Goal: Task Accomplishment & Management: Manage account settings

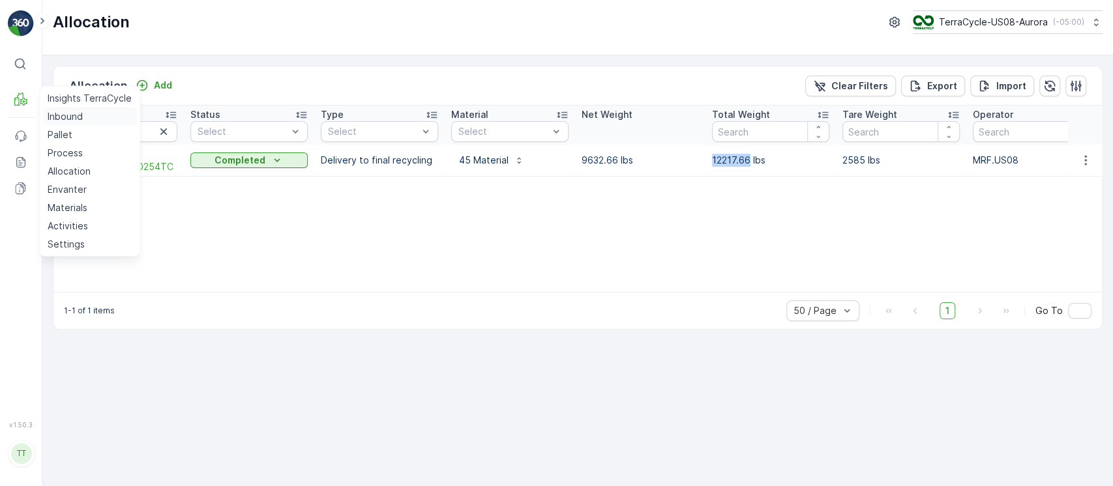
click at [48, 114] on p "Inbound" at bounding box center [65, 116] width 35 height 13
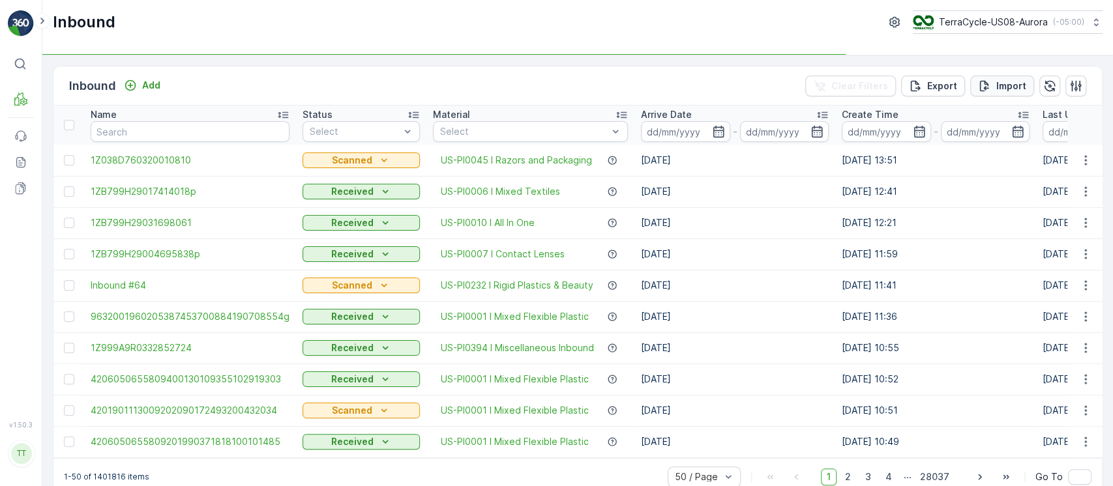
click at [1014, 85] on p "Import" at bounding box center [1011, 86] width 30 height 13
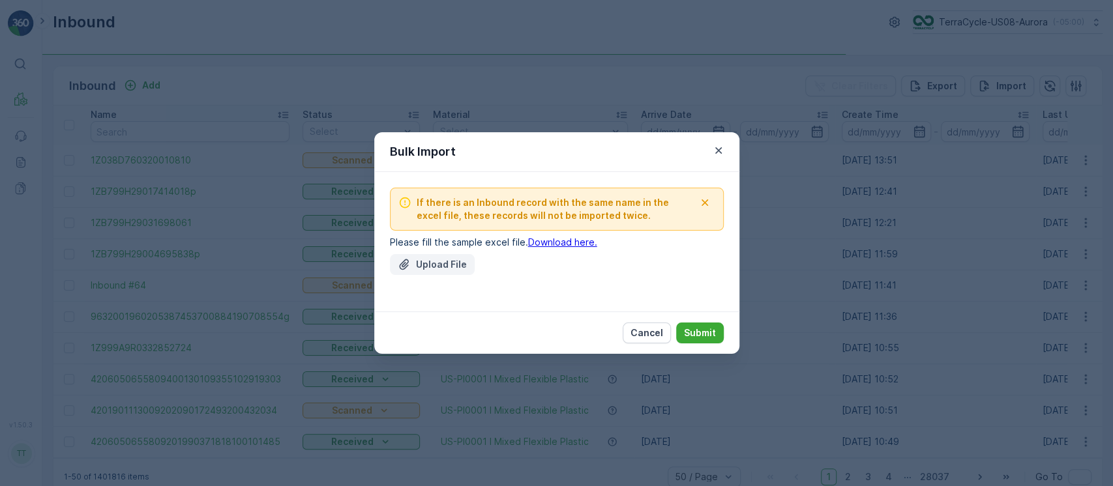
click at [428, 262] on p "Upload File" at bounding box center [441, 264] width 51 height 13
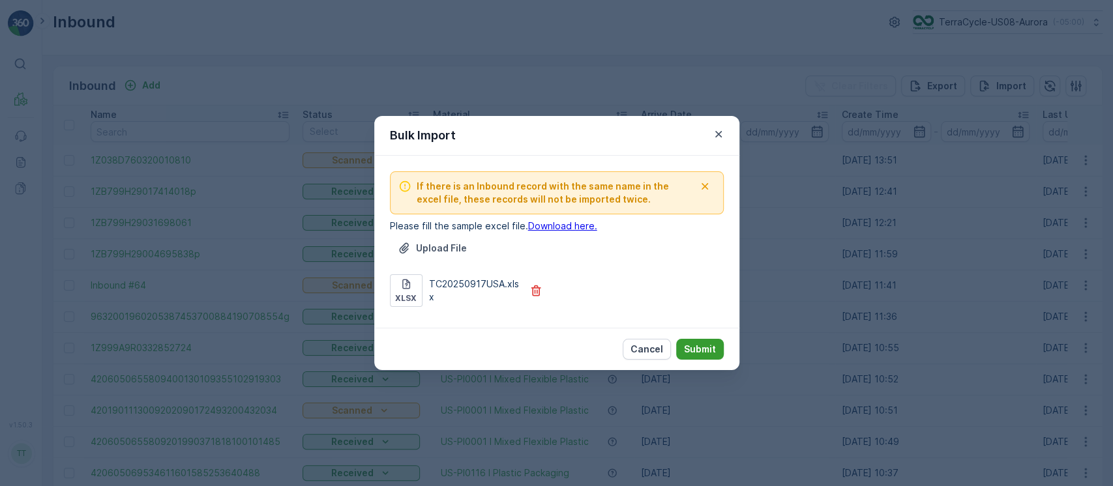
click at [706, 351] on p "Submit" at bounding box center [700, 349] width 32 height 13
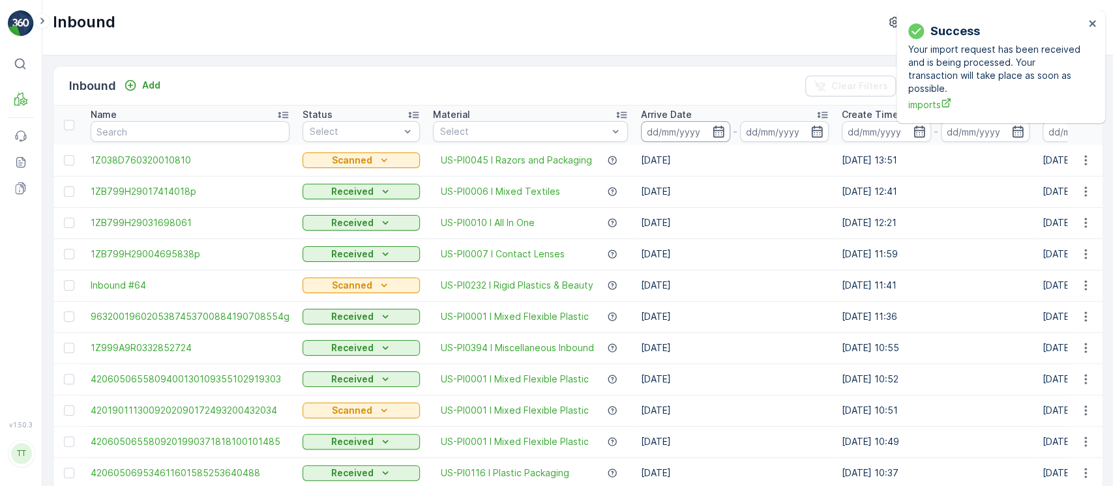
click at [667, 140] on input at bounding box center [685, 131] width 89 height 21
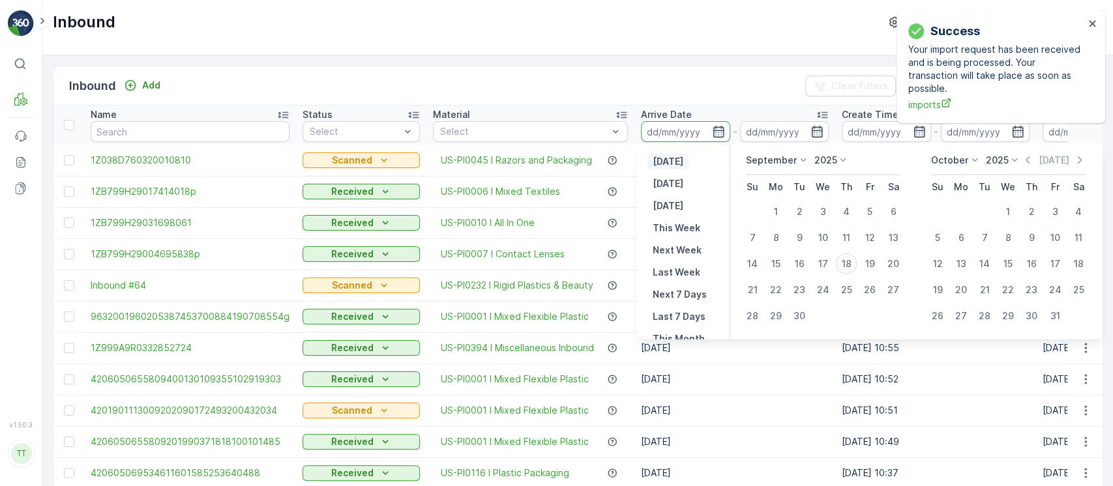
click at [674, 165] on p "[DATE]" at bounding box center [668, 161] width 31 height 13
type input "[DATE]"
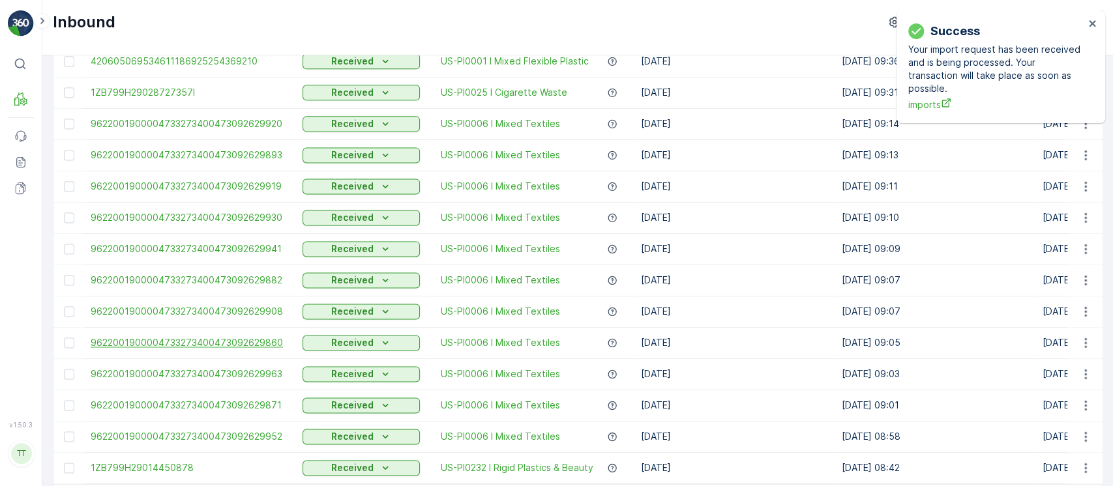
scroll to position [1278, 0]
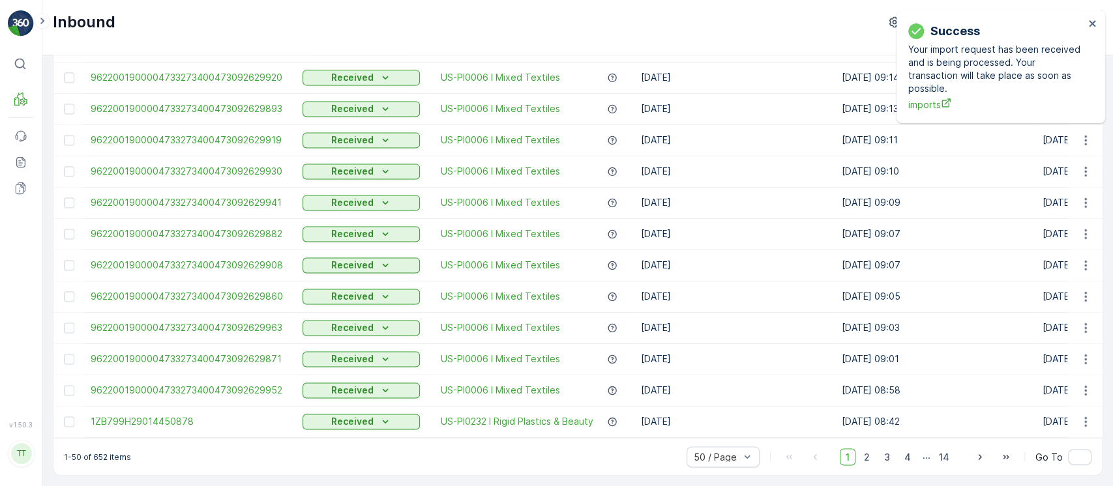
click at [101, 459] on p "1-50 of 652 items" at bounding box center [97, 457] width 67 height 10
click at [101, 460] on p "1-50 of 652 items" at bounding box center [97, 457] width 67 height 10
copy p "652"
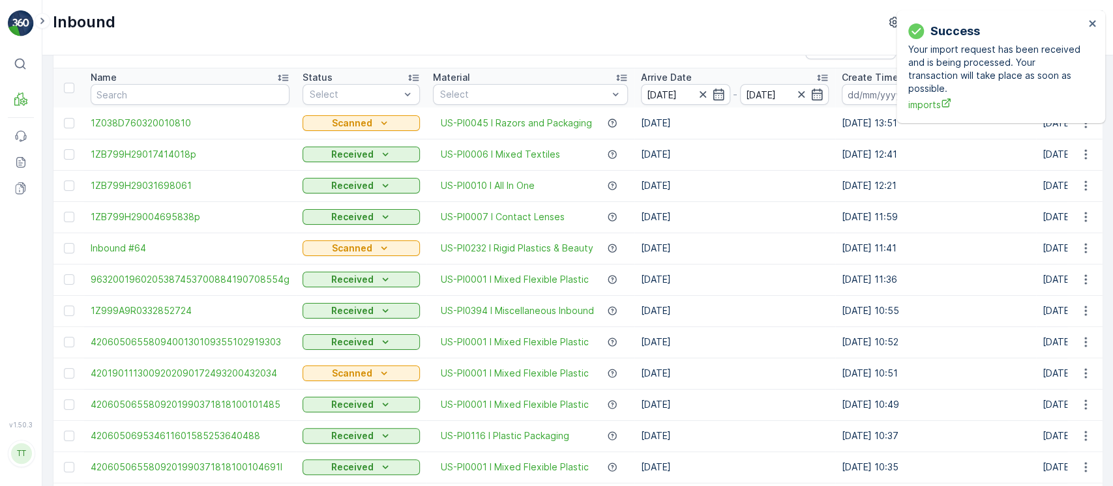
scroll to position [0, 0]
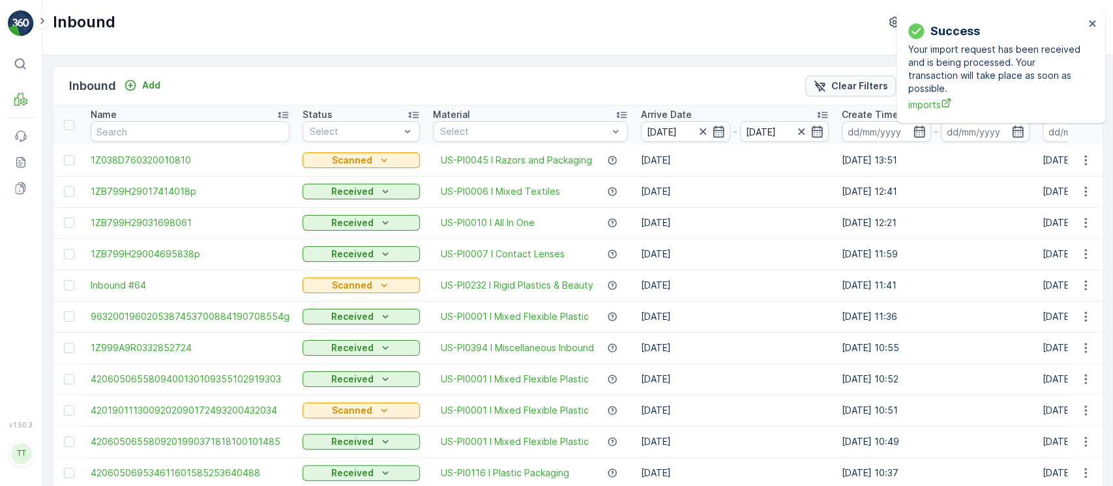
click at [858, 87] on p "Clear Filters" at bounding box center [859, 86] width 57 height 13
click at [1094, 22] on icon "close" at bounding box center [1092, 23] width 7 height 7
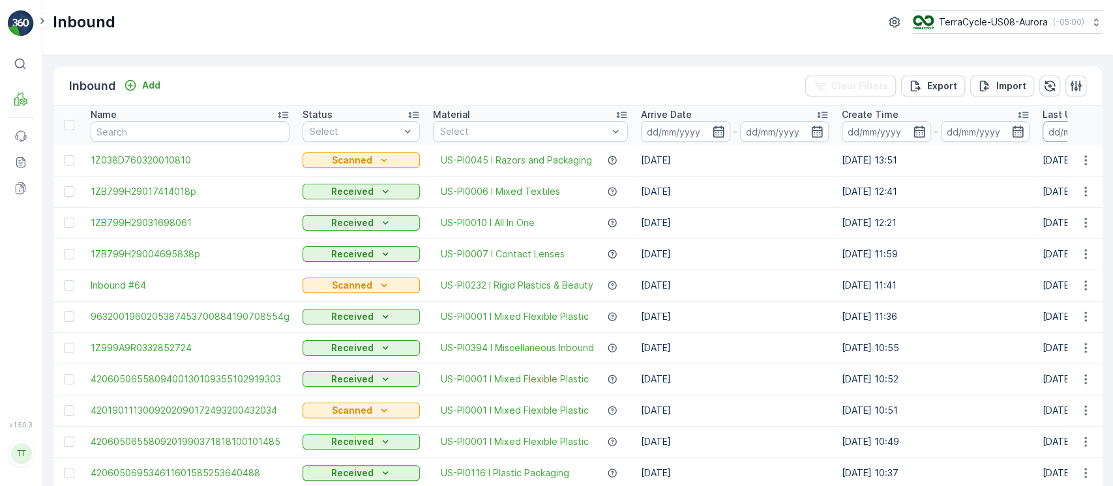
click at [1051, 134] on input at bounding box center [1087, 131] width 89 height 21
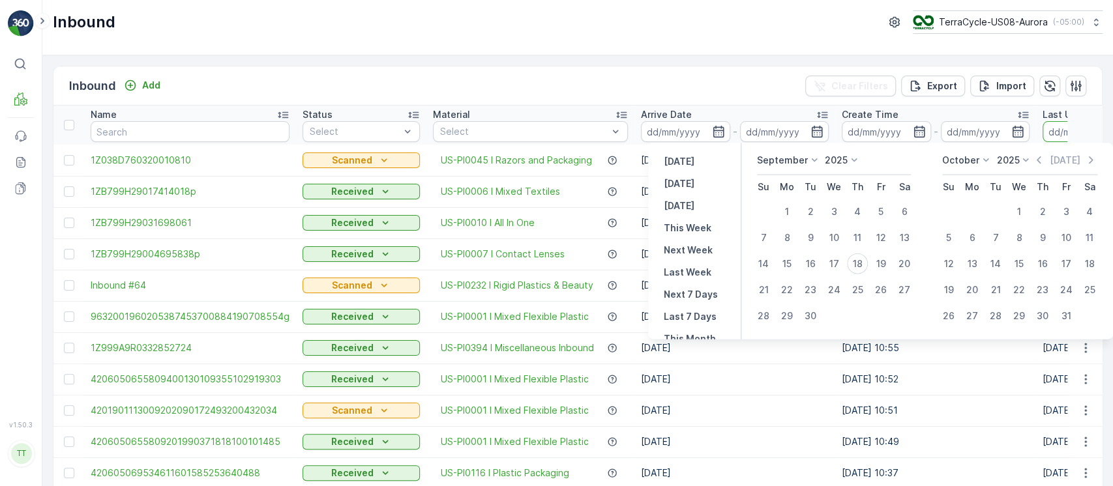
click at [687, 151] on div "Yesterday Today Tomorrow This Week Next Week Last Week Next 7 Days Last 7 Days …" at bounding box center [694, 241] width 93 height 196
click at [688, 155] on p "[DATE]" at bounding box center [679, 161] width 31 height 13
type input "[DATE]"
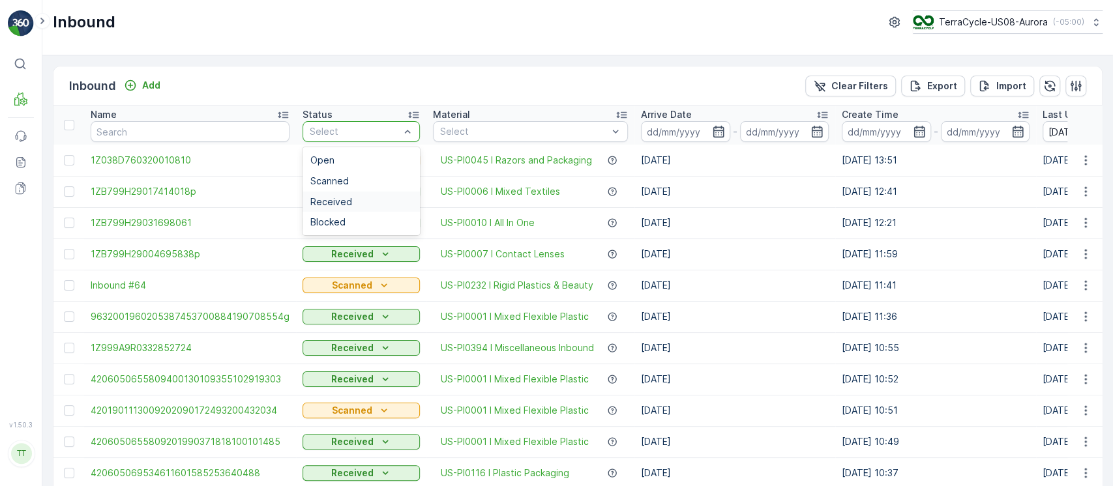
click at [375, 197] on div "Received" at bounding box center [361, 202] width 102 height 10
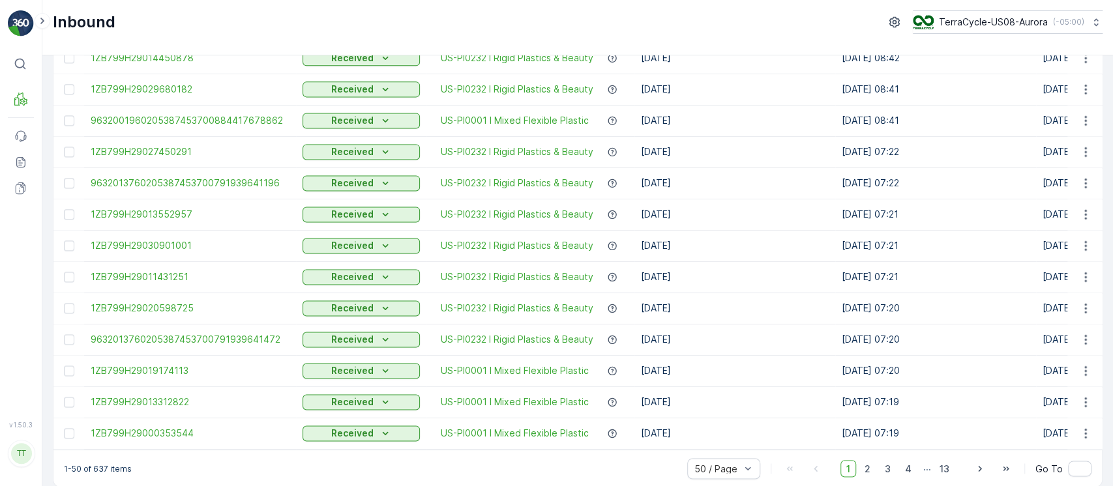
scroll to position [1278, 0]
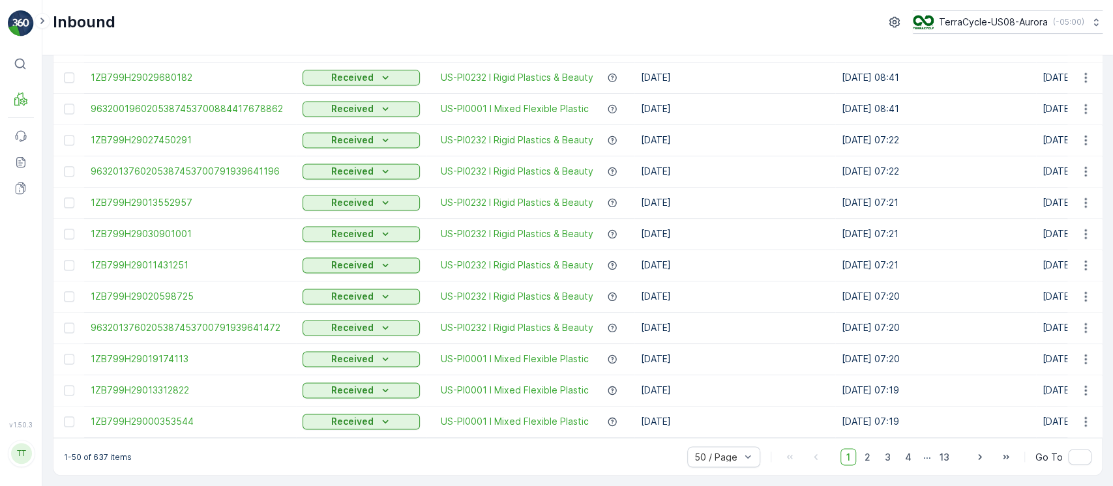
click at [105, 456] on p "1-50 of 637 items" at bounding box center [98, 457] width 68 height 10
click at [94, 458] on p "1-50 of 637 items" at bounding box center [98, 457] width 68 height 10
copy p "637"
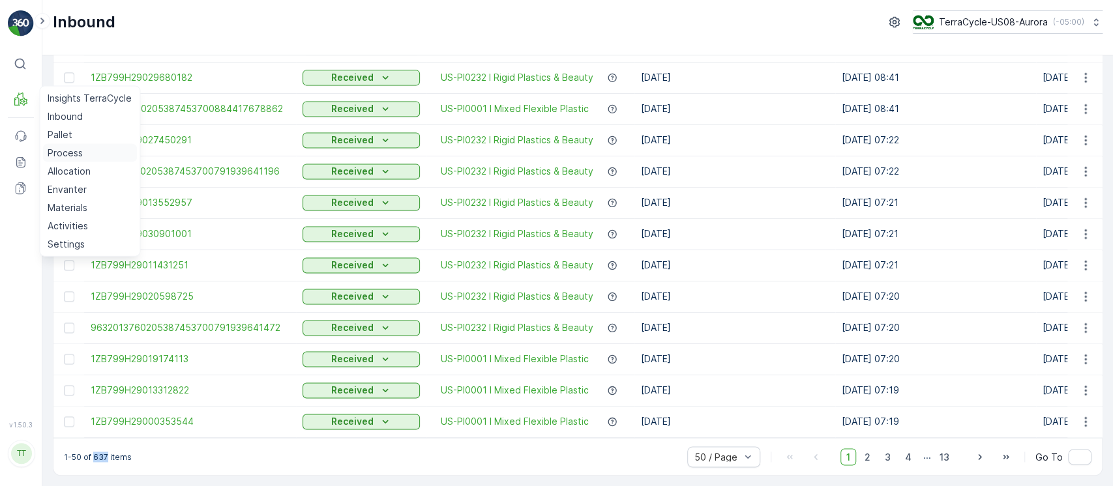
click at [85, 157] on link "Process" at bounding box center [89, 153] width 95 height 18
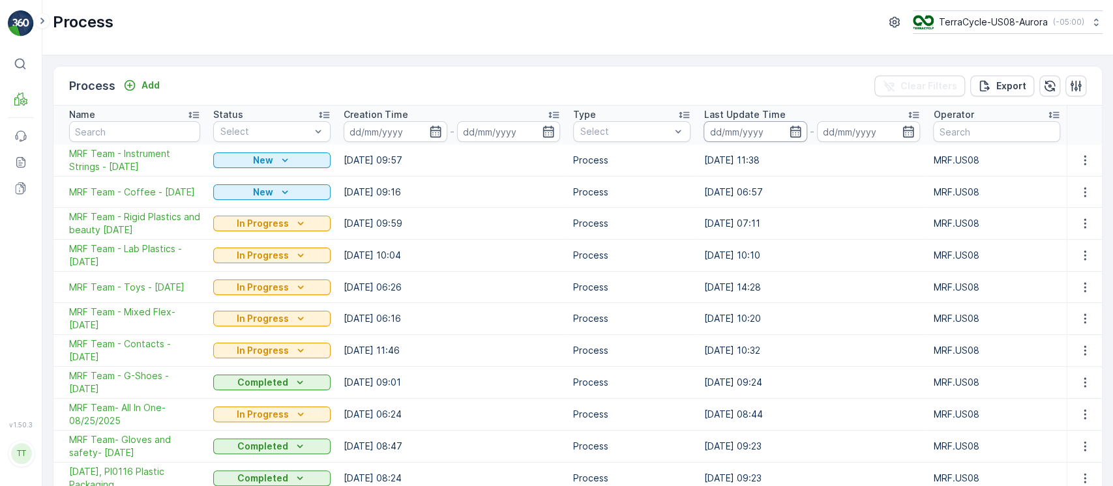
click at [736, 133] on input at bounding box center [756, 131] width 104 height 21
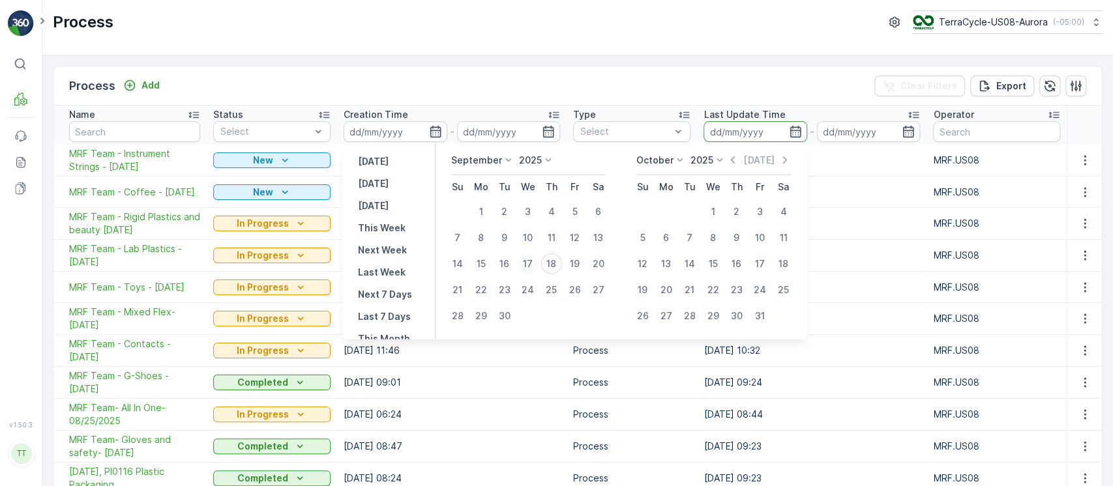
click at [531, 264] on div "17" at bounding box center [527, 264] width 21 height 21
type input "[DATE]"
click at [551, 261] on div "18" at bounding box center [551, 264] width 21 height 21
type input "18.09.2025"
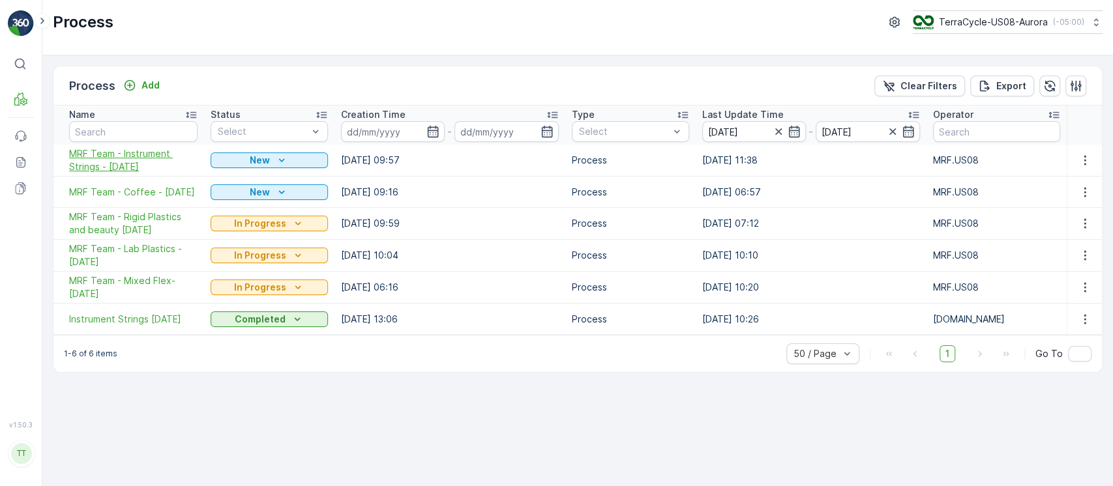
click at [95, 170] on span "MRF Team - Instrument Strings - 09/17/25" at bounding box center [133, 160] width 128 height 26
click at [93, 190] on span "MRF Team - Coffee - 09/17/25" at bounding box center [133, 192] width 128 height 13
click at [96, 230] on span "MRF Team - Rigid Plastics and beauty 09/16/25" at bounding box center [133, 224] width 128 height 26
click at [110, 263] on span "MRF Team - Lab Plastics - 09/15/2025" at bounding box center [133, 256] width 128 height 26
drag, startPoint x: 108, startPoint y: 284, endPoint x: 107, endPoint y: 309, distance: 25.4
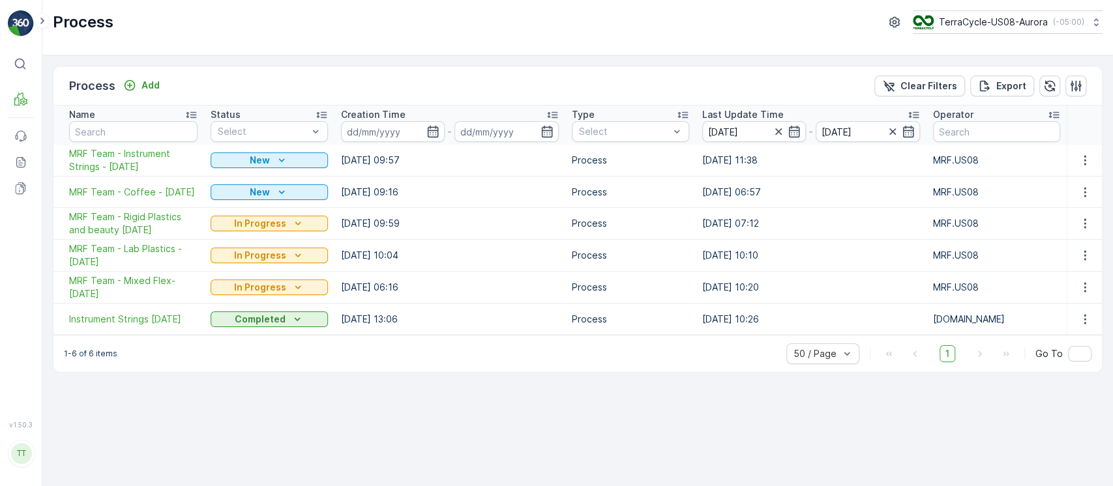
click at [107, 284] on span "MRF Team - Mixed Flex- 09/04/2025" at bounding box center [133, 288] width 128 height 26
click at [109, 324] on span "Instrument Strings 07/01/2025" at bounding box center [133, 319] width 128 height 13
click at [963, 20] on p "TerraCycle-US08-Aurora" at bounding box center [992, 22] width 109 height 13
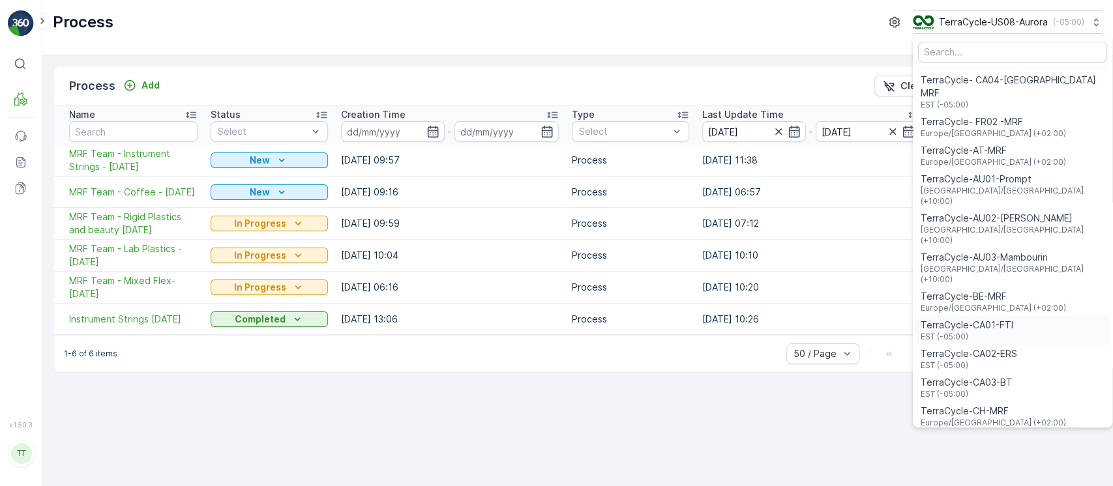
click at [980, 332] on span "EST (-05:00)" at bounding box center [967, 337] width 93 height 10
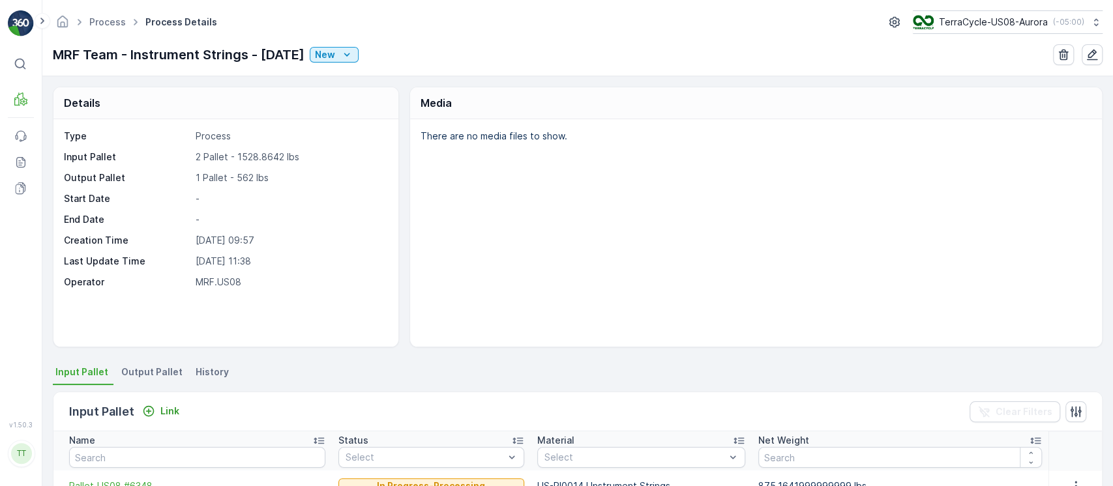
click at [209, 375] on span "History" at bounding box center [212, 372] width 33 height 13
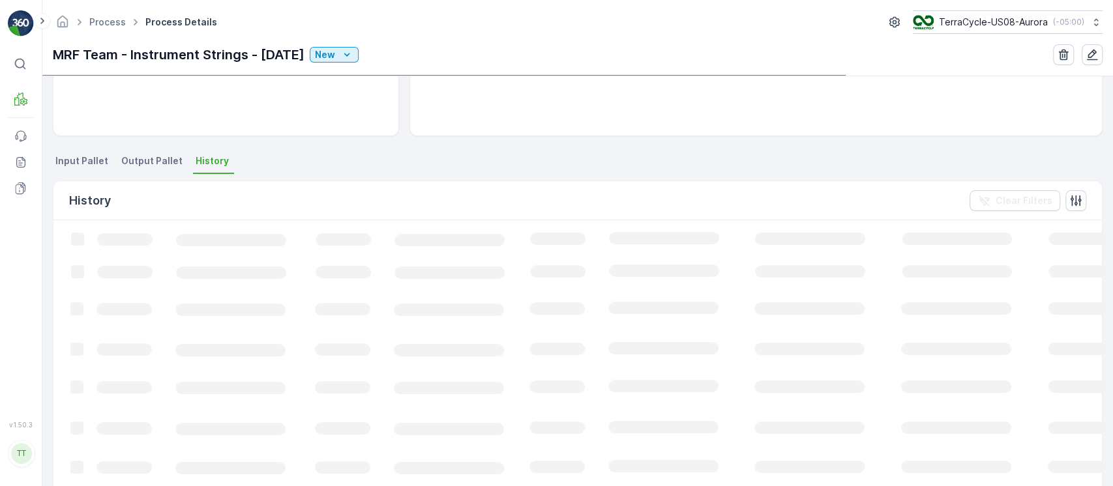
scroll to position [186, 0]
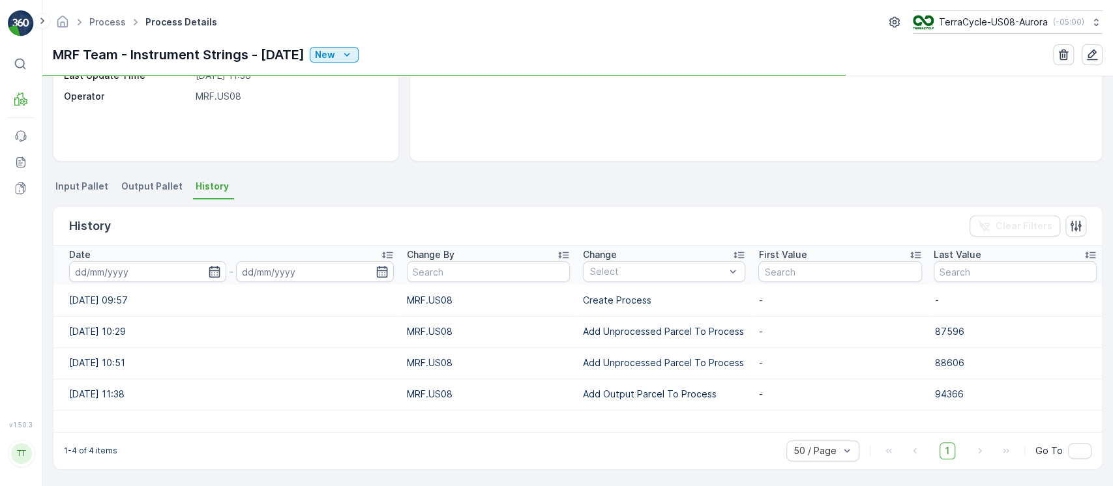
click at [648, 340] on td "Add Unprocessed Parcel To Process" at bounding box center [663, 331] width 175 height 31
click at [648, 339] on td "Add Unprocessed Parcel To Process" at bounding box center [663, 331] width 175 height 31
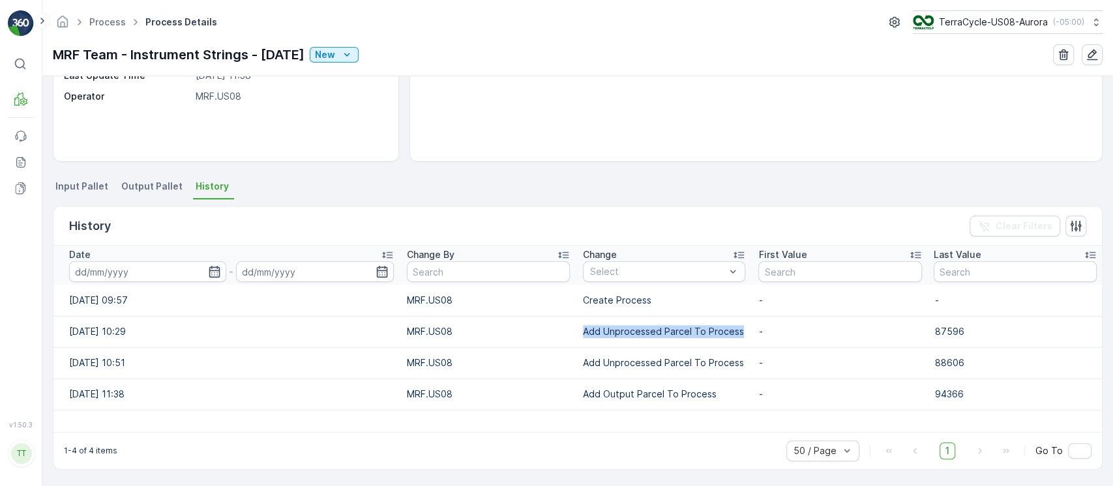
copy p "Add Unprocessed Parcel To Process"
click at [644, 280] on div "Select" at bounding box center [664, 271] width 162 height 21
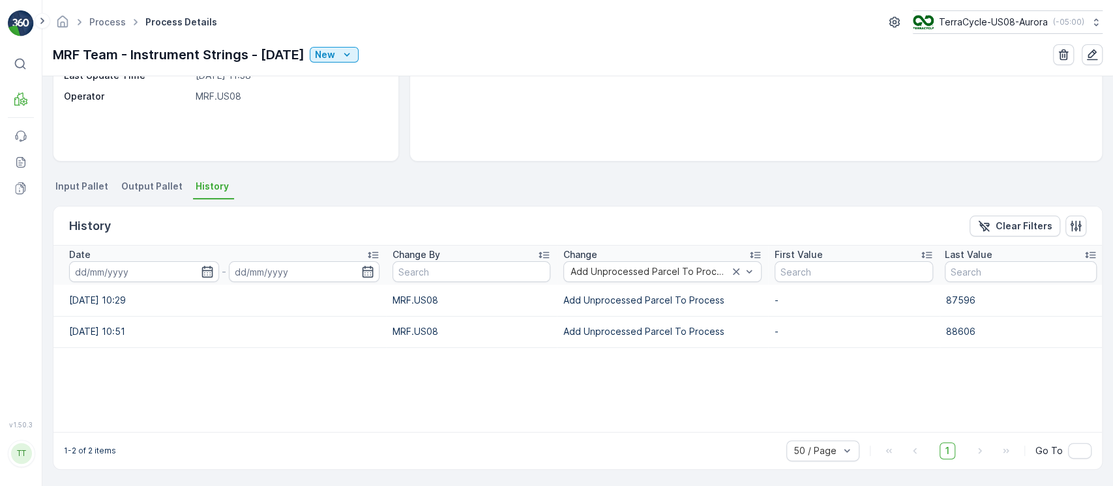
click at [136, 272] on input at bounding box center [144, 271] width 150 height 21
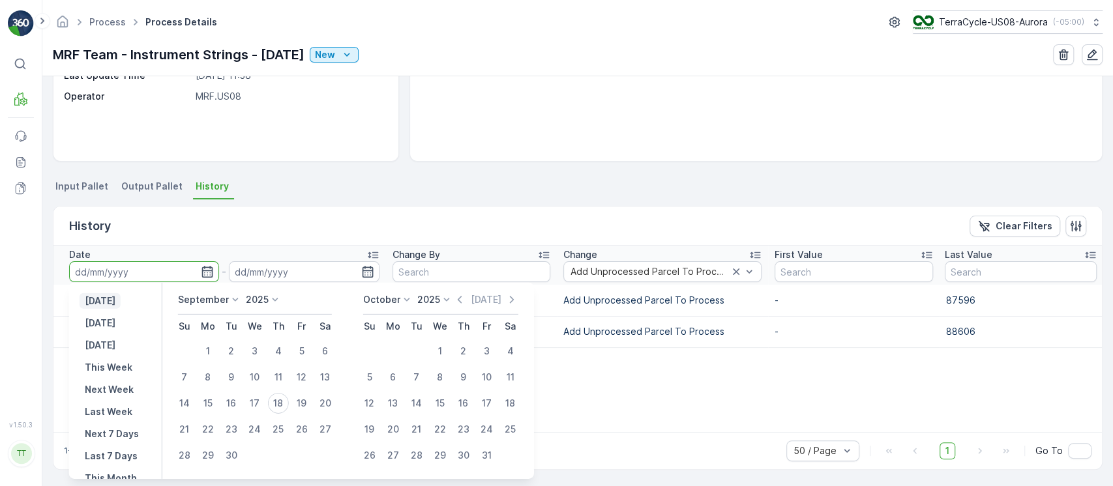
click at [114, 301] on p "[DATE]" at bounding box center [100, 301] width 31 height 13
type input "[DATE]"
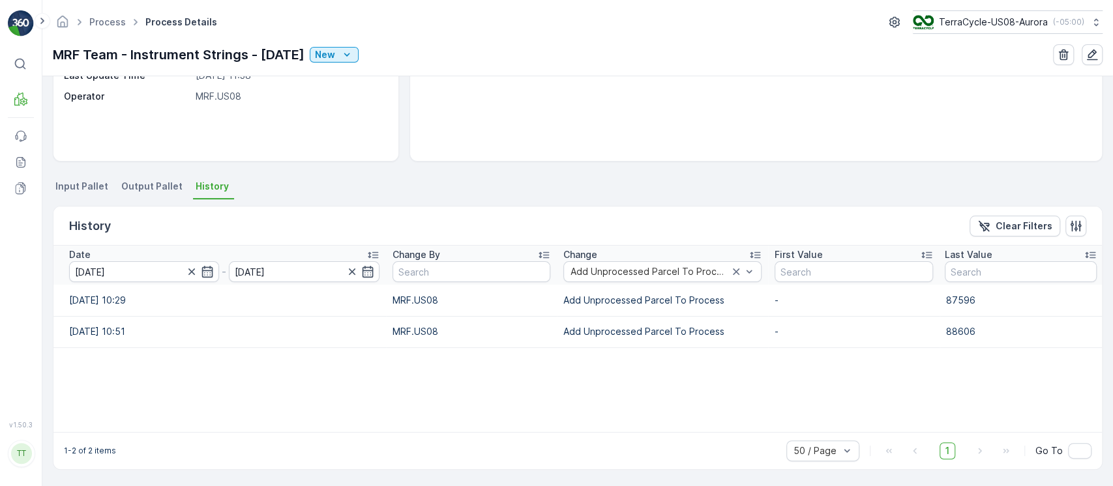
click at [63, 185] on span "Input Pallet" at bounding box center [81, 186] width 53 height 13
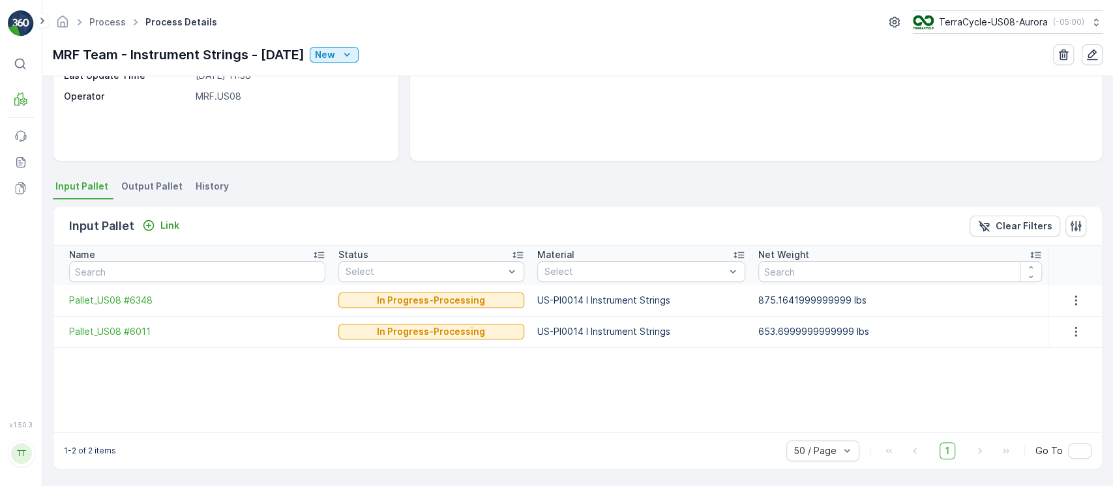
click at [618, 310] on td "US-PI0014 I Instrument Strings" at bounding box center [641, 300] width 221 height 31
copy p "US-PI0014 I Instrument Strings"
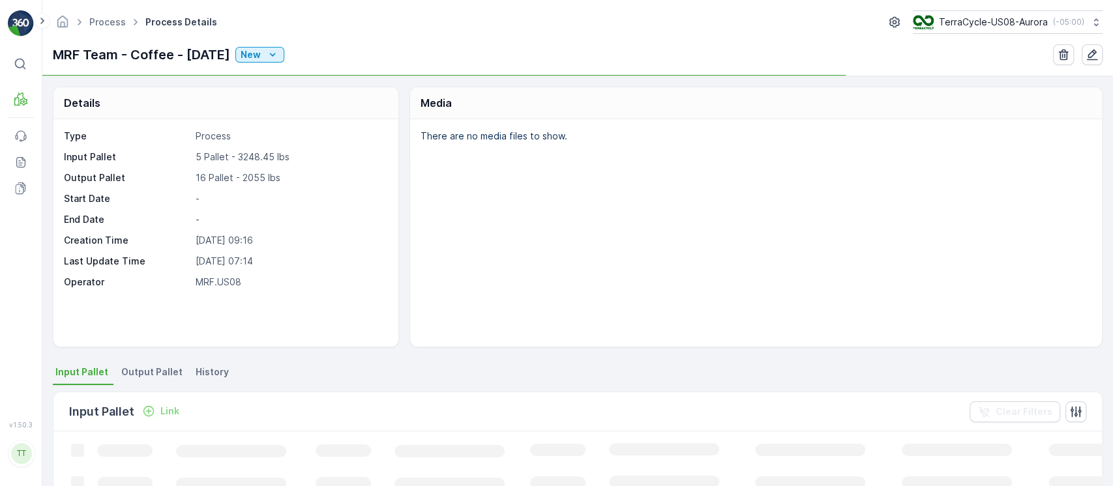
click at [201, 369] on span "History" at bounding box center [212, 372] width 33 height 13
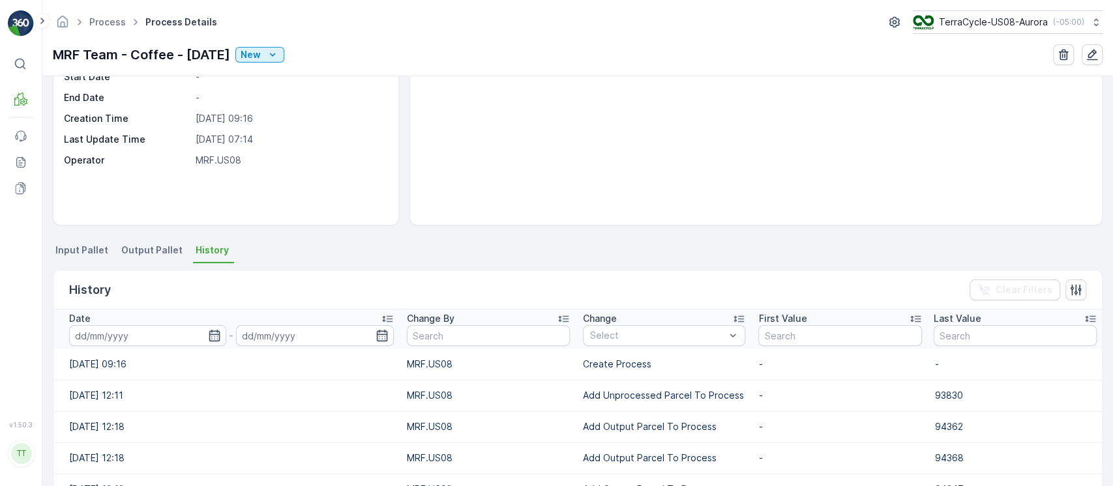
scroll to position [173, 0]
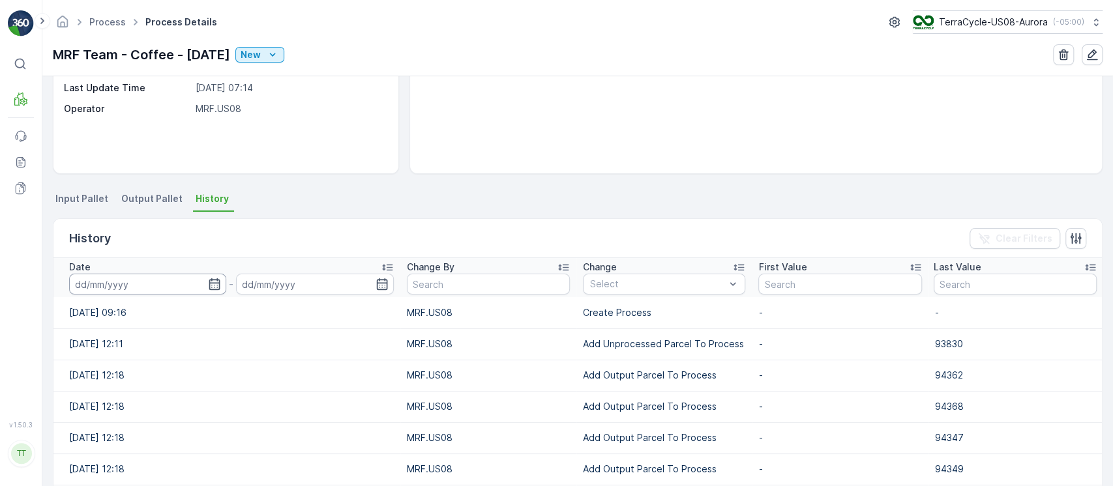
click at [158, 283] on input at bounding box center [147, 284] width 157 height 21
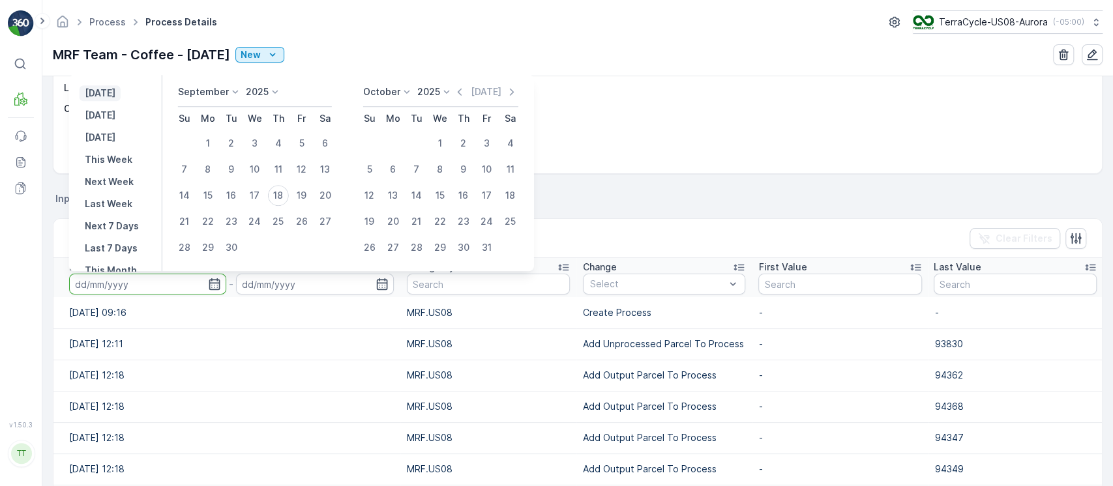
click at [98, 97] on p "[DATE]" at bounding box center [100, 93] width 31 height 13
type input "[DATE]"
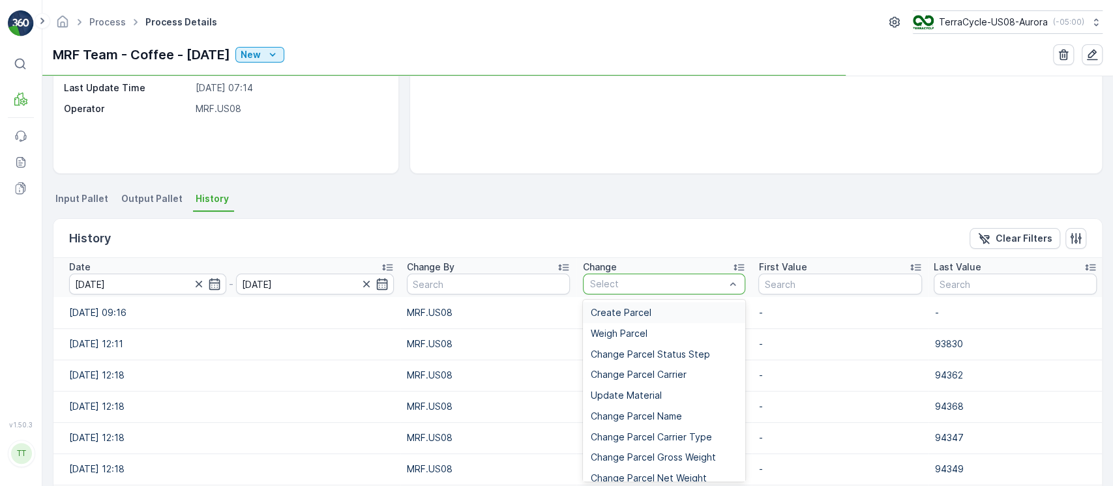
type input "Add Unprocessed Parcel To Process"
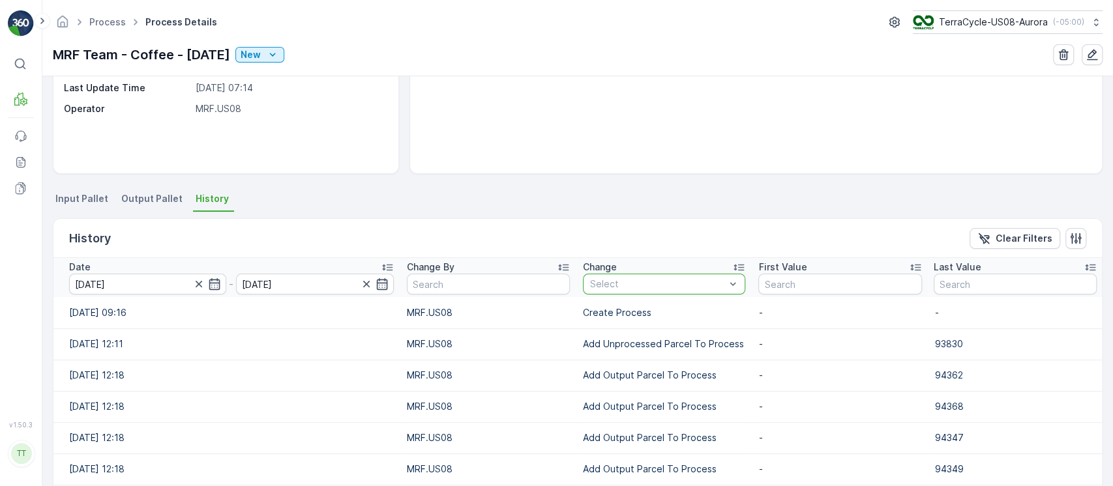
click at [612, 290] on div "Select" at bounding box center [664, 284] width 162 height 21
paste input "Add Unprocessed Parcel To Process"
type input "Add Unprocessed Parcel To Process"
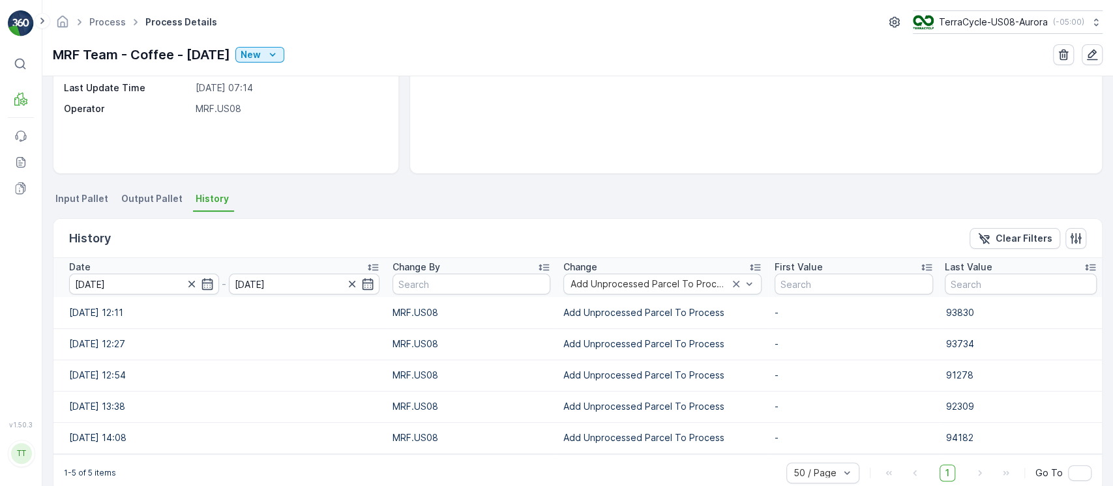
scroll to position [195, 0]
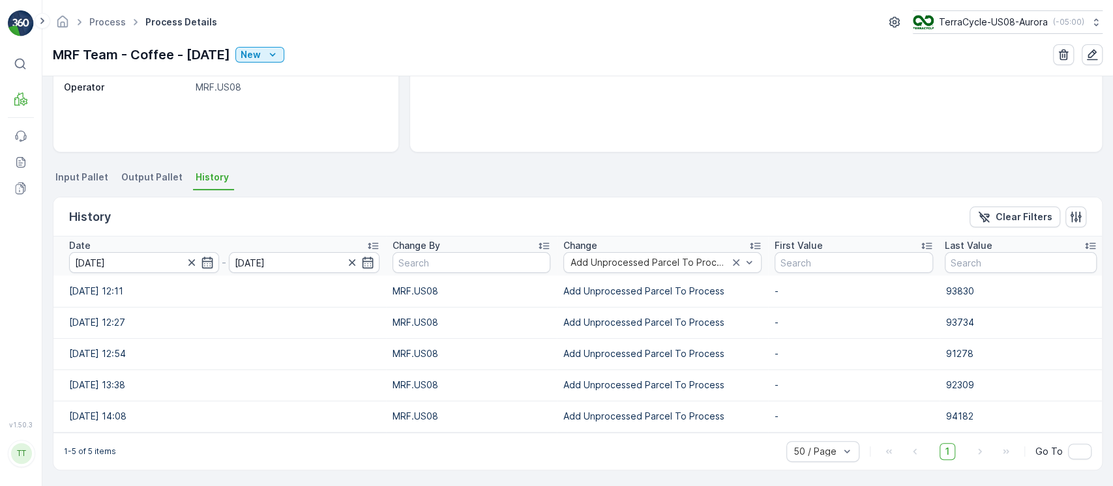
click at [65, 178] on span "Input Pallet" at bounding box center [81, 177] width 53 height 13
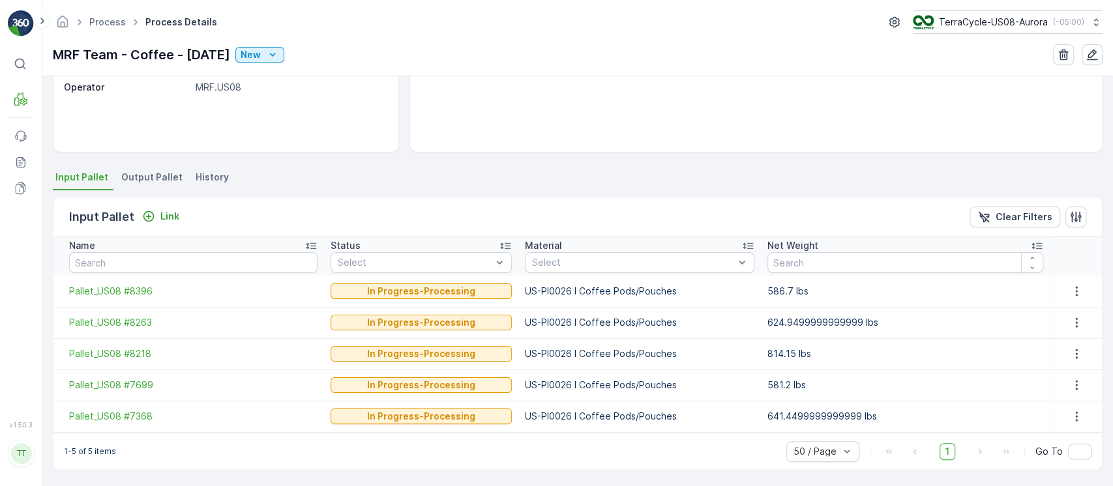
click at [606, 285] on p "US-PI0026 I Coffee Pods/Pouches" at bounding box center [640, 291] width 230 height 13
click at [605, 285] on p "US-PI0026 I Coffee Pods/Pouches" at bounding box center [640, 291] width 230 height 13
copy p "US-PI0026 I Coffee Pods/Pouches"
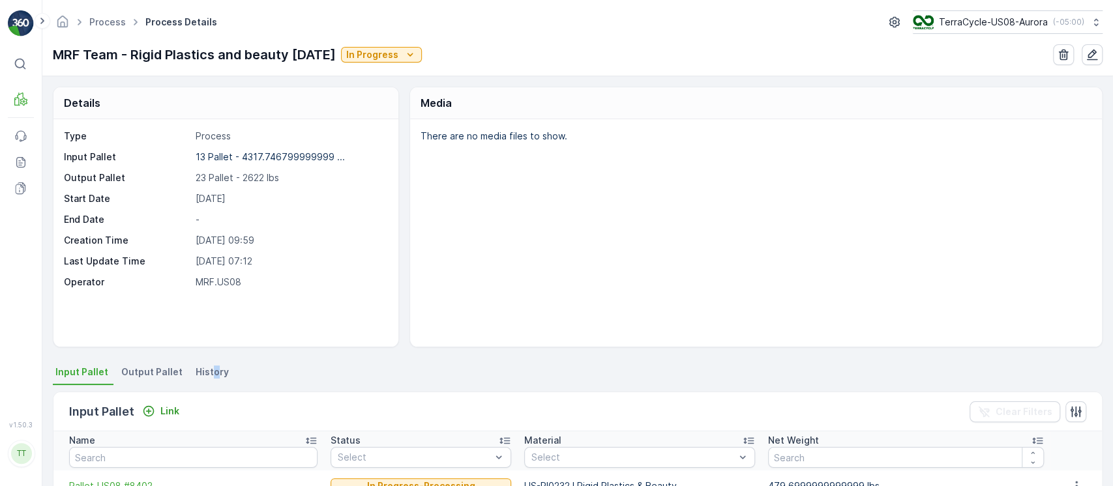
click at [208, 364] on div "Details Type Process Input Pallet 13 Pallet - 4317.746799999999 ... Output Pall…" at bounding box center [577, 281] width 1071 height 410
click at [206, 366] on span "History" at bounding box center [212, 372] width 33 height 13
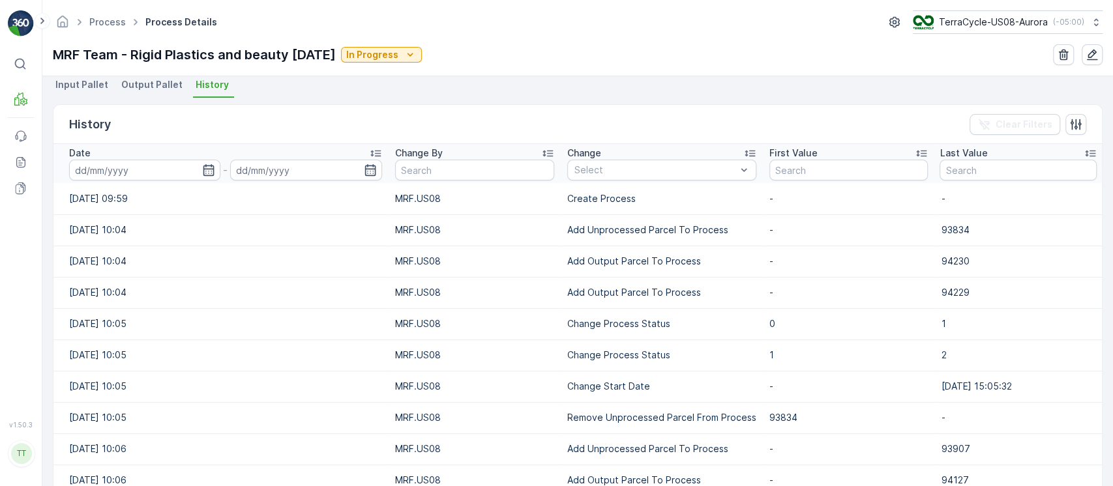
scroll to position [261, 0]
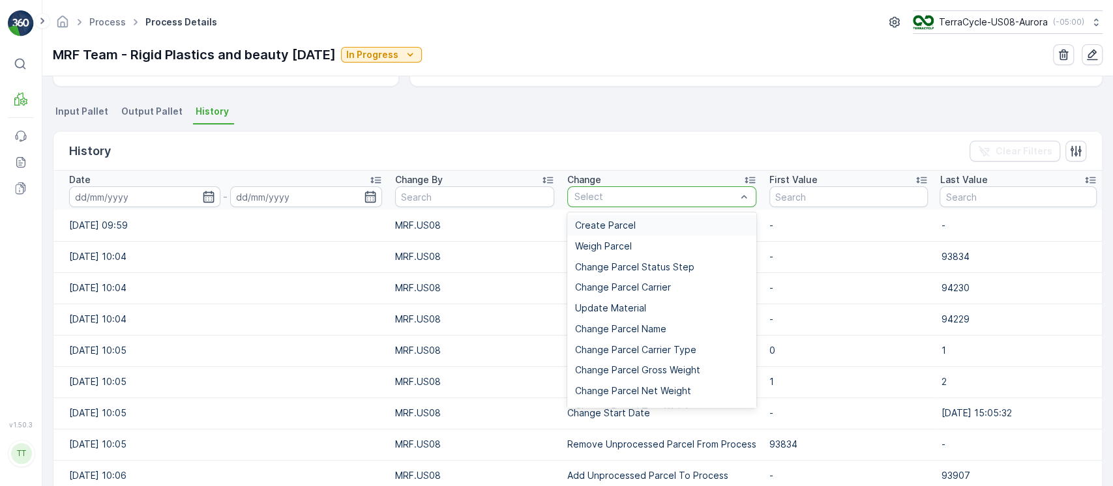
type input "Add Unprocessed Parcel To Process"
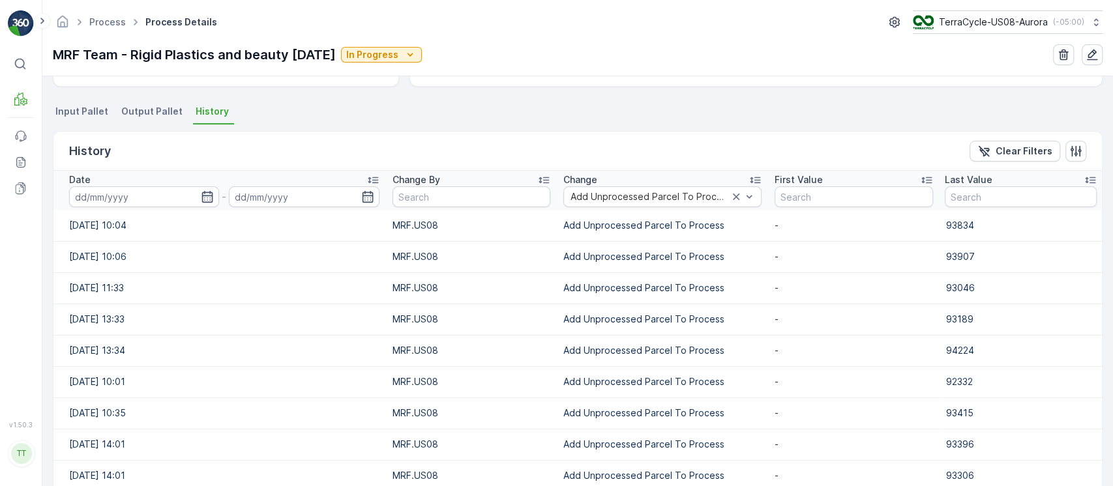
click at [143, 206] on input at bounding box center [144, 197] width 150 height 21
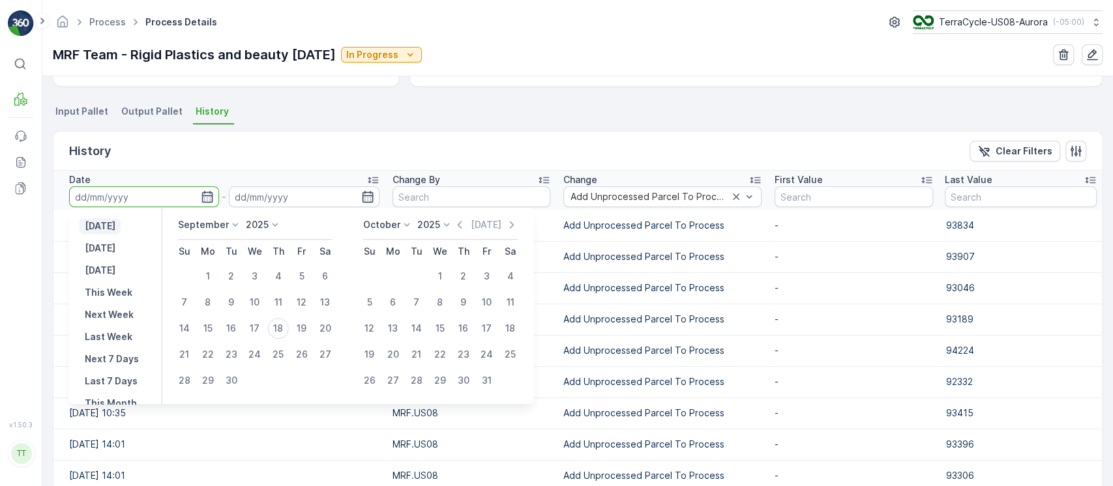
click at [121, 226] on button "[DATE]" at bounding box center [100, 226] width 41 height 16
type input "[DATE]"
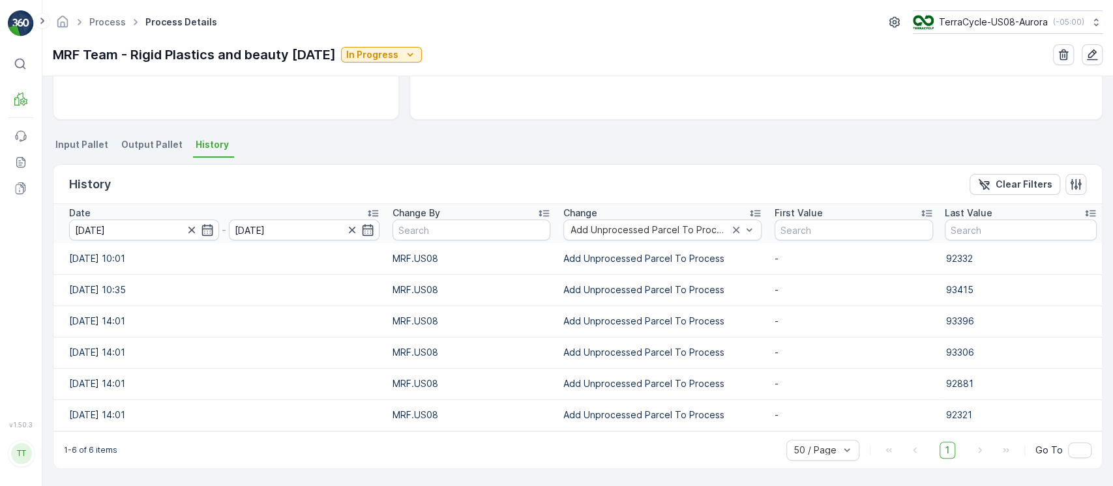
scroll to position [226, 0]
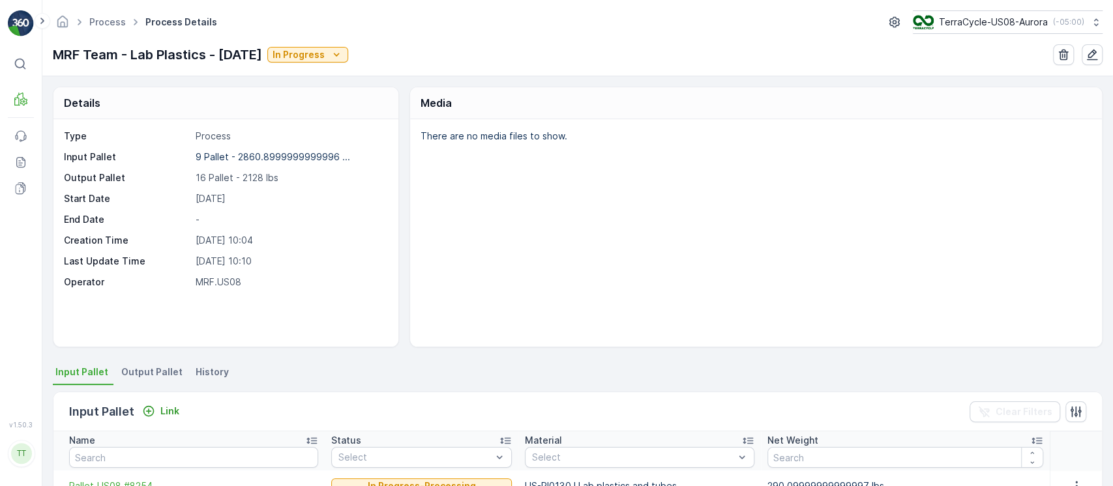
click at [202, 372] on span "History" at bounding box center [212, 372] width 33 height 13
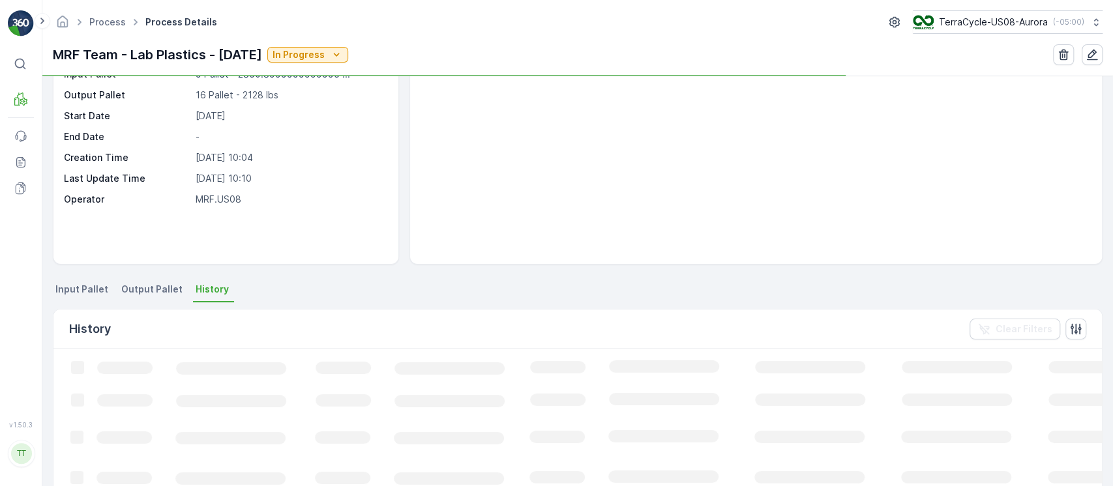
scroll to position [173, 0]
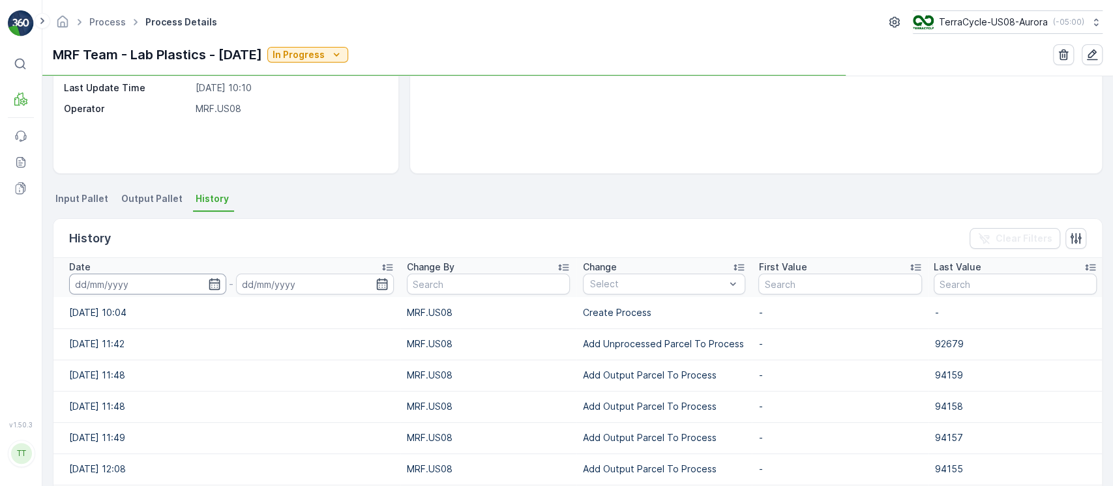
drag, startPoint x: 141, startPoint y: 284, endPoint x: 127, endPoint y: 276, distance: 15.8
click at [140, 285] on input at bounding box center [147, 284] width 157 height 21
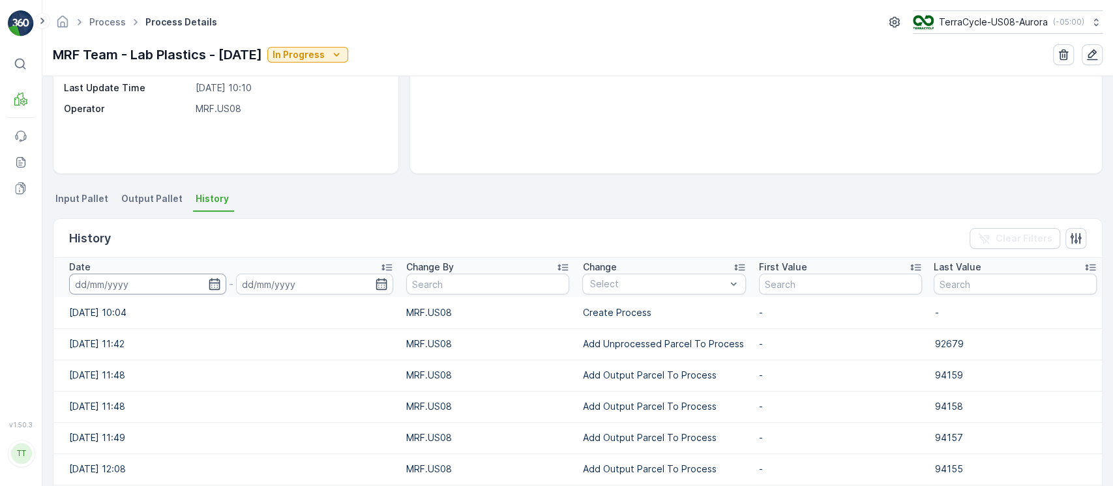
click at [127, 285] on input at bounding box center [147, 284] width 157 height 21
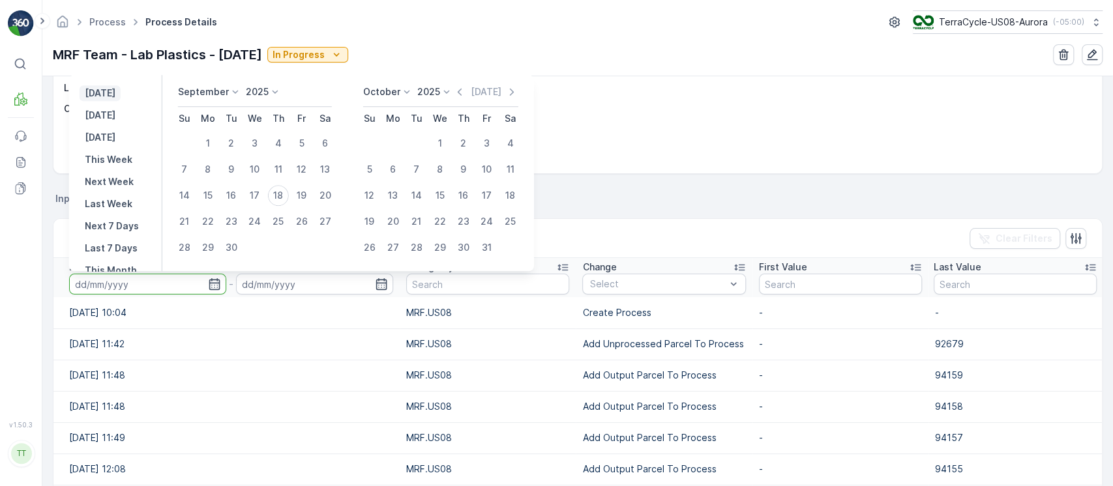
click at [100, 91] on p "[DATE]" at bounding box center [100, 93] width 31 height 13
type input "[DATE]"
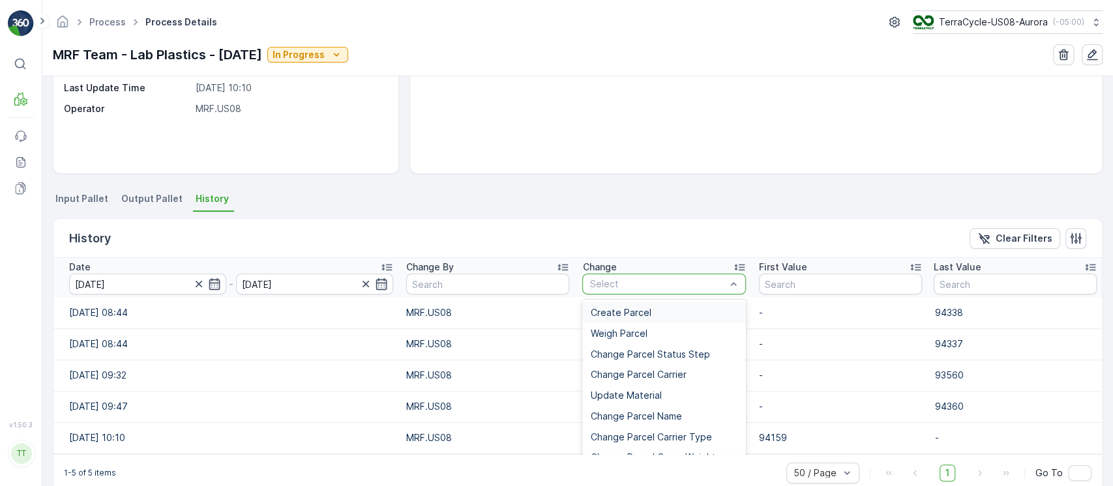
type input "Add Unprocessed Parcel To Process"
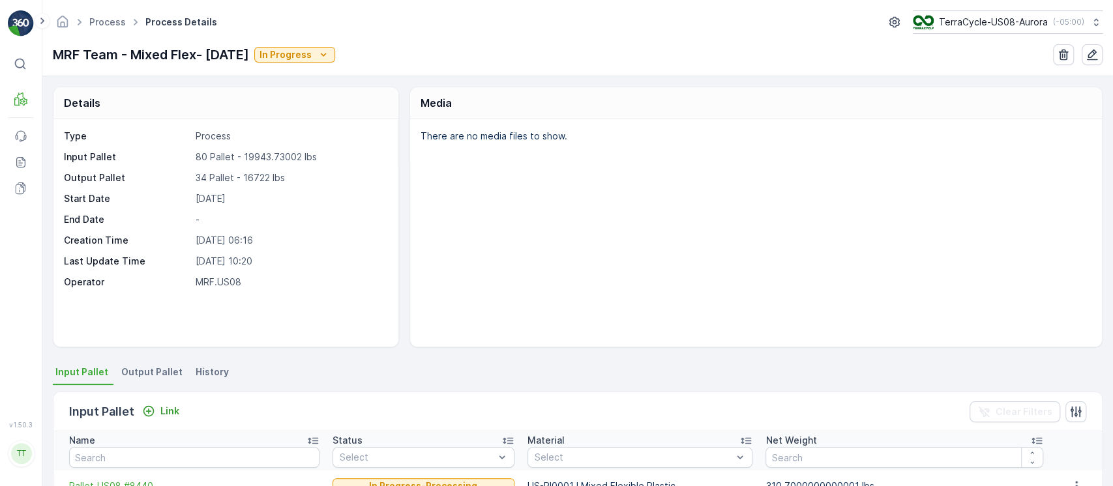
drag, startPoint x: 224, startPoint y: 369, endPoint x: 211, endPoint y: 374, distance: 13.4
click at [214, 374] on ul "Input Pallet Output Pallet History" at bounding box center [578, 374] width 1050 height 22
click at [211, 376] on span "History" at bounding box center [212, 372] width 33 height 13
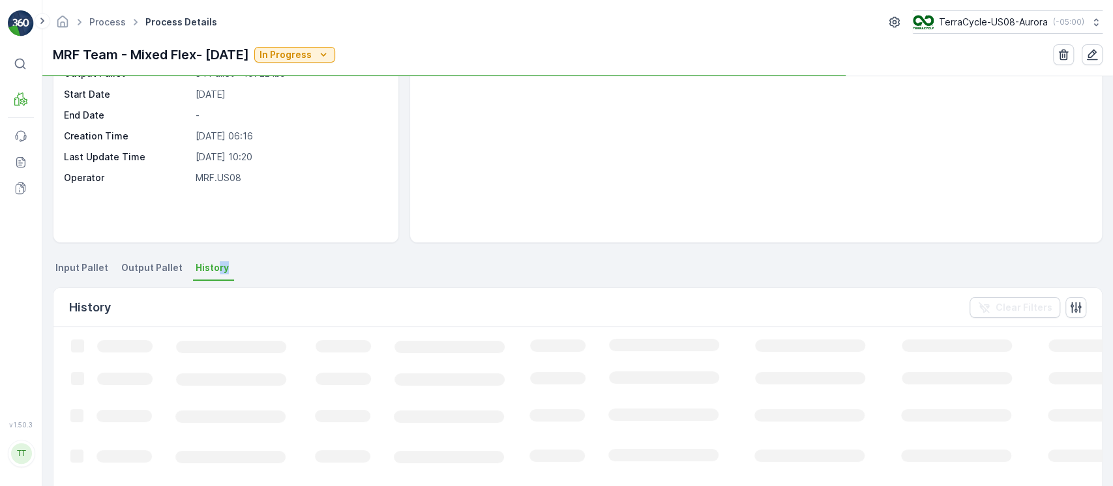
scroll to position [229, 0]
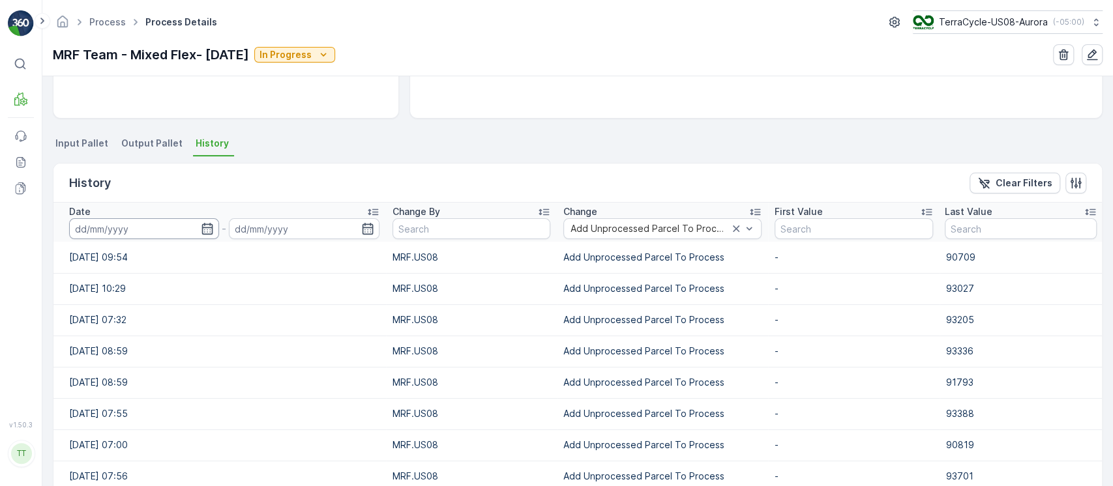
click at [110, 233] on input at bounding box center [144, 228] width 150 height 21
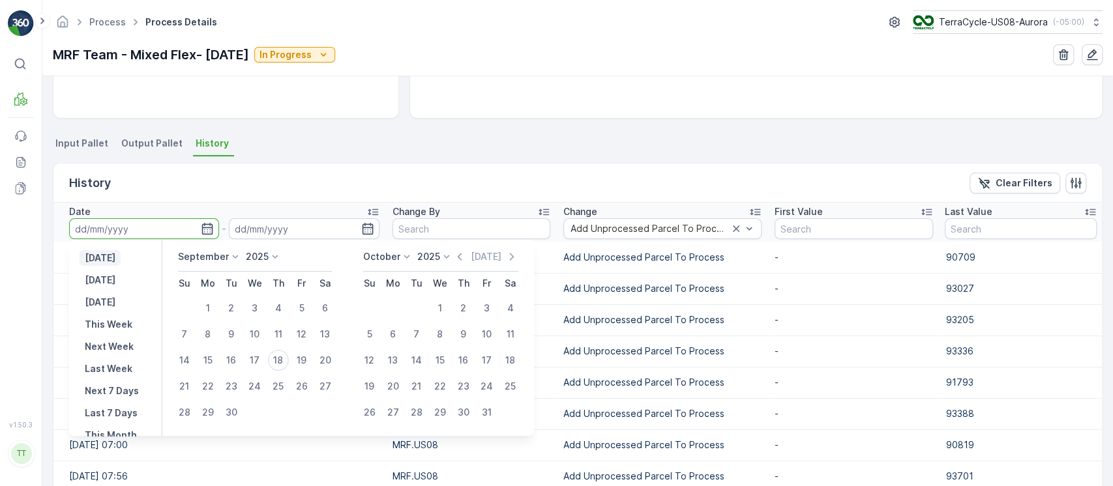
click at [104, 258] on p "[DATE]" at bounding box center [100, 258] width 31 height 13
type input "[DATE]"
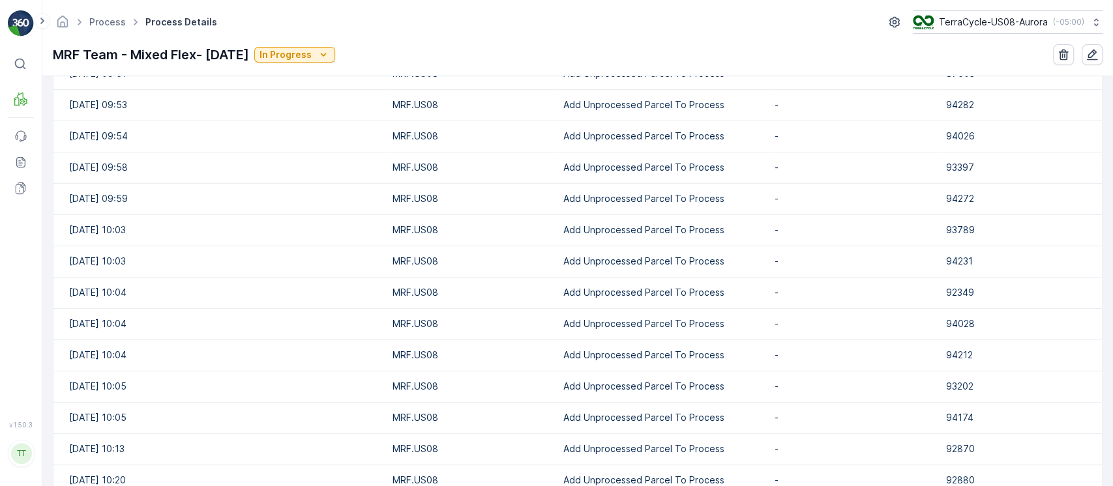
scroll to position [421, 0]
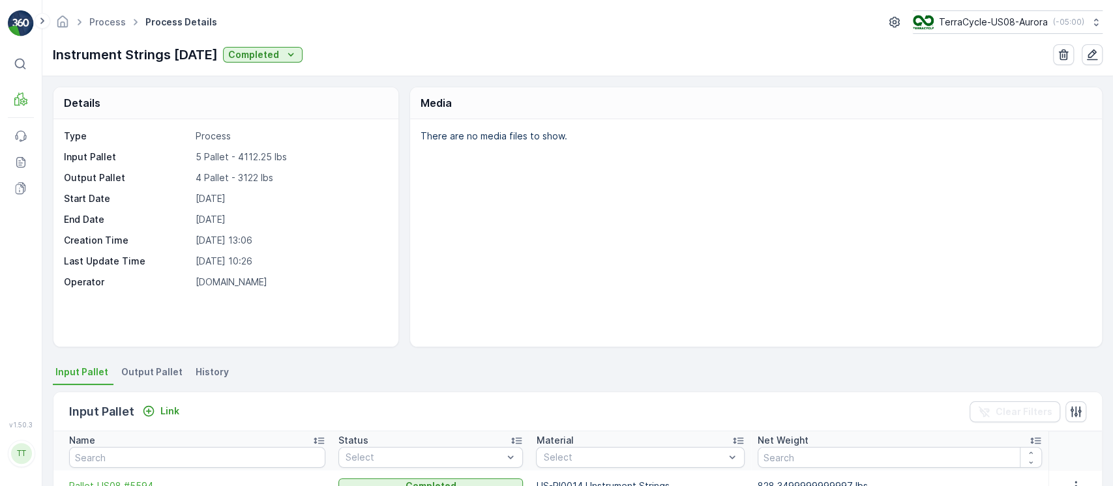
scroll to position [173, 0]
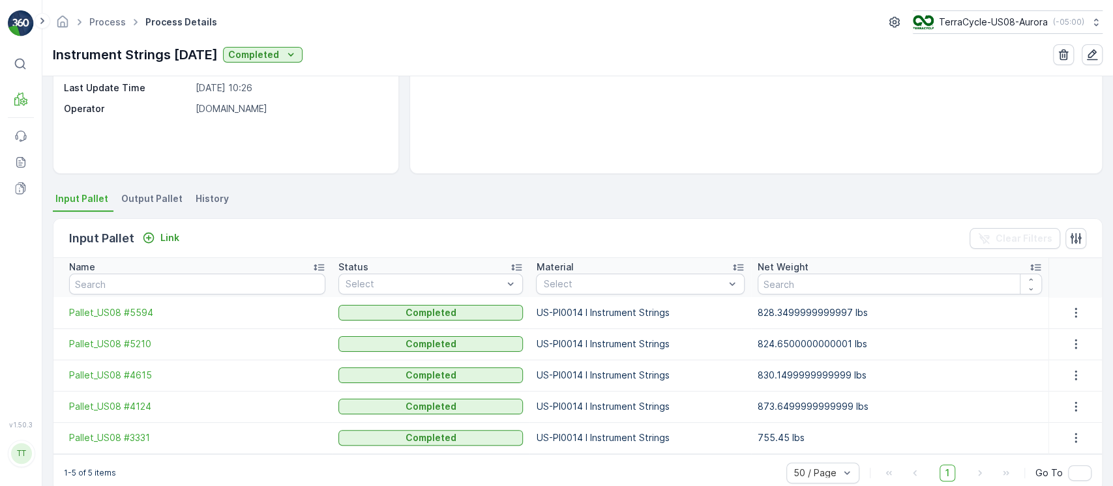
click at [204, 190] on li "History" at bounding box center [213, 201] width 41 height 22
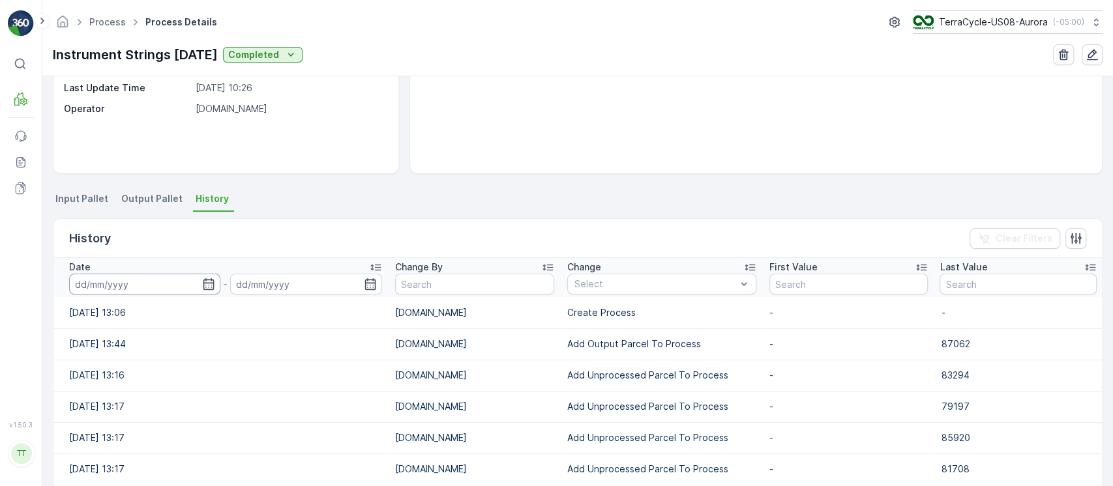
drag, startPoint x: 213, startPoint y: 280, endPoint x: 194, endPoint y: 283, distance: 19.8
click at [204, 282] on div at bounding box center [144, 284] width 151 height 21
click at [193, 283] on input at bounding box center [144, 284] width 151 height 21
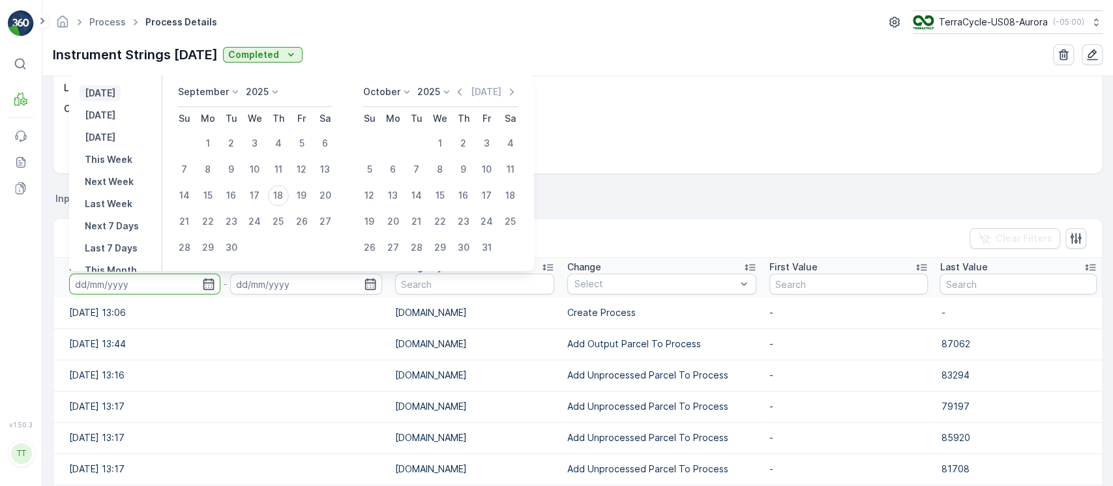
click at [113, 91] on p "[DATE]" at bounding box center [100, 93] width 31 height 13
type input "[DATE]"
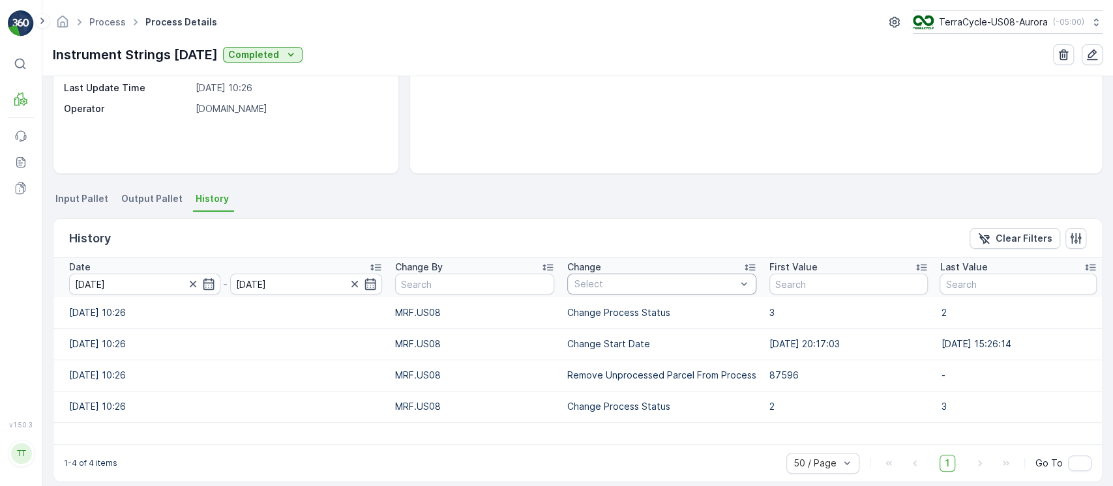
click at [608, 290] on div "Select" at bounding box center [661, 284] width 189 height 21
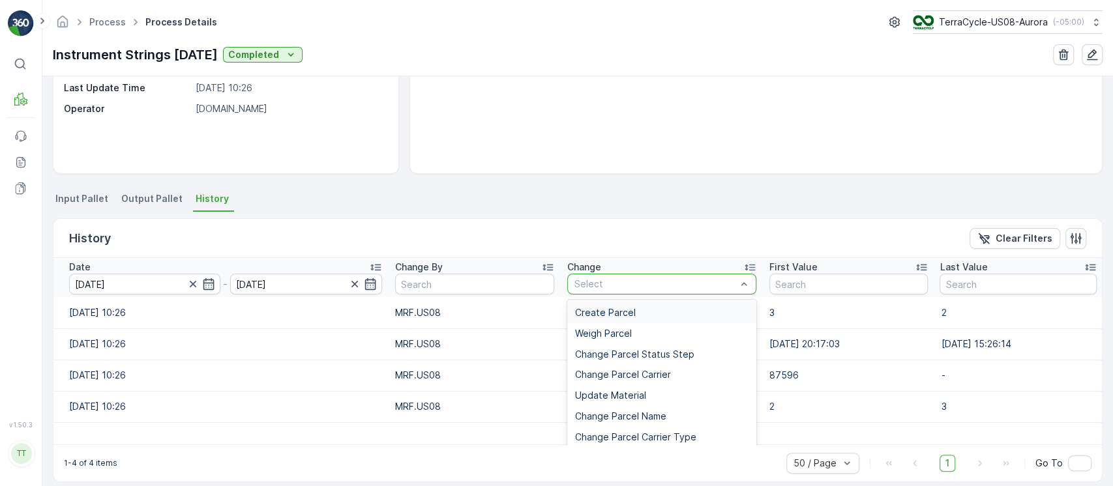
type input "Add Unprocessed Parcel To Process"
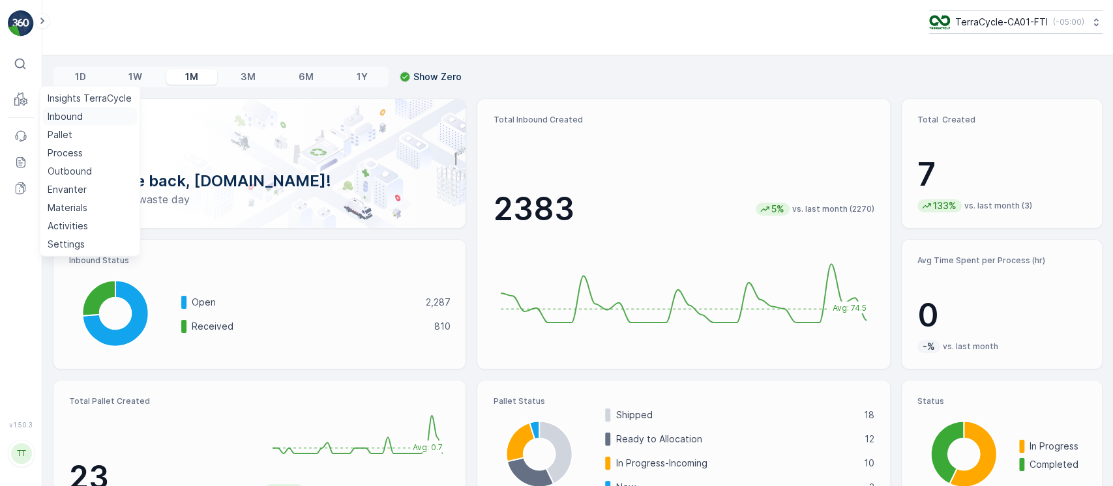
click at [56, 114] on p "Inbound" at bounding box center [65, 116] width 35 height 13
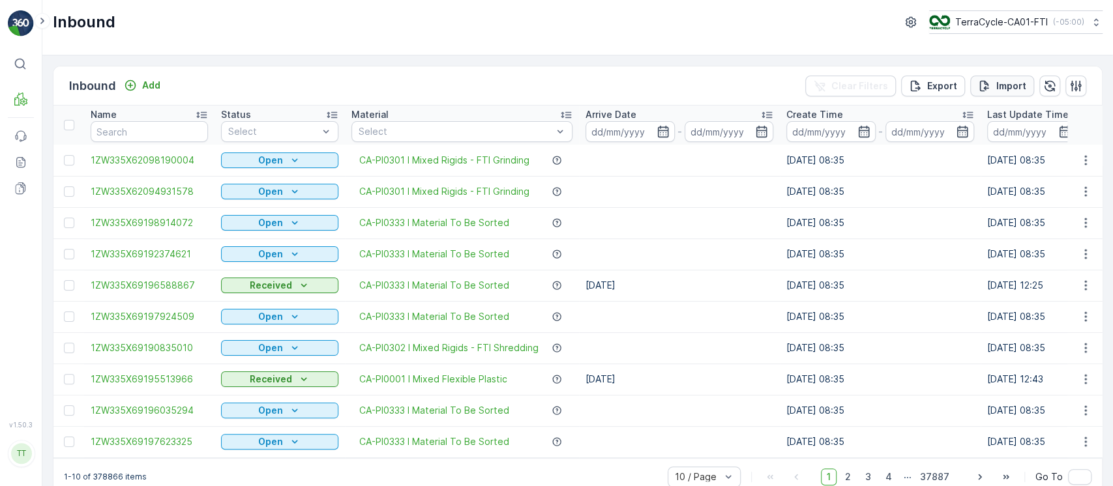
click at [1003, 89] on p "Import" at bounding box center [1011, 86] width 30 height 13
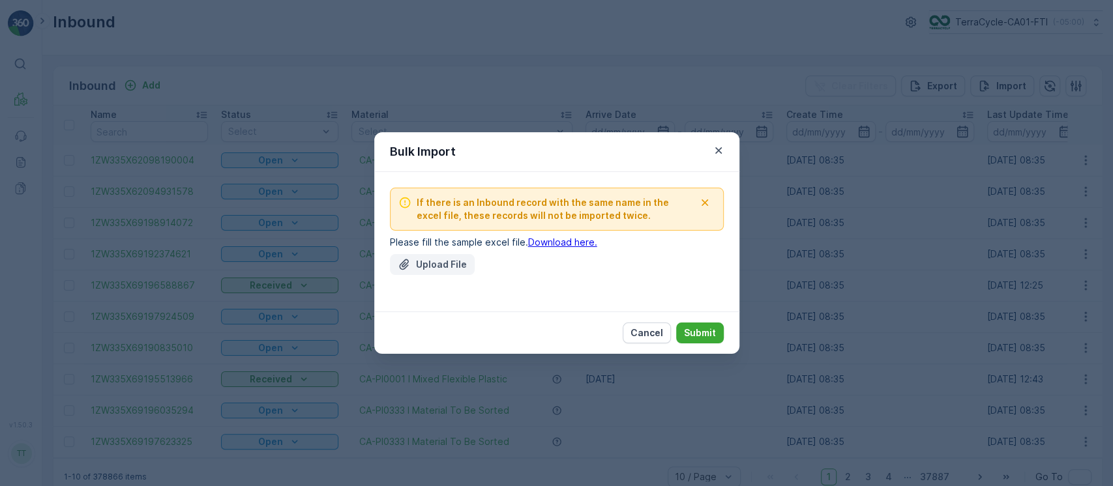
click at [417, 258] on p "Upload File" at bounding box center [441, 264] width 51 height 13
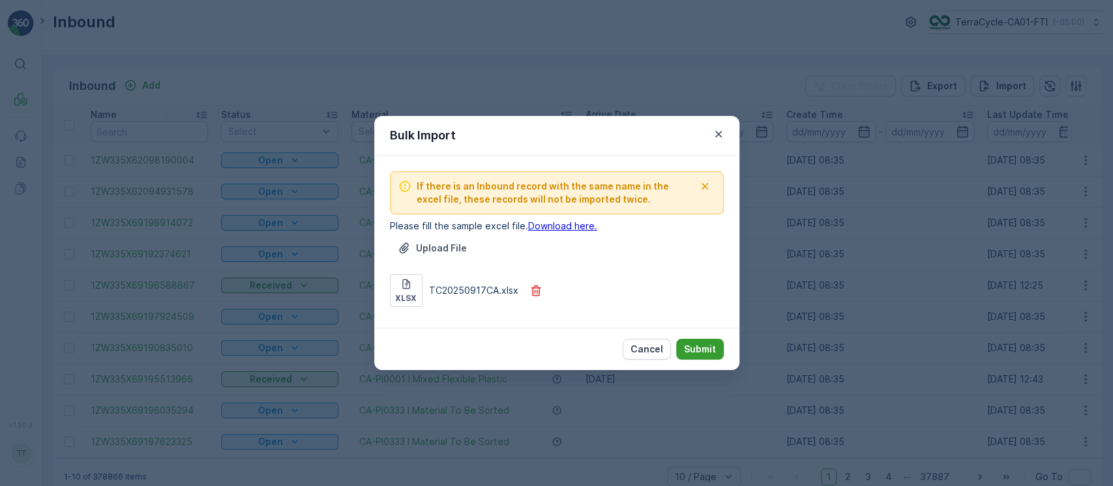
click at [686, 355] on p "Submit" at bounding box center [700, 349] width 32 height 13
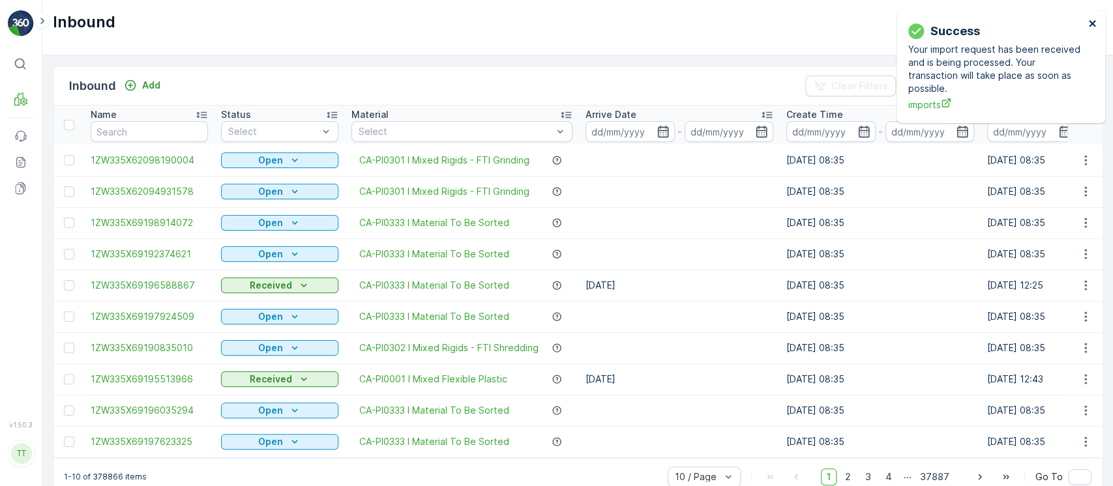
click at [1089, 23] on icon "close" at bounding box center [1092, 23] width 9 height 10
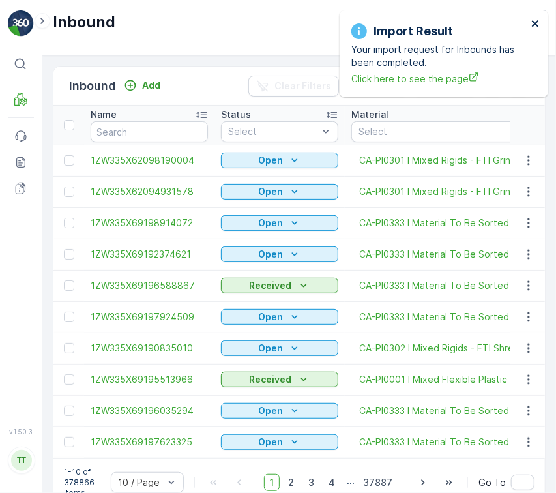
click at [533, 29] on button "close" at bounding box center [535, 24] width 9 height 12
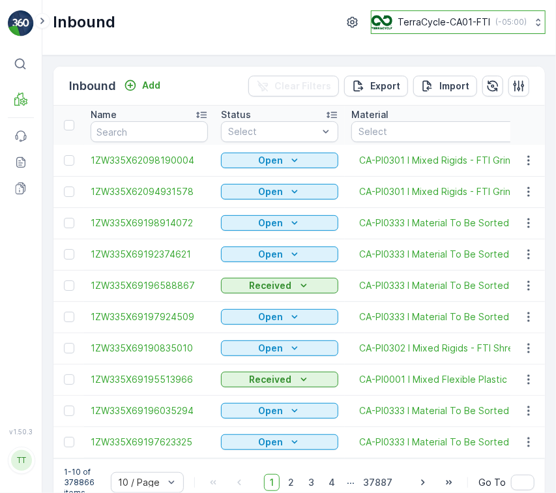
click at [496, 24] on p "( -05:00 )" at bounding box center [511, 22] width 31 height 10
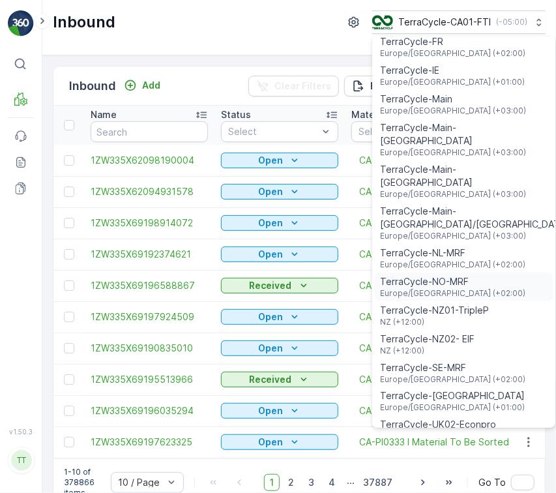
scroll to position [608, 0]
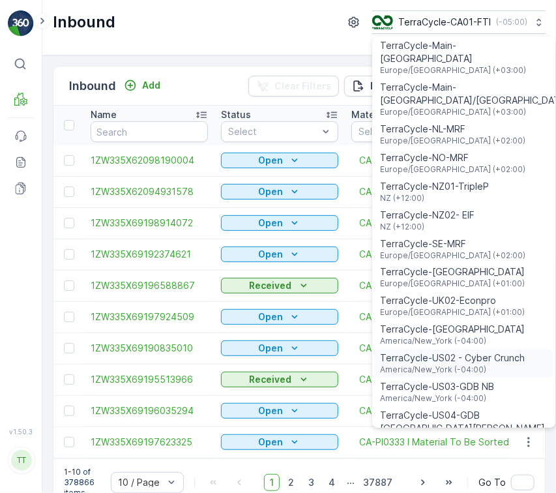
click at [484, 365] on span "America/New_York (-04:00)" at bounding box center [452, 370] width 145 height 10
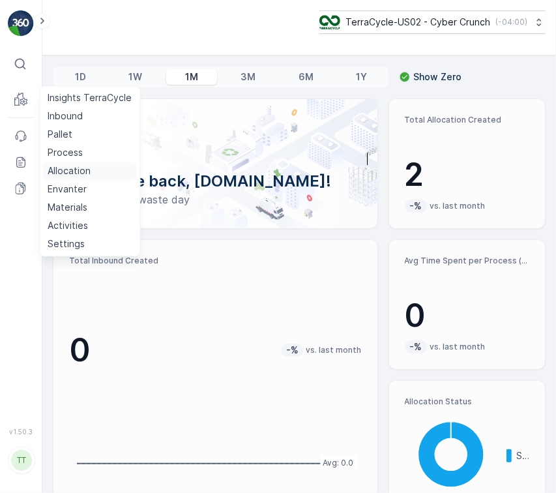
click at [70, 170] on p "Allocation" at bounding box center [69, 171] width 43 height 13
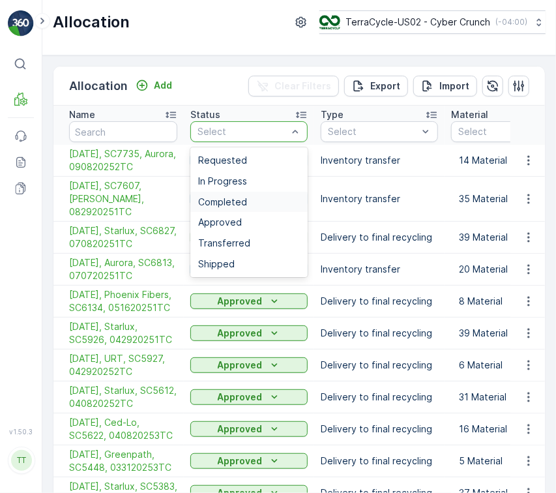
click at [236, 203] on span "Completed" at bounding box center [222, 202] width 49 height 10
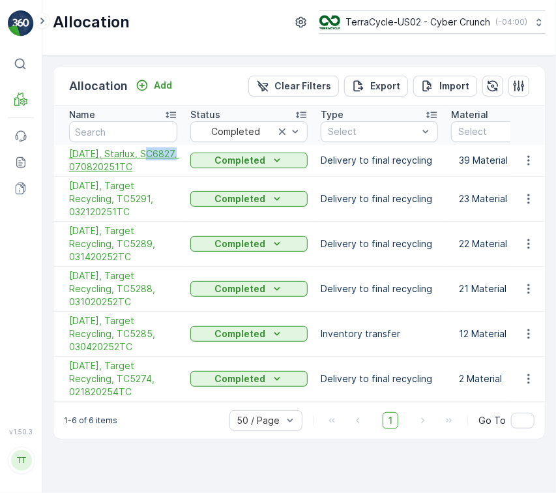
drag, startPoint x: 54, startPoint y: 168, endPoint x: 103, endPoint y: 170, distance: 49.0
click at [100, 166] on td "7/10/25, Starlux, SC6827, 070820251TC" at bounding box center [118, 161] width 130 height 32
copy span "SC6827"
click at [235, 157] on p "Completed" at bounding box center [240, 160] width 51 height 13
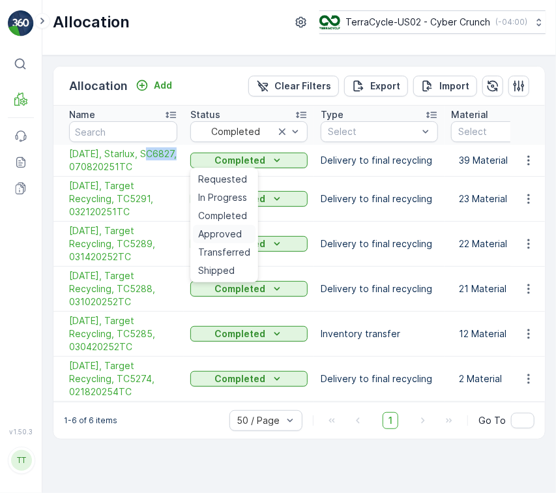
click at [231, 233] on span "Approved" at bounding box center [220, 234] width 44 height 13
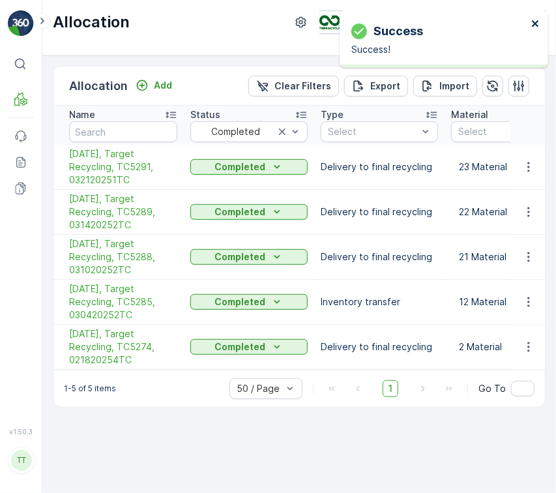
click at [533, 27] on icon "close" at bounding box center [535, 23] width 9 height 10
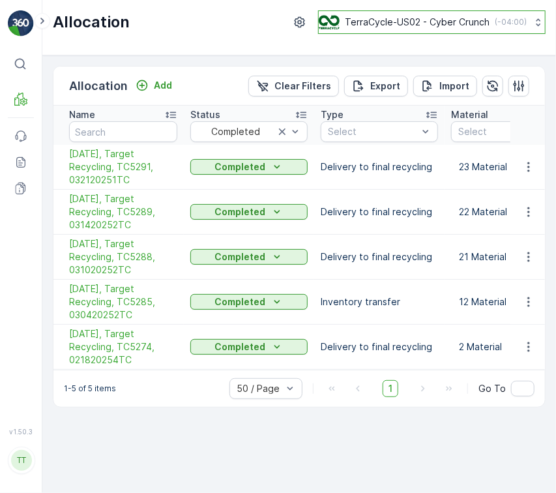
click at [505, 23] on p "( -04:00 )" at bounding box center [511, 22] width 32 height 10
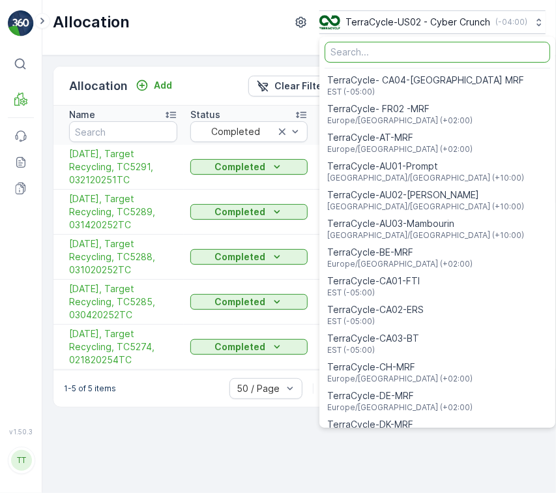
click at [496, 50] on input "Menu" at bounding box center [438, 52] width 226 height 21
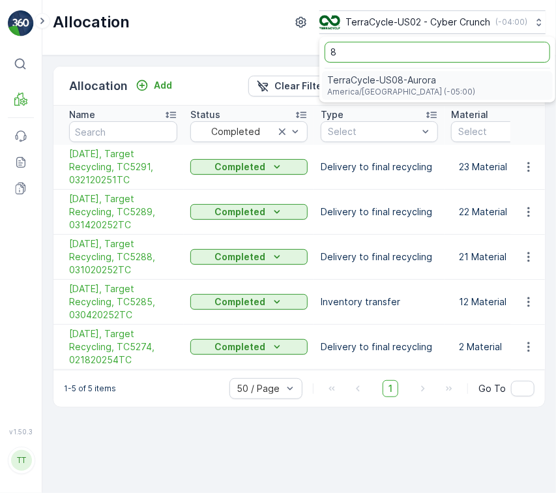
type input "8"
click at [483, 76] on div "TerraCycle-US08-Aurora America/Chicago (-05:00)" at bounding box center [437, 85] width 231 height 29
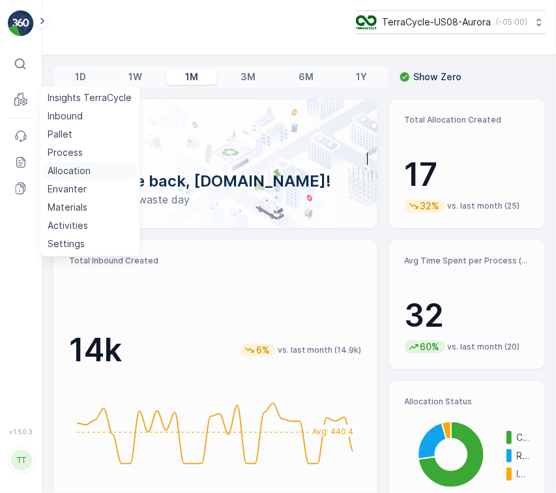
click at [82, 168] on p "Allocation" at bounding box center [69, 171] width 43 height 13
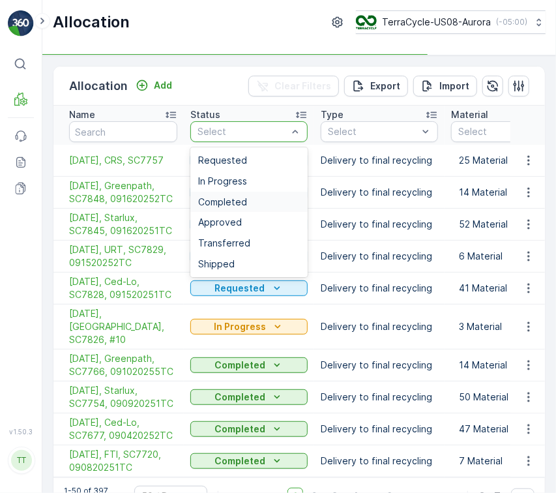
click at [214, 202] on span "Completed" at bounding box center [222, 202] width 49 height 10
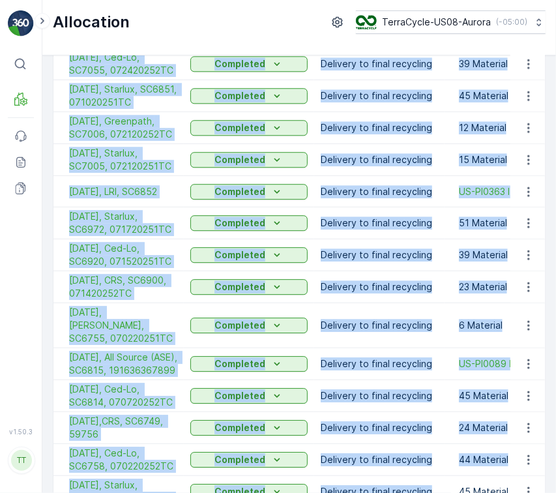
scroll to position [1349, 0]
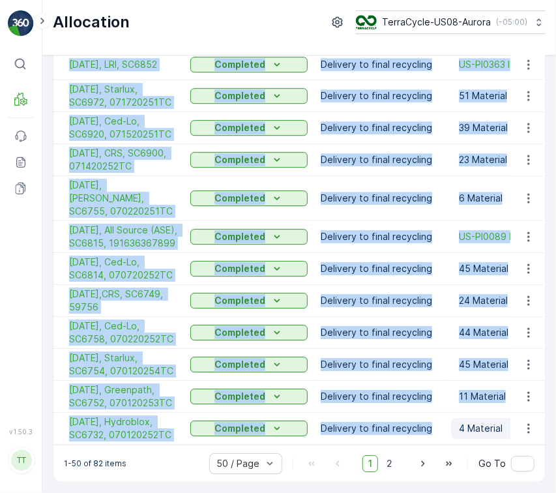
drag, startPoint x: 53, startPoint y: 149, endPoint x: 453, endPoint y: 423, distance: 484.9
copy tbody "09/11/25, Greenpath, SC7766, 091020255TC Completed Delivery to final recycling …"
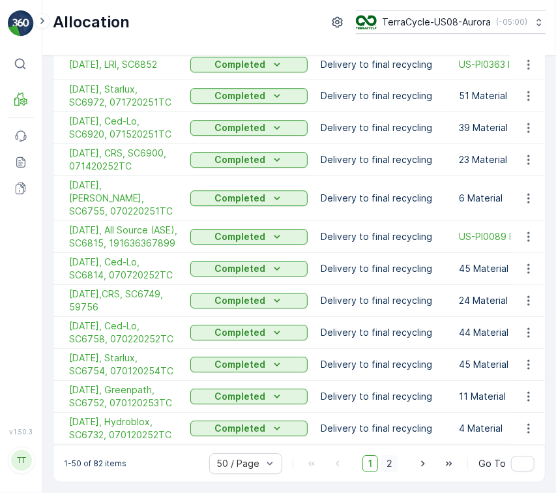
click at [394, 466] on span "2" at bounding box center [390, 463] width 18 height 17
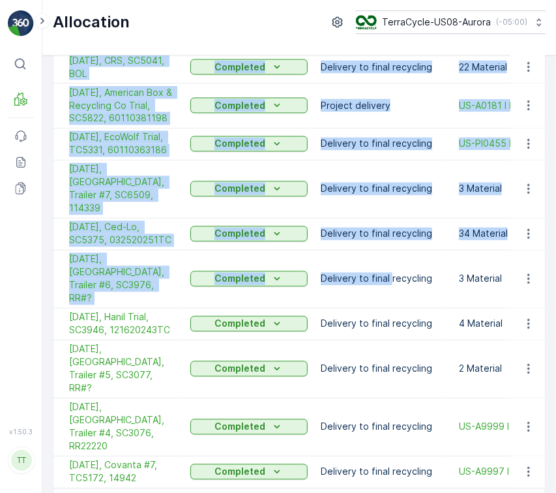
scroll to position [841, 0]
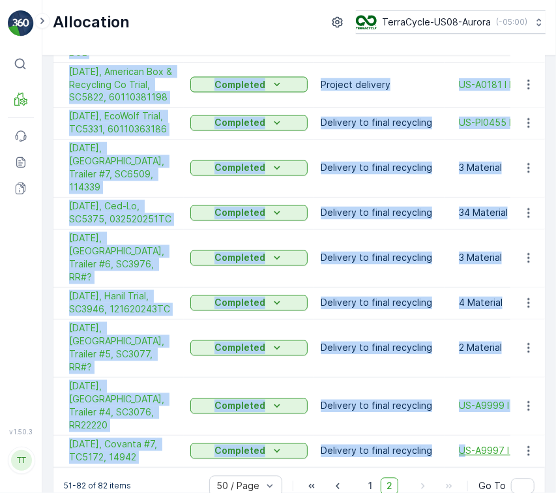
drag, startPoint x: 63, startPoint y: 159, endPoint x: 460, endPoint y: 415, distance: 472.6
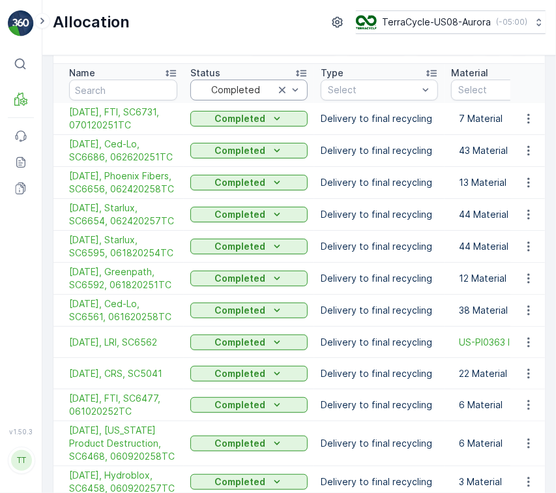
scroll to position [0, 0]
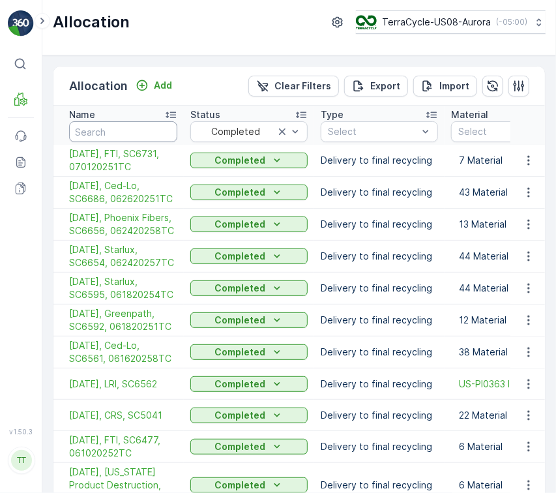
click at [151, 127] on input "text" at bounding box center [123, 131] width 108 height 21
paste input "3077"
type input "3077"
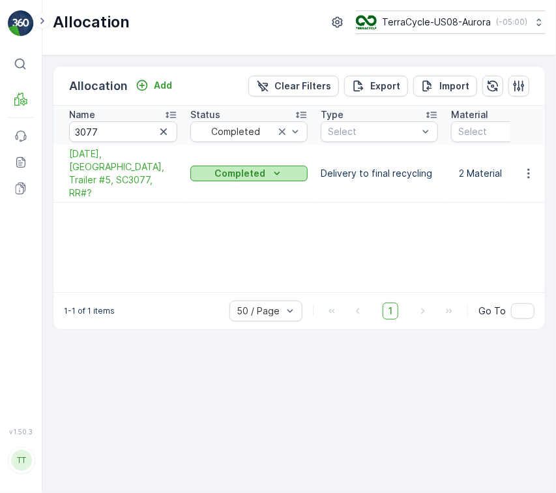
click at [244, 167] on p "Completed" at bounding box center [240, 173] width 51 height 13
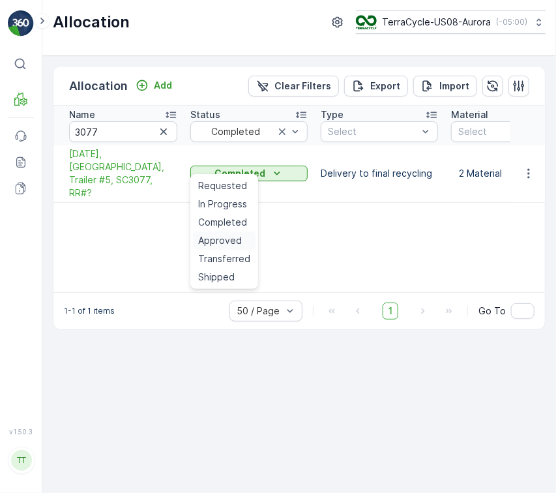
click at [236, 237] on span "Approved" at bounding box center [220, 240] width 44 height 13
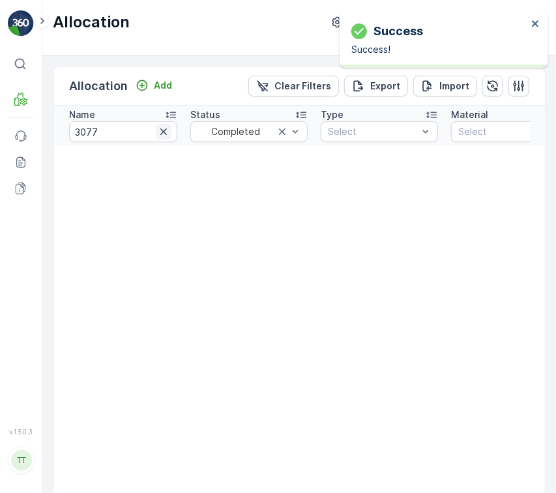
drag, startPoint x: 162, startPoint y: 138, endPoint x: 165, endPoint y: 131, distance: 7.9
click at [165, 131] on icon "button" at bounding box center [163, 131] width 13 height 13
paste input "5041"
type input "5041"
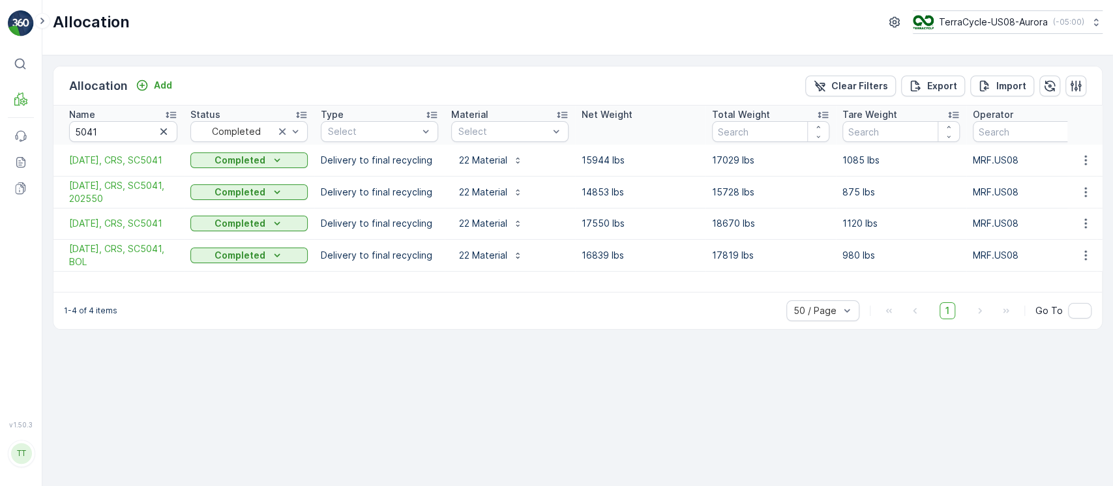
click at [170, 122] on input "5041" at bounding box center [123, 131] width 108 height 21
click at [166, 132] on icon "button" at bounding box center [163, 131] width 13 height 13
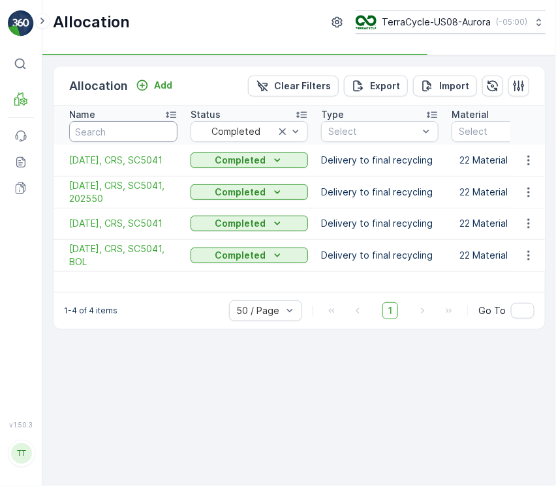
drag, startPoint x: 102, startPoint y: 137, endPoint x: 117, endPoint y: 143, distance: 17.0
click at [102, 136] on input "text" at bounding box center [123, 131] width 108 height 21
paste input "3077"
type input "3077"
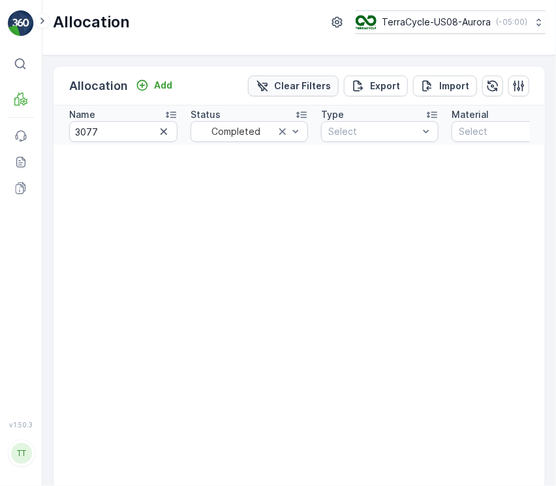
drag, startPoint x: 307, startPoint y: 81, endPoint x: 300, endPoint y: 80, distance: 7.2
click at [306, 80] on p "Clear Filters" at bounding box center [302, 86] width 57 height 13
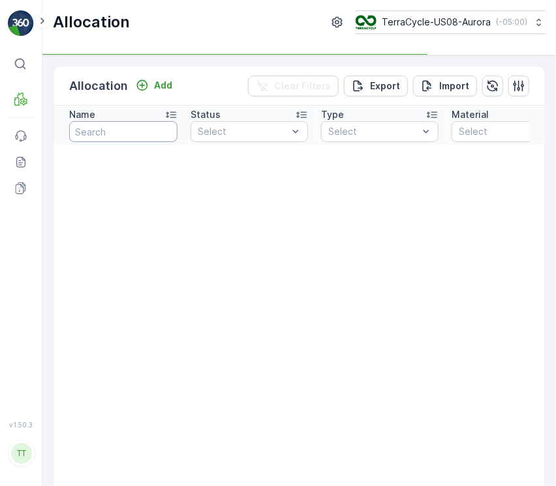
click at [94, 125] on input "text" at bounding box center [123, 131] width 108 height 21
paste input "SC3077"
type input "SC3077"
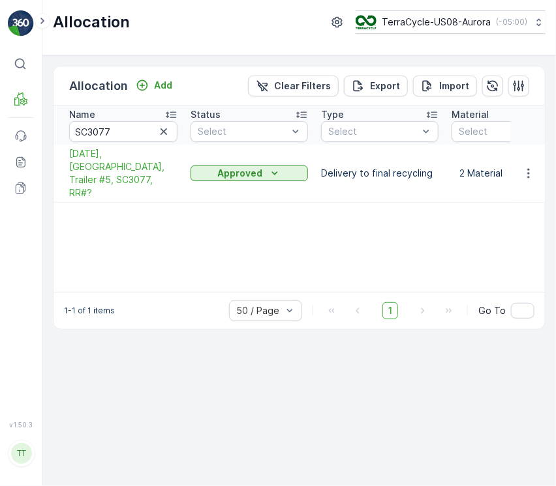
click at [468, 232] on div "Name SC3077 Status Select Type Select Material Select Net Weight Total Weight T…" at bounding box center [298, 199] width 491 height 187
click at [162, 133] on icon "button" at bounding box center [163, 131] width 13 height 13
paste input "SC5375"
type input "SC5375"
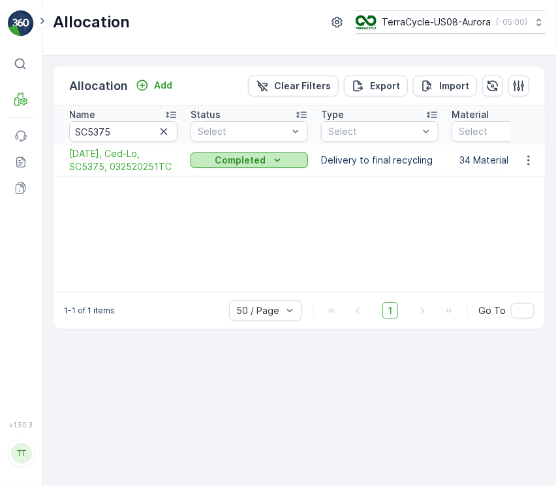
click at [239, 158] on p "Completed" at bounding box center [240, 160] width 51 height 13
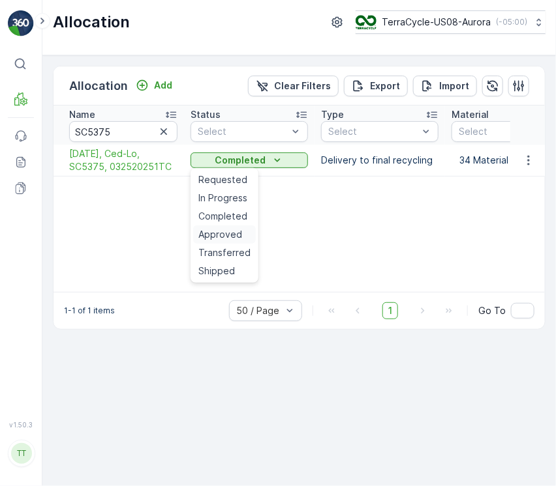
click at [245, 228] on div "Approved" at bounding box center [224, 235] width 63 height 18
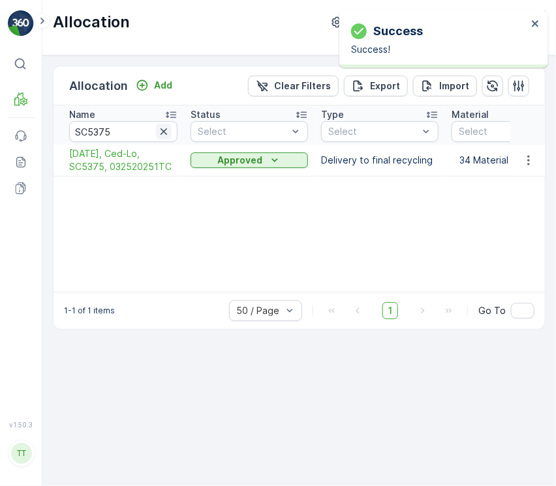
click at [160, 128] on icon "button" at bounding box center [163, 131] width 13 height 13
paste input "SC6031"
type input "SC6031"
click at [266, 167] on button "Completed" at bounding box center [248, 161] width 117 height 16
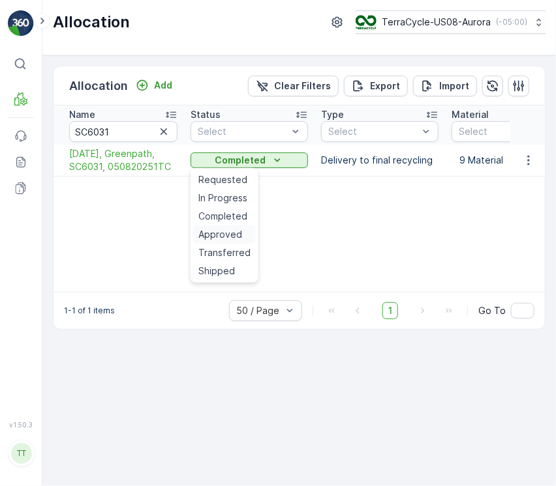
click at [235, 228] on span "Approved" at bounding box center [220, 234] width 44 height 13
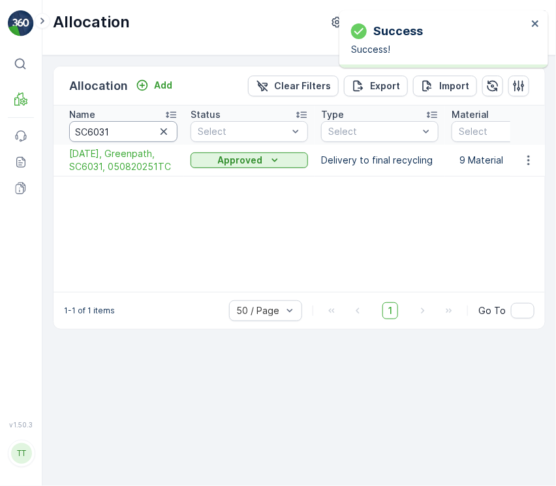
drag, startPoint x: 133, startPoint y: 134, endPoint x: -1, endPoint y: 133, distance: 133.7
click at [0, 133] on html "Success Success! ⌘B MRF Events Reports Documents v 1.50.3 TT TC.GLOBAL clemence…" at bounding box center [278, 243] width 556 height 486
paste input "5375"
type input "SC5375"
drag, startPoint x: 138, startPoint y: 132, endPoint x: -1, endPoint y: 132, distance: 138.2
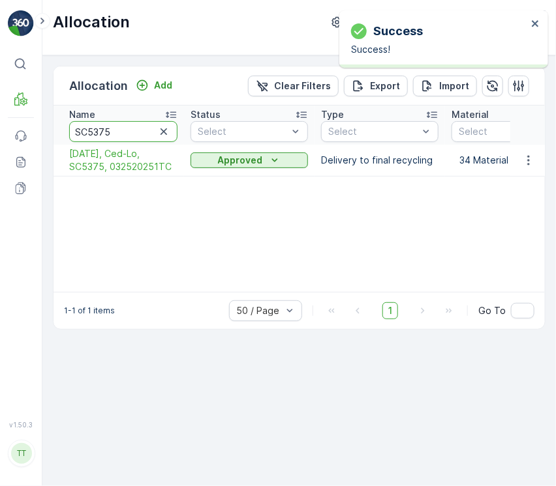
click at [0, 132] on html "Success Success! ⌘B MRF Events Reports Documents v 1.50.3 TT TC.GLOBAL clemence…" at bounding box center [278, 243] width 556 height 486
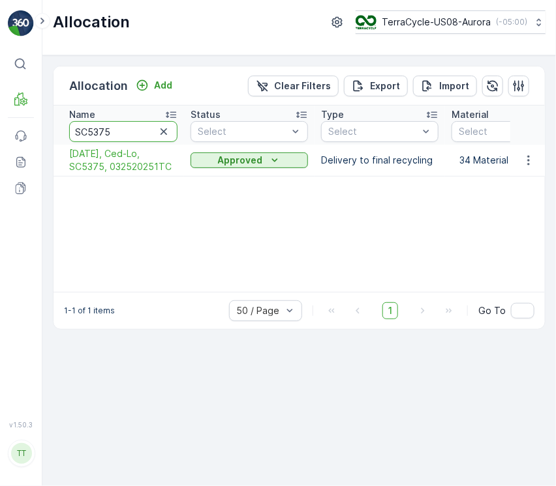
paste input "6031"
type input "SC6031"
drag, startPoint x: 132, startPoint y: 128, endPoint x: -1, endPoint y: 137, distance: 132.6
click at [0, 137] on html "⌘B MRF Events Reports Documents v 1.50.3 TT TC.GLOBAL clemence.vasseur@terracyc…" at bounding box center [278, 243] width 556 height 486
paste input "388"
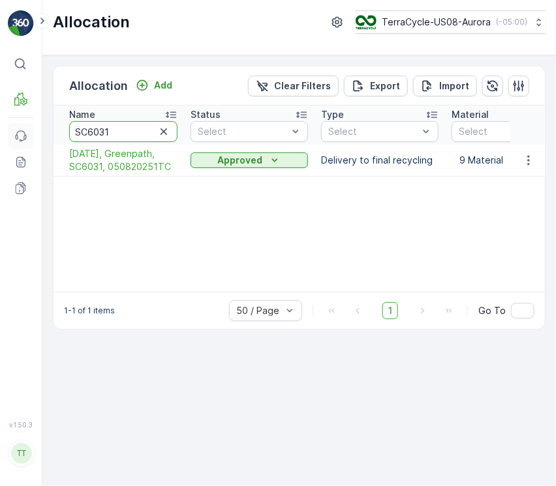
type input "SC6388"
click at [231, 164] on p "Completed" at bounding box center [240, 160] width 51 height 13
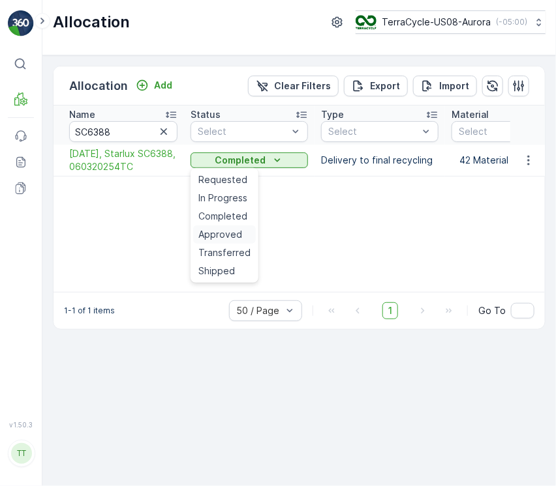
click at [233, 230] on span "Approved" at bounding box center [220, 234] width 44 height 13
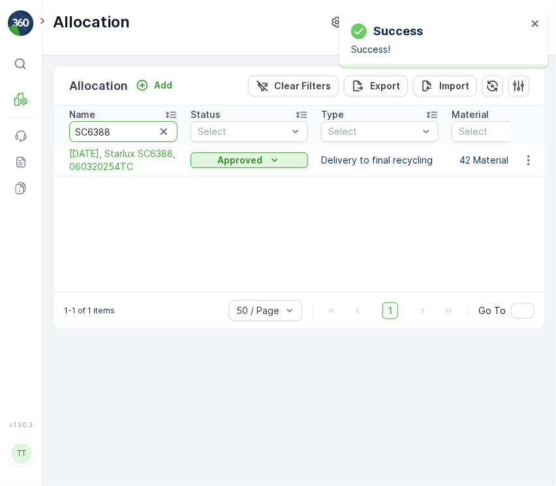
drag, startPoint x: 139, startPoint y: 130, endPoint x: -1, endPoint y: 137, distance: 139.7
click at [0, 137] on html "Success Success! ⌘B MRF Events Reports Documents v 1.50.3 TT TC.GLOBAL clemence…" at bounding box center [278, 243] width 556 height 486
paste input "94"
type input "SC6394"
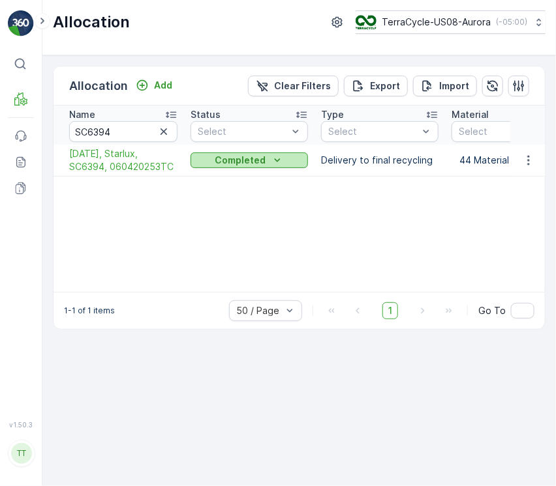
click at [261, 166] on p "Completed" at bounding box center [240, 160] width 51 height 13
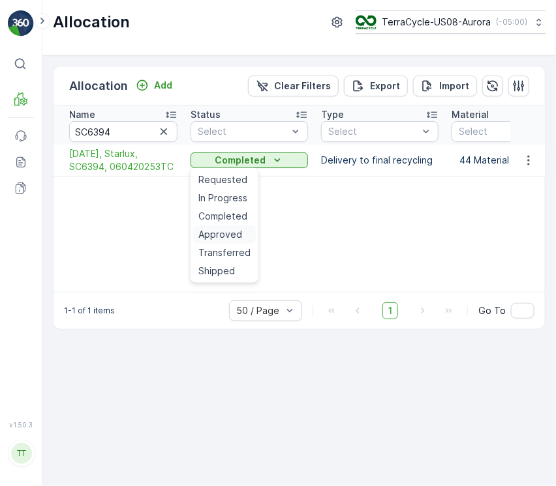
click at [223, 232] on span "Approved" at bounding box center [220, 234] width 44 height 13
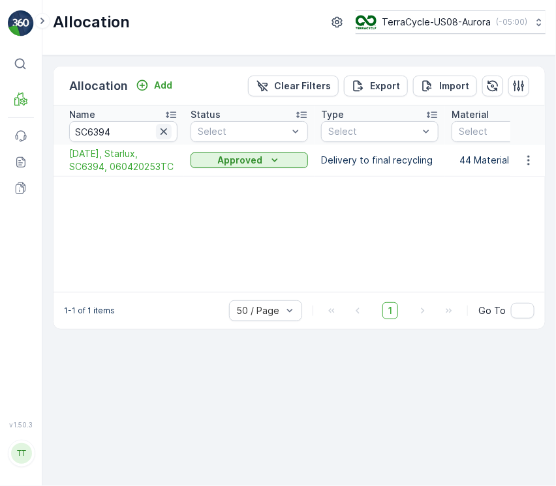
click at [164, 129] on icon "button" at bounding box center [163, 131] width 13 height 13
paste input "SC6395"
type input "SC6395"
click at [230, 169] on div "Completed" at bounding box center [248, 160] width 117 height 18
click at [231, 160] on p "Completed" at bounding box center [240, 160] width 51 height 13
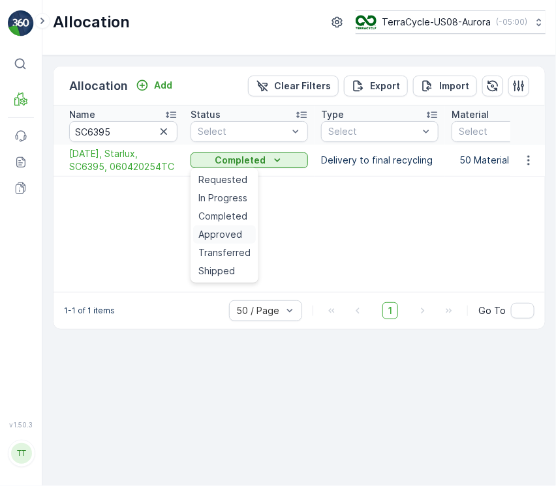
click at [230, 231] on span "Approved" at bounding box center [220, 234] width 44 height 13
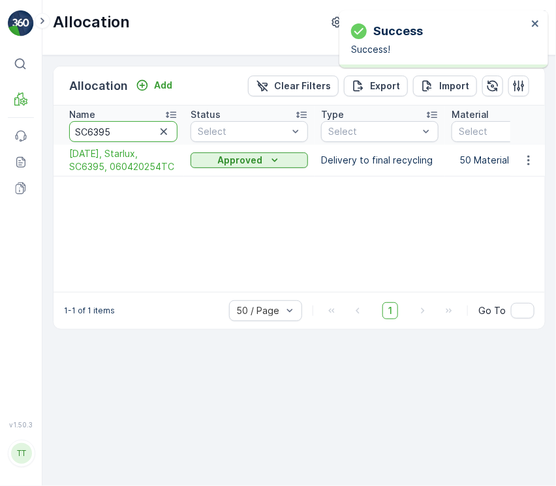
drag, startPoint x: 132, startPoint y: 136, endPoint x: -1, endPoint y: 123, distance: 133.7
click at [0, 123] on html "Success Success! ⌘B MRF Events Reports Documents v 1.50.3 TT TC.GLOBAL clemence…" at bounding box center [278, 243] width 556 height 486
paste input "422"
type input "SC6422"
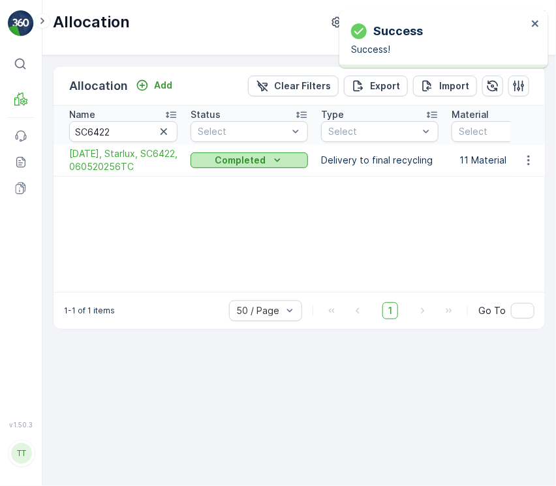
click at [233, 166] on p "Completed" at bounding box center [240, 160] width 51 height 13
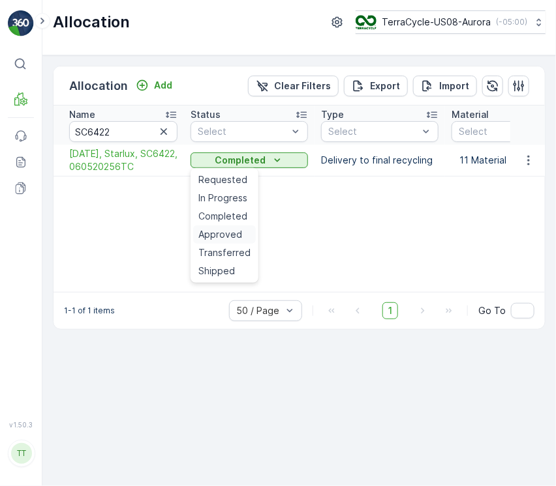
click at [233, 229] on span "Approved" at bounding box center [220, 234] width 44 height 13
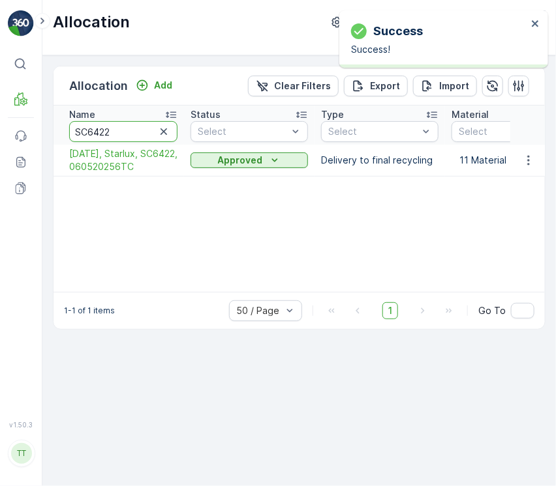
drag, startPoint x: 127, startPoint y: 134, endPoint x: -1, endPoint y: 138, distance: 127.9
click at [0, 138] on html "Success Success! ⌘B MRF Events Reports Documents v 1.50.3 TT TC.GLOBAL clemence…" at bounding box center [278, 243] width 556 height 486
paste input "3"
type input "SC6423"
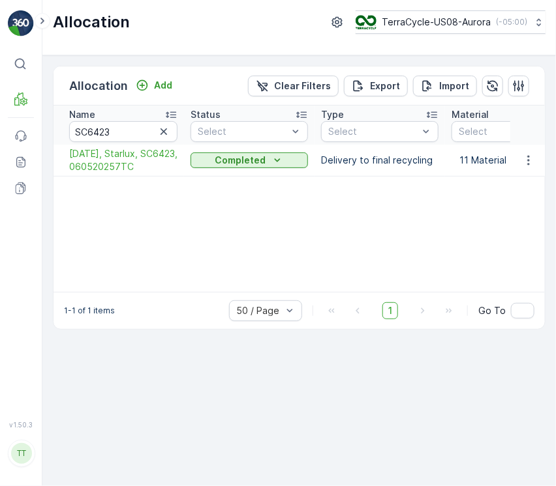
click at [217, 162] on p "Completed" at bounding box center [240, 160] width 51 height 13
click at [228, 232] on span "Approved" at bounding box center [220, 234] width 44 height 13
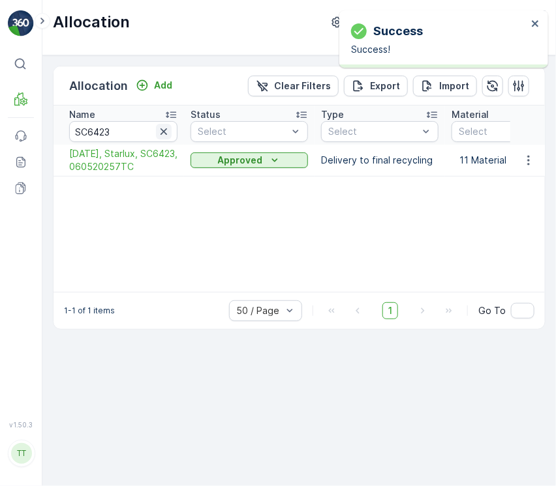
click at [166, 135] on icon "button" at bounding box center [163, 131] width 13 height 13
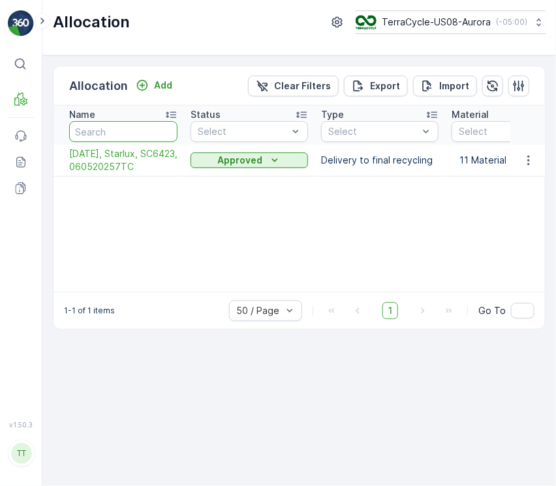
paste input "SC6458"
type input "SC6458"
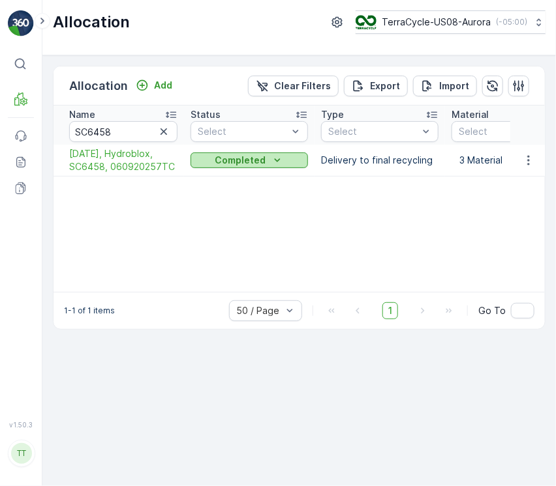
click at [219, 162] on p "Completed" at bounding box center [240, 160] width 51 height 13
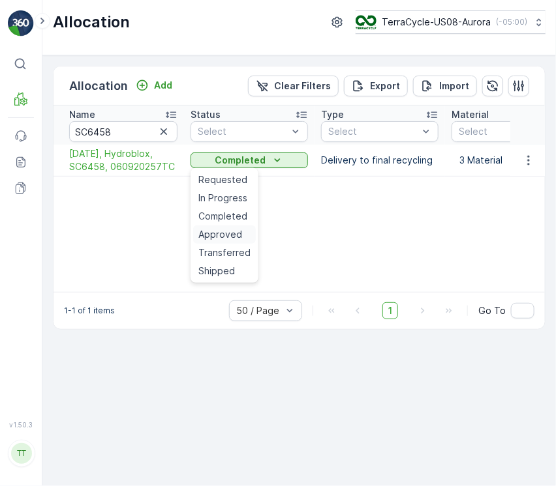
click at [232, 231] on span "Approved" at bounding box center [220, 234] width 44 height 13
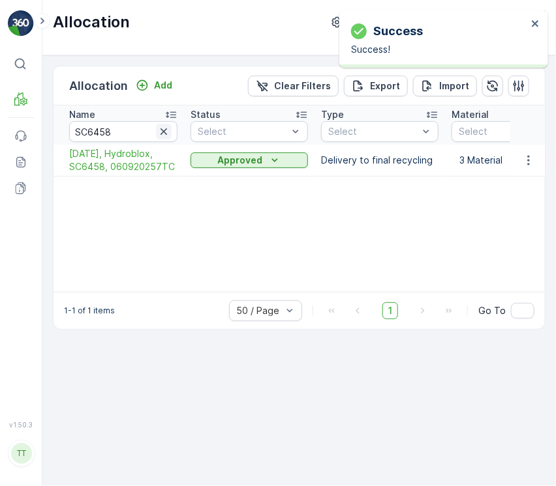
click at [165, 125] on icon "button" at bounding box center [163, 131] width 13 height 13
paste input "SC6468"
type input "SC6468"
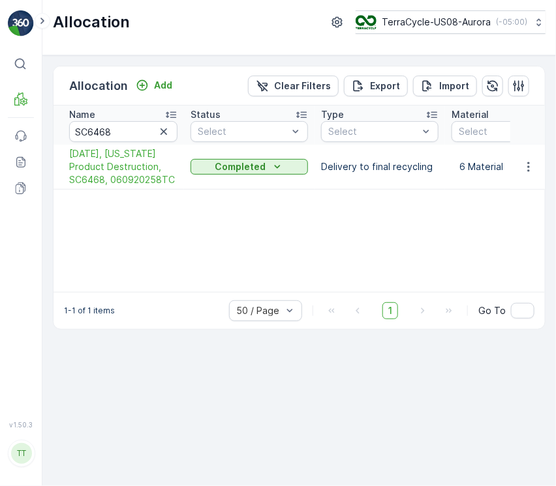
click at [242, 160] on p "Completed" at bounding box center [240, 166] width 51 height 13
click at [237, 241] on span "Approved" at bounding box center [220, 241] width 44 height 13
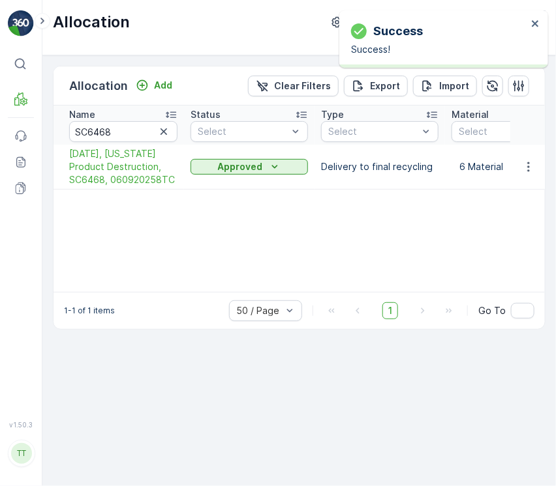
drag, startPoint x: 166, startPoint y: 130, endPoint x: 164, endPoint y: 141, distance: 10.6
click at [166, 130] on icon "button" at bounding box center [163, 131] width 13 height 13
paste input "SC6477"
type input "SC6477"
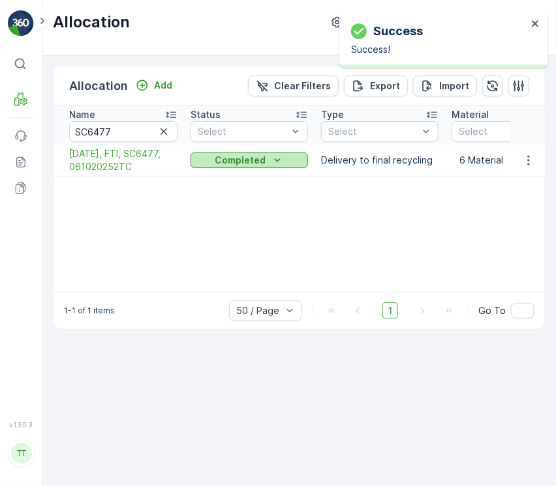
click at [258, 166] on button "Completed" at bounding box center [248, 161] width 117 height 16
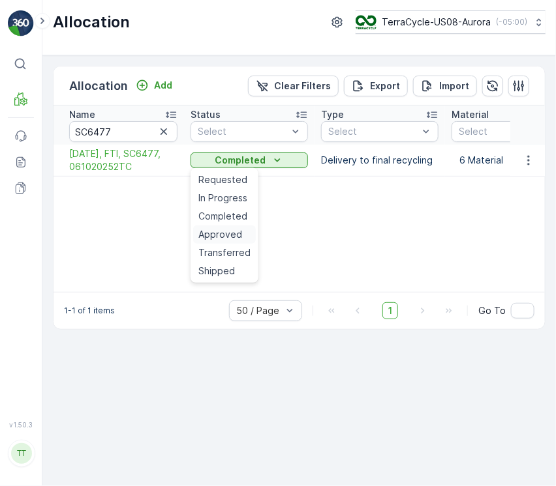
click at [233, 229] on span "Approved" at bounding box center [220, 234] width 44 height 13
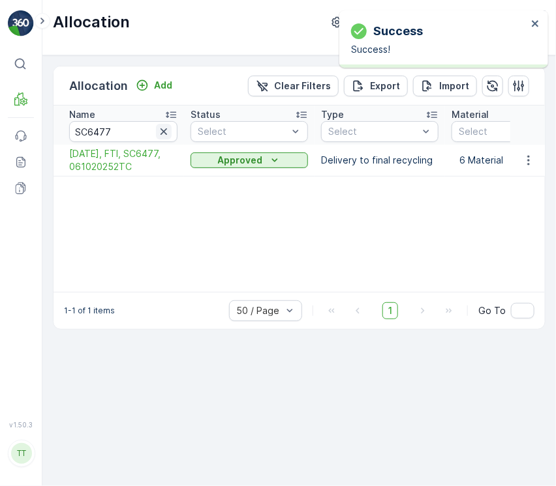
click at [168, 128] on icon "button" at bounding box center [163, 131] width 13 height 13
paste input "SC6561"
type input "SC6561"
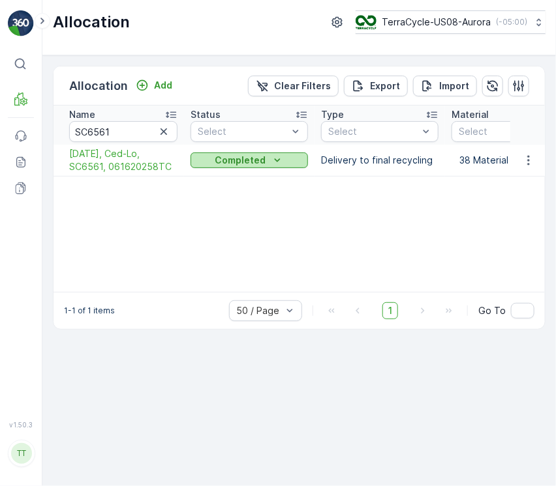
click at [261, 154] on p "Completed" at bounding box center [240, 160] width 51 height 13
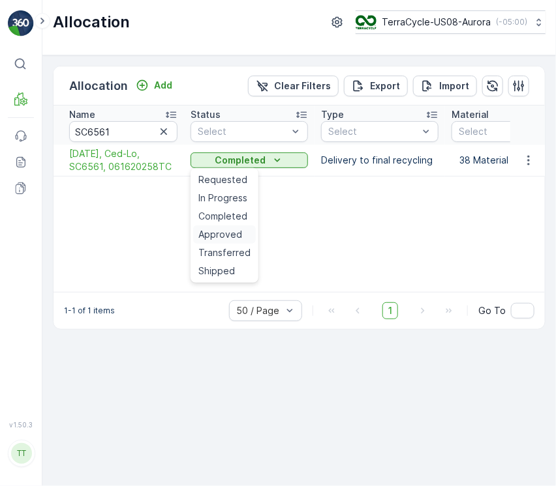
click at [233, 227] on div "Approved" at bounding box center [224, 235] width 63 height 18
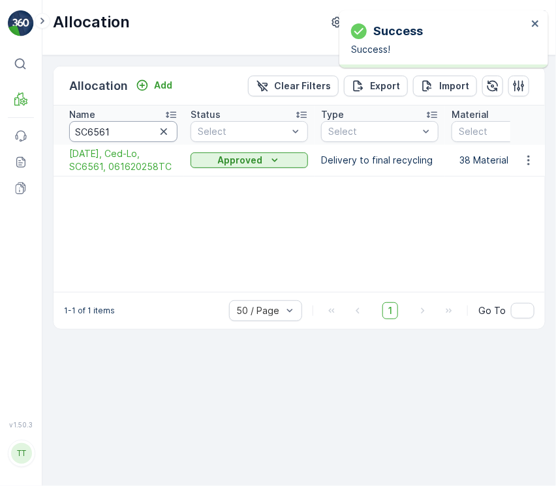
drag, startPoint x: 117, startPoint y: 131, endPoint x: -1, endPoint y: 136, distance: 117.5
click at [0, 136] on html "Success Success! ⌘B MRF Events Reports Documents v 1.50.3 TT TC.GLOBAL clemence…" at bounding box center [278, 243] width 556 height 486
paste input "654"
type input "SC6654"
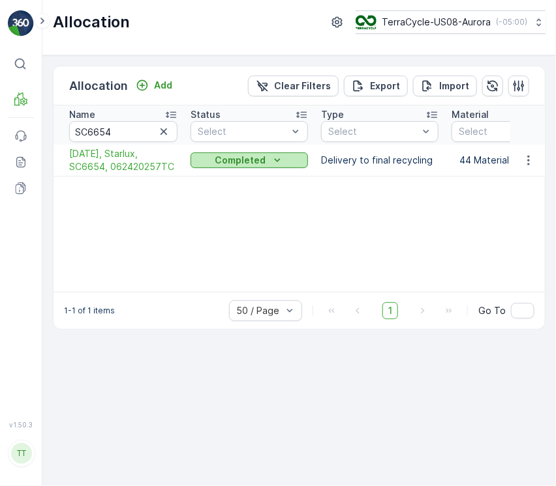
click at [219, 157] on p "Completed" at bounding box center [240, 160] width 51 height 13
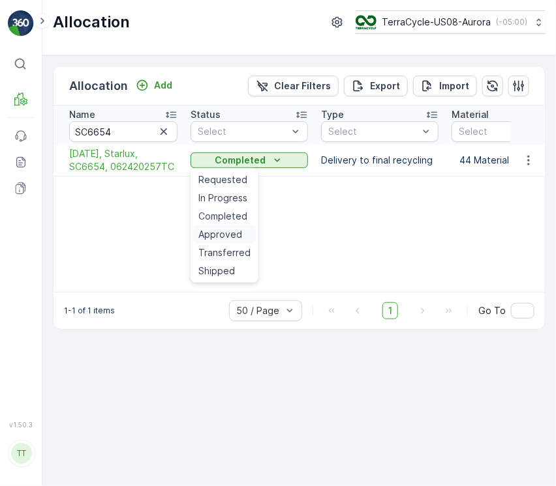
click at [232, 228] on span "Approved" at bounding box center [220, 234] width 44 height 13
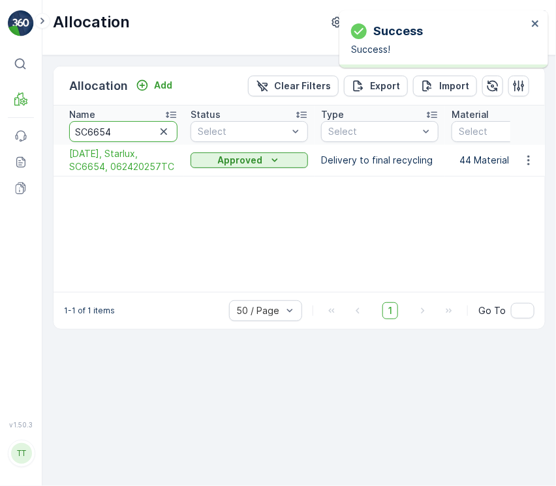
drag, startPoint x: 75, startPoint y: 134, endPoint x: -1, endPoint y: 134, distance: 75.6
click at [0, 134] on html "Success Success! ⌘B MRF Events Reports Documents v 1.50.3 TT TC.GLOBAL clemence…" at bounding box center [278, 243] width 556 height 486
paste input "6"
type input "SC6656"
click at [261, 159] on button "Completed" at bounding box center [248, 161] width 117 height 16
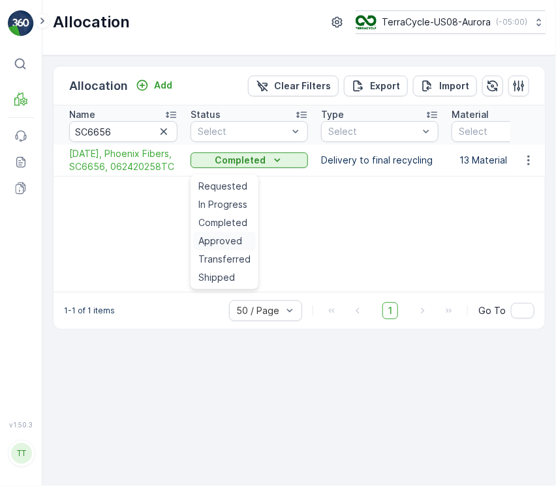
click at [221, 237] on span "Approved" at bounding box center [220, 241] width 44 height 13
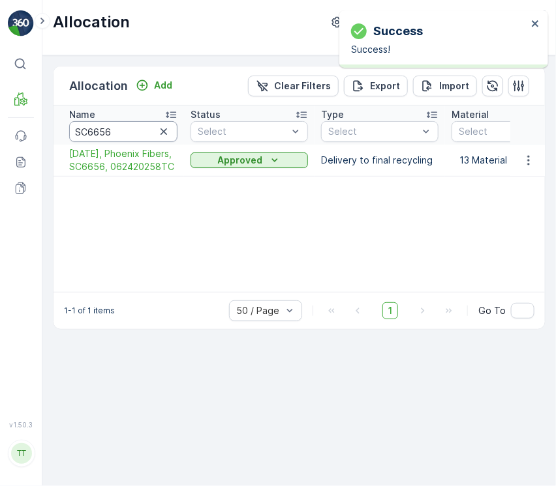
drag, startPoint x: 117, startPoint y: 128, endPoint x: -1, endPoint y: 123, distance: 118.1
click at [0, 123] on html "Success Success! ⌘B MRF Events Reports Documents v 1.50.3 TT TC.GLOBAL clemence…" at bounding box center [278, 243] width 556 height 486
paste input "8"
type input "SC6686"
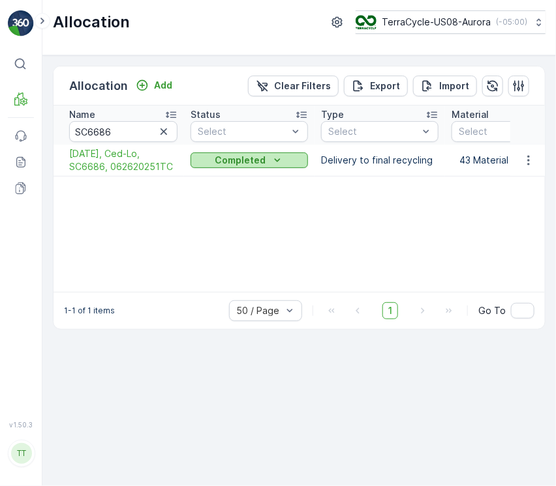
click at [241, 162] on p "Completed" at bounding box center [240, 160] width 51 height 13
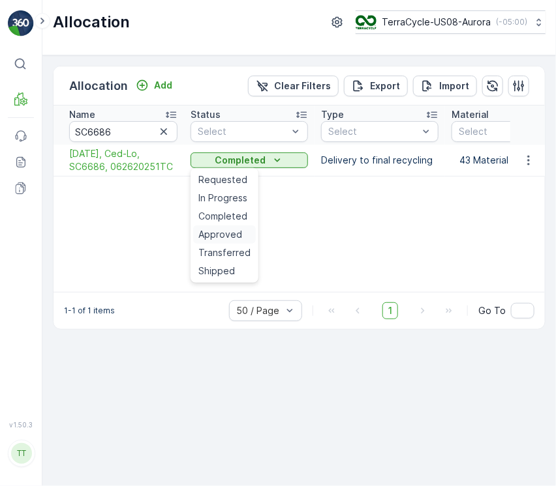
click at [226, 233] on span "Approved" at bounding box center [220, 234] width 44 height 13
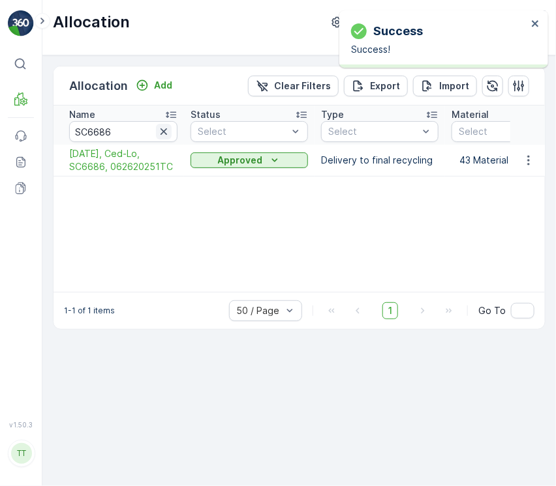
click at [162, 132] on icon "button" at bounding box center [163, 131] width 13 height 13
paste input "SC6731"
type input "SC6731"
drag, startPoint x: 251, startPoint y: 159, endPoint x: 239, endPoint y: 162, distance: 12.8
click at [239, 160] on p "Completed" at bounding box center [240, 160] width 51 height 13
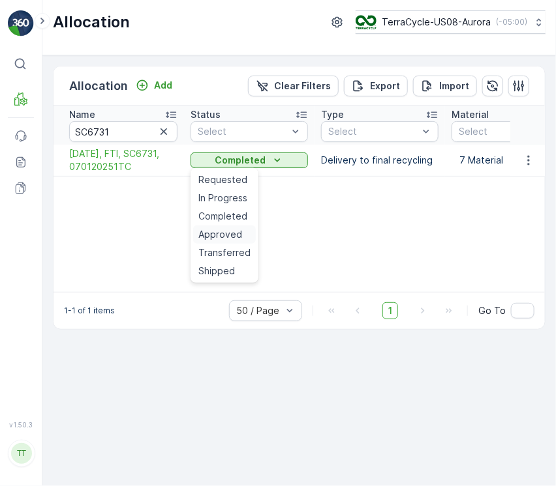
click at [238, 233] on span "Approved" at bounding box center [220, 234] width 44 height 13
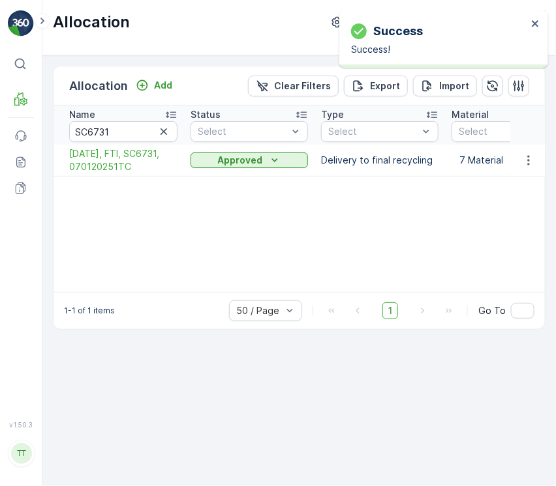
click at [168, 128] on icon "button" at bounding box center [163, 131] width 13 height 13
paste input "SC6732"
type input "SC6732"
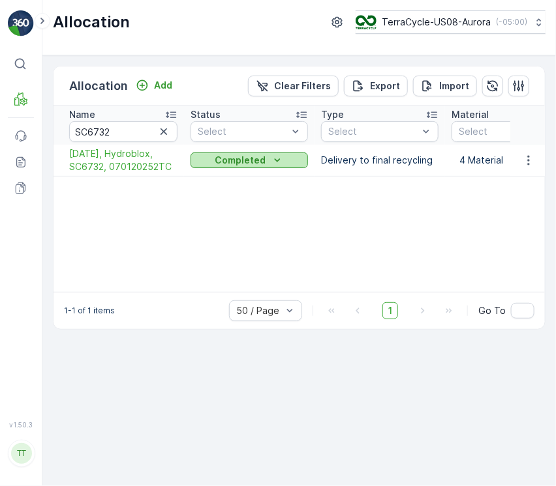
click at [261, 164] on p "Completed" at bounding box center [240, 160] width 51 height 13
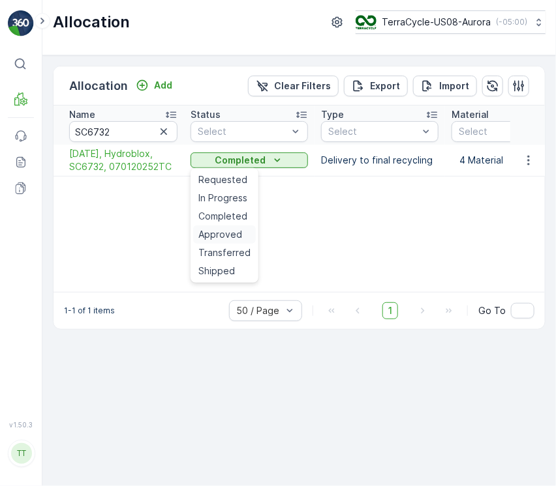
click at [233, 228] on span "Approved" at bounding box center [220, 234] width 44 height 13
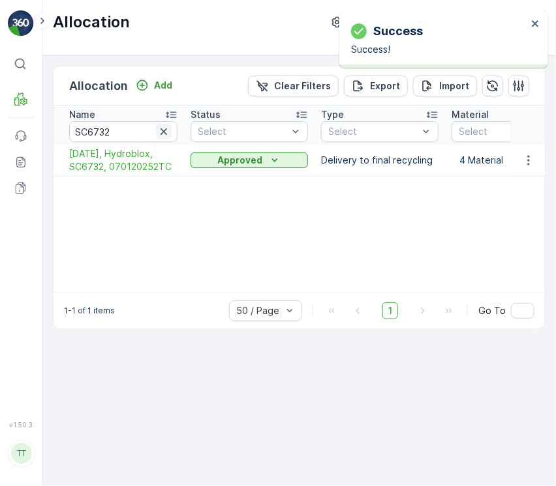
click at [163, 130] on icon "button" at bounding box center [163, 131] width 7 height 7
paste input "SC6752"
type input "SC6752"
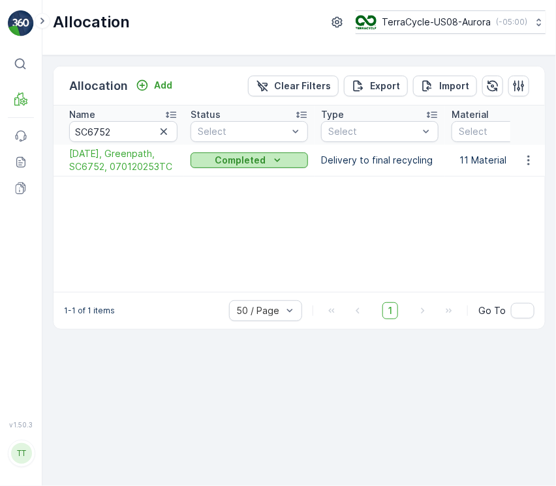
click at [292, 164] on div "Completed" at bounding box center [249, 160] width 107 height 13
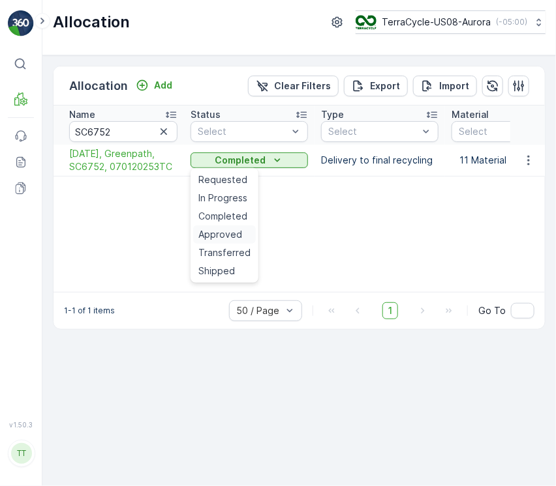
click at [235, 235] on span "Approved" at bounding box center [220, 234] width 44 height 13
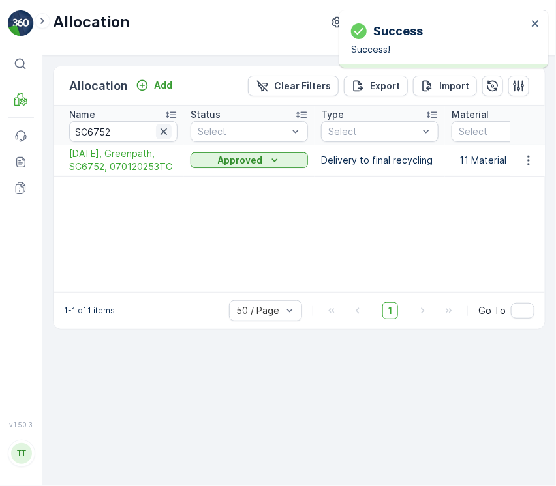
click at [157, 128] on icon "button" at bounding box center [163, 131] width 13 height 13
paste input "SC6754"
type input "SC6754"
click at [243, 160] on p "Completed" at bounding box center [240, 160] width 51 height 13
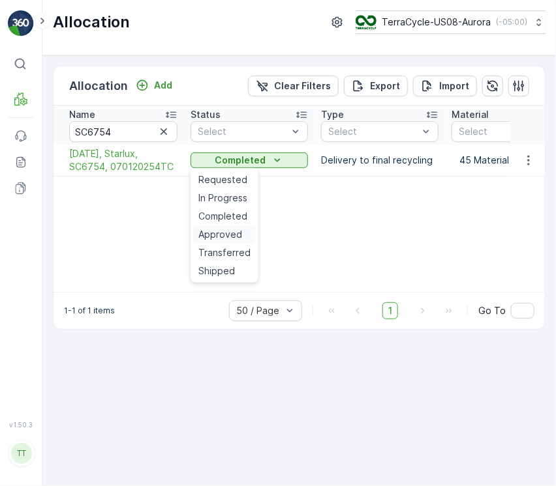
click at [230, 237] on span "Approved" at bounding box center [220, 234] width 44 height 13
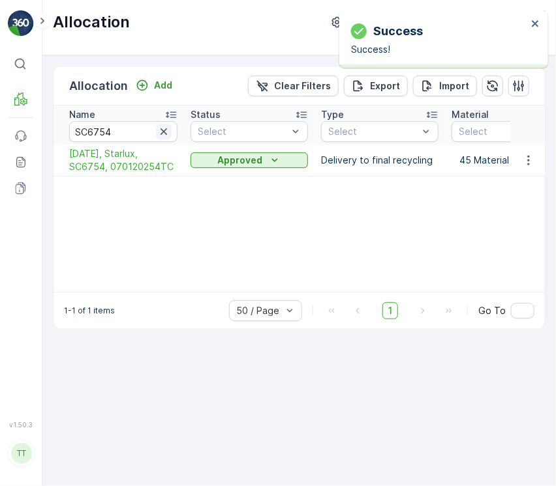
click at [162, 134] on icon "button" at bounding box center [163, 131] width 13 height 13
paste input "SC6758"
type input "SC6758"
click at [259, 164] on p "Completed" at bounding box center [240, 160] width 51 height 13
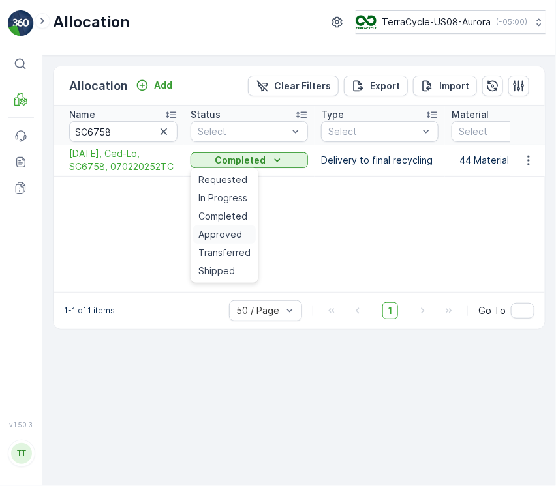
click at [229, 228] on span "Approved" at bounding box center [220, 234] width 44 height 13
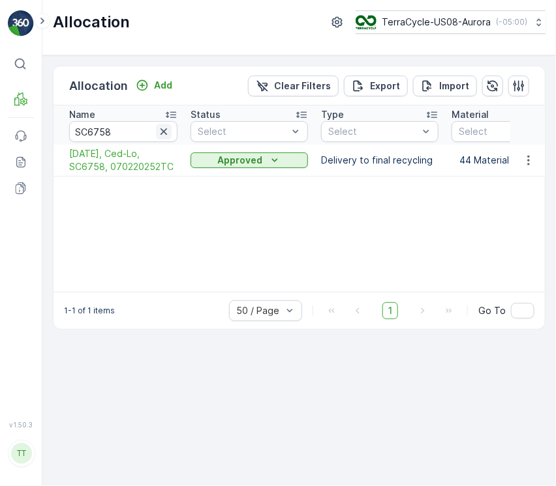
click at [161, 132] on icon "button" at bounding box center [163, 131] width 13 height 13
paste input "SC6814"
type input "SC6814"
click at [224, 153] on button "Completed" at bounding box center [248, 161] width 117 height 16
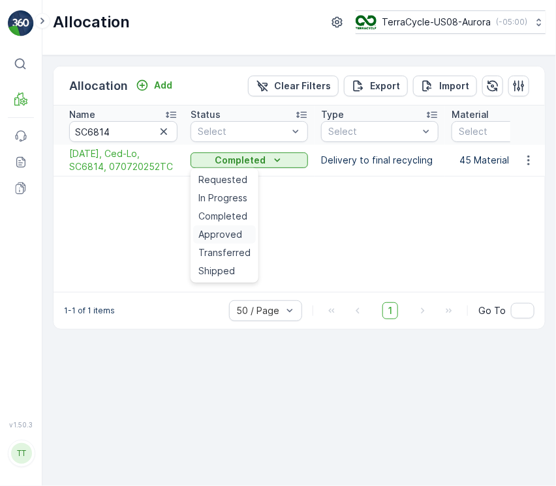
click at [236, 235] on span "Approved" at bounding box center [220, 234] width 44 height 13
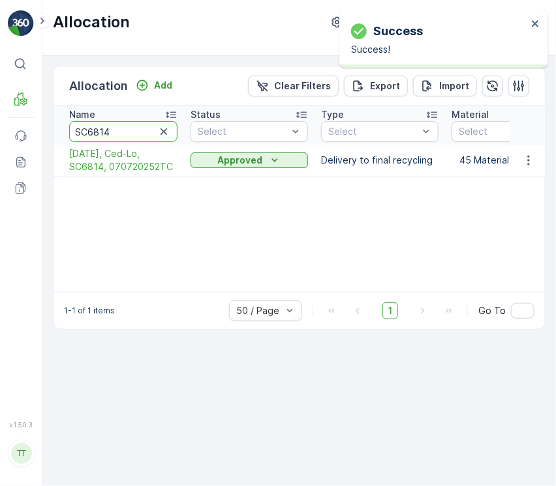
drag, startPoint x: 135, startPoint y: 128, endPoint x: -1, endPoint y: 132, distance: 135.7
click at [0, 132] on html "Success Success! ⌘B MRF Events Reports Documents v 1.50.3 TT TC.GLOBAL clemence…" at bounding box center [278, 243] width 556 height 486
paste input "9"
type input "SC6819"
click at [215, 165] on p "Completed" at bounding box center [240, 160] width 51 height 13
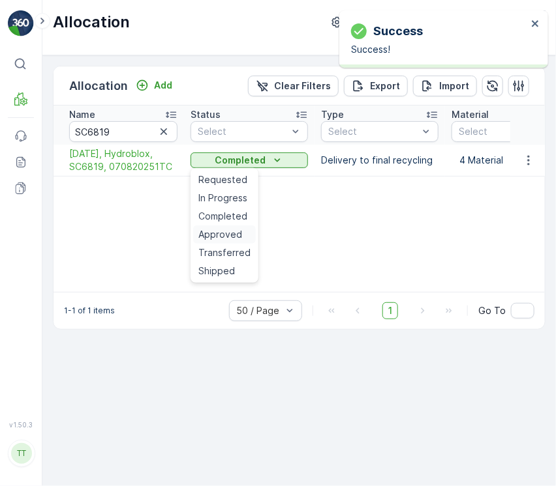
click at [229, 233] on span "Approved" at bounding box center [220, 234] width 44 height 13
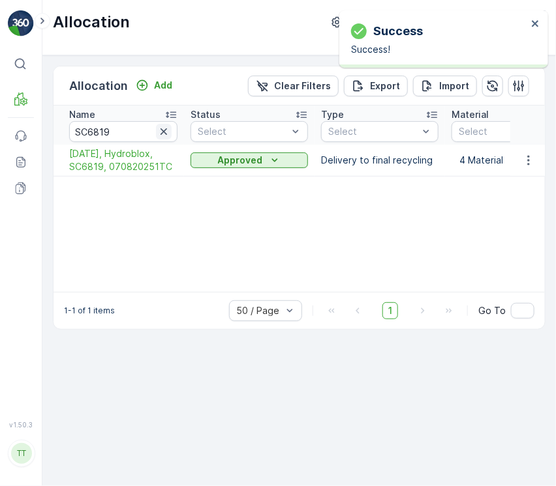
click at [157, 128] on button "button" at bounding box center [164, 132] width 16 height 16
paste input "SC6851"
type input "SC6851"
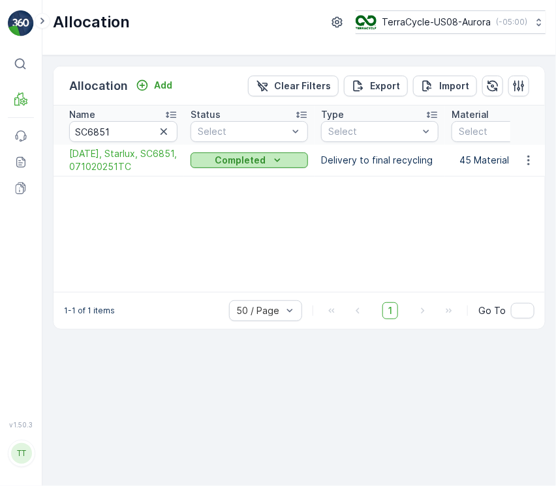
click at [250, 159] on p "Completed" at bounding box center [240, 160] width 51 height 13
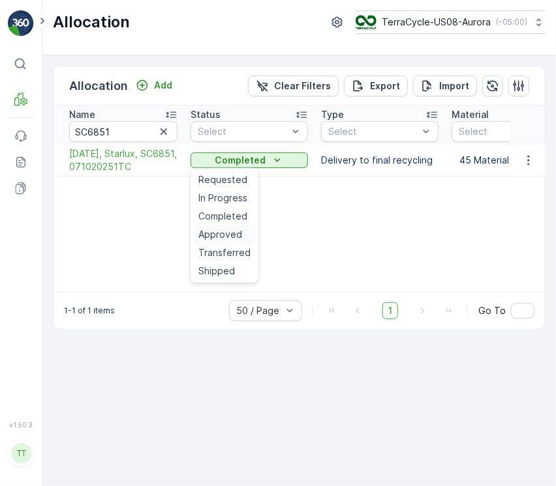
click at [231, 232] on span "Approved" at bounding box center [220, 234] width 44 height 13
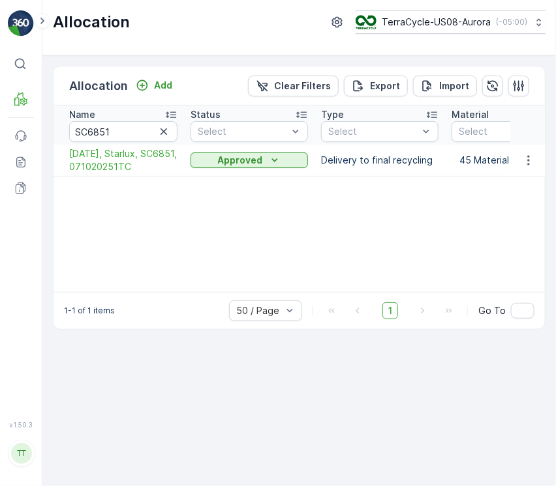
click at [162, 128] on icon "button" at bounding box center [163, 131] width 13 height 13
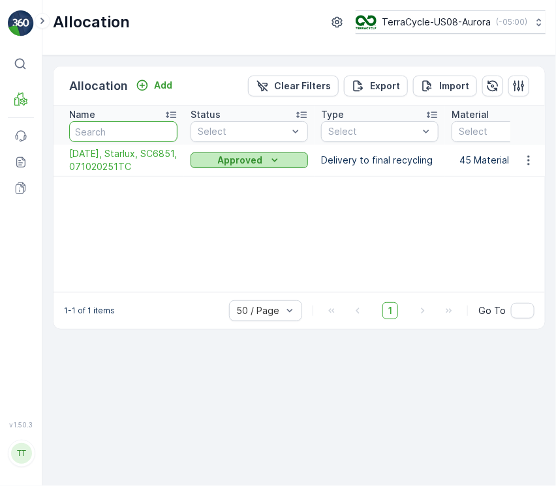
paste input "SC6924"
type input "SC6924"
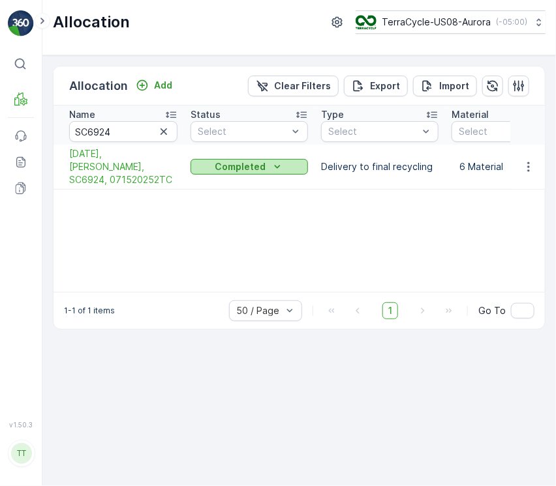
click at [222, 164] on p "Completed" at bounding box center [240, 166] width 51 height 13
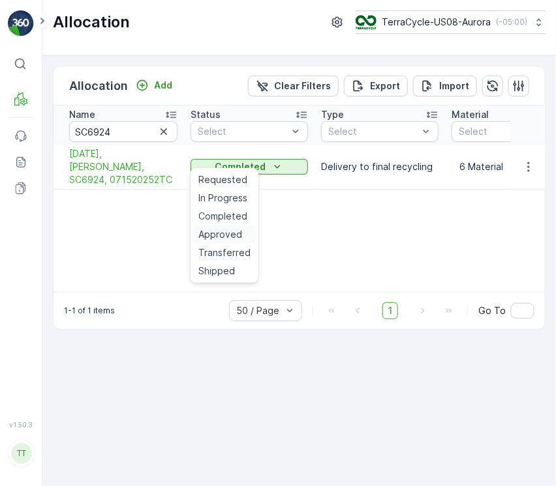
click at [218, 234] on span "Approved" at bounding box center [220, 234] width 44 height 13
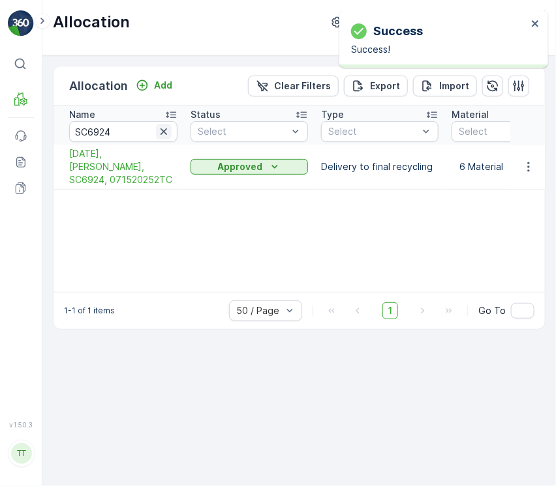
click at [162, 128] on icon "button" at bounding box center [163, 131] width 13 height 13
paste input "SC6972"
type input "SC6972"
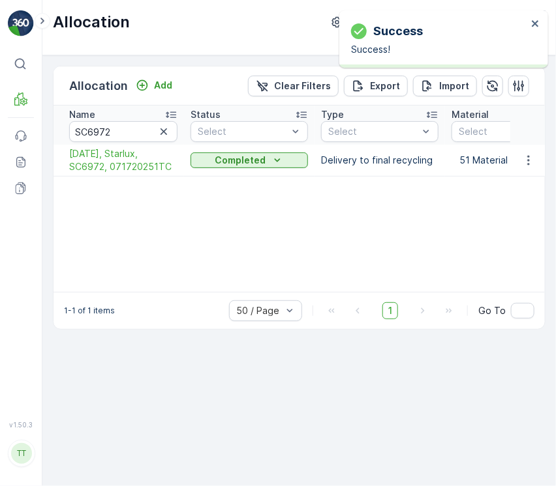
click at [271, 163] on icon "Completed" at bounding box center [277, 160] width 13 height 13
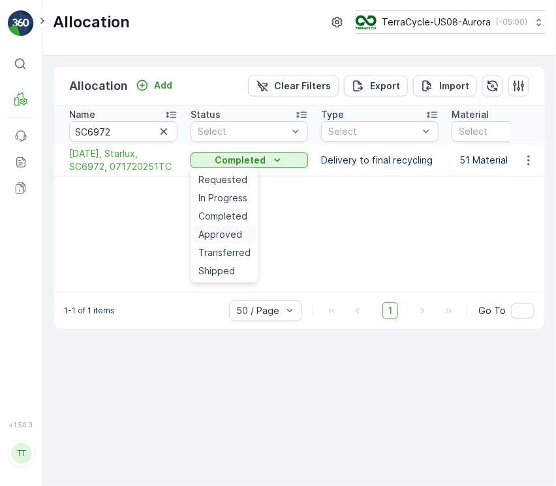
click at [224, 234] on span "Approved" at bounding box center [220, 234] width 44 height 13
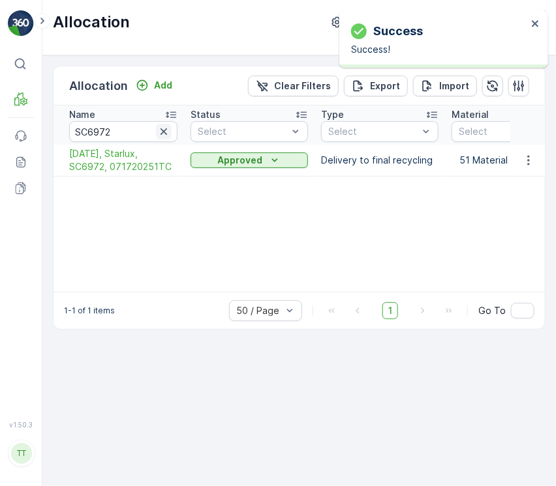
click at [170, 127] on icon "button" at bounding box center [163, 131] width 13 height 13
paste input "SC7005"
type input "SC7005"
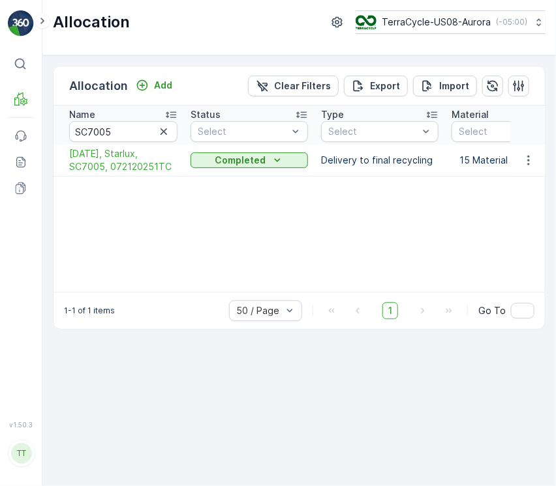
click at [261, 164] on p "Completed" at bounding box center [240, 160] width 51 height 13
click at [223, 230] on span "Approved" at bounding box center [220, 234] width 44 height 13
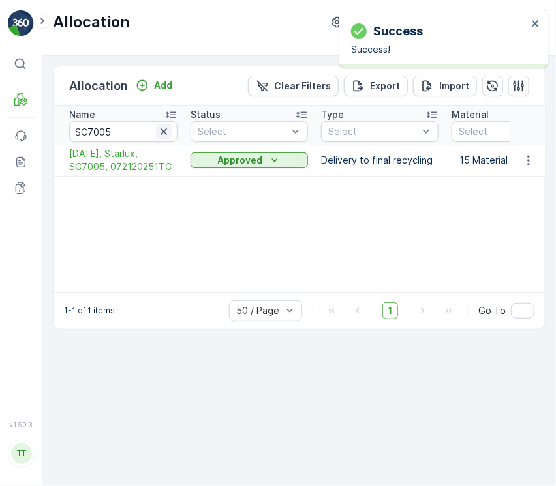
click at [162, 130] on icon "button" at bounding box center [163, 131] width 7 height 7
paste input "SC7006"
type input "SC7006"
click at [233, 163] on p "Completed" at bounding box center [240, 160] width 51 height 13
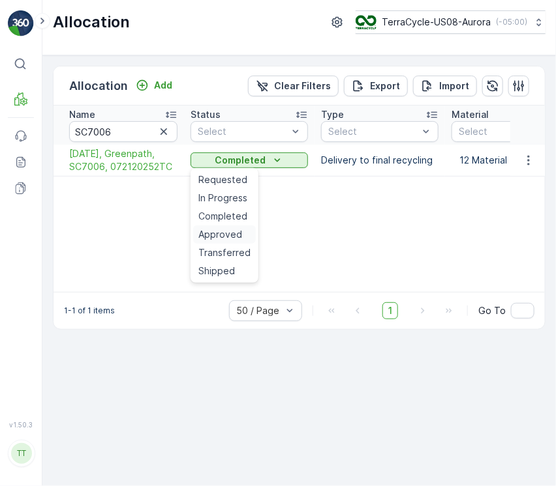
click at [226, 228] on span "Approved" at bounding box center [220, 234] width 44 height 13
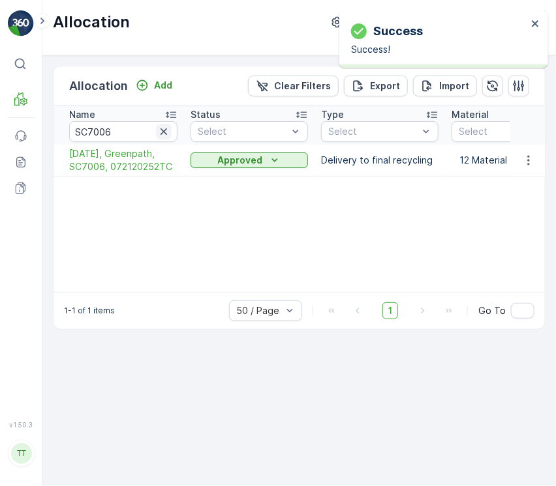
click at [169, 134] on icon "button" at bounding box center [163, 131] width 13 height 13
paste input "SC7054"
type input "SC7054"
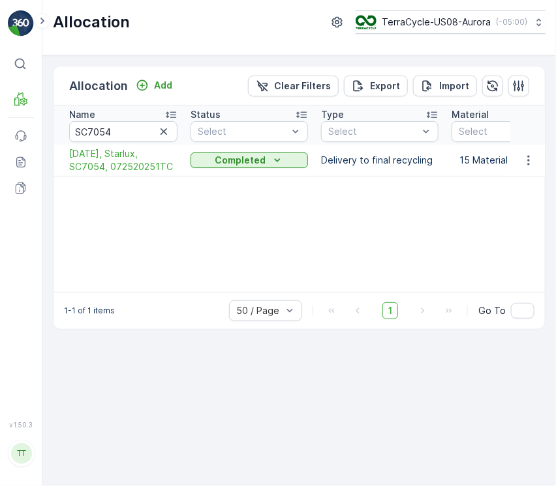
click at [230, 164] on p "Completed" at bounding box center [240, 160] width 51 height 13
click at [233, 236] on span "Approved" at bounding box center [220, 234] width 44 height 13
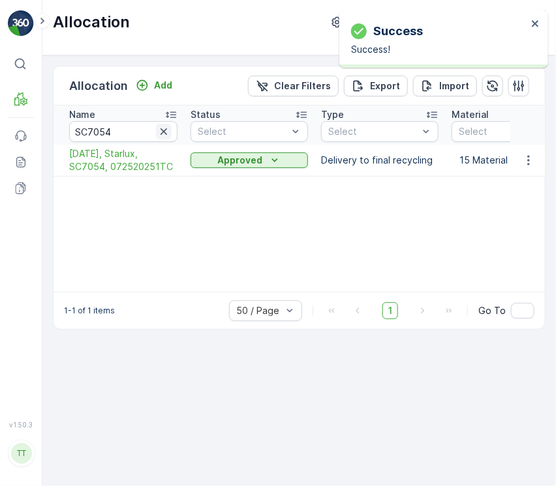
click at [168, 134] on icon "button" at bounding box center [163, 131] width 13 height 13
paste input "SC7103"
type input "SC7103"
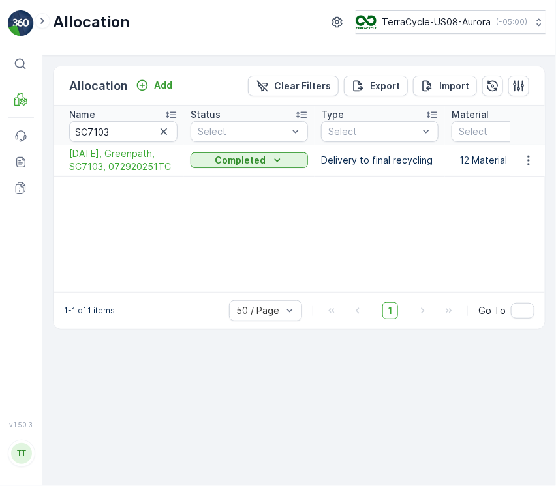
click at [211, 159] on div "Completed" at bounding box center [249, 160] width 107 height 13
click at [225, 232] on span "Approved" at bounding box center [220, 234] width 44 height 13
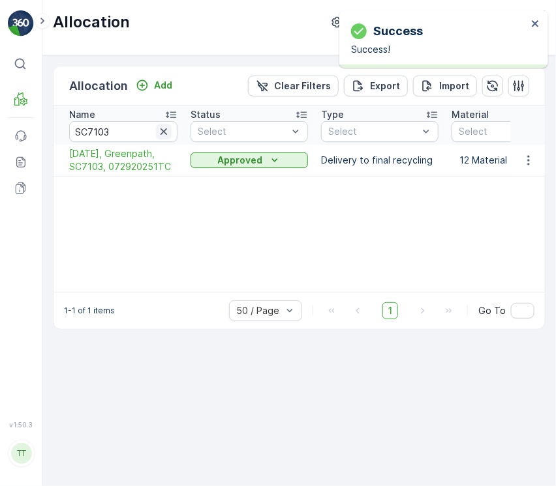
click at [162, 135] on icon "button" at bounding box center [163, 131] width 13 height 13
paste input "SC7106"
type input "SC7106"
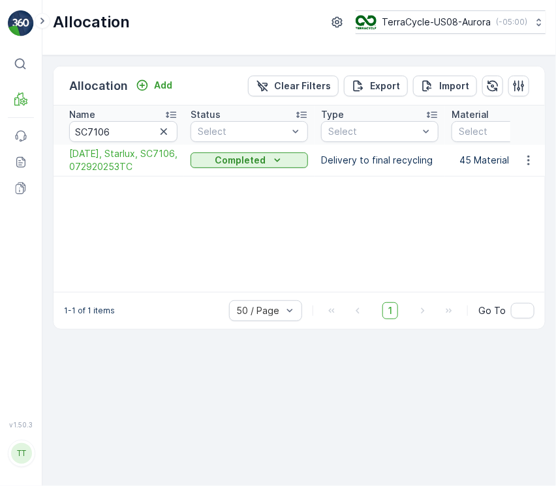
click at [241, 165] on p "Completed" at bounding box center [240, 160] width 51 height 13
click at [229, 233] on span "Approved" at bounding box center [220, 234] width 44 height 13
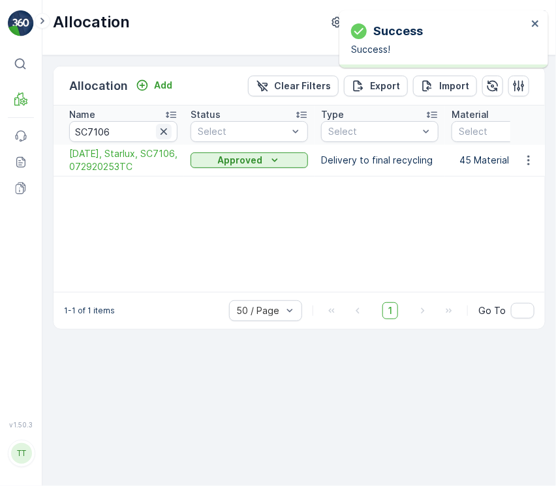
click at [166, 133] on icon "button" at bounding box center [163, 131] width 7 height 7
paste input "SC7148"
type input "SC7148"
click at [239, 162] on p "Completed" at bounding box center [240, 160] width 51 height 13
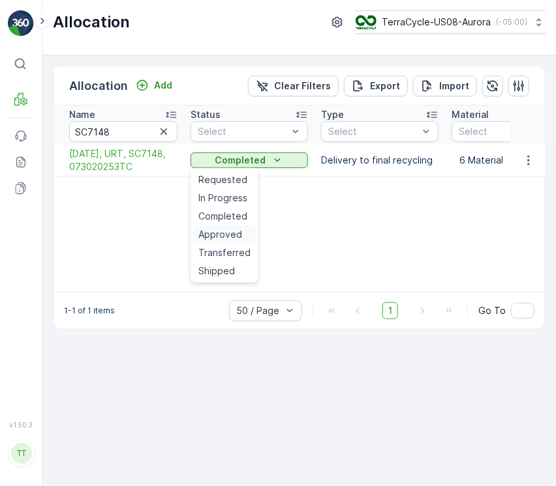
click at [237, 230] on span "Approved" at bounding box center [220, 234] width 44 height 13
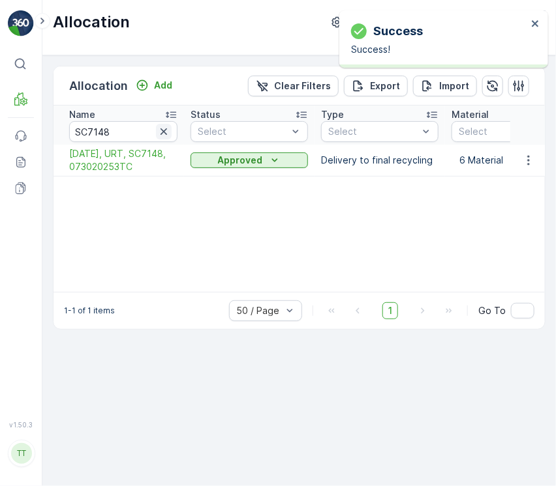
click at [164, 135] on icon "button" at bounding box center [163, 131] width 13 height 13
paste input "SC7196"
type input "SC7196"
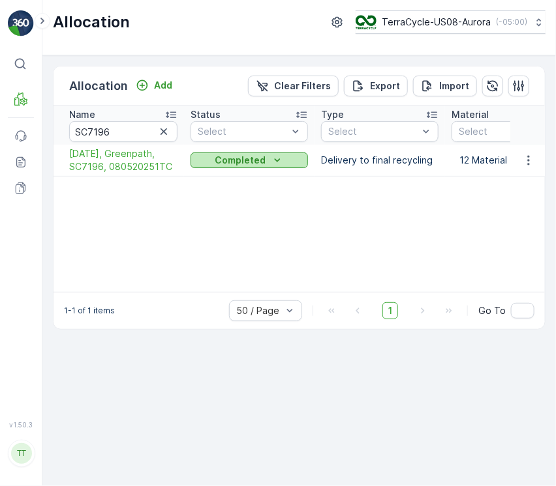
click at [254, 160] on p "Completed" at bounding box center [240, 160] width 51 height 13
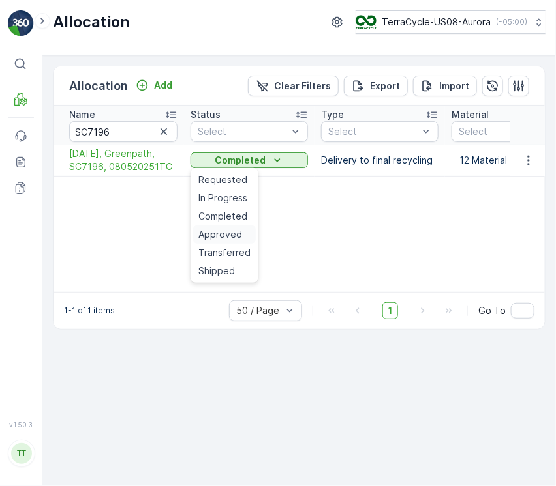
click at [230, 237] on span "Approved" at bounding box center [220, 234] width 44 height 13
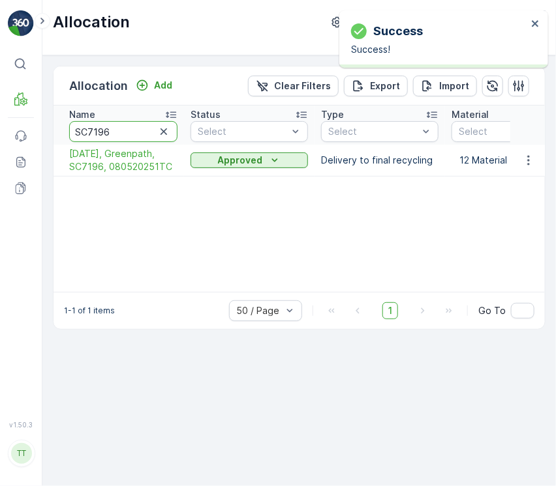
drag, startPoint x: 121, startPoint y: 134, endPoint x: -1, endPoint y: 134, distance: 121.9
click at [0, 134] on html "Success Success! ⌘B MRF Events Reports Documents v 1.50.3 TT TC.GLOBAL clemence…" at bounding box center [278, 243] width 556 height 486
paste input "213"
type input "SC7213"
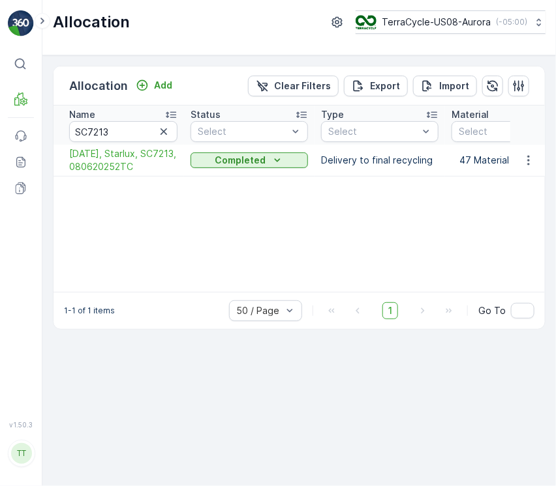
click at [239, 162] on p "Completed" at bounding box center [240, 160] width 51 height 13
click at [226, 237] on span "Approved" at bounding box center [220, 234] width 44 height 13
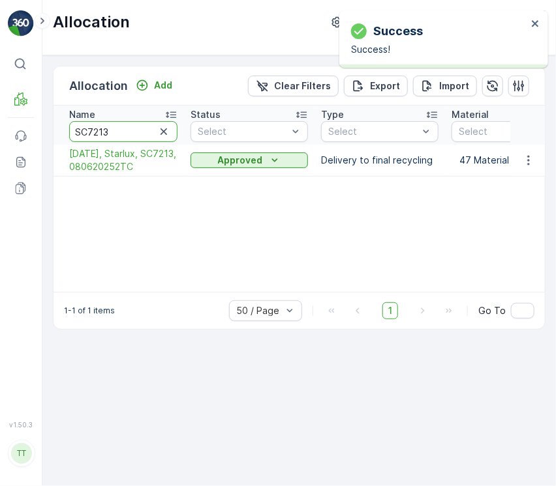
drag, startPoint x: 136, startPoint y: 132, endPoint x: 18, endPoint y: 121, distance: 117.8
click at [18, 121] on div "⌘B MRF Events Reports Documents v 1.50.3 TT TC.GLOBAL clemence.vasseur@terracyc…" at bounding box center [278, 243] width 556 height 486
paste input "334"
type input "SC7334"
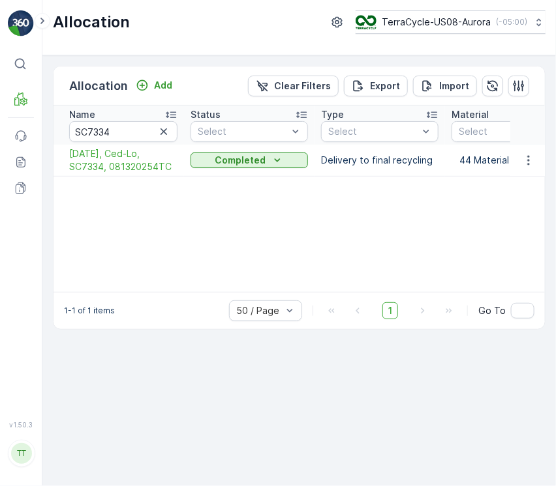
click at [224, 160] on p "Completed" at bounding box center [240, 160] width 51 height 13
click at [228, 226] on div "Approved" at bounding box center [224, 235] width 63 height 18
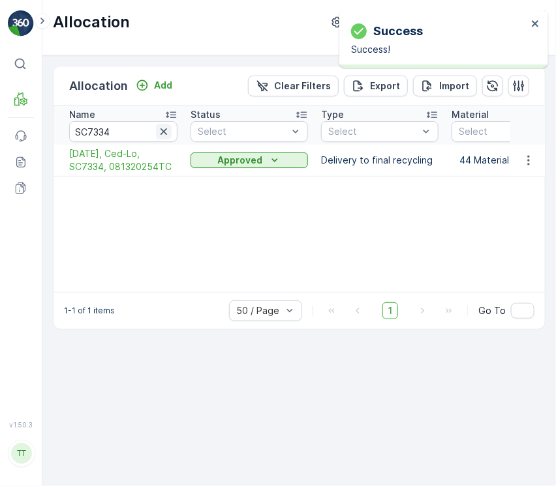
click at [165, 136] on icon "button" at bounding box center [163, 131] width 13 height 13
paste input "SC7340"
type input "SC7340"
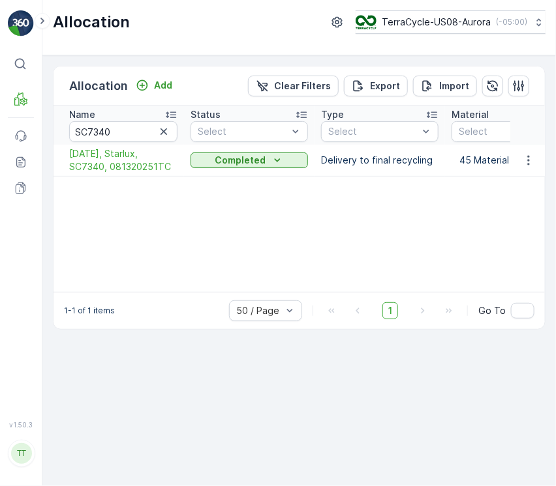
click at [226, 161] on p "Completed" at bounding box center [240, 160] width 51 height 13
click at [231, 231] on span "Approved" at bounding box center [220, 234] width 44 height 13
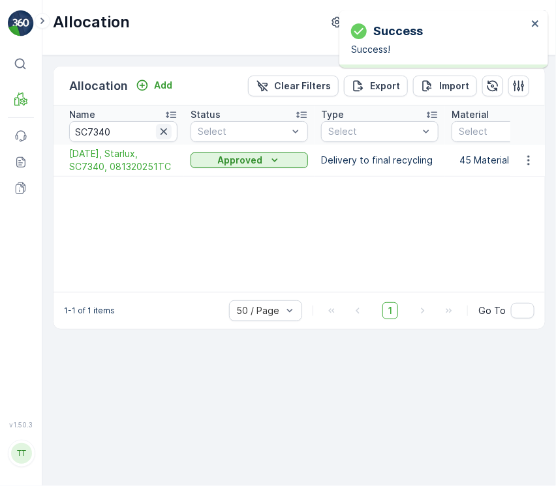
click at [163, 131] on icon "button" at bounding box center [163, 131] width 7 height 7
paste input "SC7433"
type input "SC7433"
click at [213, 166] on div "Completed" at bounding box center [249, 160] width 107 height 13
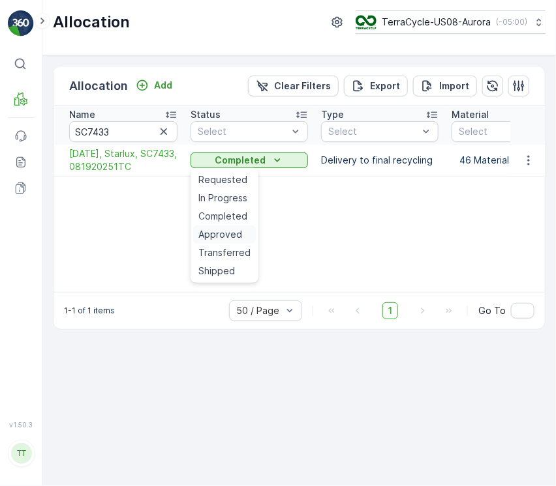
click at [224, 237] on span "Approved" at bounding box center [220, 234] width 44 height 13
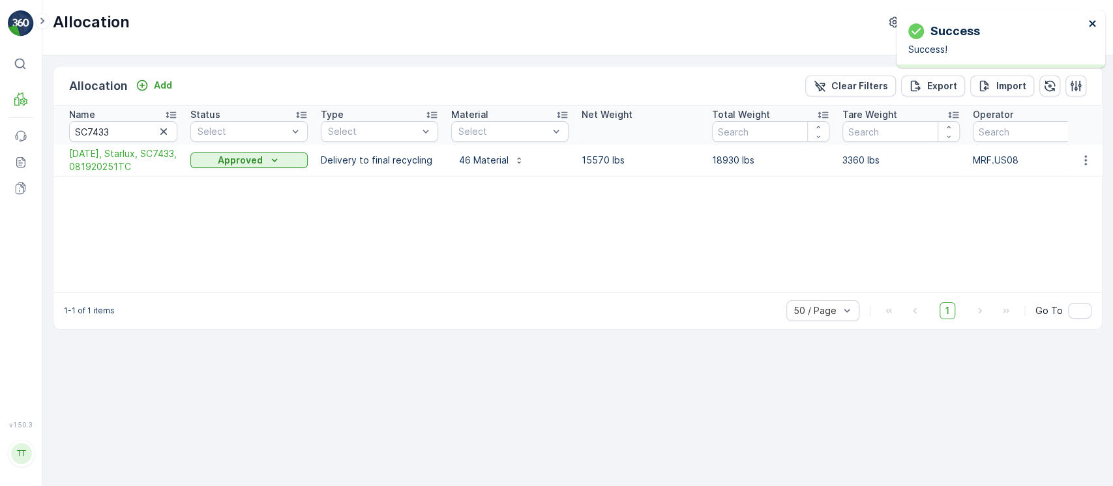
click at [556, 27] on icon "close" at bounding box center [1092, 23] width 9 height 10
click at [556, 25] on p "TerraCycle-US08-Aurora" at bounding box center [992, 22] width 109 height 13
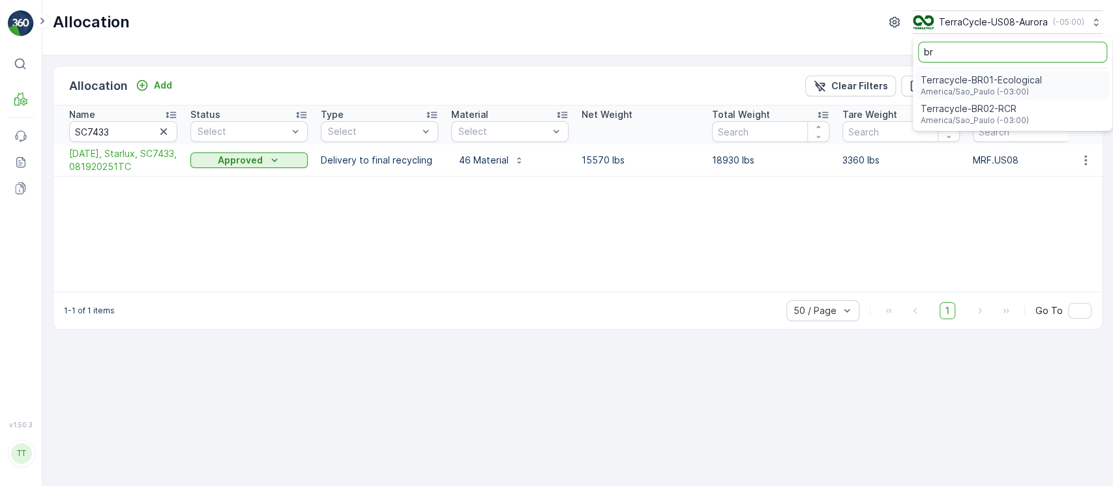
type input "br"
click at [556, 87] on span "America/Sao_Paulo (-03:00)" at bounding box center [981, 92] width 121 height 10
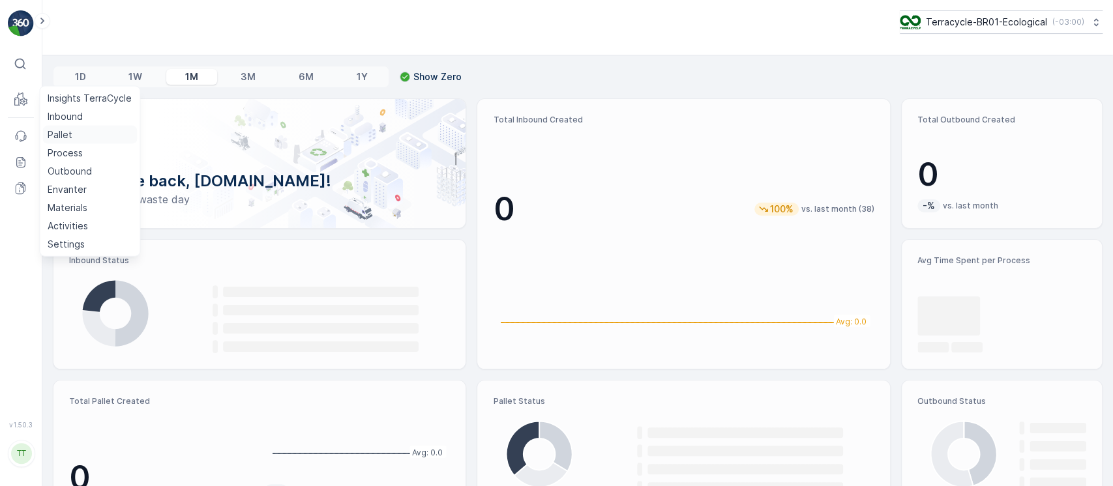
click at [52, 128] on p "Pallet" at bounding box center [60, 134] width 25 height 13
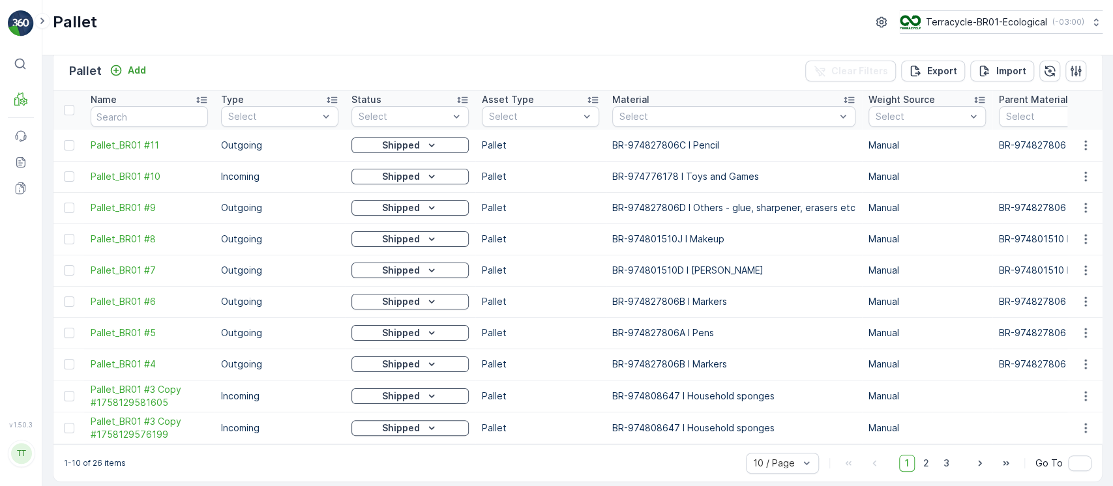
scroll to position [27, 0]
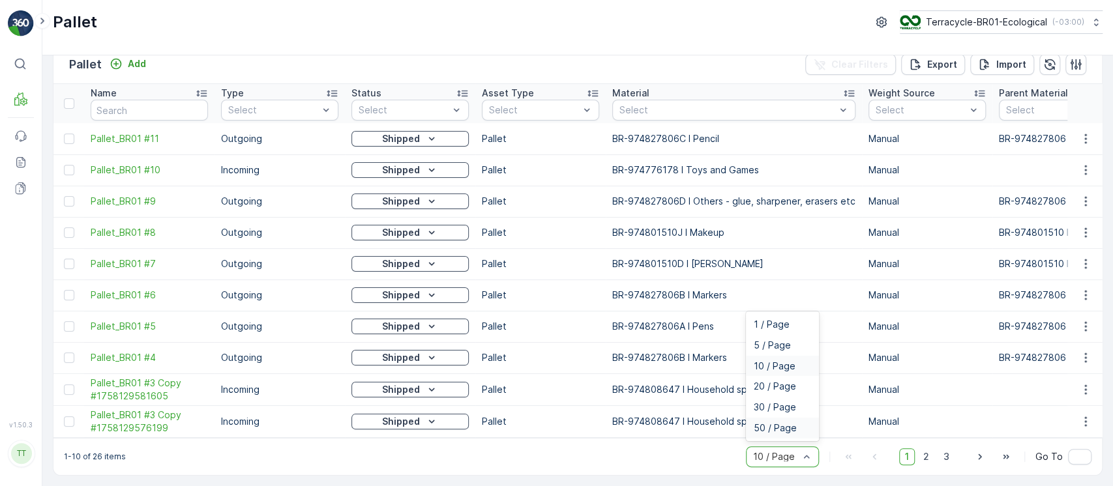
click at [788, 435] on div "50 / Page" at bounding box center [782, 428] width 73 height 21
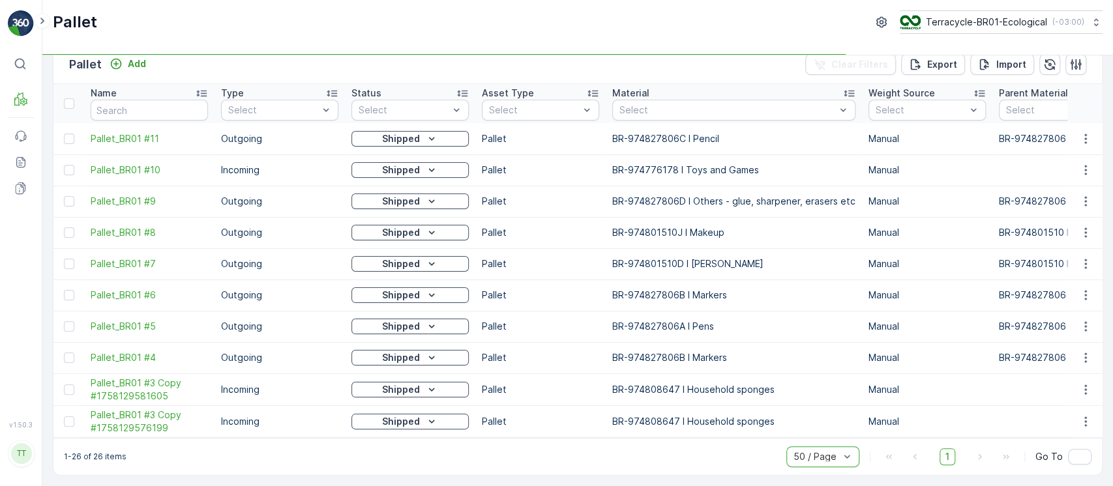
click at [427, 87] on div "Status" at bounding box center [409, 93] width 117 height 13
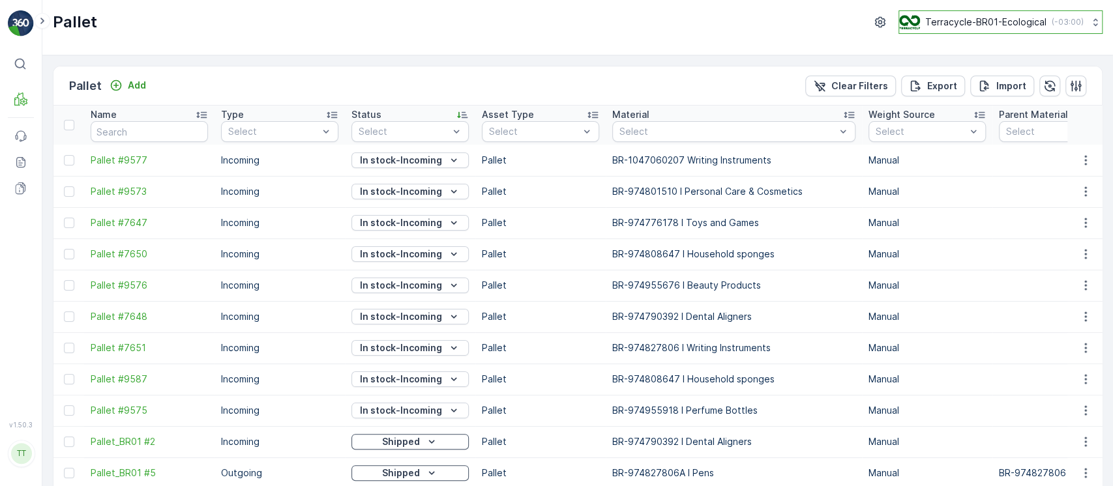
click at [979, 29] on div "Terracycle-BR01-Ecological ( -03:00 )" at bounding box center [991, 22] width 185 height 14
type input "br"
click at [1004, 109] on div "Terracycle-BR02-RCR America/Sao_Paulo (-03:00)" at bounding box center [1006, 114] width 206 height 29
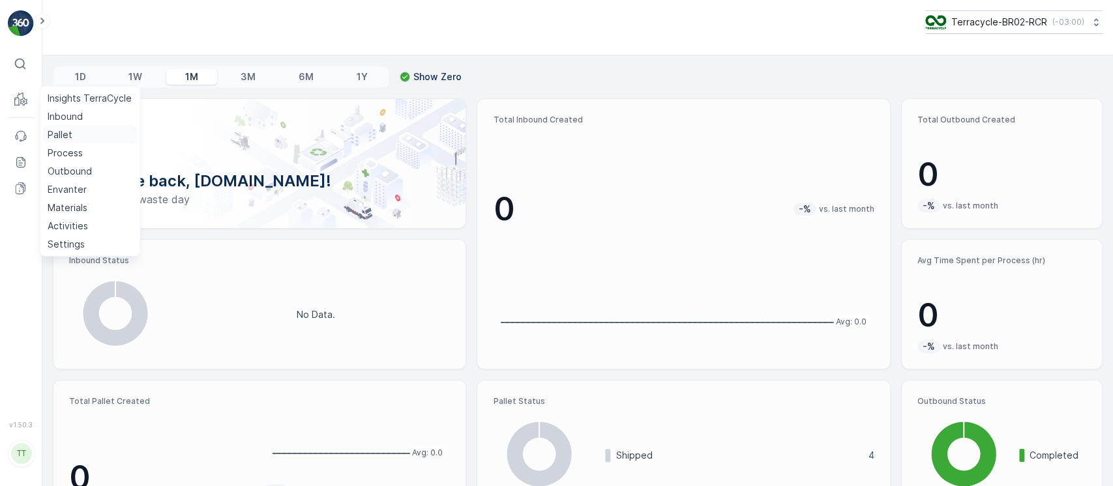
click at [67, 139] on p "Pallet" at bounding box center [60, 134] width 25 height 13
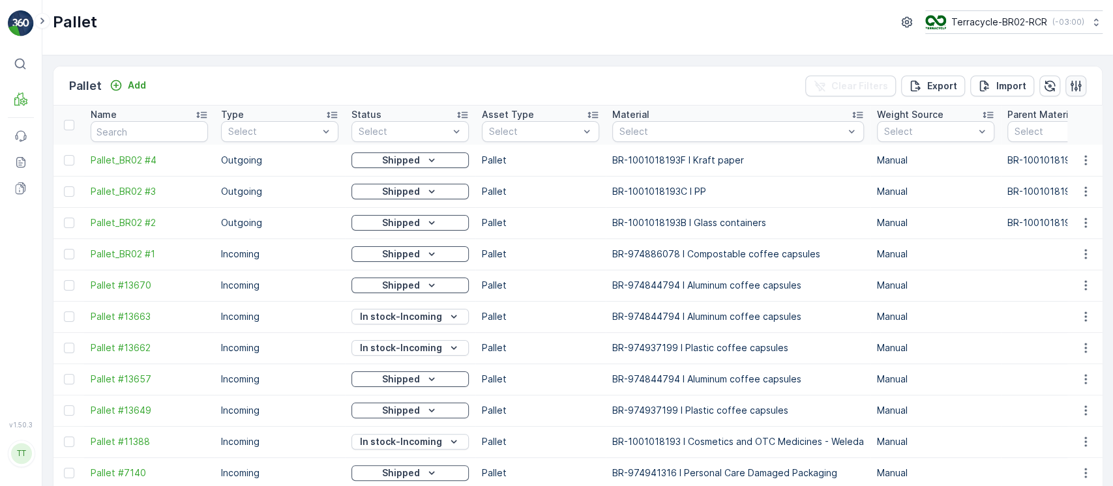
click at [1071, 87] on icon "button" at bounding box center [1076, 85] width 11 height 11
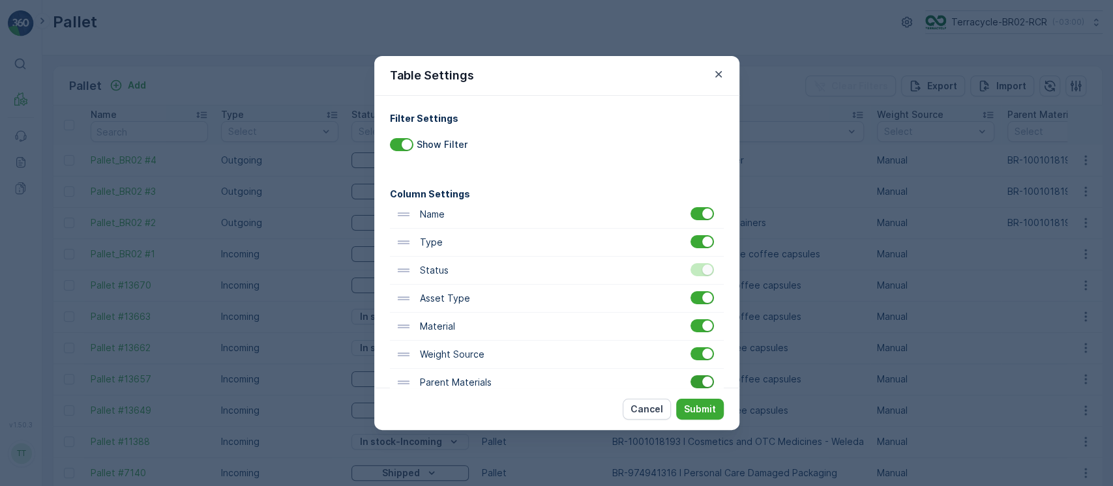
click at [702, 385] on div at bounding box center [707, 382] width 10 height 10
click at [691, 376] on input "checkbox" at bounding box center [691, 376] width 0 height 0
click at [704, 404] on p "Submit" at bounding box center [700, 409] width 32 height 13
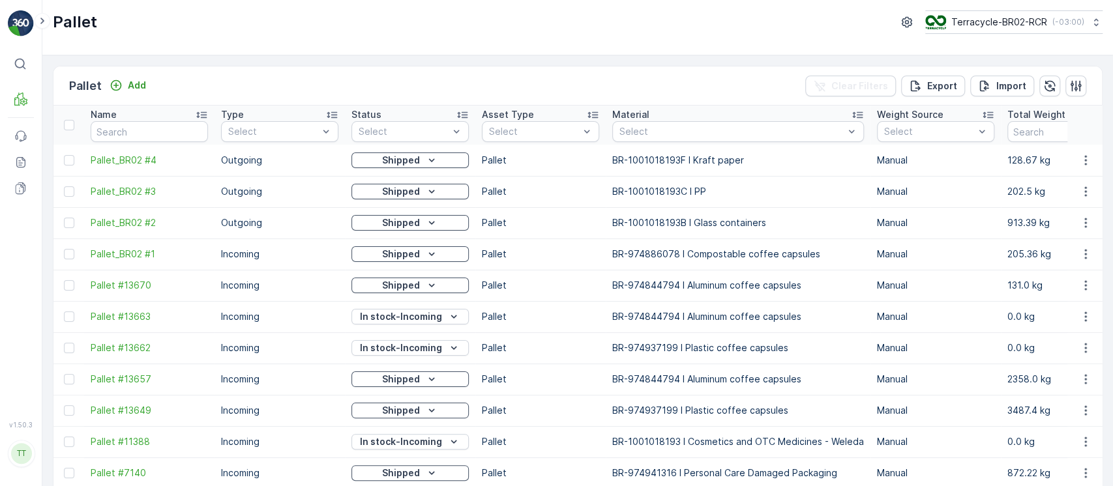
click at [436, 113] on div "Status" at bounding box center [409, 114] width 117 height 13
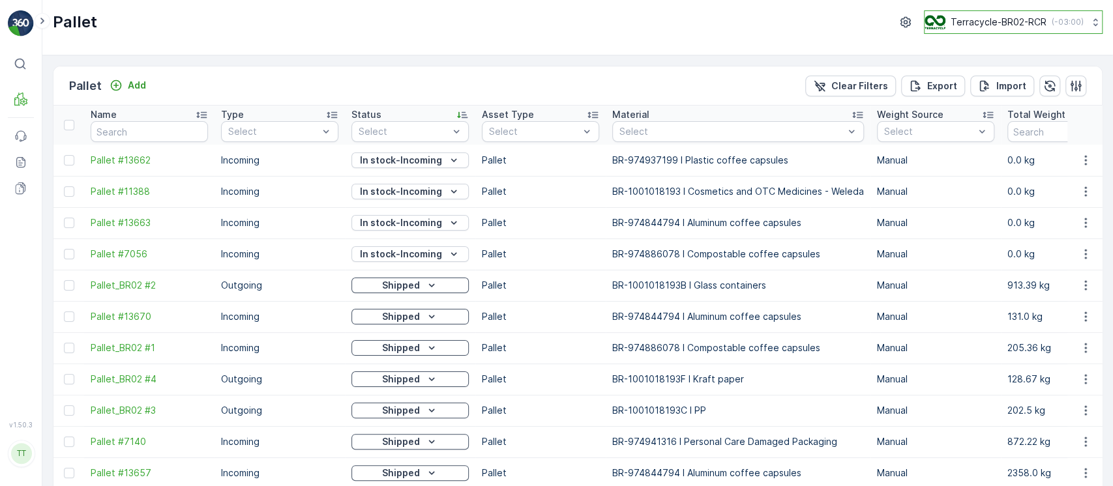
click at [998, 29] on div "Terracycle-BR02-RCR ( -03:00 )" at bounding box center [1004, 22] width 159 height 14
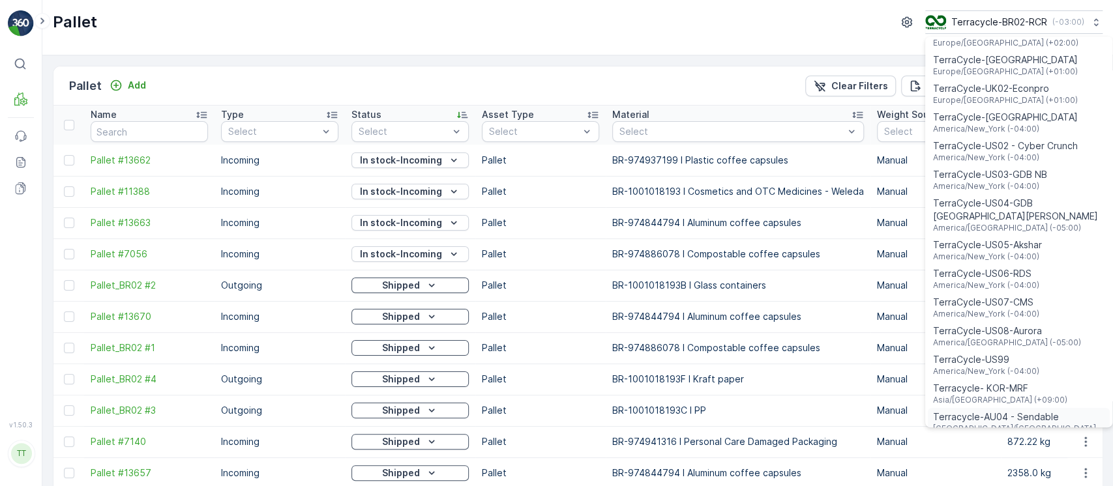
scroll to position [869, 0]
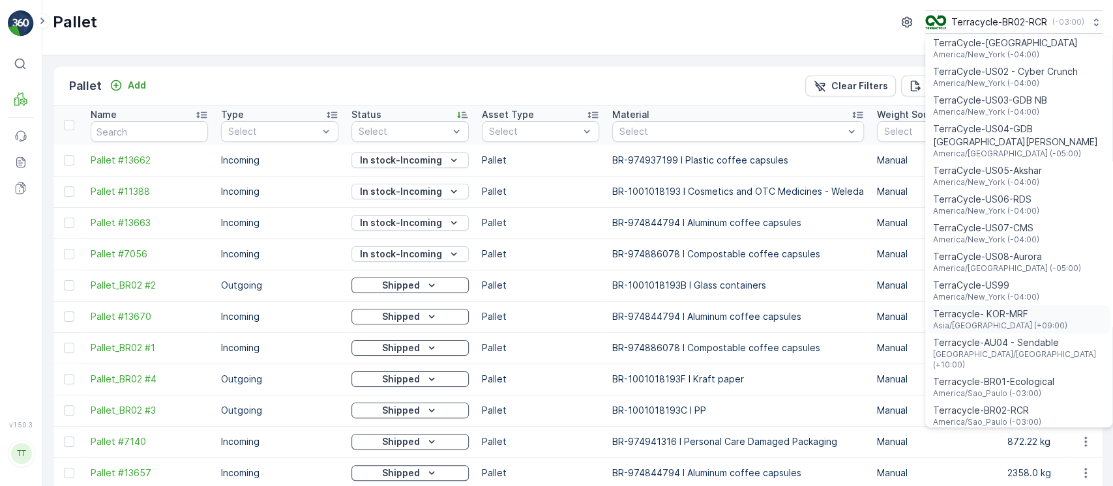
click at [1011, 308] on span "Terracycle- KOR-MRF" at bounding box center [1000, 314] width 134 height 13
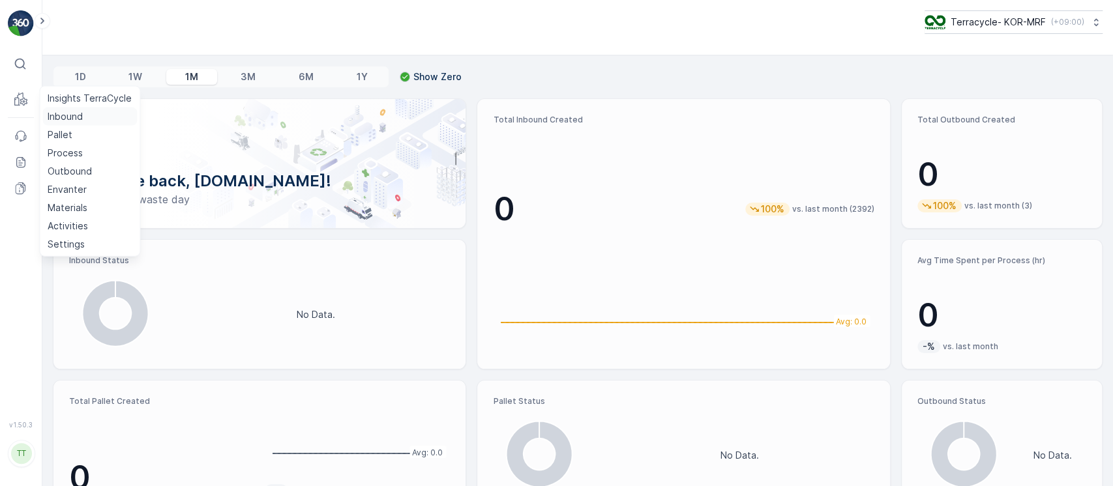
click at [55, 120] on p "Inbound" at bounding box center [65, 116] width 35 height 13
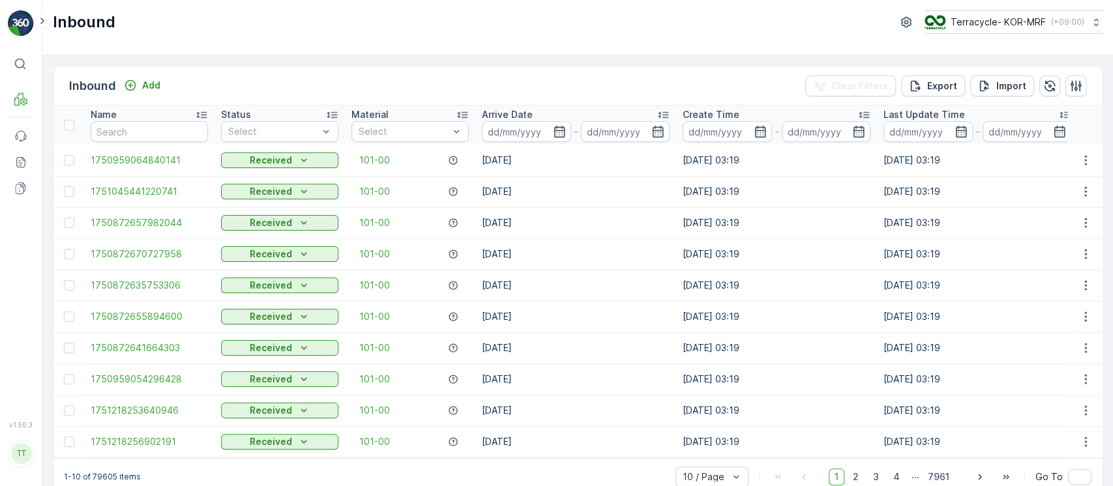
click at [591, 113] on div "Arrive Date" at bounding box center [576, 114] width 188 height 13
click at [161, 133] on input "text" at bounding box center [149, 131] width 117 height 21
paste input "1Z1AR8619096591811"
type input "1Z1AR8619096591811"
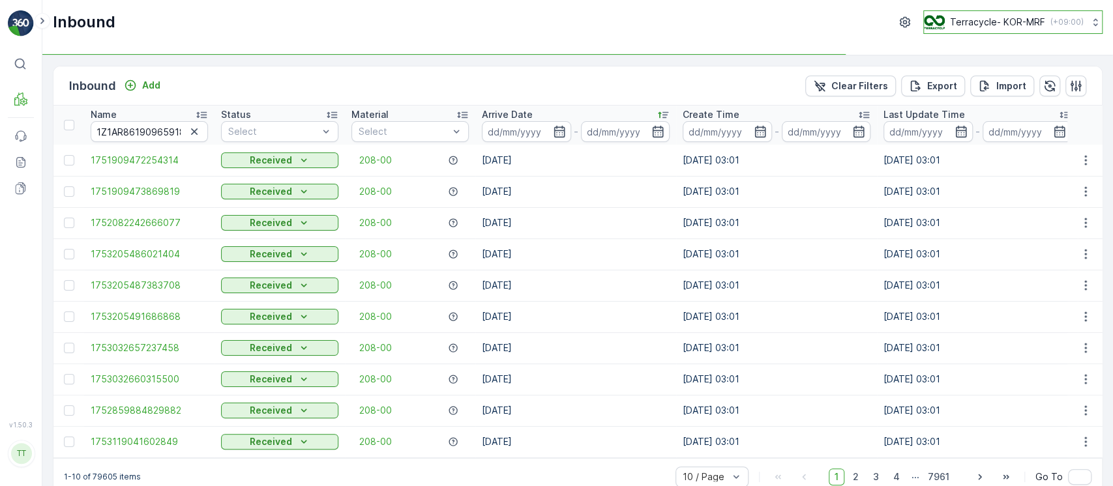
click at [957, 29] on button "Terracycle- KOR-MRF ( +09:00 )" at bounding box center [1012, 21] width 179 height 23
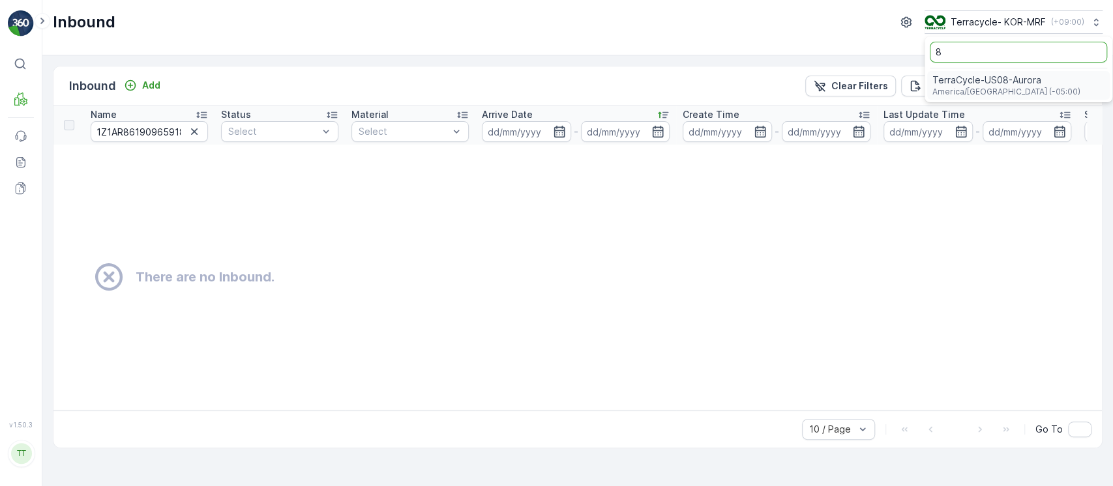
type input "8"
click at [976, 87] on span "America/[GEOGRAPHIC_DATA] (-05:00)" at bounding box center [1007, 92] width 148 height 10
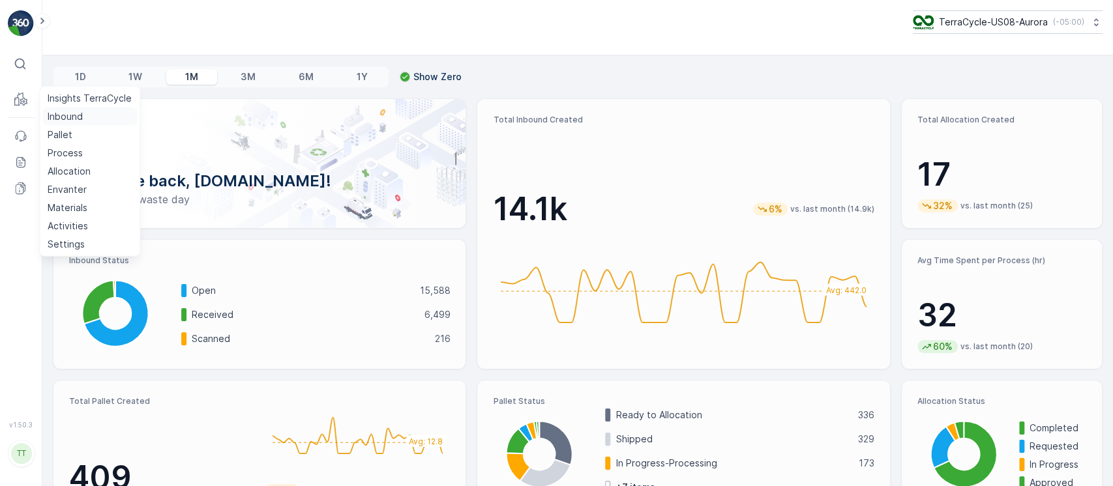
click at [47, 113] on link "Inbound" at bounding box center [89, 117] width 95 height 18
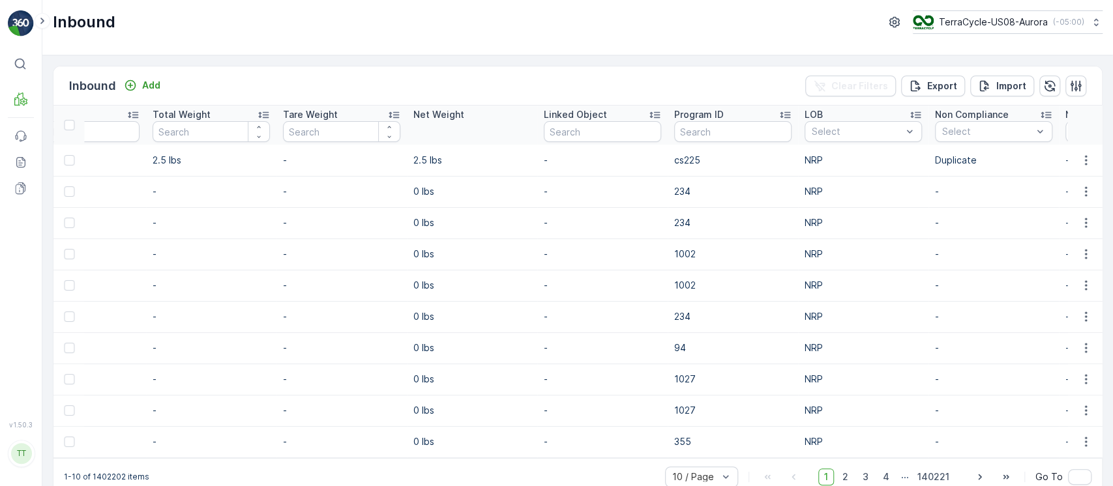
scroll to position [0, 1572]
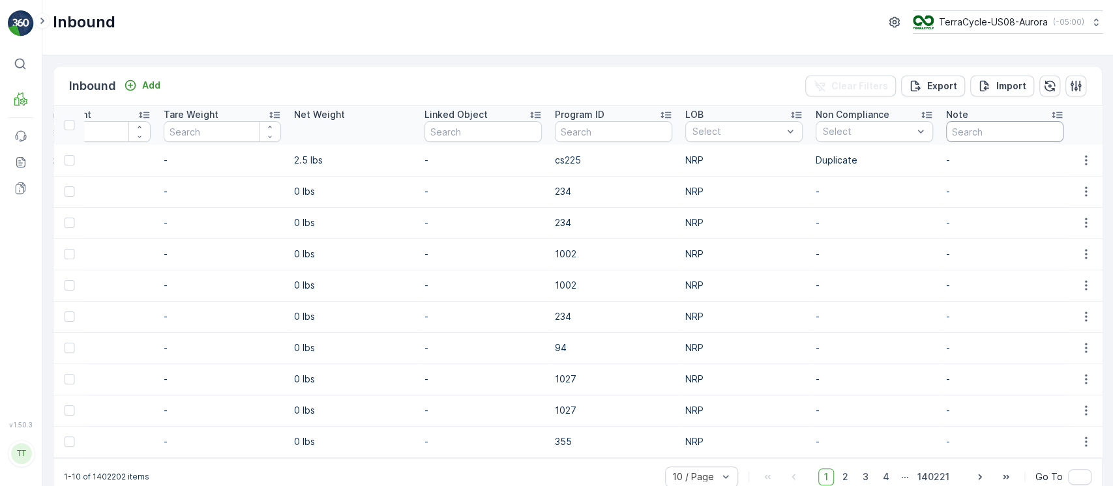
click at [983, 123] on input "text" at bounding box center [1004, 131] width 117 height 21
type input "manual"
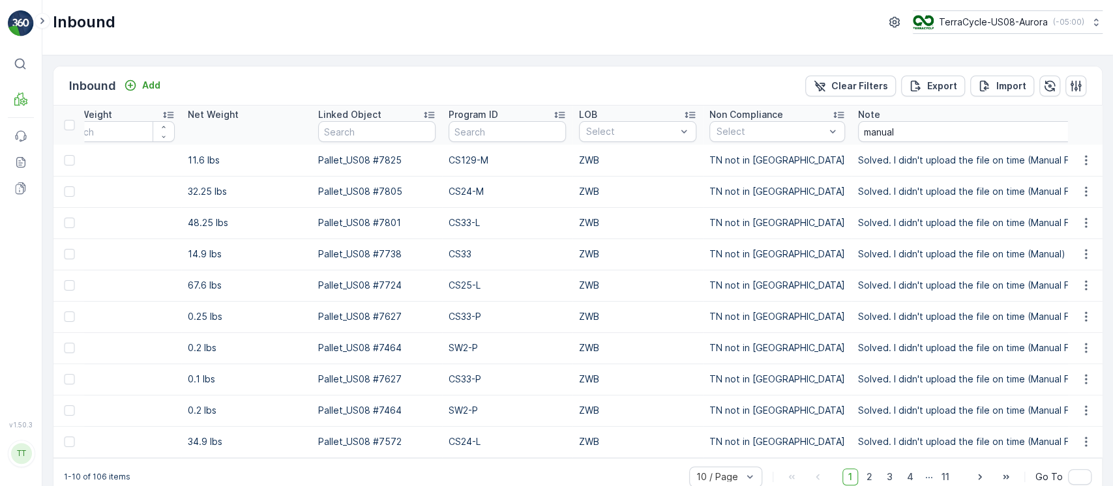
click at [991, 164] on p "Solved. I didn't upload the file on time (Manual File) GV Aug 27, 2025" at bounding box center [994, 160] width 273 height 13
click at [989, 163] on p "Solved. I didn't upload the file on time (Manual File) GV Aug 27, 2025" at bounding box center [994, 160] width 273 height 13
click at [986, 161] on p "Solved. I didn't upload the file on time (Manual File) GV Aug 27, 2025" at bounding box center [994, 160] width 273 height 13
click at [985, 161] on p "Solved. I didn't upload the file on time (Manual File) GV Aug 27, 2025" at bounding box center [994, 160] width 273 height 13
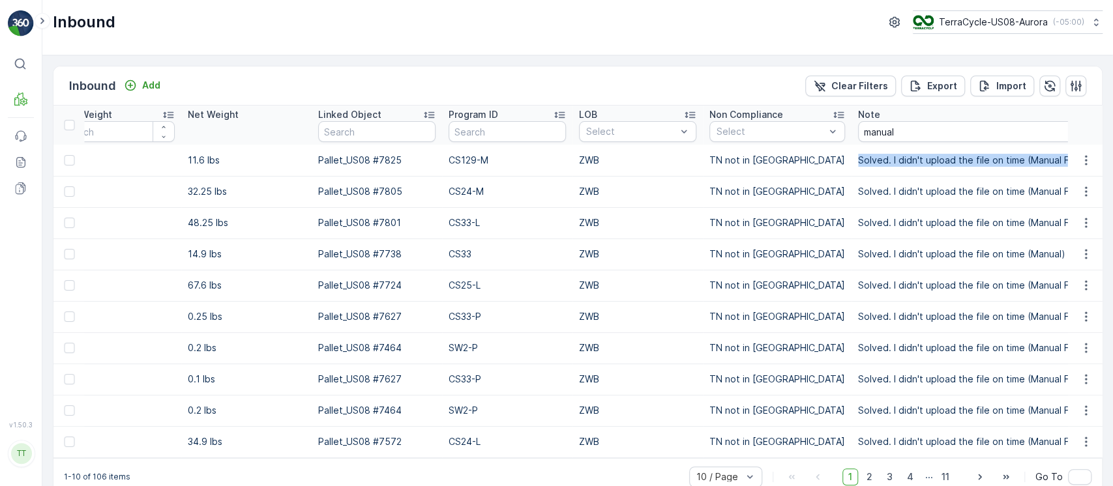
copy tbody "Solved. I didn't upload the file on time (Manual File) GV Aug 27, 2025"
click at [485, 53] on div "Inbound TerraCycle-US08-Aurora ( -05:00 )" at bounding box center [577, 27] width 1071 height 55
click at [834, 76] on button "Clear Filters" at bounding box center [850, 86] width 91 height 21
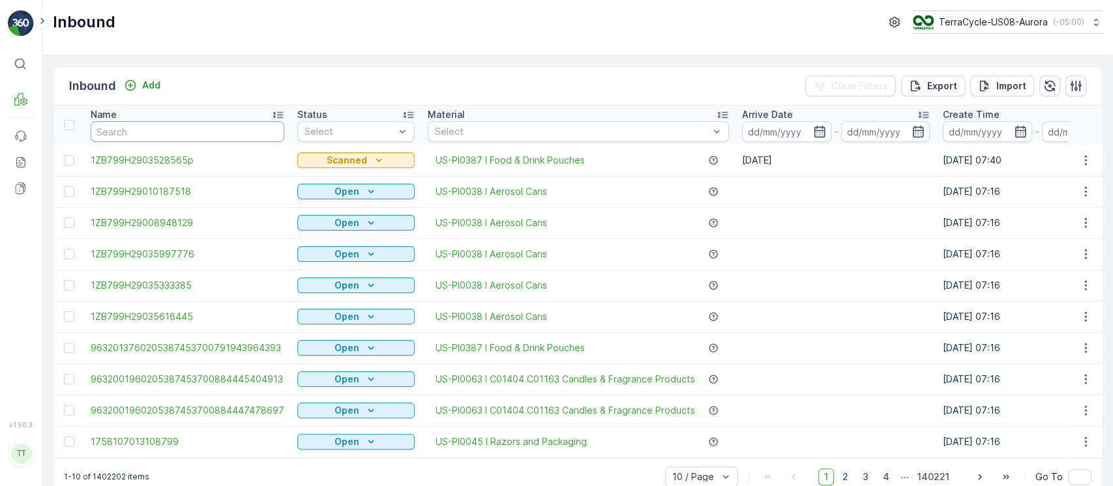
click at [211, 135] on input "text" at bounding box center [188, 131] width 194 height 21
paste input "1Z1AR8619096591811"
type input "1Z1AR8619096591811"
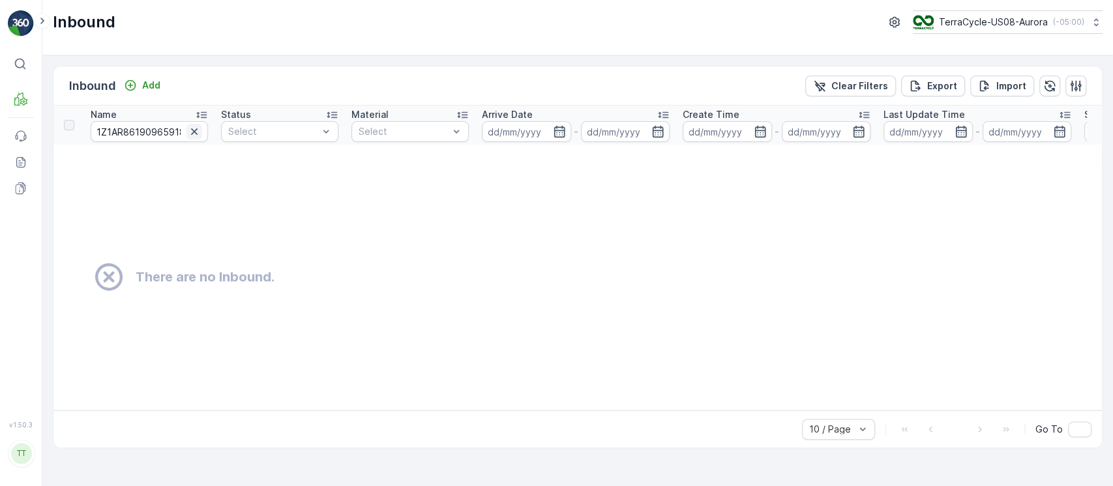
click at [196, 130] on icon "button" at bounding box center [194, 131] width 13 height 13
paste input "1Z1AR8619096589208"
type input "1Z1AR8619096589208"
click at [195, 133] on icon "button" at bounding box center [194, 131] width 13 height 13
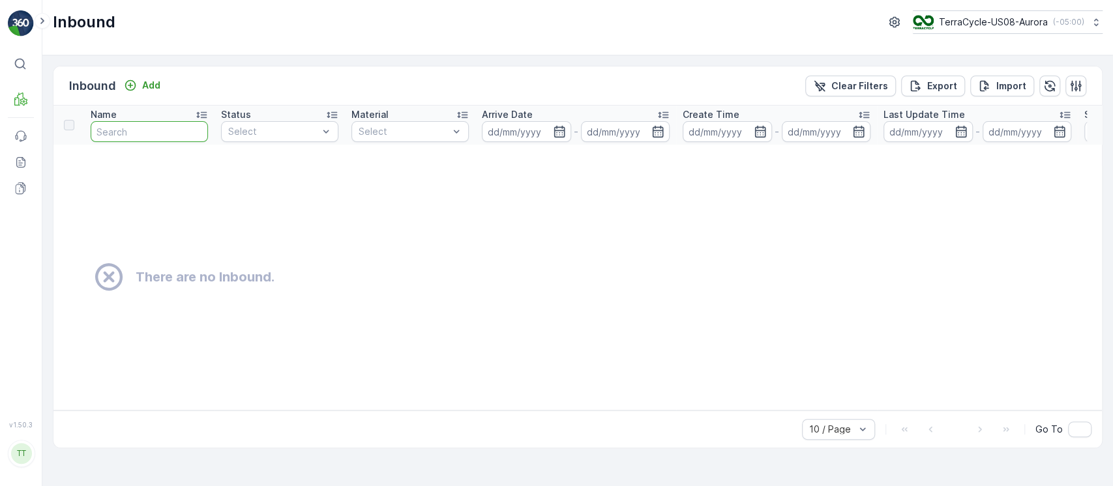
paste input "1Z1AR8619096578283"
type input "1Z1AR8619096578283"
click at [396, 301] on td "There are no Inbound." at bounding box center [695, 277] width 1285 height 265
click at [868, 83] on p "Clear Filters" at bounding box center [859, 86] width 57 height 13
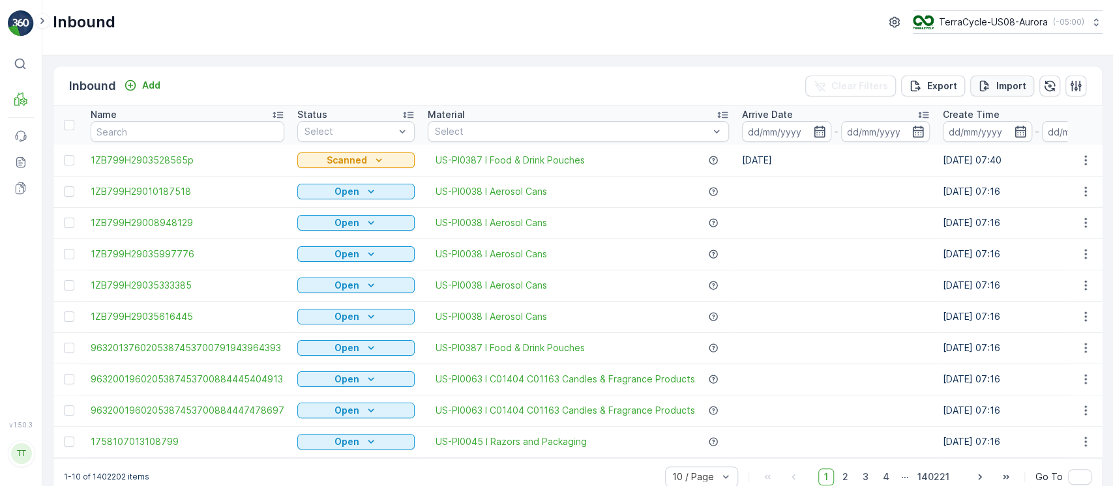
click at [998, 93] on button "Import" at bounding box center [1002, 86] width 64 height 21
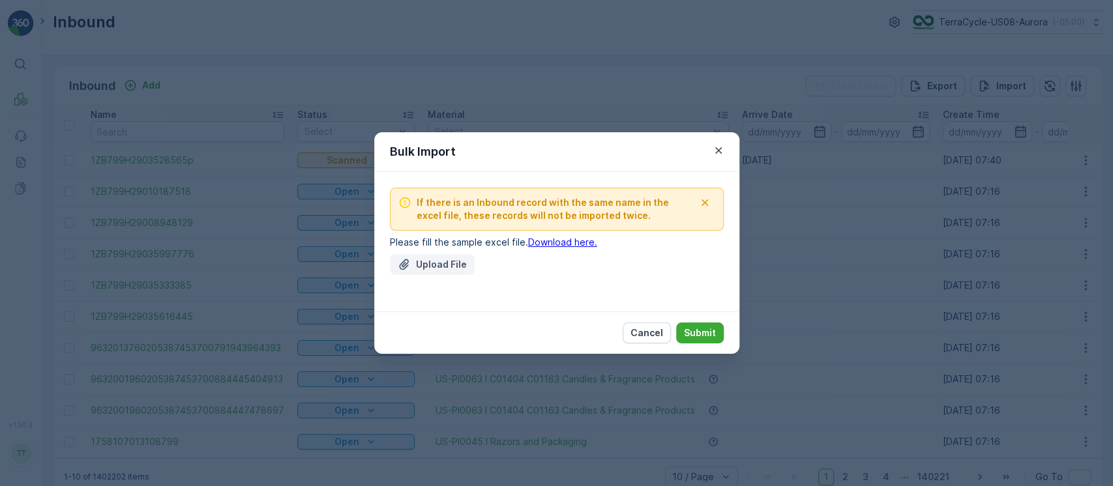
click at [440, 269] on p "Upload File" at bounding box center [441, 264] width 51 height 13
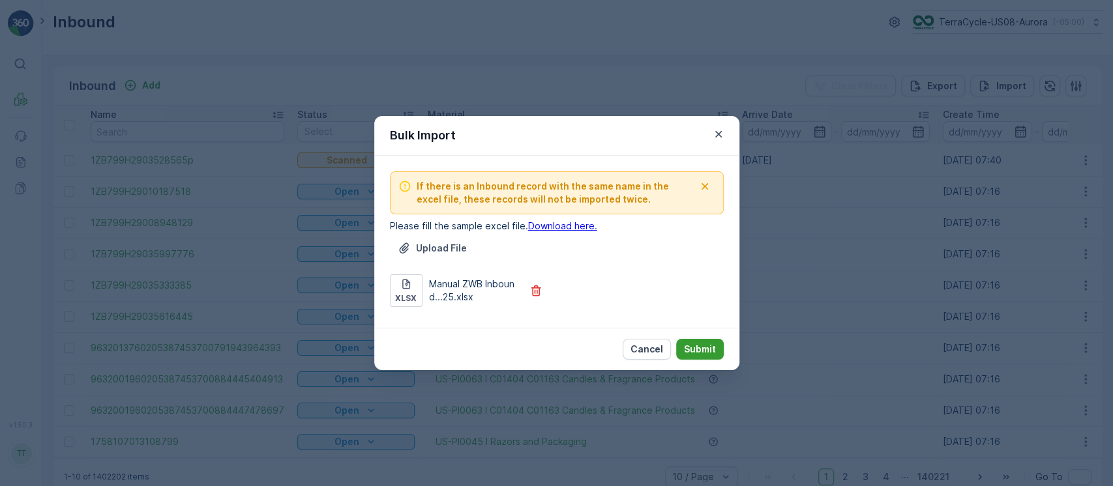
click at [693, 344] on p "Submit" at bounding box center [700, 349] width 32 height 13
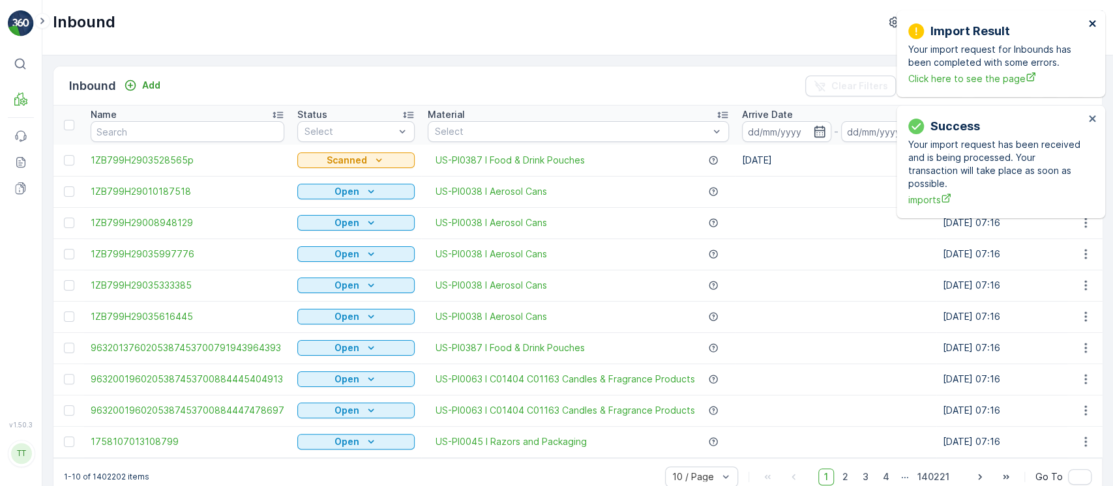
click at [1096, 27] on icon "close" at bounding box center [1092, 23] width 9 height 10
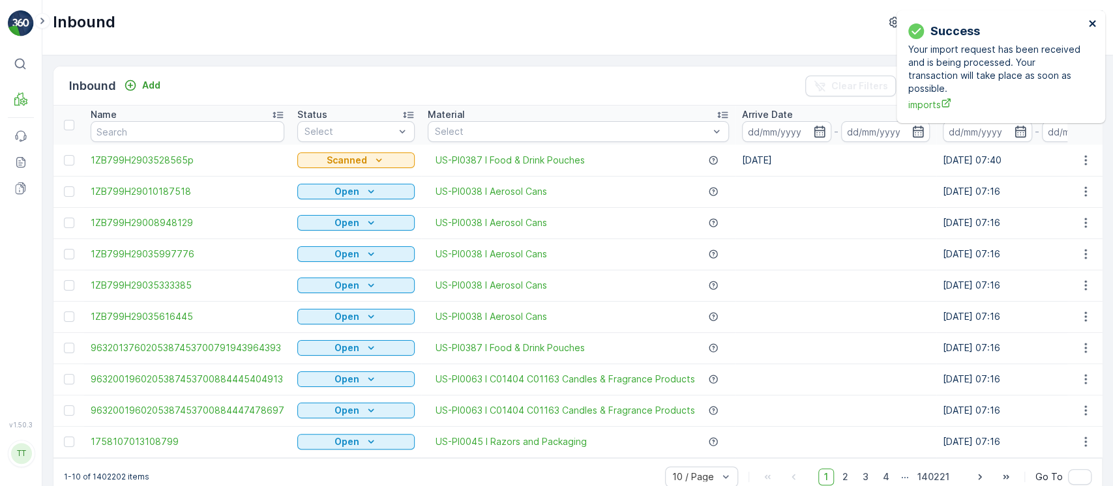
click at [1096, 22] on icon "close" at bounding box center [1092, 23] width 9 height 10
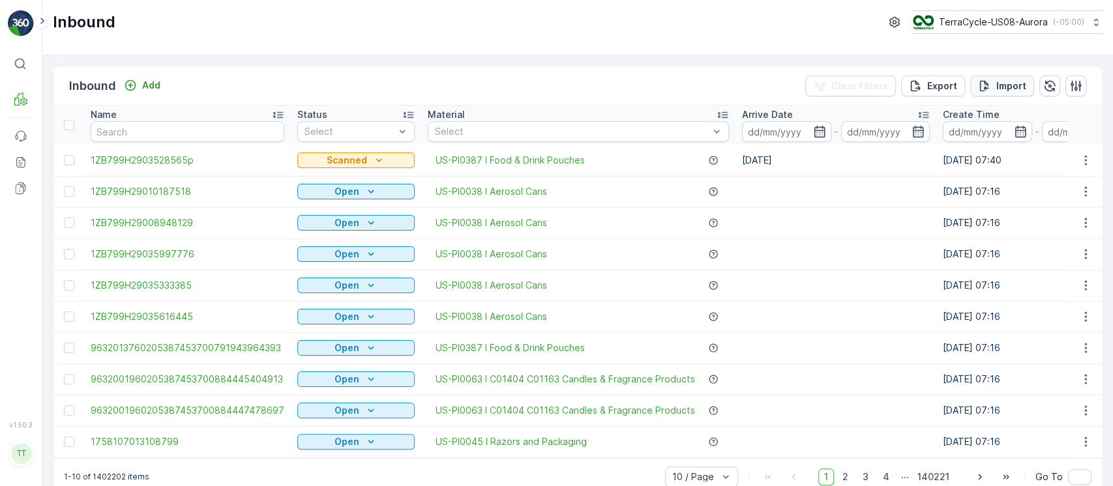
click at [1012, 76] on button "Import" at bounding box center [1002, 86] width 64 height 21
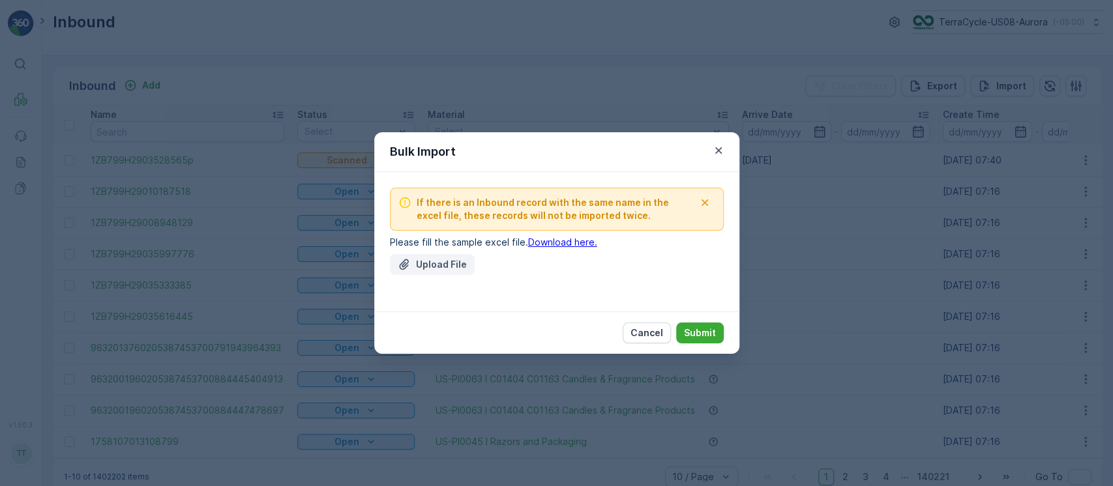
click at [406, 267] on icon "Upload File" at bounding box center [403, 265] width 9 height 10
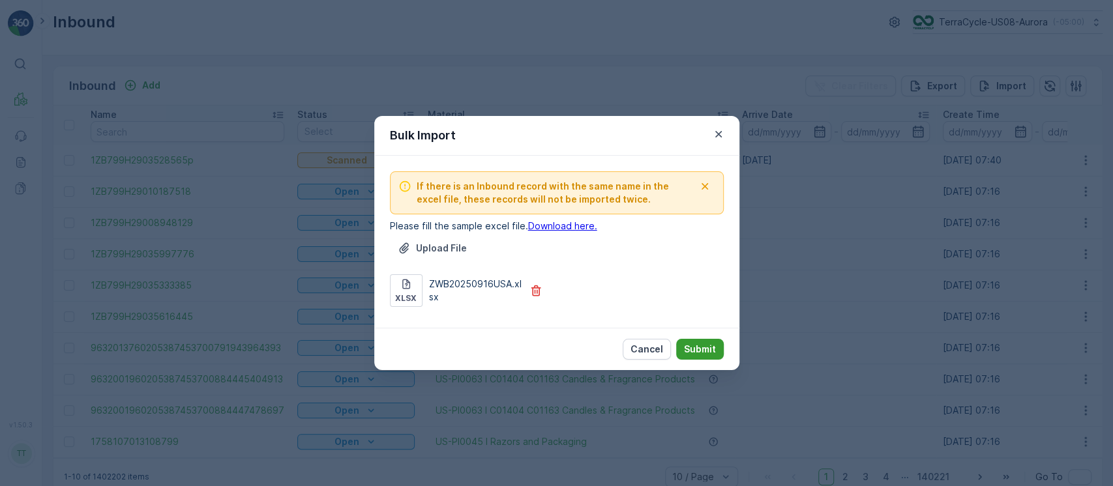
click at [706, 348] on p "Submit" at bounding box center [700, 349] width 32 height 13
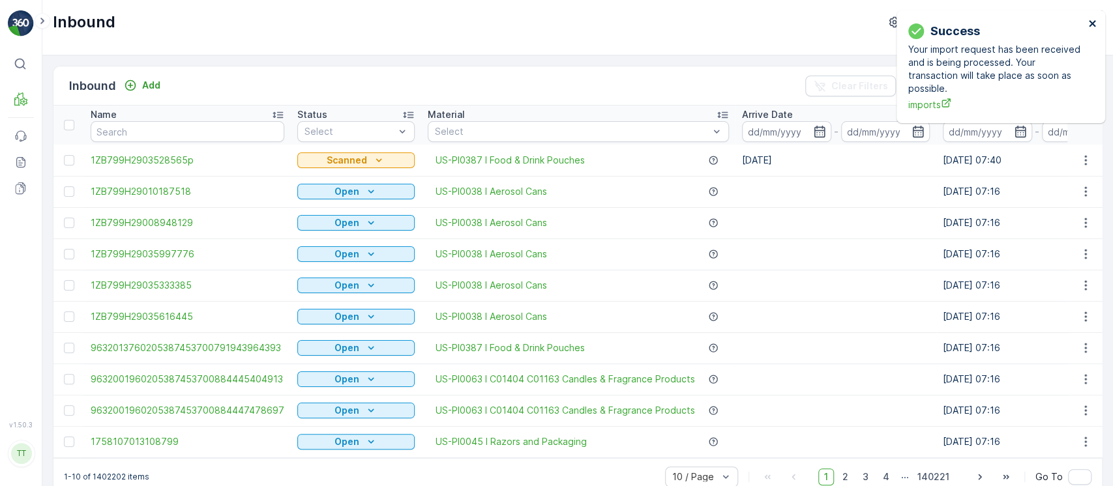
click at [1096, 30] on button "close" at bounding box center [1092, 24] width 9 height 12
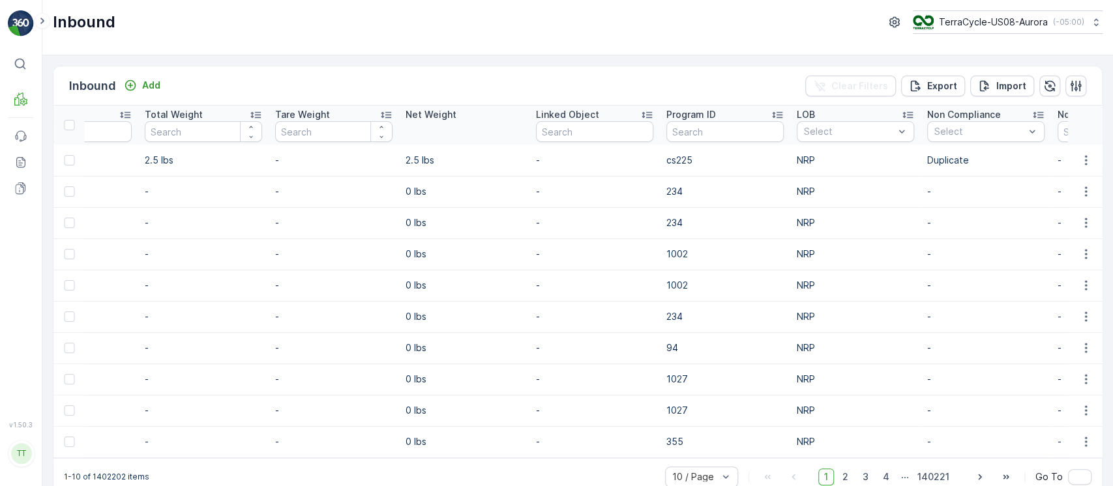
scroll to position [0, 1572]
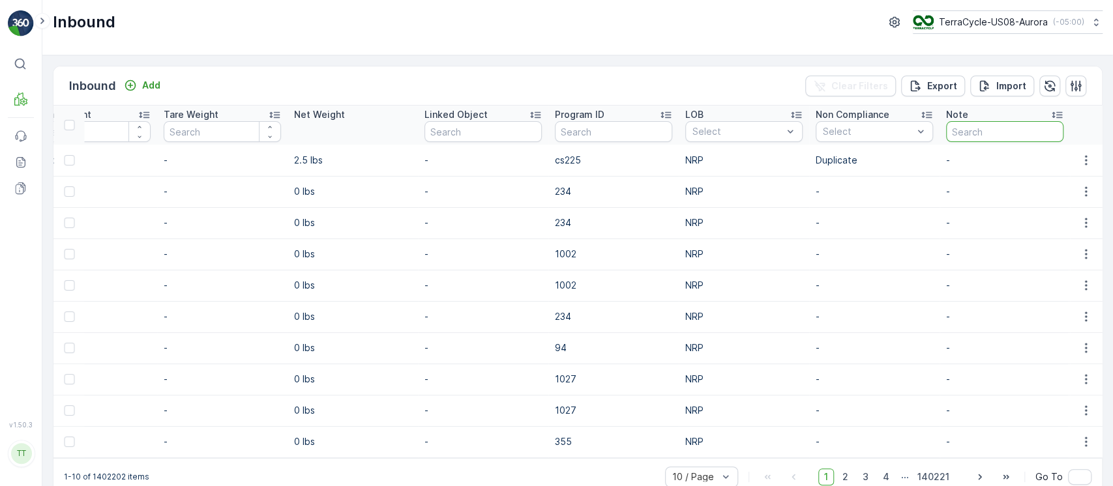
click at [980, 130] on input "text" at bounding box center [1004, 131] width 117 height 21
type input "manual"
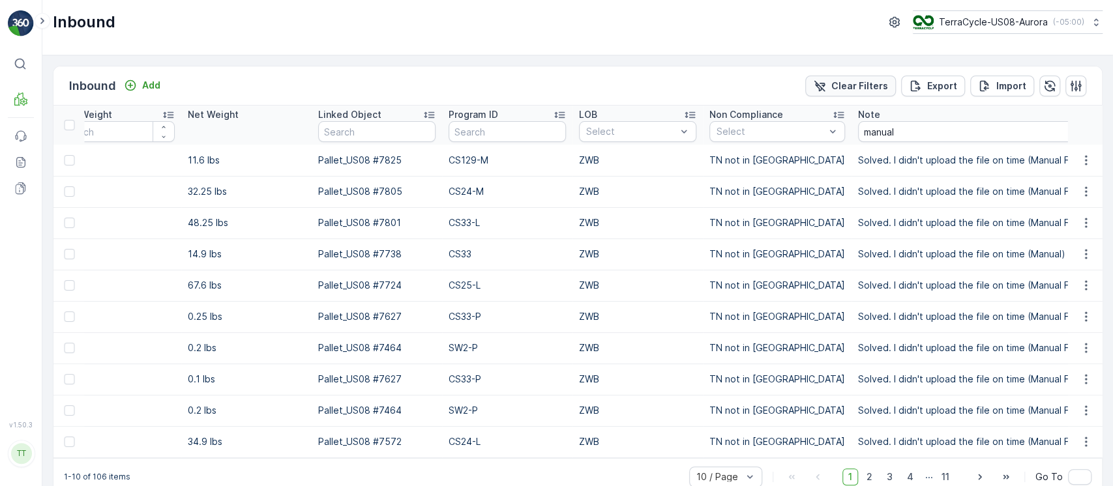
click at [859, 83] on p "Clear Filters" at bounding box center [859, 86] width 57 height 13
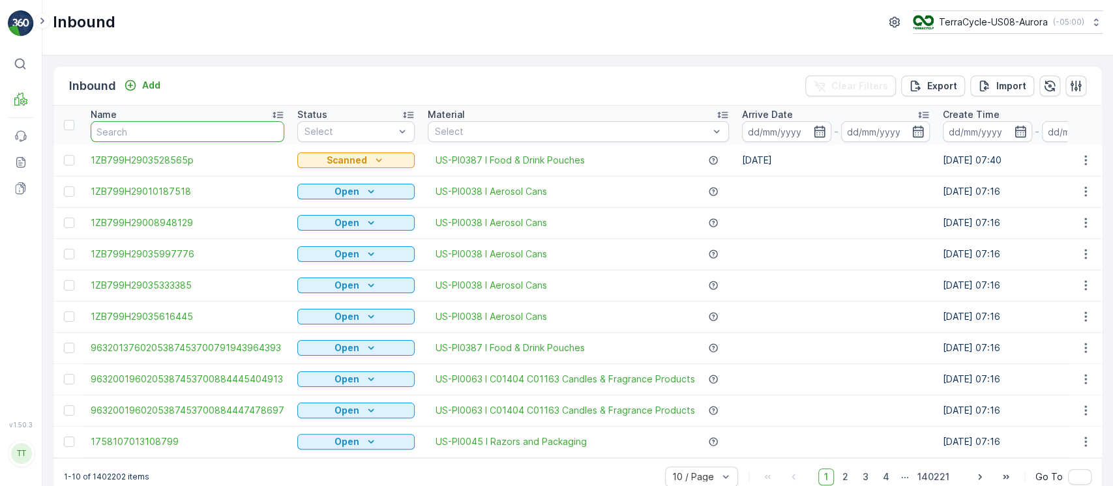
click at [145, 133] on input "text" at bounding box center [188, 131] width 194 height 21
paste input "1ZB799H29005978129"
type input "1ZB799H29005978129"
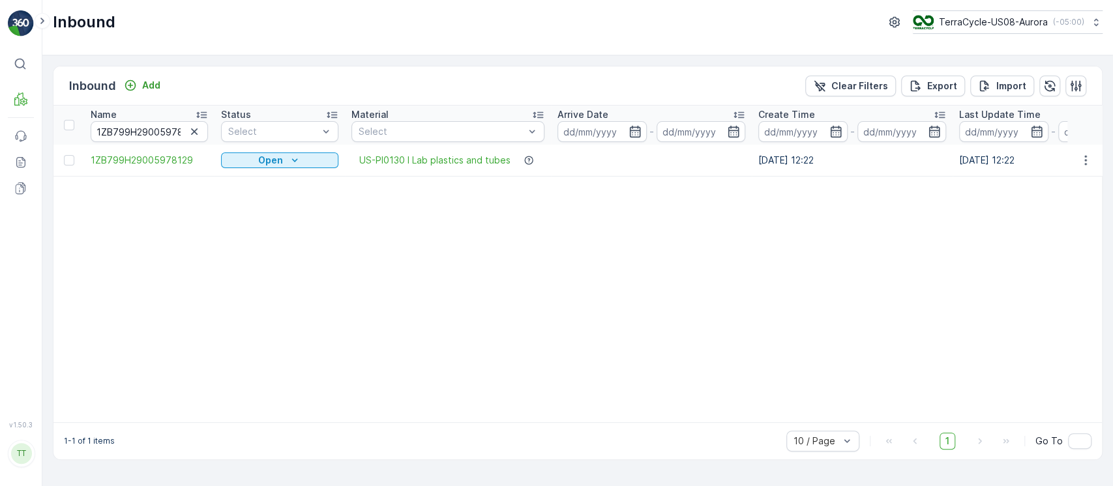
click at [1084, 151] on td at bounding box center [1085, 160] width 35 height 31
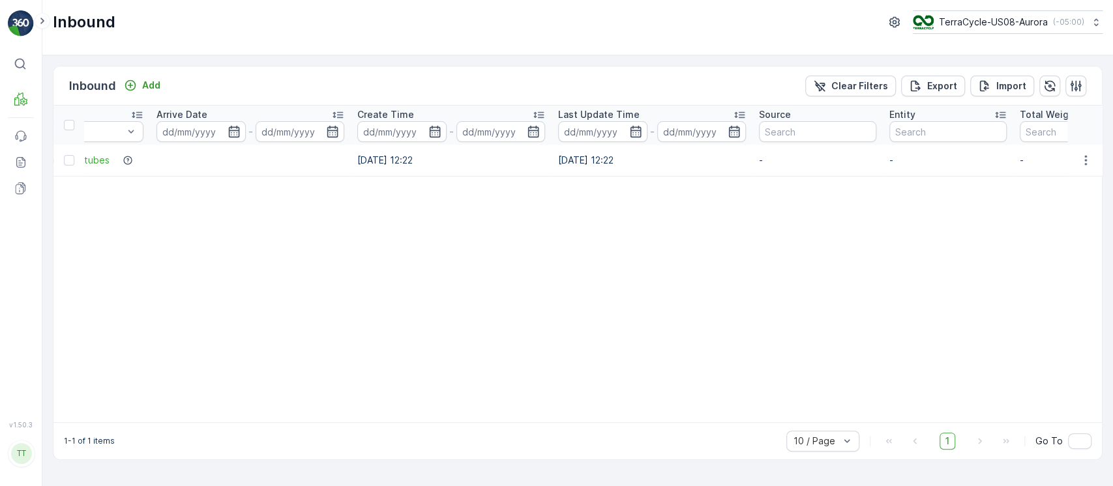
scroll to position [0, 345]
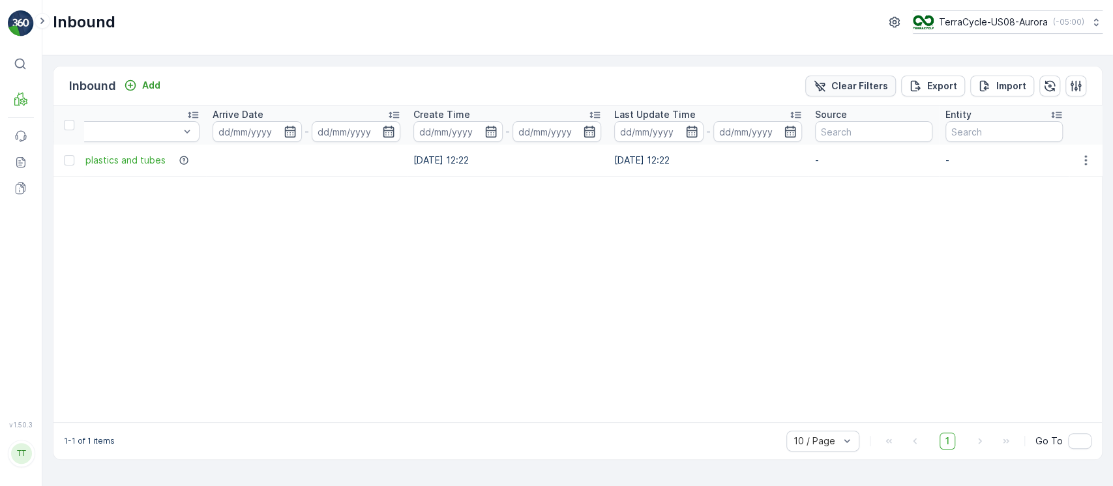
click at [871, 86] on p "Clear Filters" at bounding box center [859, 86] width 57 height 13
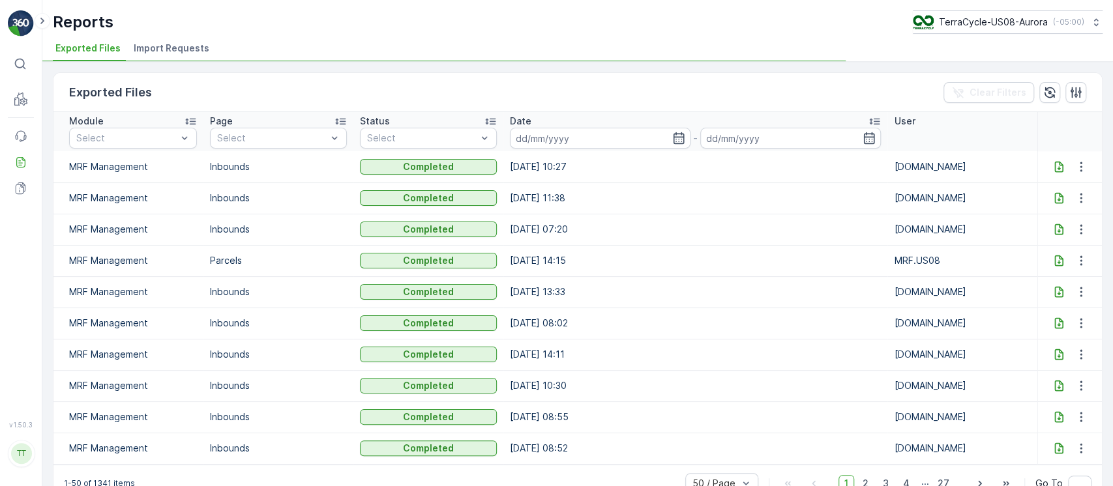
click at [165, 51] on span "Import Requests" at bounding box center [172, 48] width 76 height 13
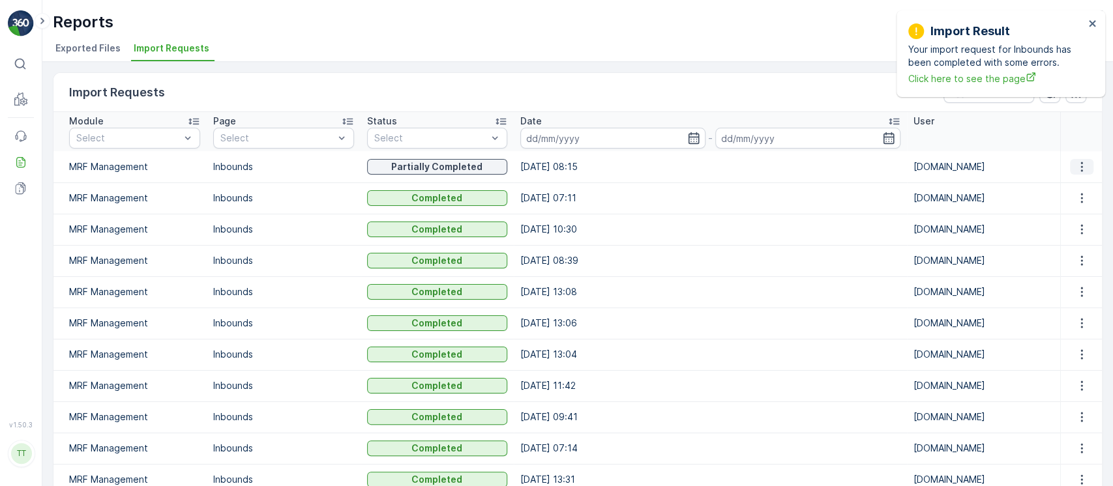
click at [1076, 164] on icon "button" at bounding box center [1081, 166] width 13 height 13
click at [1078, 183] on span "See More Details" at bounding box center [1070, 185] width 76 height 13
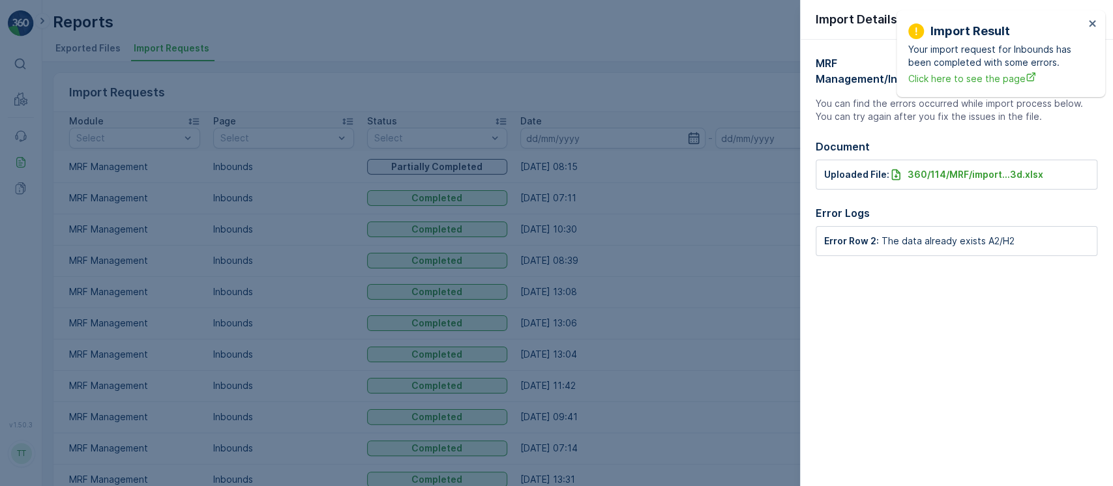
click at [227, 56] on div at bounding box center [556, 243] width 1113 height 486
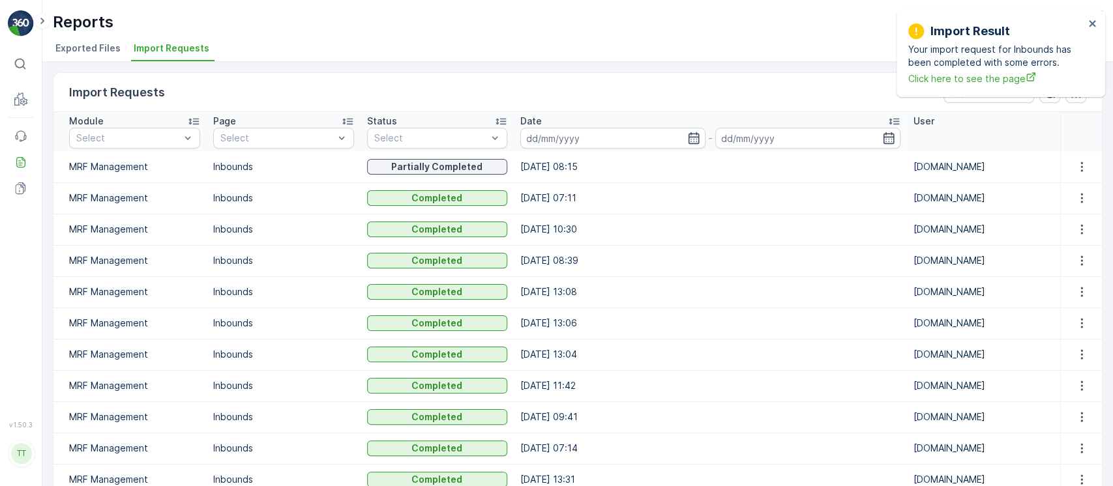
click at [1086, 25] on div "Import Result Your import request for Inbounds has been completed with some err…" at bounding box center [996, 53] width 184 height 71
click at [1093, 14] on div "Import Result Your import request for Inbounds has been completed with some err…" at bounding box center [1001, 53] width 209 height 87
click at [1093, 24] on icon "close" at bounding box center [1092, 23] width 7 height 7
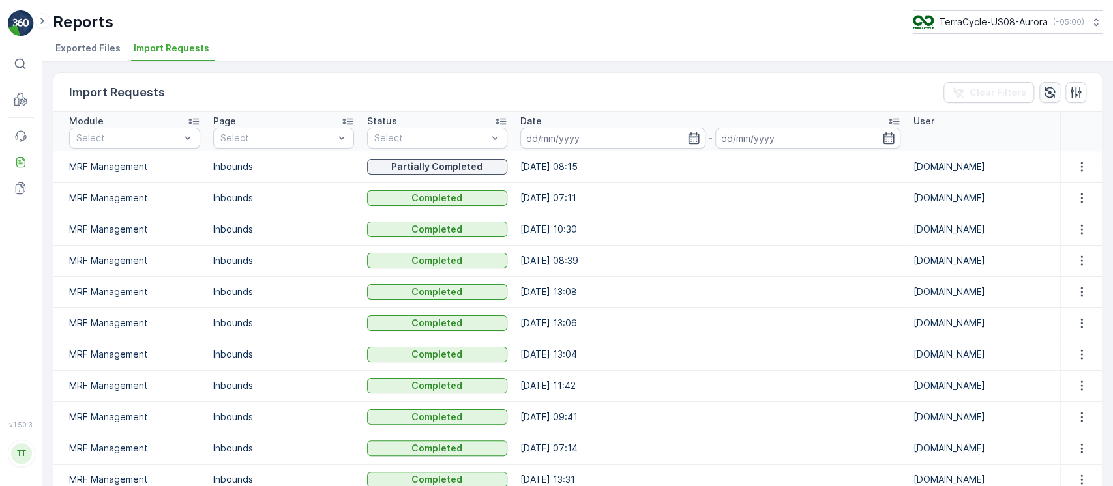
click at [1045, 87] on icon "button" at bounding box center [1050, 92] width 11 height 11
click at [1047, 91] on icon "button" at bounding box center [1050, 92] width 11 height 11
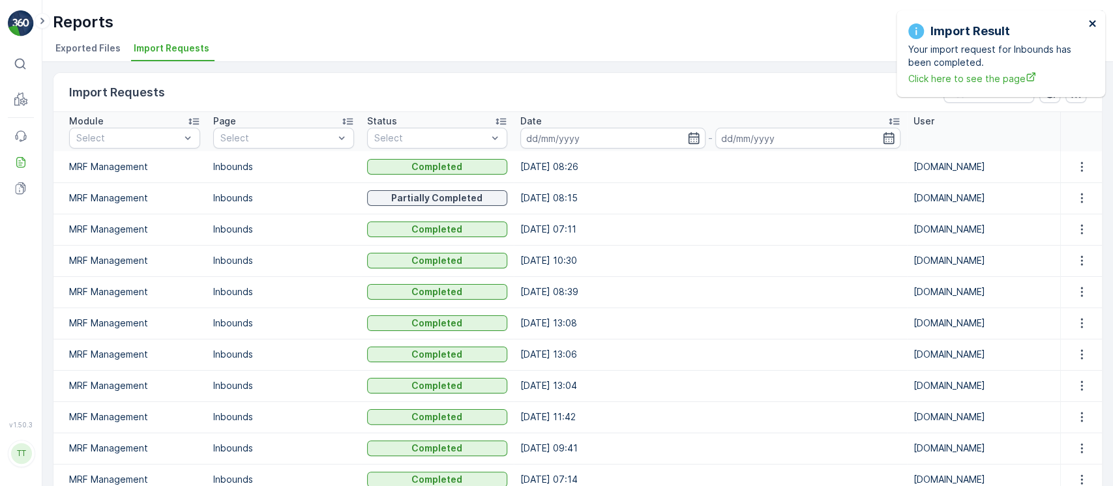
click at [1096, 27] on icon "close" at bounding box center [1092, 23] width 9 height 10
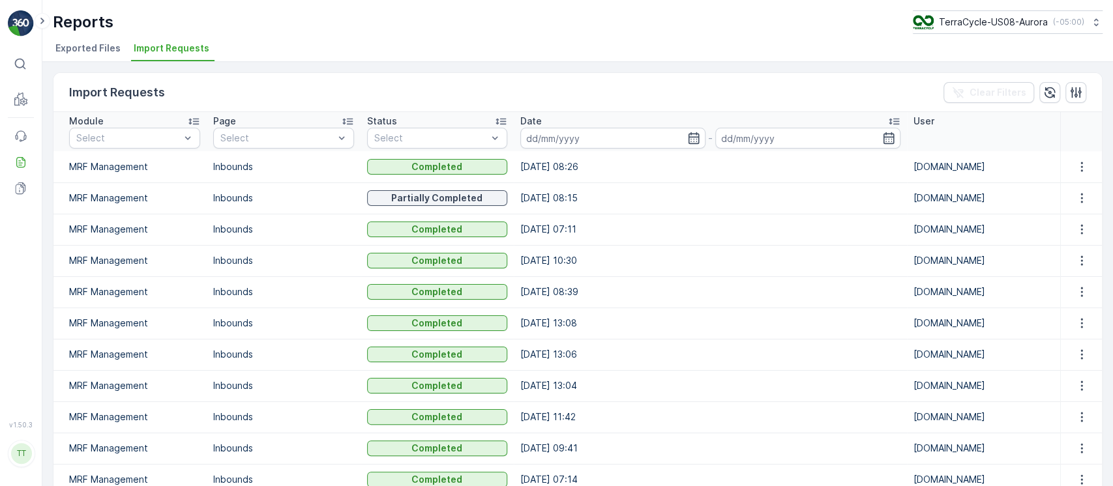
click at [1026, 15] on div "TerraCycle-US08-Aurora ( -05:00 )" at bounding box center [999, 22] width 172 height 14
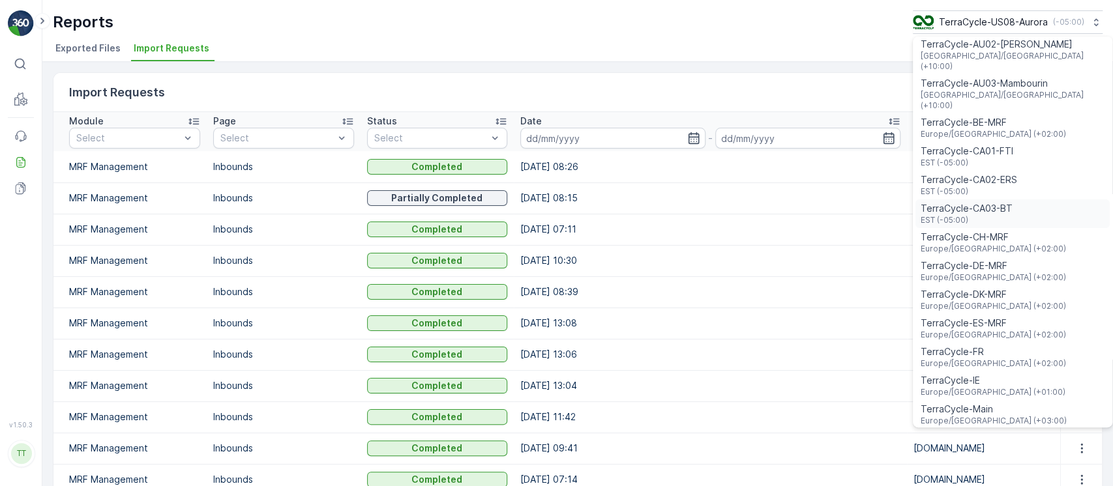
scroll to position [261, 0]
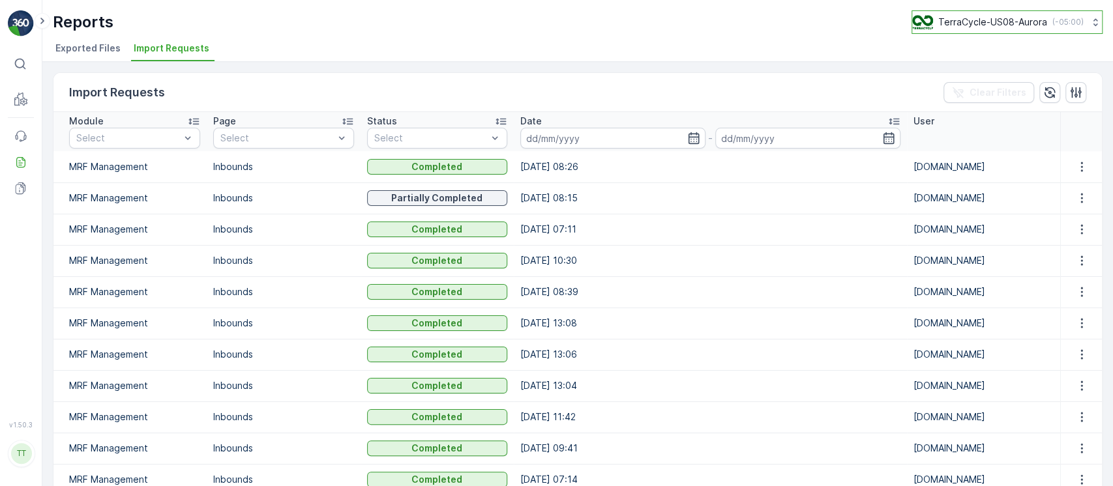
click at [1093, 18] on icon at bounding box center [1095, 22] width 13 height 13
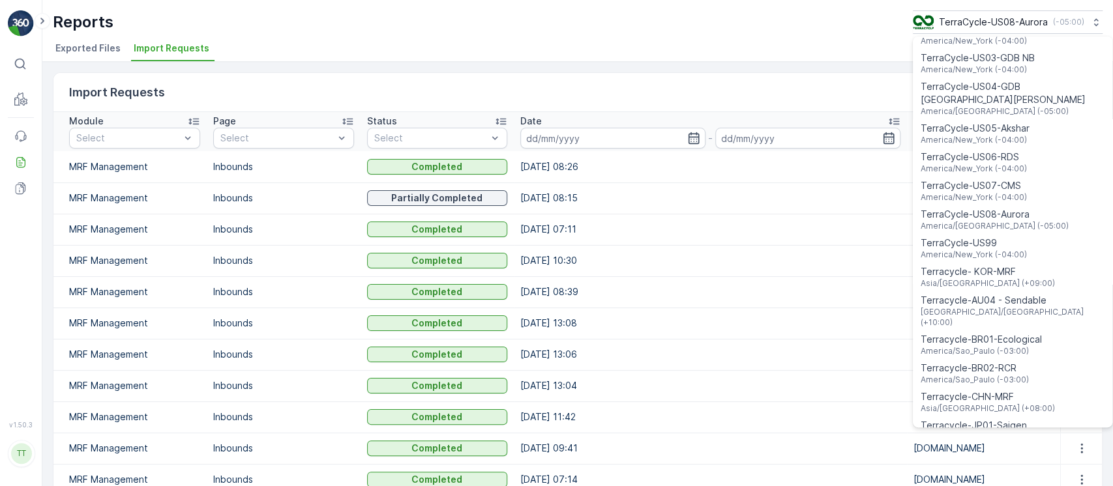
scroll to position [936, 0]
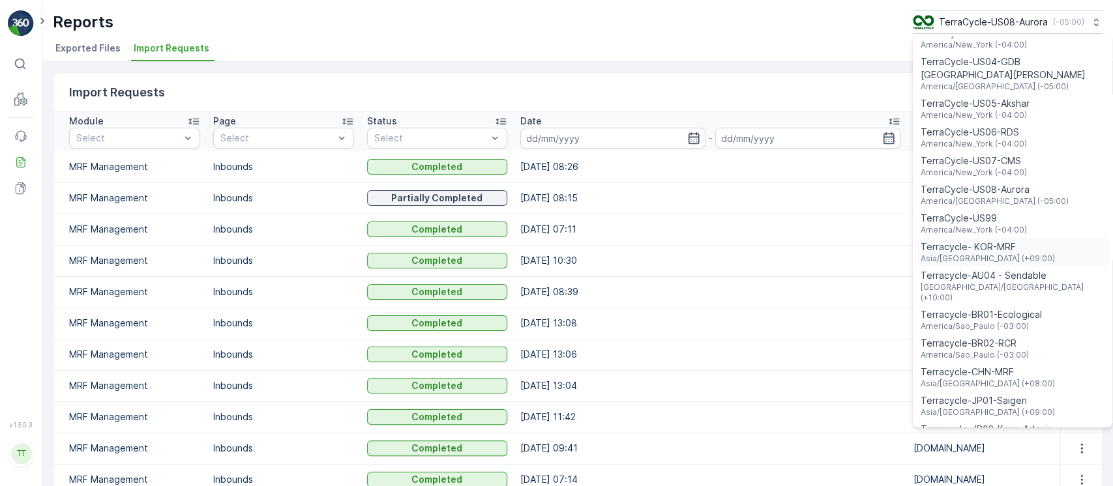
click at [987, 241] on span "Terracycle- KOR-MRF" at bounding box center [988, 247] width 134 height 13
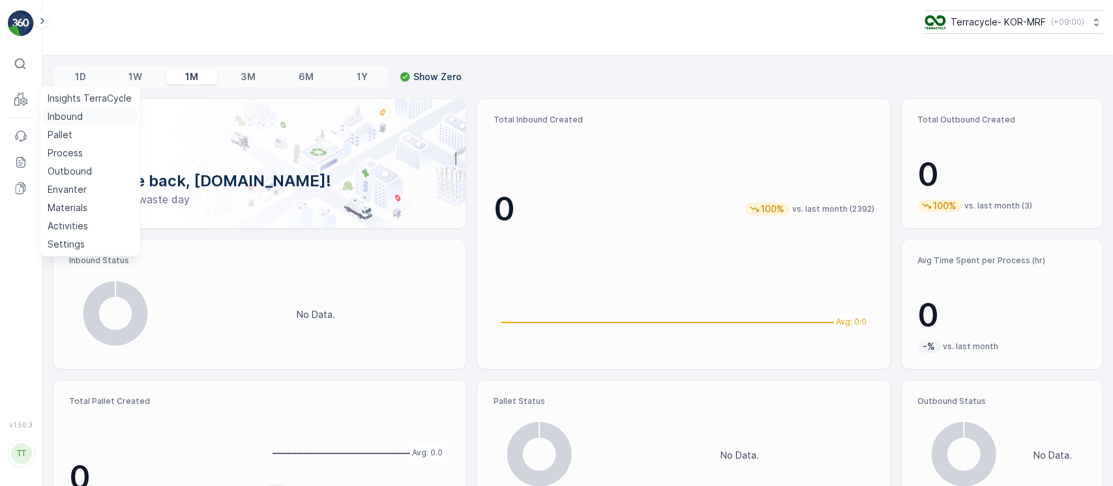
click at [57, 112] on p "Inbound" at bounding box center [65, 116] width 35 height 13
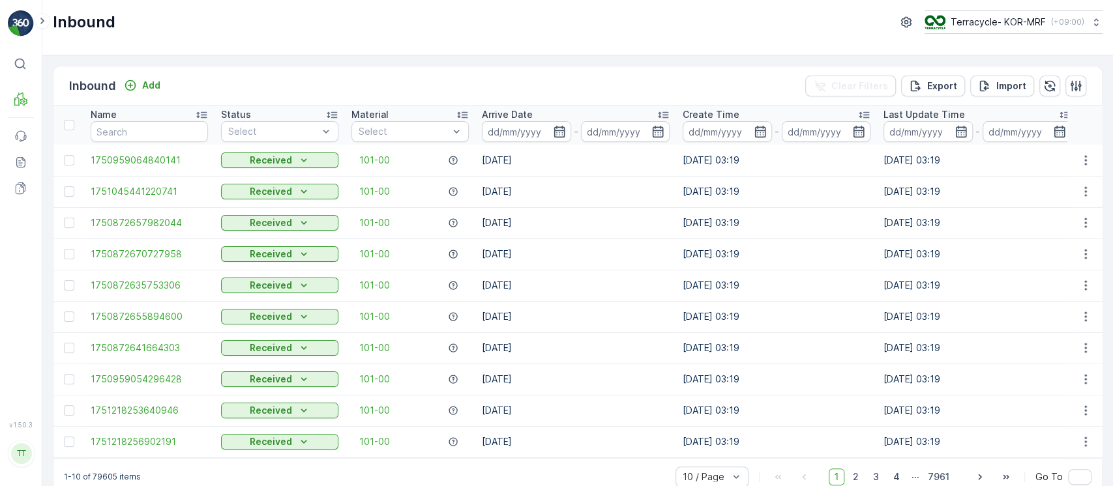
click at [521, 110] on p "Arrive Date" at bounding box center [507, 114] width 51 height 13
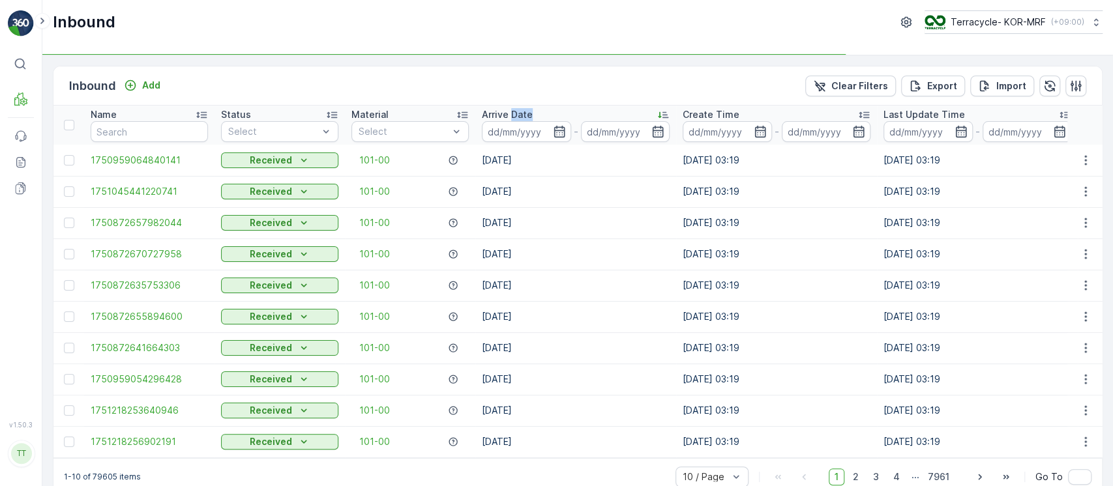
click at [521, 110] on p "Arrive Date" at bounding box center [507, 114] width 51 height 13
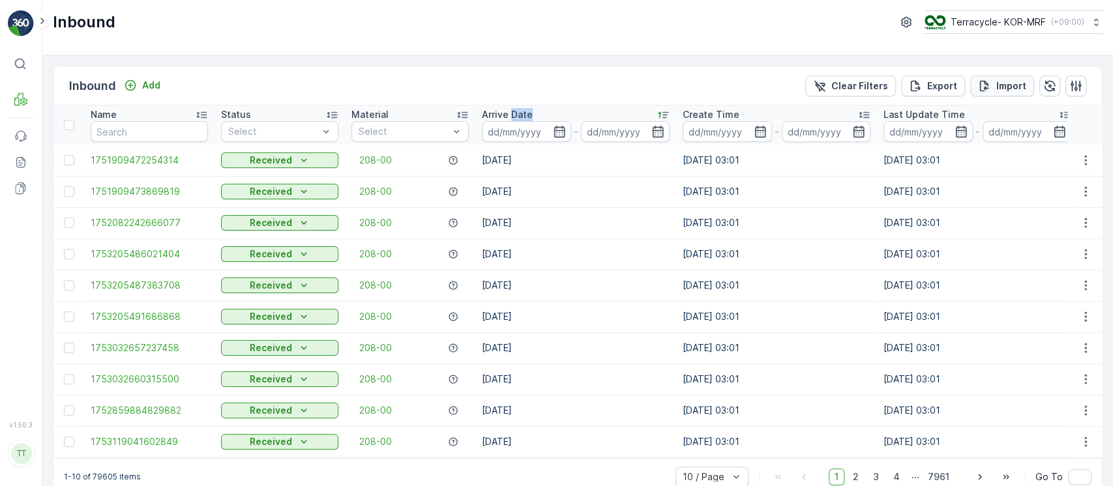
click at [1002, 83] on p "Import" at bounding box center [1011, 86] width 30 height 13
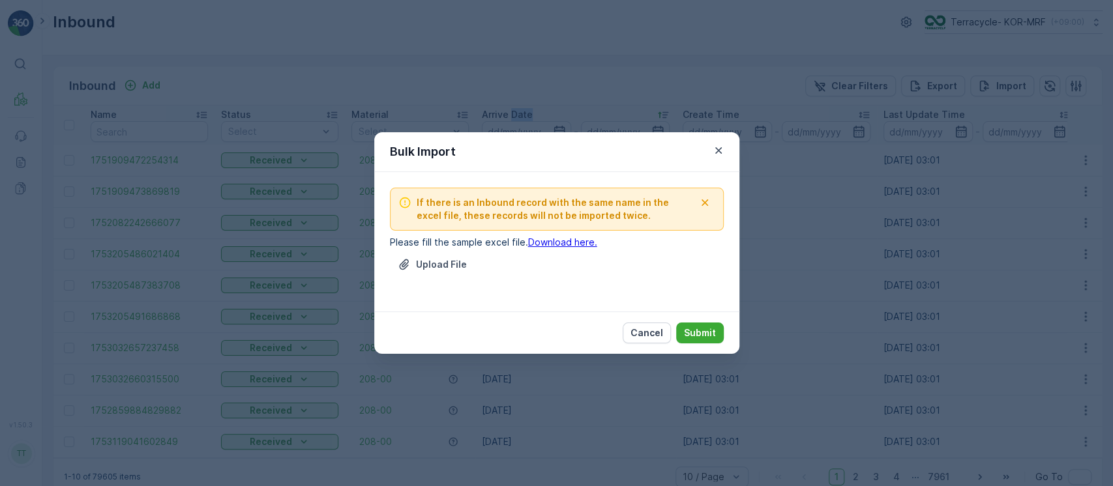
click at [541, 241] on link "Download here." at bounding box center [562, 242] width 69 height 11
click at [664, 328] on button "Cancel" at bounding box center [647, 333] width 48 height 21
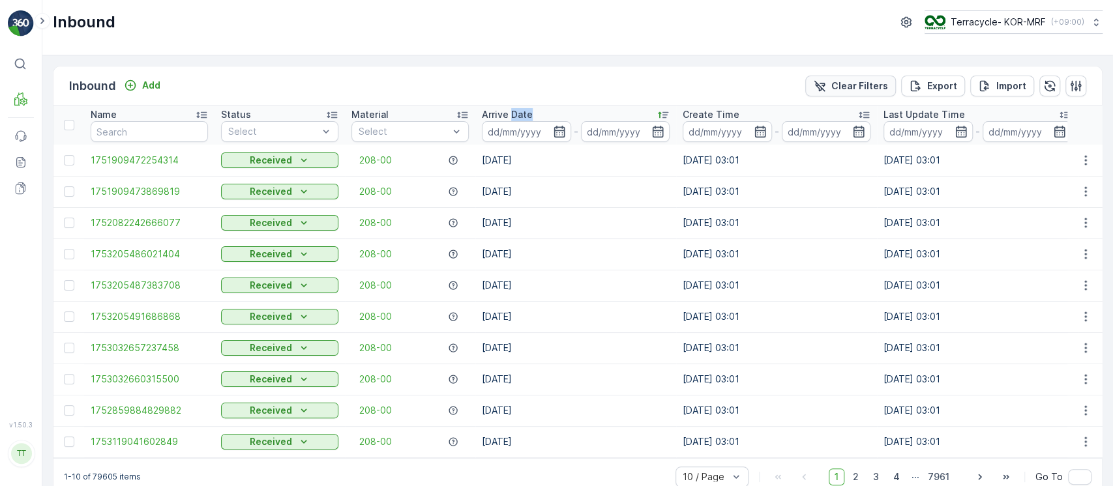
click at [864, 87] on p "Clear Filters" at bounding box center [859, 86] width 57 height 13
click at [1002, 91] on p "Import" at bounding box center [1011, 86] width 30 height 13
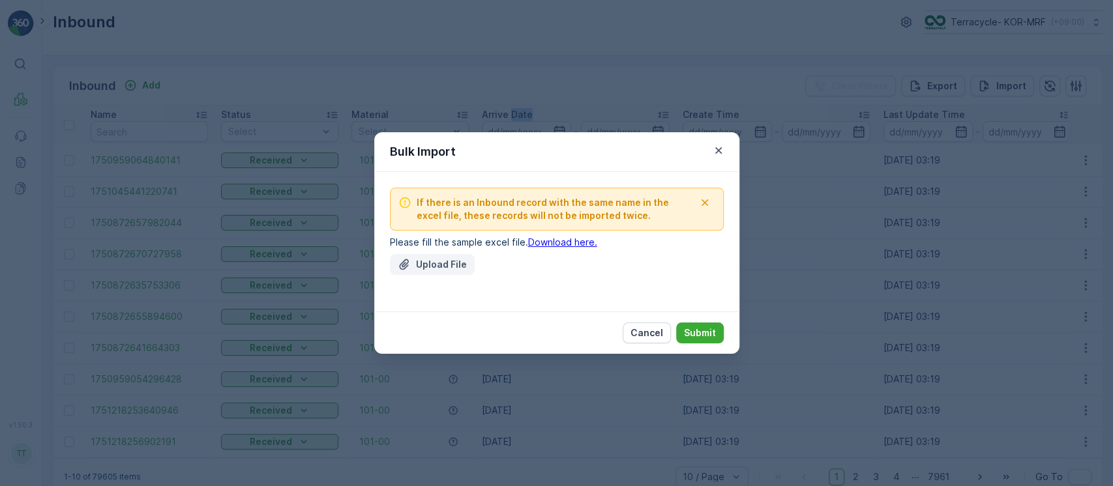
click at [406, 265] on icon "Upload File" at bounding box center [403, 265] width 9 height 10
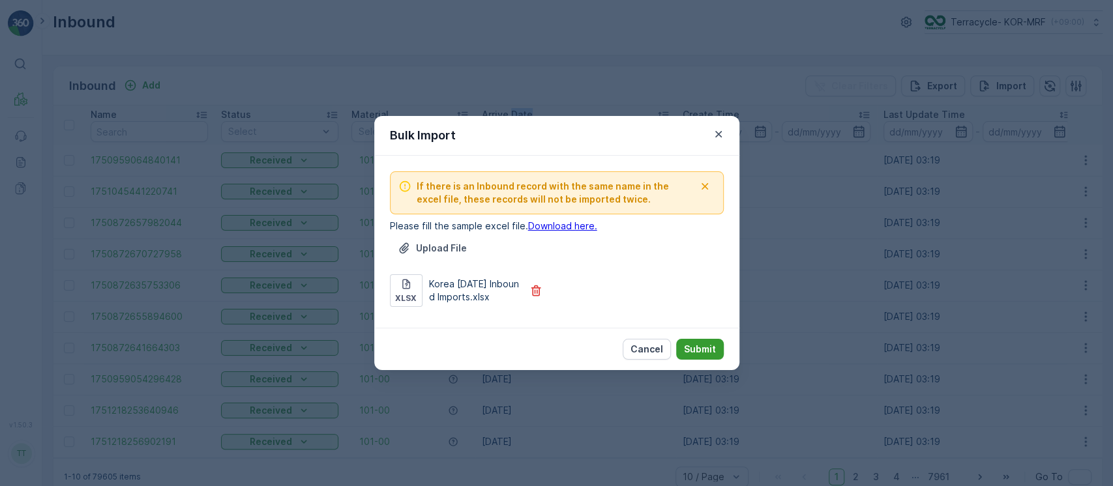
click at [694, 348] on p "Submit" at bounding box center [700, 349] width 32 height 13
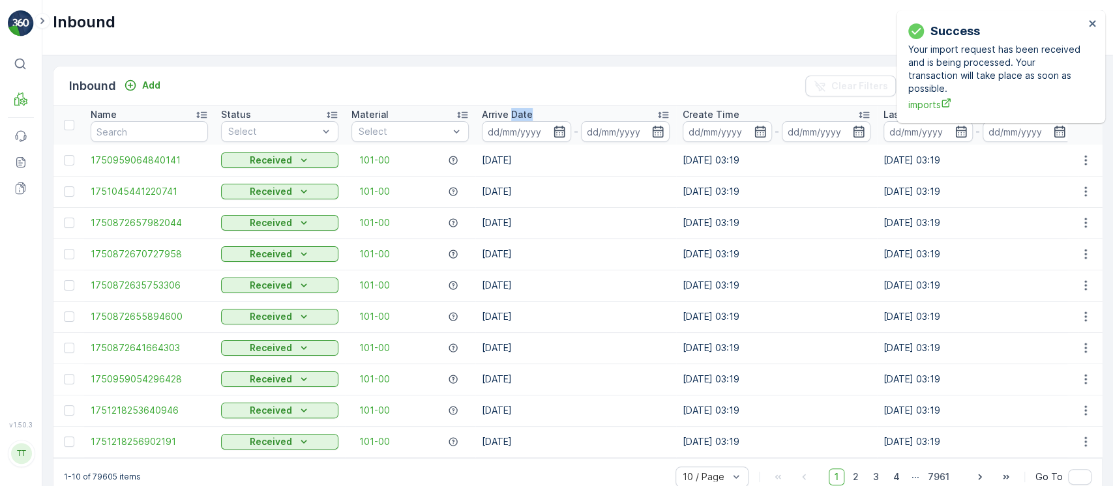
drag, startPoint x: 26, startPoint y: 158, endPoint x: 48, endPoint y: 91, distance: 70.5
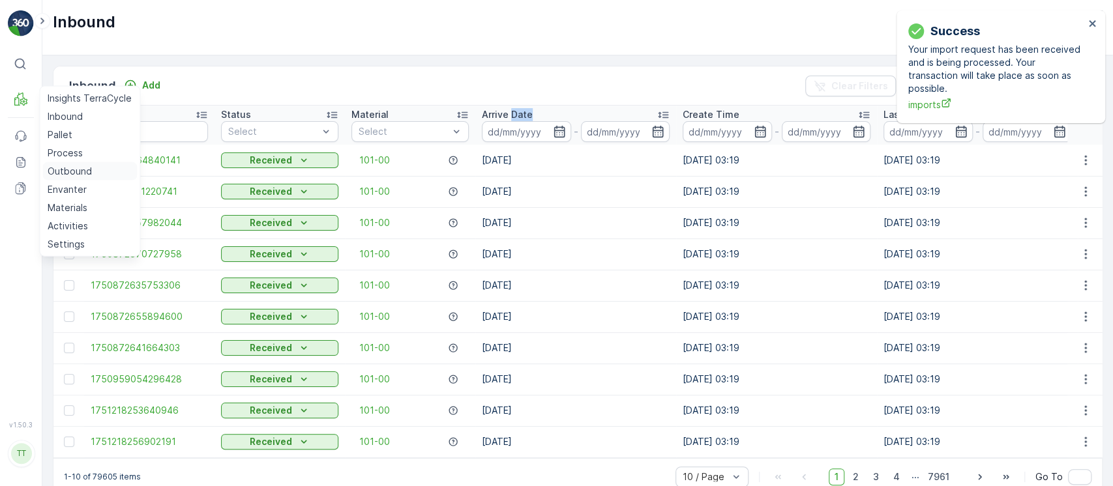
click at [73, 170] on p "Outbound" at bounding box center [70, 171] width 44 height 13
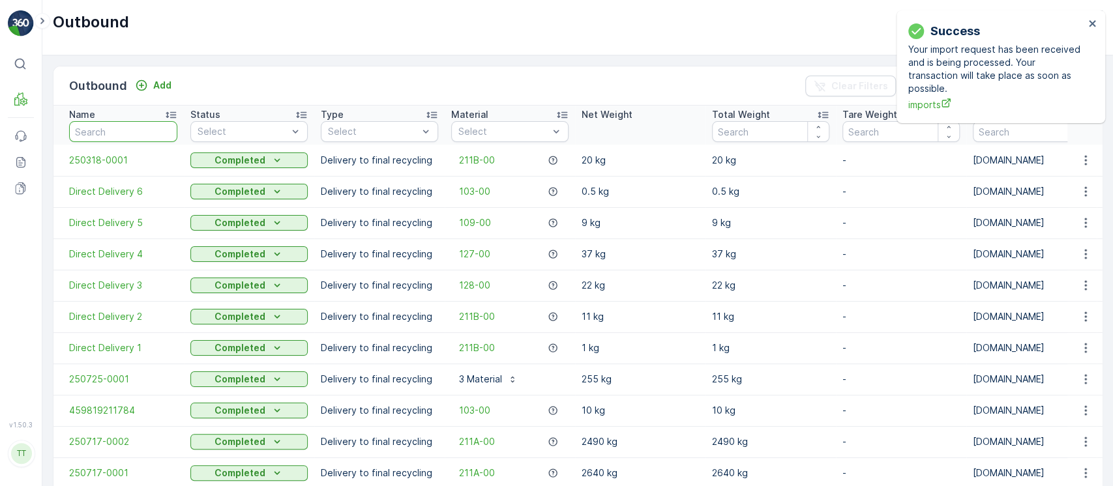
click at [125, 132] on input "text" at bounding box center [123, 131] width 108 height 21
paste input "250725-0001"
type input "250725-0001"
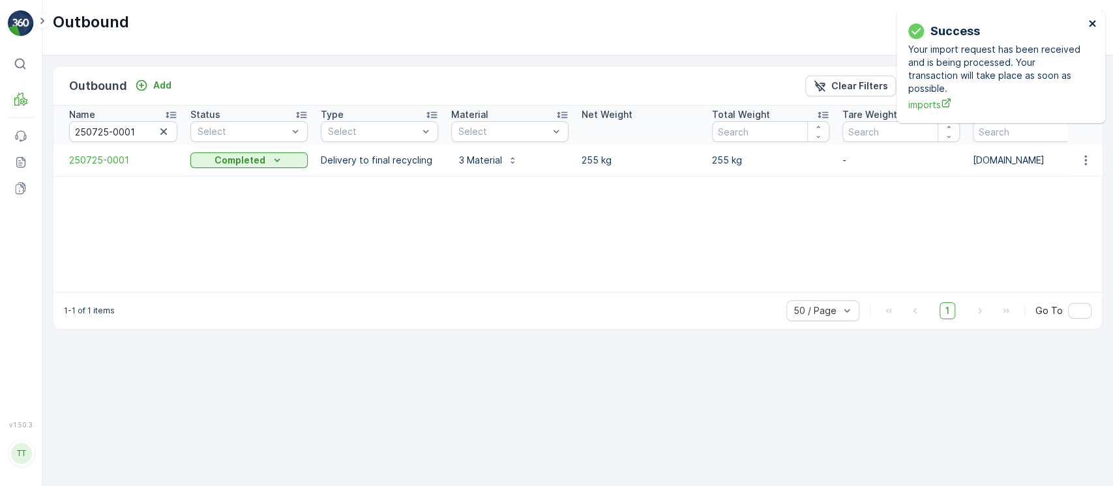
click at [1090, 22] on icon "close" at bounding box center [1092, 23] width 7 height 7
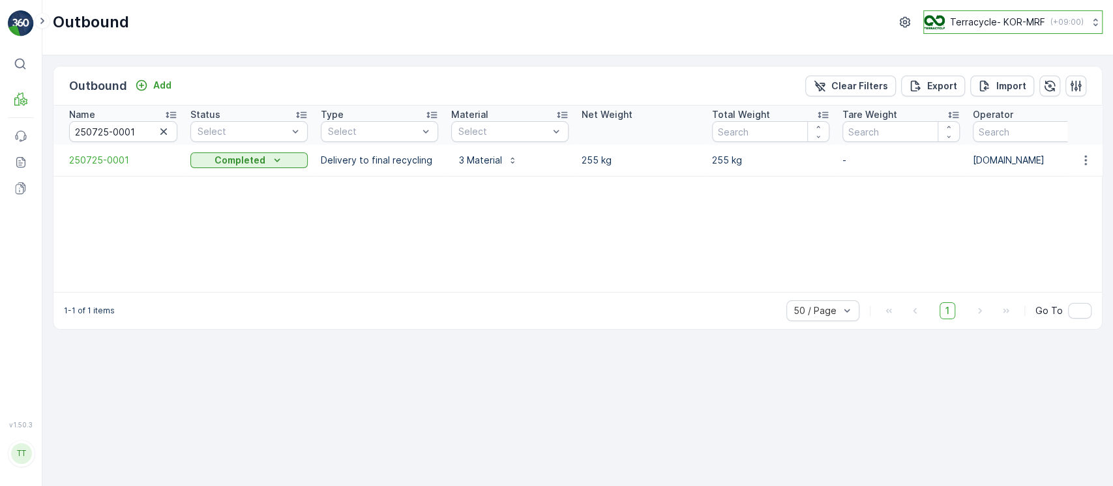
click at [1004, 22] on p "Terracycle- KOR-MRF" at bounding box center [997, 22] width 95 height 13
type input "kas"
click at [994, 76] on span "Terracycle-JP02-Kase-Adonis" at bounding box center [1000, 80] width 134 height 13
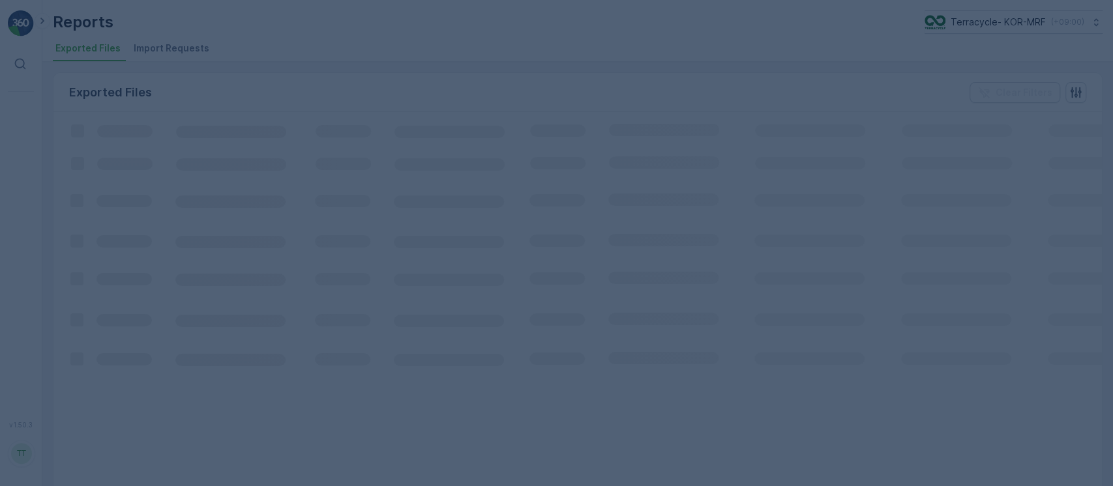
click at [151, 55] on li "Import Requests" at bounding box center [172, 50] width 83 height 22
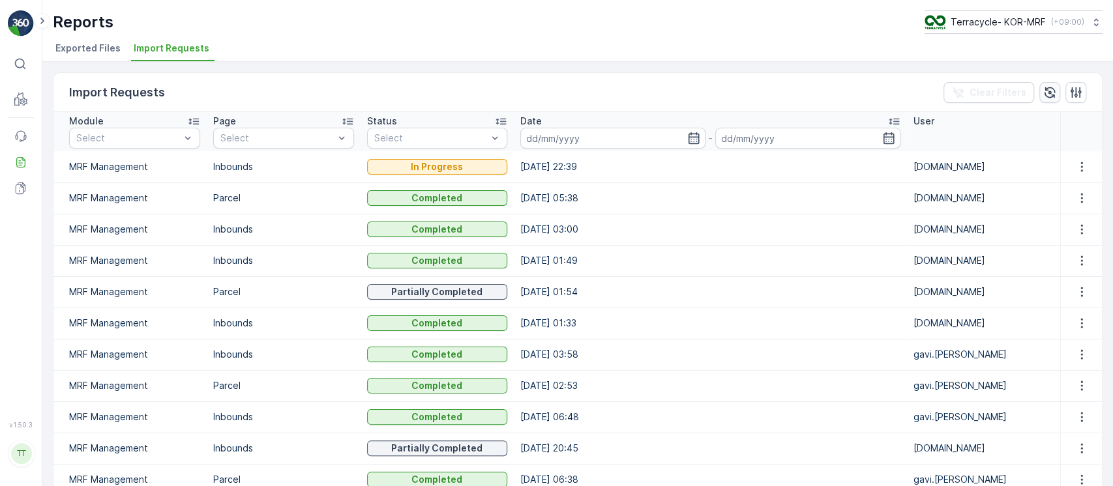
click at [1047, 94] on icon "button" at bounding box center [1049, 92] width 13 height 13
click at [1045, 90] on icon "button" at bounding box center [1049, 92] width 13 height 13
click at [1044, 93] on icon "button" at bounding box center [1049, 92] width 13 height 13
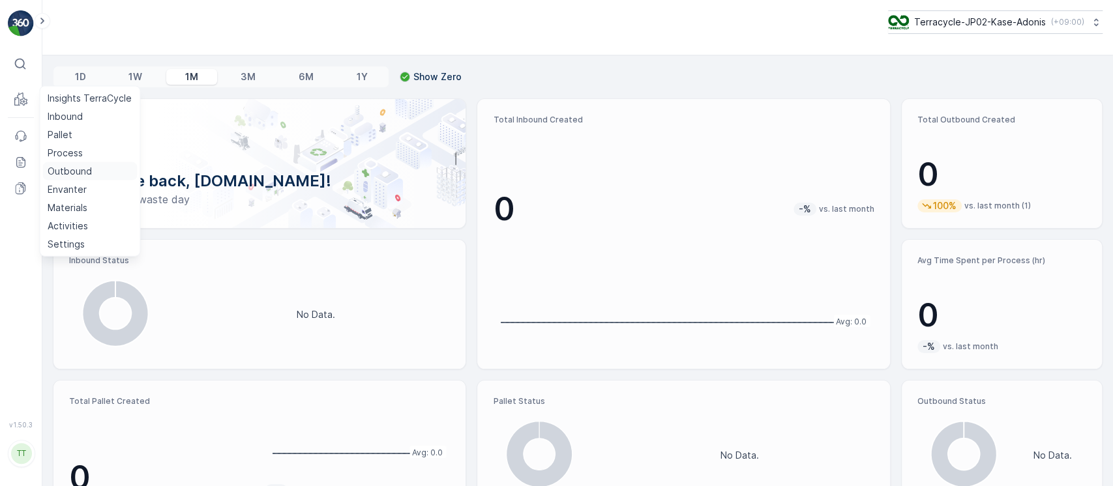
click at [84, 168] on p "Outbound" at bounding box center [70, 171] width 44 height 13
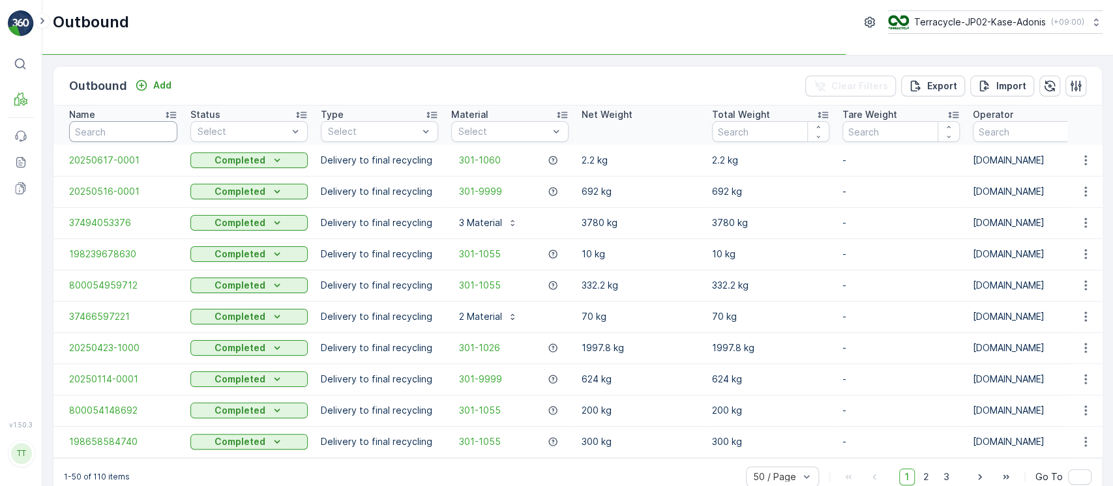
click at [124, 123] on input "text" at bounding box center [123, 131] width 108 height 21
paste input "20250617-0001"
type input "20250617-0001"
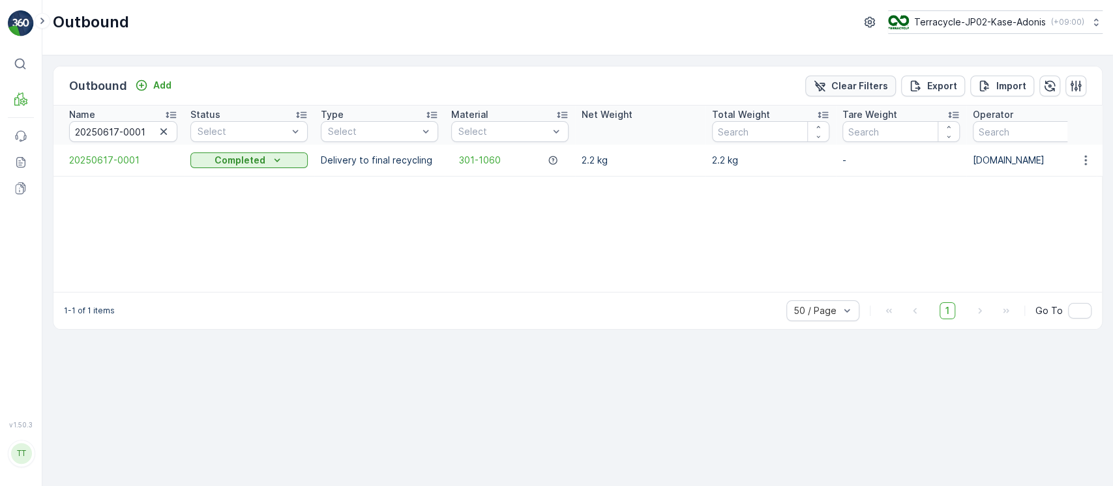
click at [849, 86] on p "Clear Filters" at bounding box center [859, 86] width 57 height 13
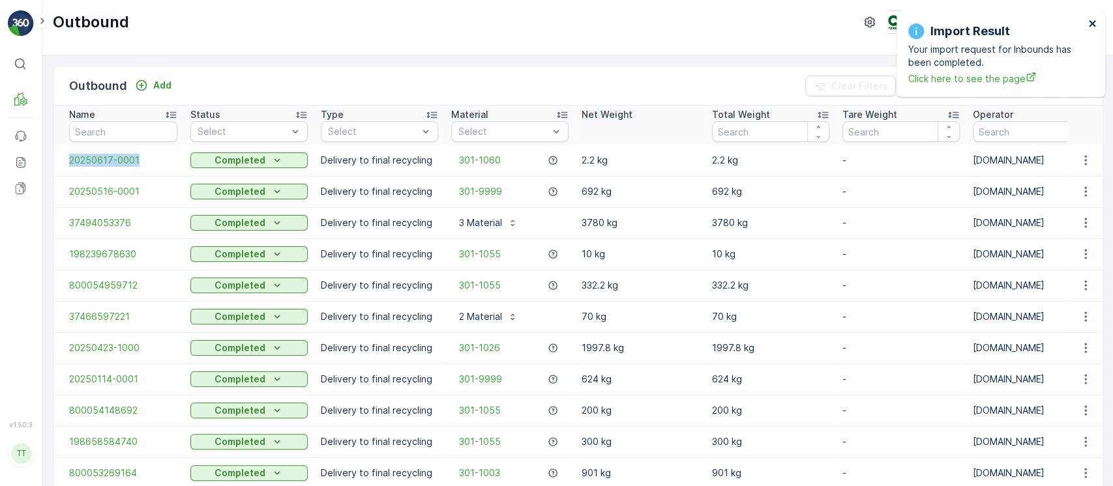
click at [1092, 21] on icon "close" at bounding box center [1092, 23] width 9 height 10
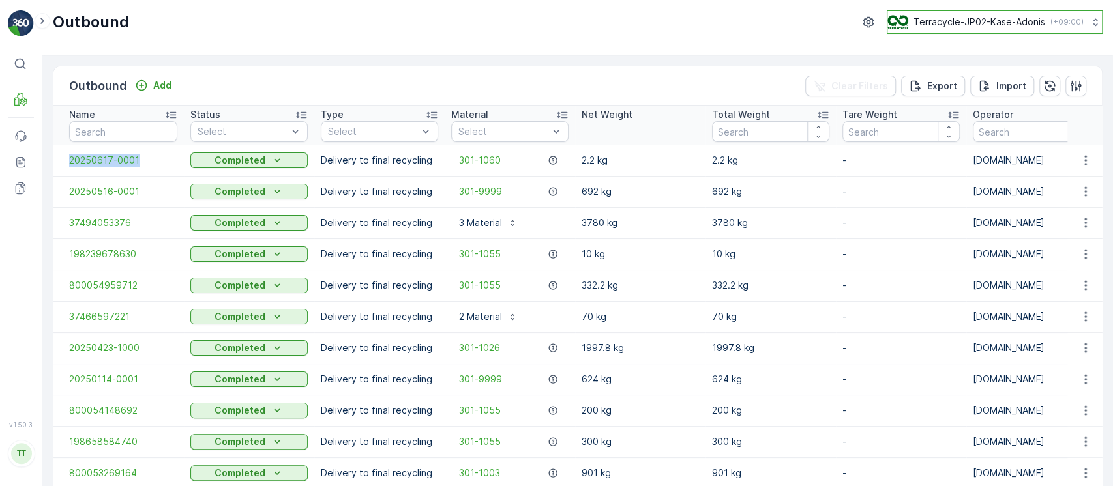
click at [1051, 25] on p "( +09:00 )" at bounding box center [1067, 22] width 33 height 10
type input "cm"
click at [1000, 82] on div "TerraCycle-US07-CMS America/New_York (-04:00)" at bounding box center [1000, 85] width 219 height 29
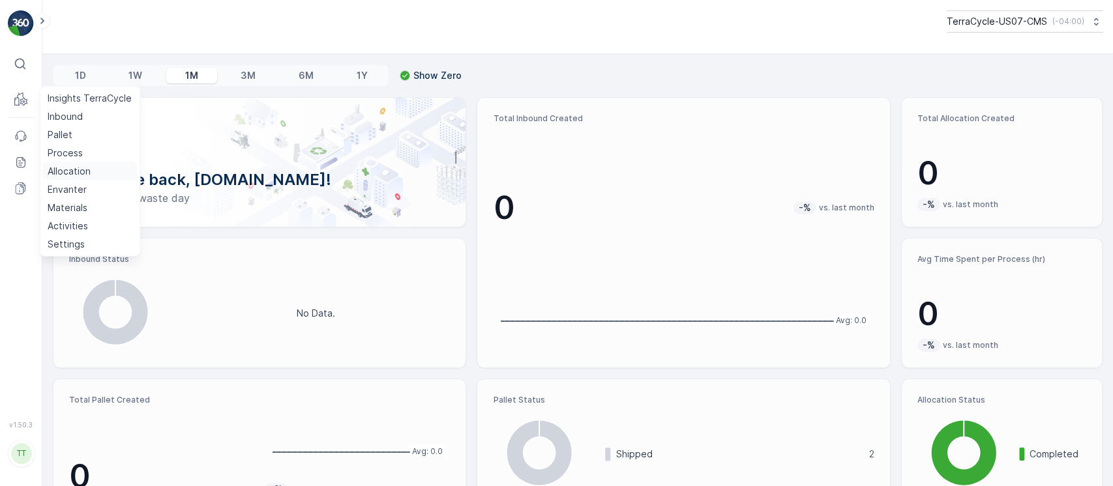
click at [65, 174] on p "Allocation" at bounding box center [69, 171] width 43 height 13
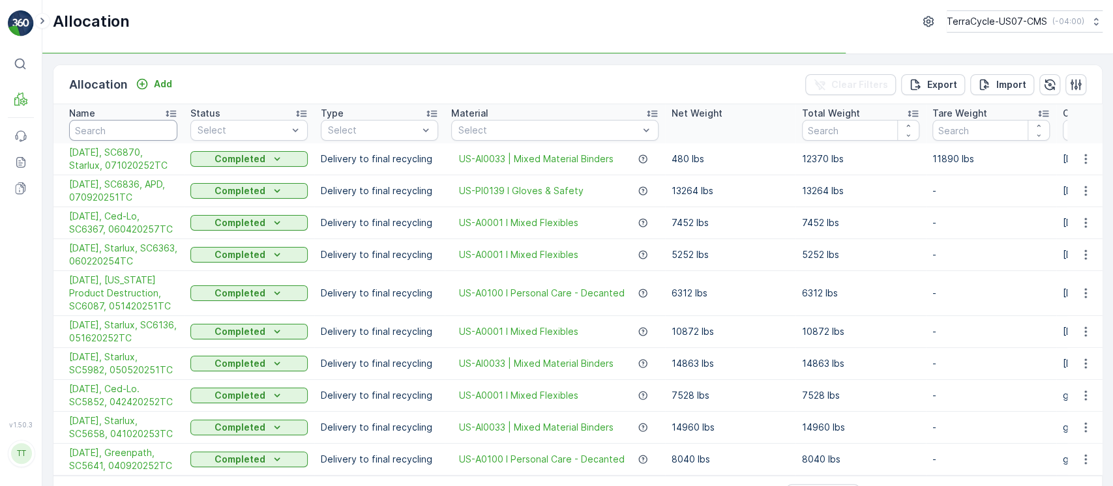
click at [147, 132] on input "text" at bounding box center [123, 130] width 108 height 21
paste input "SC6870"
type input "SC6870"
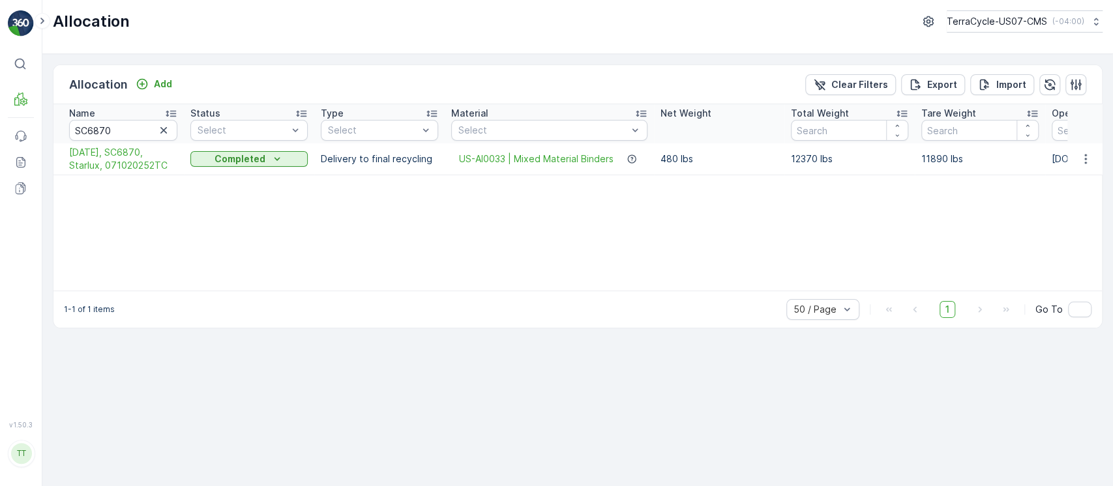
click at [127, 153] on span "7/15/25, SC6870, Starlux, 071020252TC" at bounding box center [123, 159] width 108 height 26
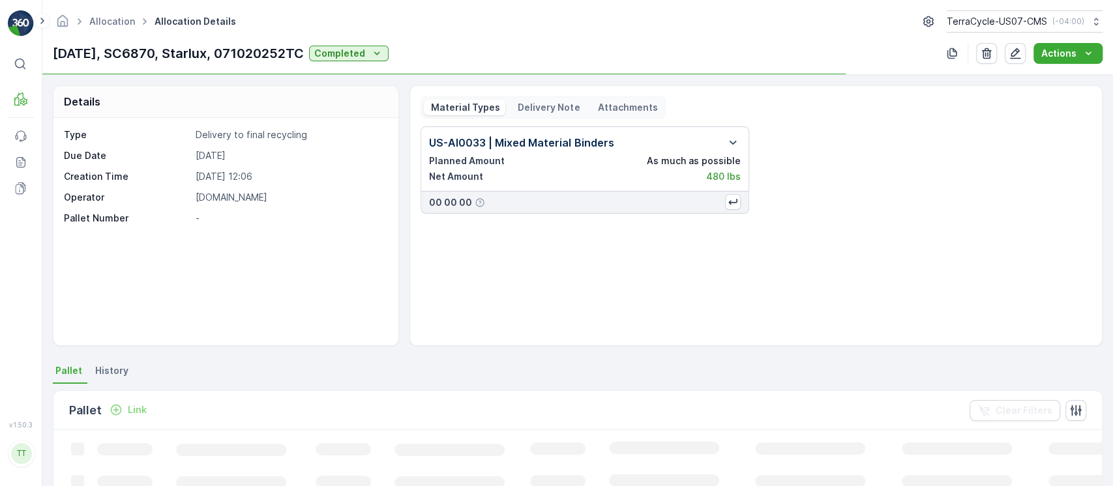
click at [531, 104] on p "Delivery Note" at bounding box center [548, 107] width 64 height 13
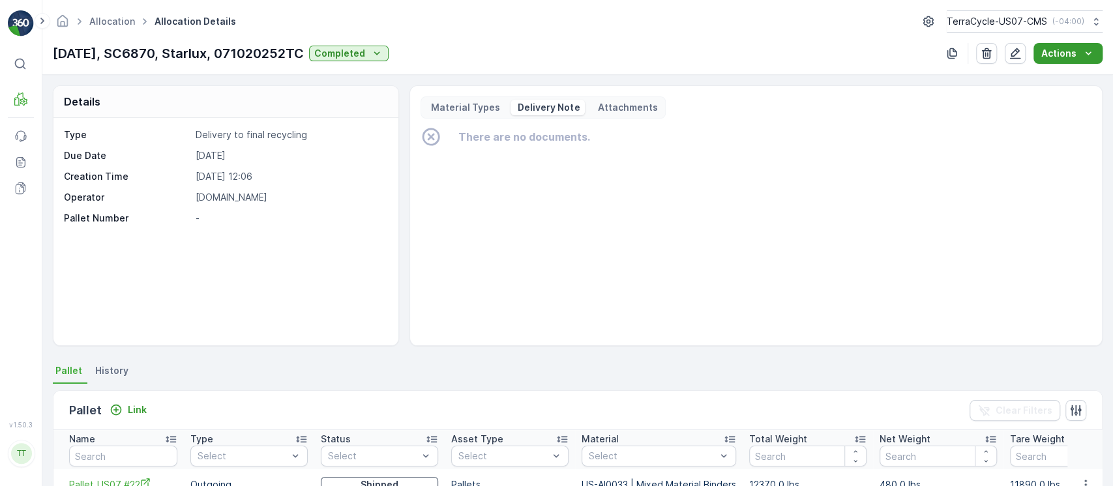
click at [1090, 51] on icon "Actions" at bounding box center [1088, 53] width 13 height 13
click at [1053, 89] on ul "Create Delivery Note" at bounding box center [1063, 78] width 110 height 23
click at [1056, 81] on span "Create Delivery Note" at bounding box center [1062, 78] width 94 height 13
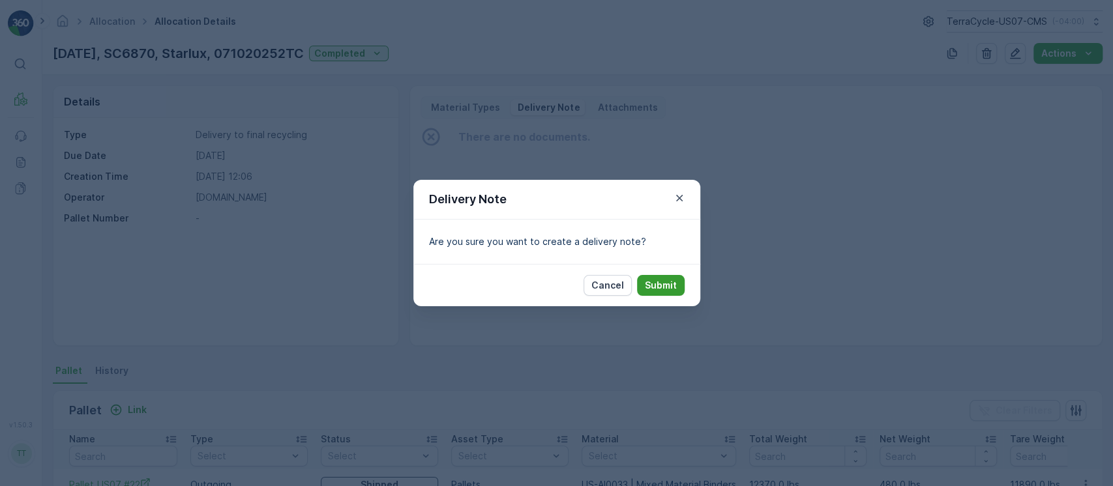
click at [661, 284] on p "Submit" at bounding box center [661, 285] width 32 height 13
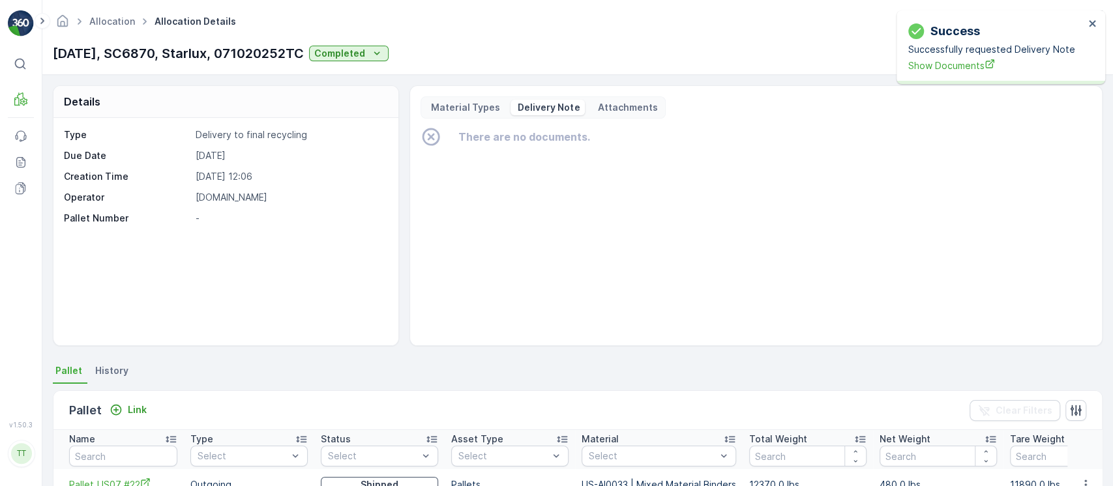
click at [449, 121] on div "Material Types Delivery Note Attachments There are no documents." at bounding box center [756, 216] width 671 height 239
click at [449, 116] on div "Material Types Delivery Note Attachments" at bounding box center [543, 108] width 245 height 22
click at [449, 107] on p "Material Types" at bounding box center [464, 107] width 71 height 13
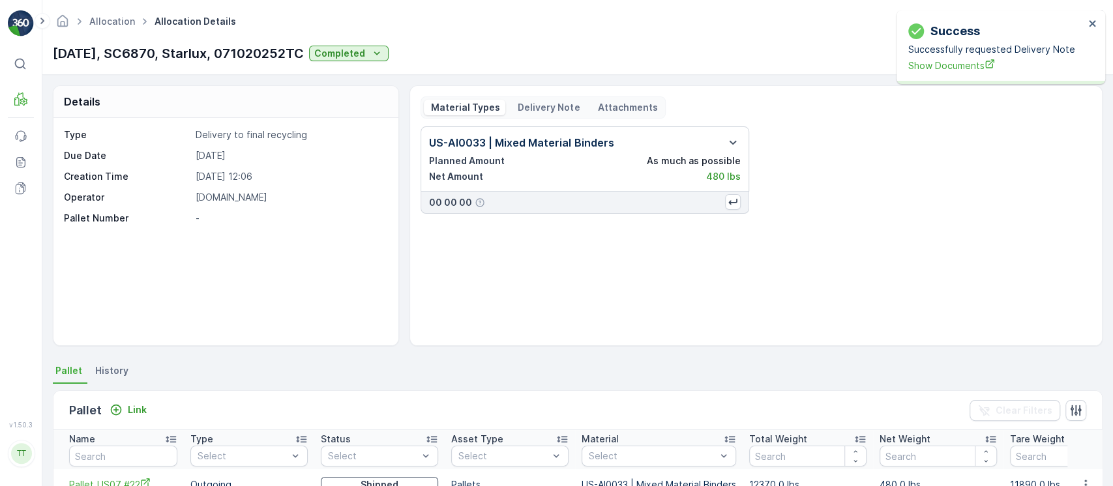
click at [531, 108] on p "Delivery Note" at bounding box center [548, 107] width 64 height 13
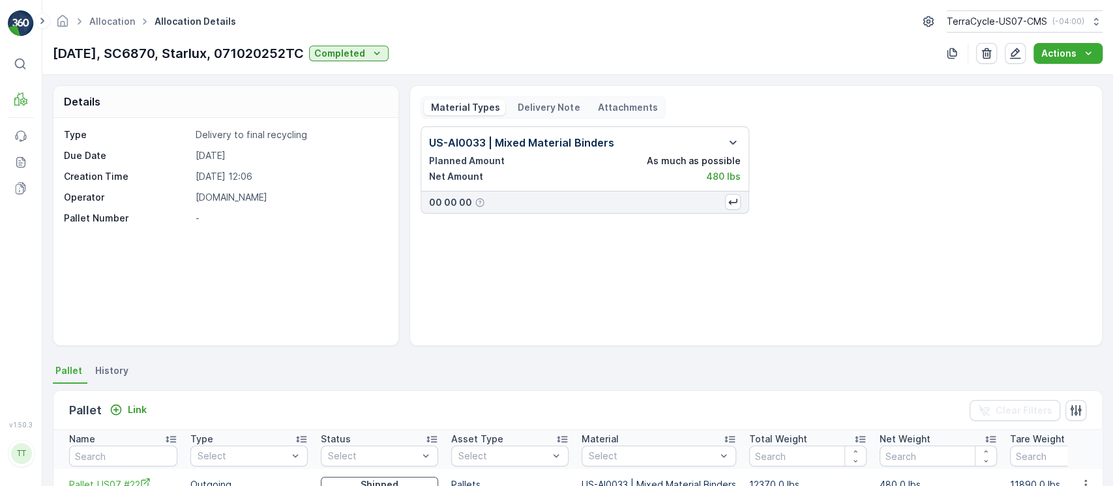
click at [539, 105] on p "Delivery Note" at bounding box center [548, 107] width 64 height 13
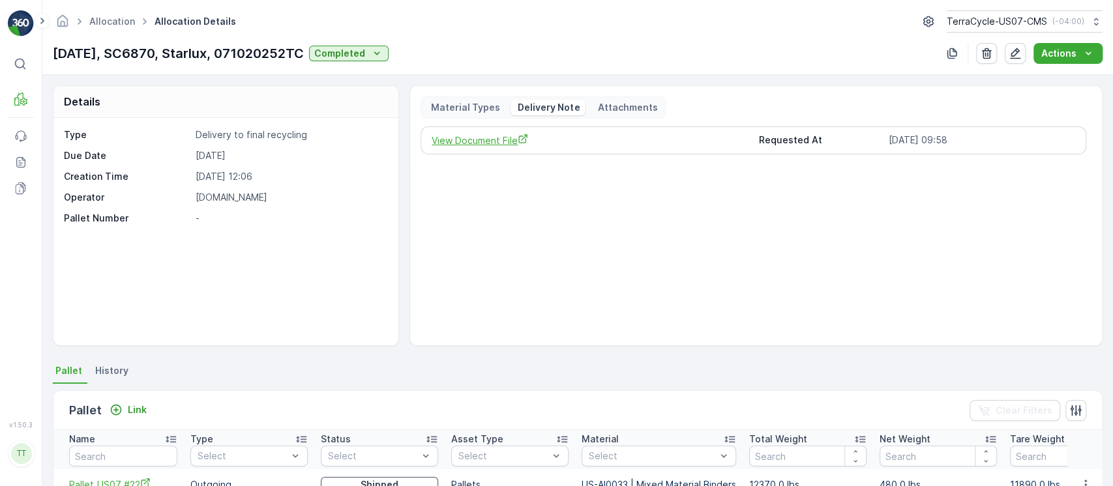
click at [503, 138] on span "View Document File" at bounding box center [590, 141] width 316 height 14
click at [113, 22] on link "Allocation" at bounding box center [112, 21] width 46 height 11
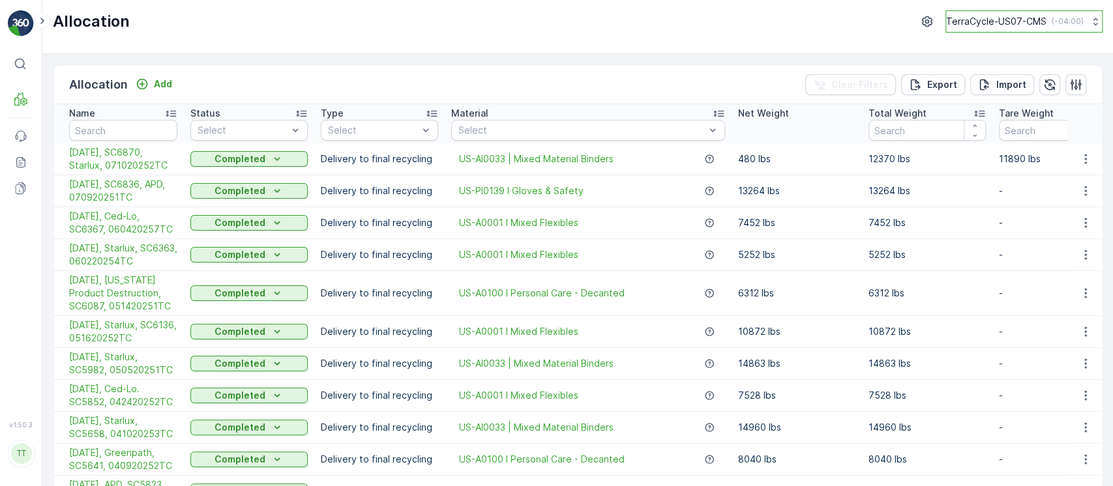
click at [1021, 22] on p "TerraCycle-US07-CMS" at bounding box center [996, 21] width 100 height 13
type input "8"
click at [1022, 72] on span "TerraCycle-US08-Aurora" at bounding box center [1029, 78] width 148 height 13
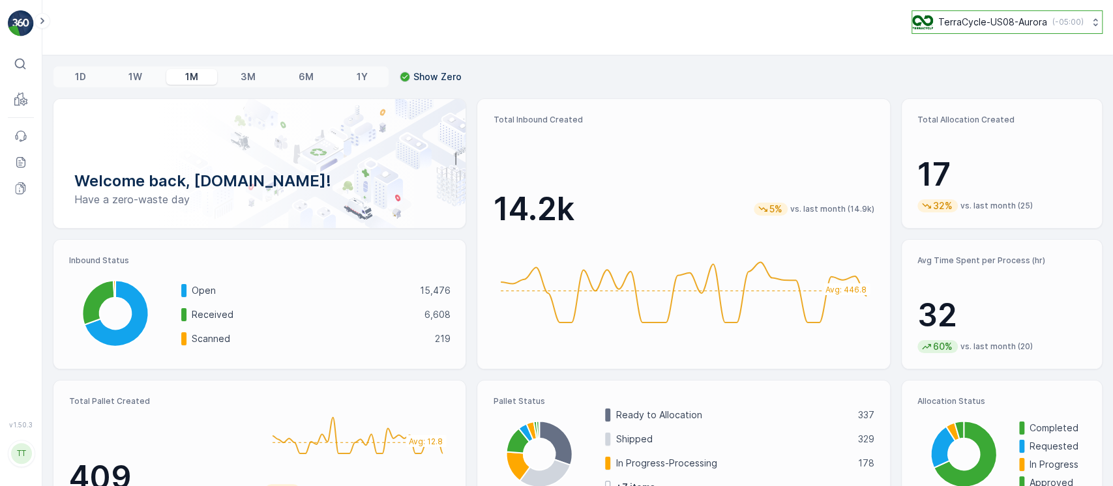
click at [1001, 29] on button "TerraCycle-US08-Aurora ( -05:00 )" at bounding box center [1007, 21] width 191 height 23
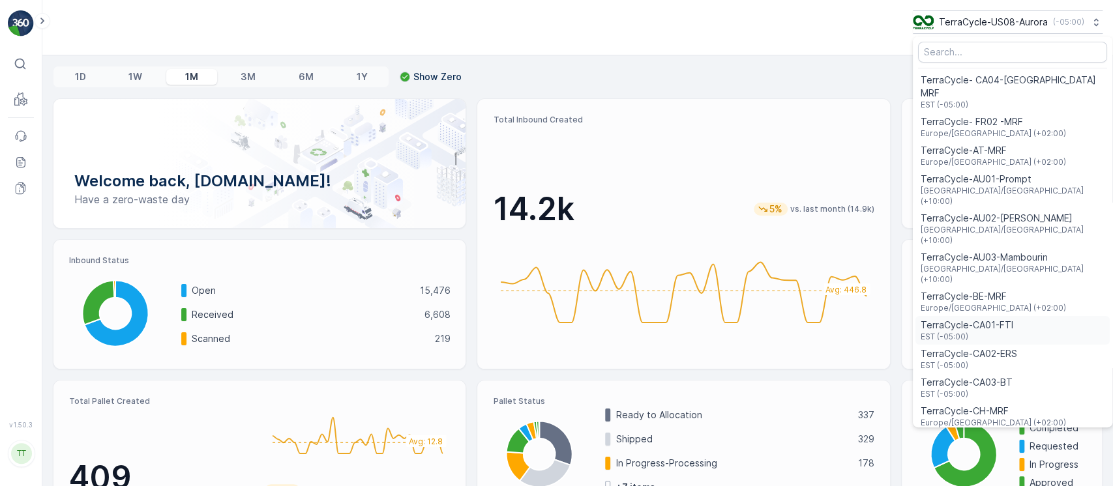
click at [982, 332] on span "EST (-05:00)" at bounding box center [967, 337] width 93 height 10
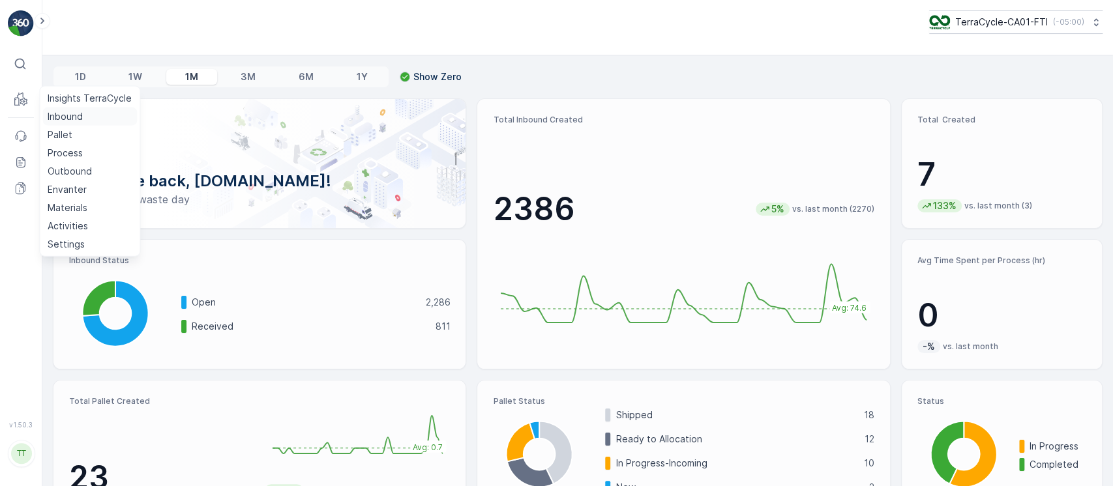
click at [57, 115] on p "Inbound" at bounding box center [65, 116] width 35 height 13
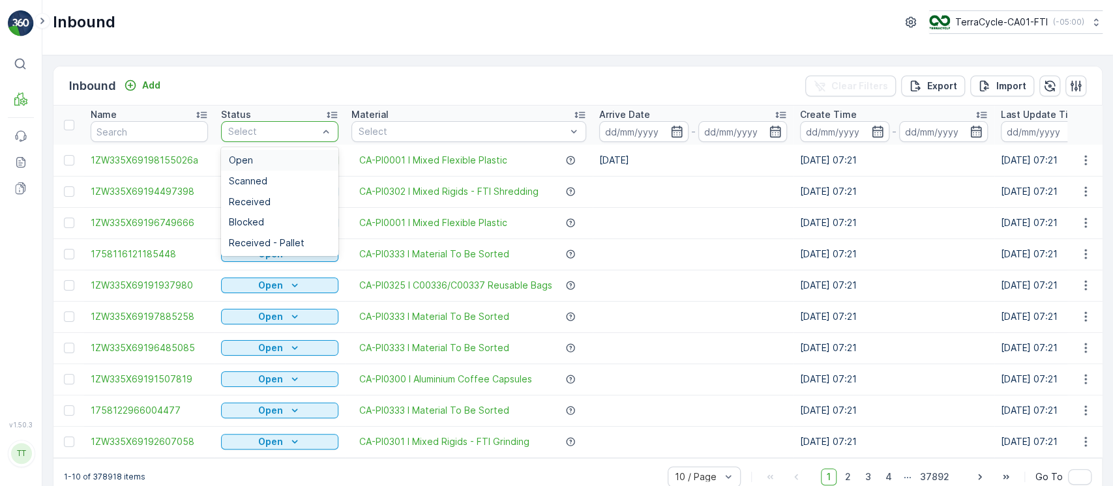
click at [293, 150] on div "Open" at bounding box center [279, 160] width 117 height 21
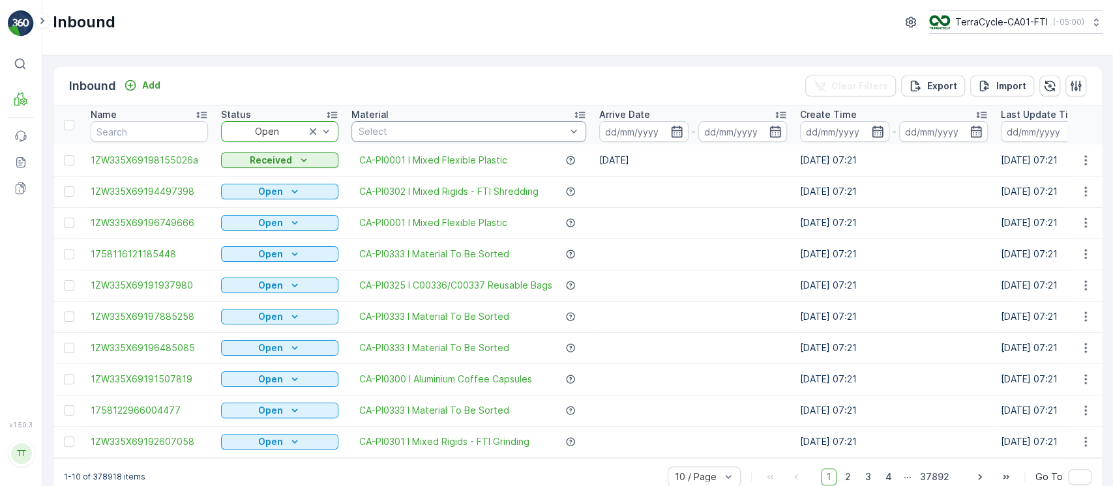
click at [417, 134] on div "Select" at bounding box center [468, 131] width 235 height 21
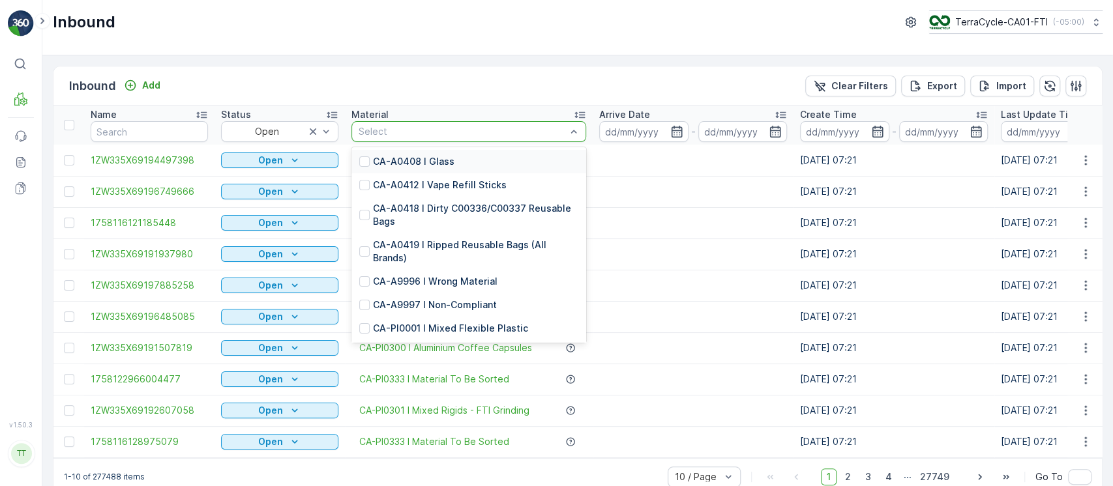
click at [412, 138] on div "Select" at bounding box center [468, 131] width 235 height 21
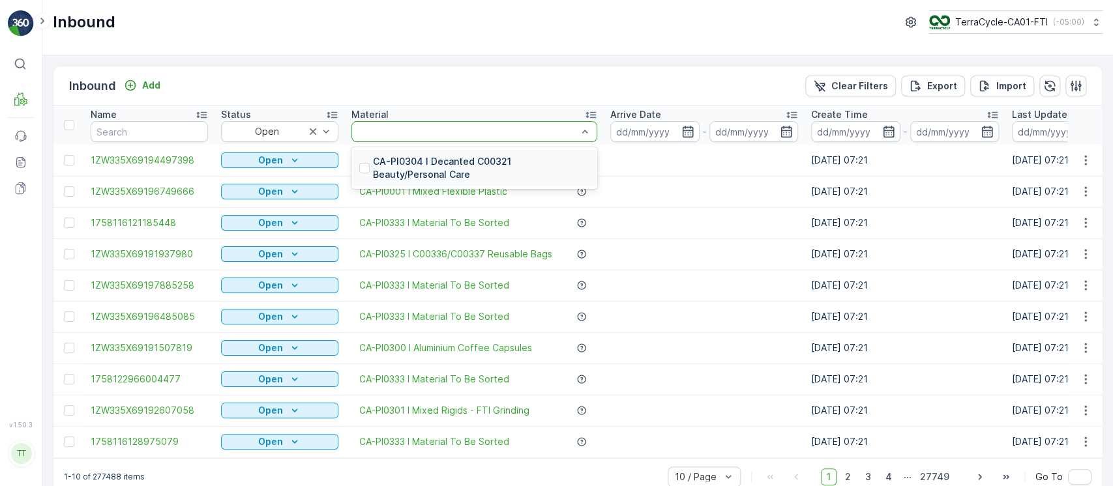
click at [412, 138] on div at bounding box center [474, 131] width 246 height 21
click at [562, 170] on p "CA-PI0304 I Decanted C00321 Beauty/Personal Care" at bounding box center [481, 168] width 217 height 26
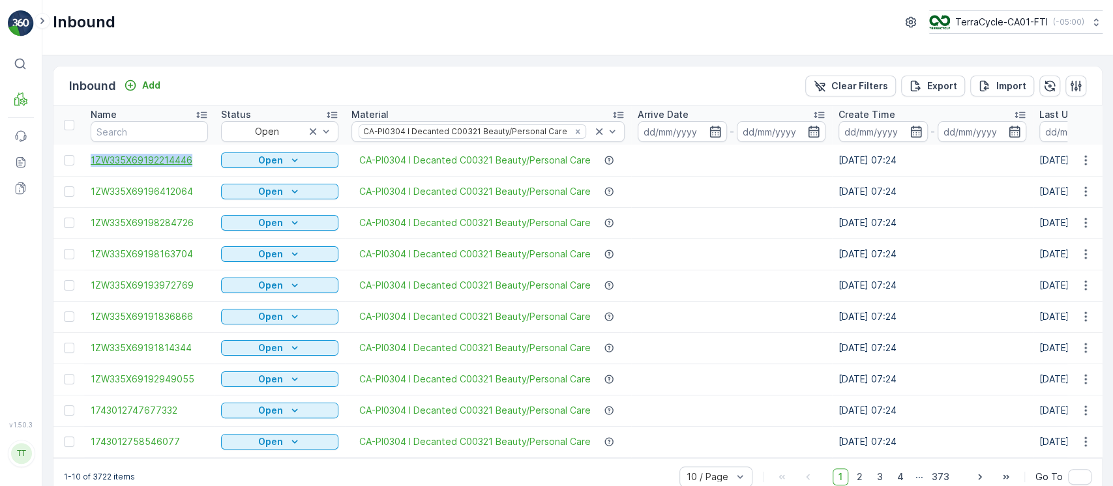
drag, startPoint x: 88, startPoint y: 162, endPoint x: 203, endPoint y: 162, distance: 115.4
click at [203, 162] on td "1ZW335X69192214446" at bounding box center [149, 160] width 130 height 31
copy span "1ZW335X69192214446"
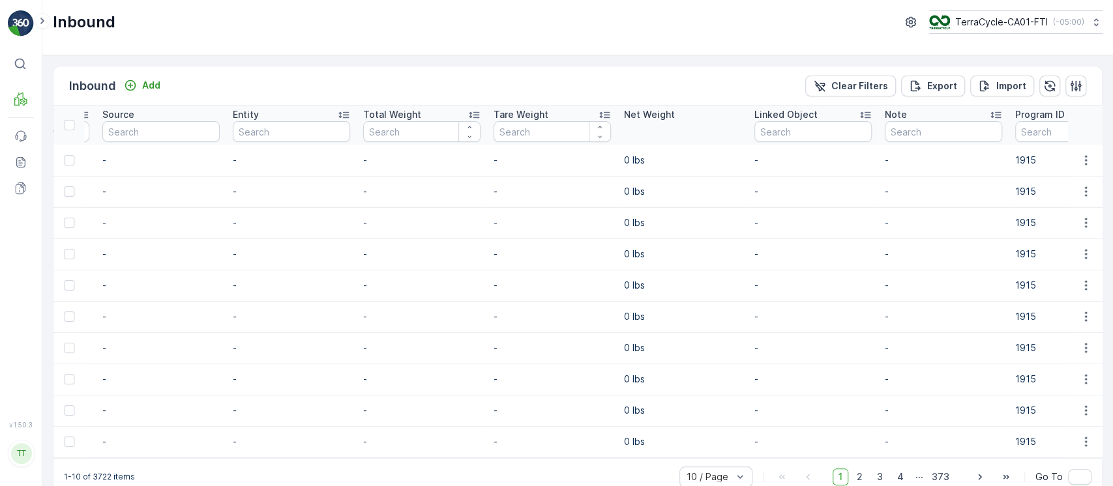
scroll to position [0, 1471]
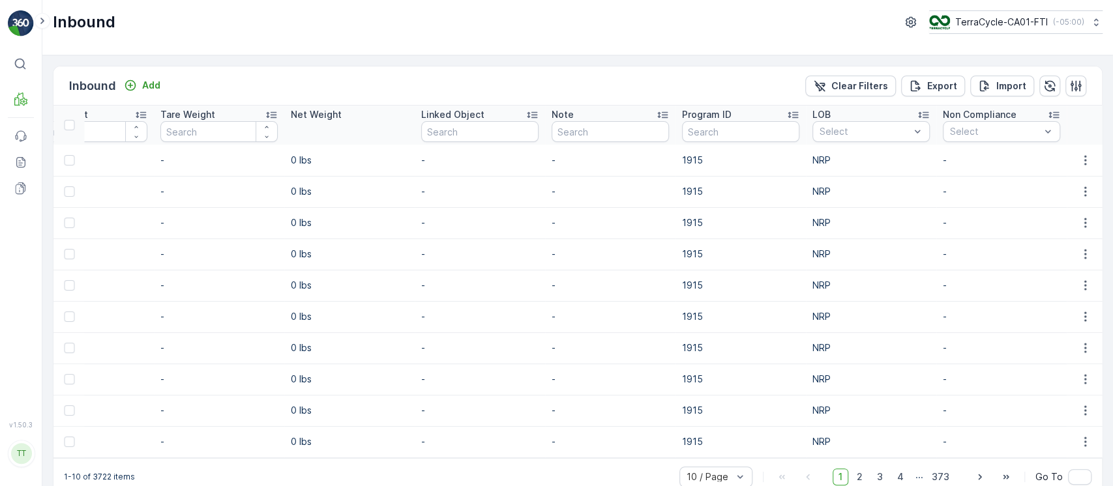
click at [691, 378] on p "1915" at bounding box center [740, 379] width 117 height 13
copy p "1915"
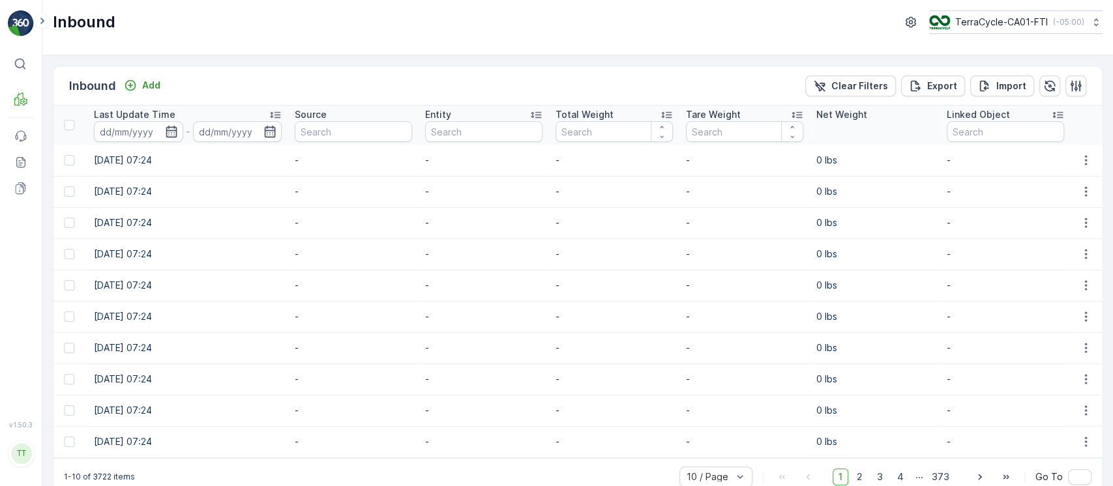
scroll to position [0, 0]
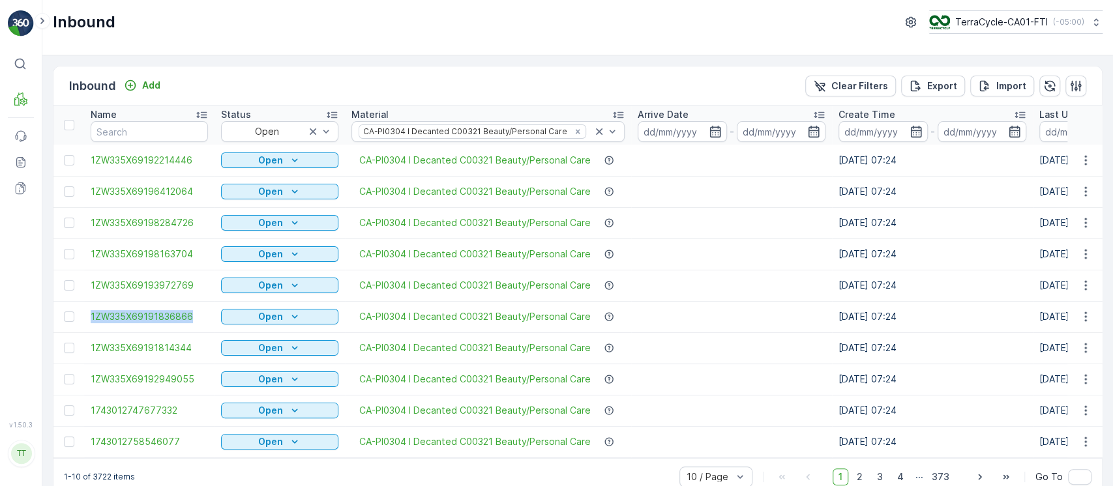
drag, startPoint x: 85, startPoint y: 310, endPoint x: 190, endPoint y: 327, distance: 106.2
click at [190, 327] on td "1ZW335X69191836866" at bounding box center [149, 316] width 130 height 31
copy span "1ZW335X69191836866"
click at [974, 25] on p "TerraCycle-CA01-FTI" at bounding box center [1001, 22] width 93 height 13
type input "8"
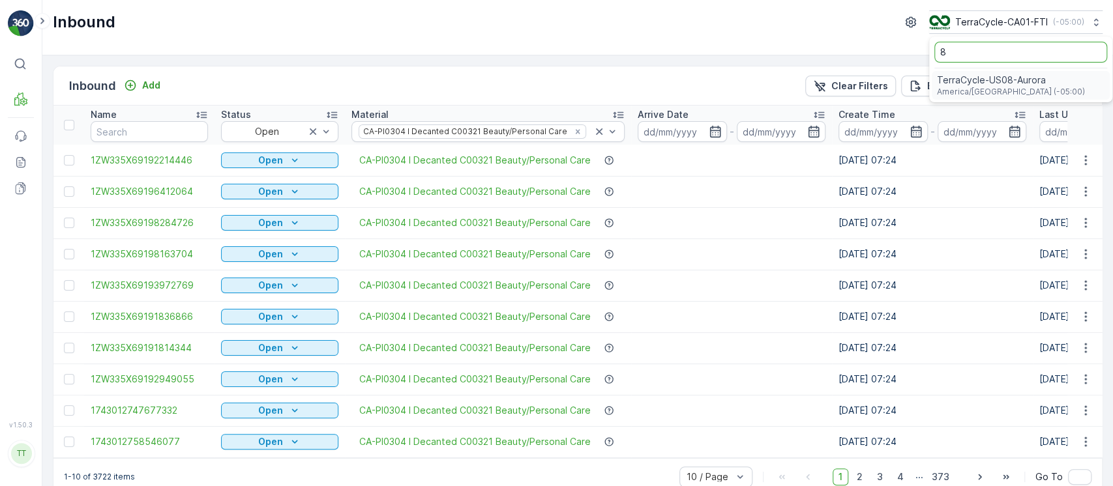
click at [979, 84] on span "TerraCycle-US08-Aurora" at bounding box center [1011, 80] width 148 height 13
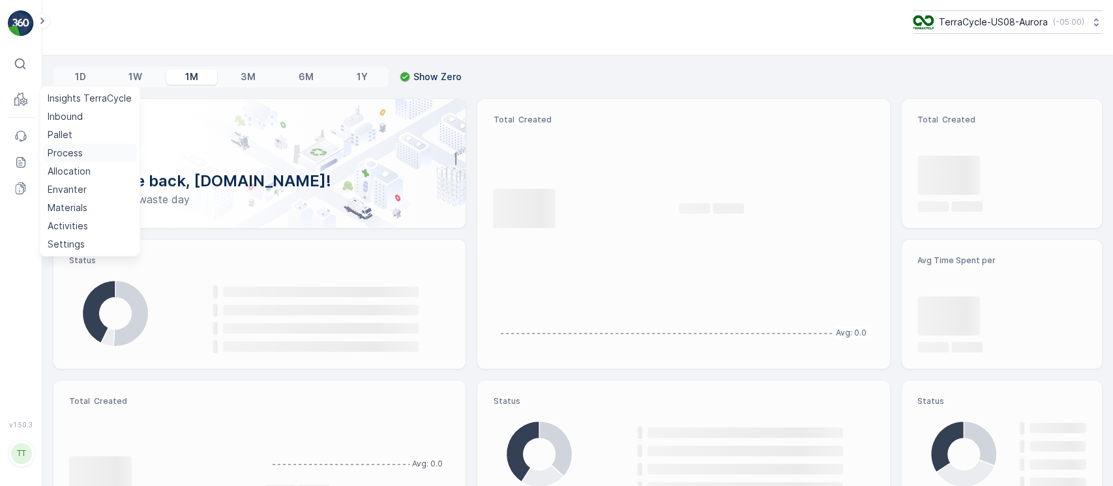
click at [67, 155] on p "Process" at bounding box center [65, 153] width 35 height 13
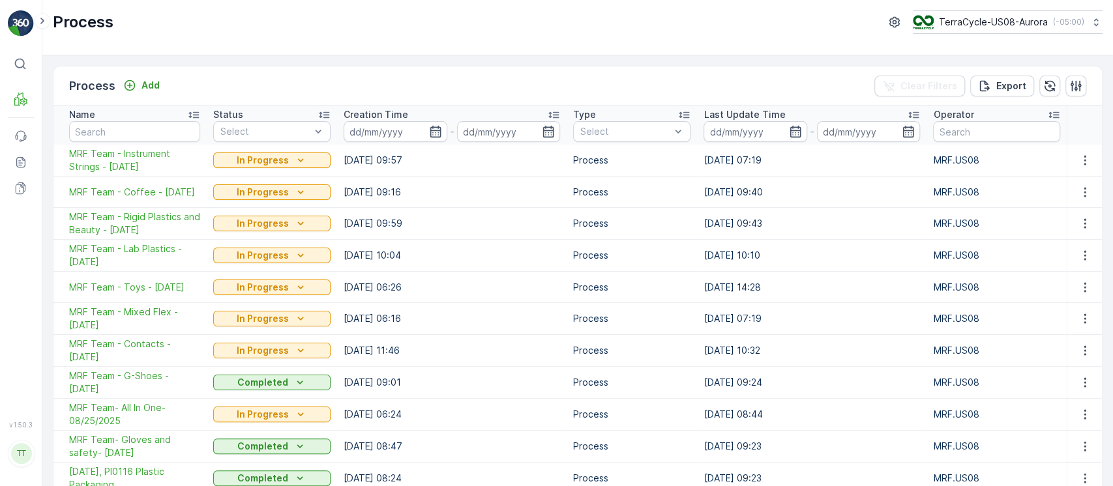
click at [811, 112] on div "Last Update Time" at bounding box center [812, 114] width 217 height 13
click at [812, 112] on div "Last Update Time" at bounding box center [812, 114] width 217 height 13
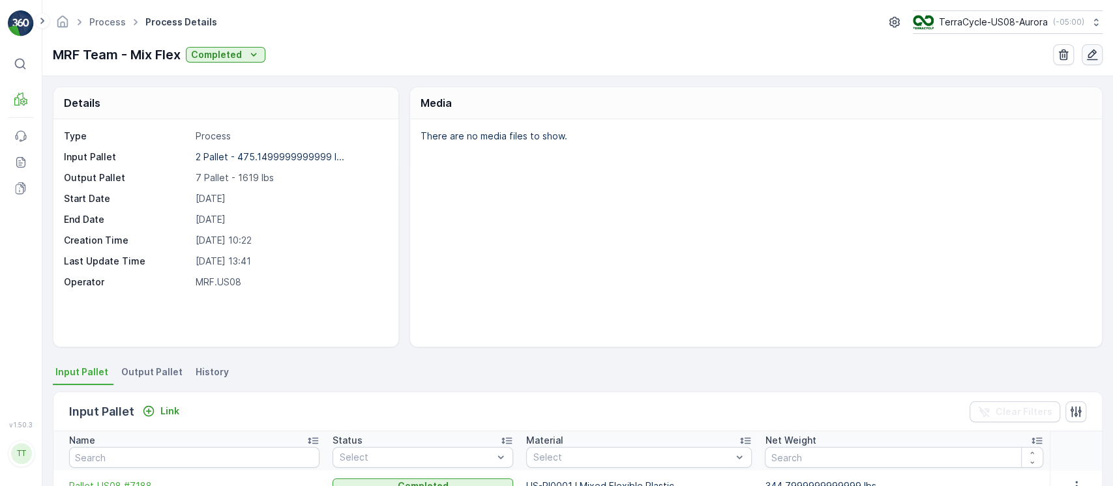
click at [1092, 50] on icon "button" at bounding box center [1092, 55] width 11 height 11
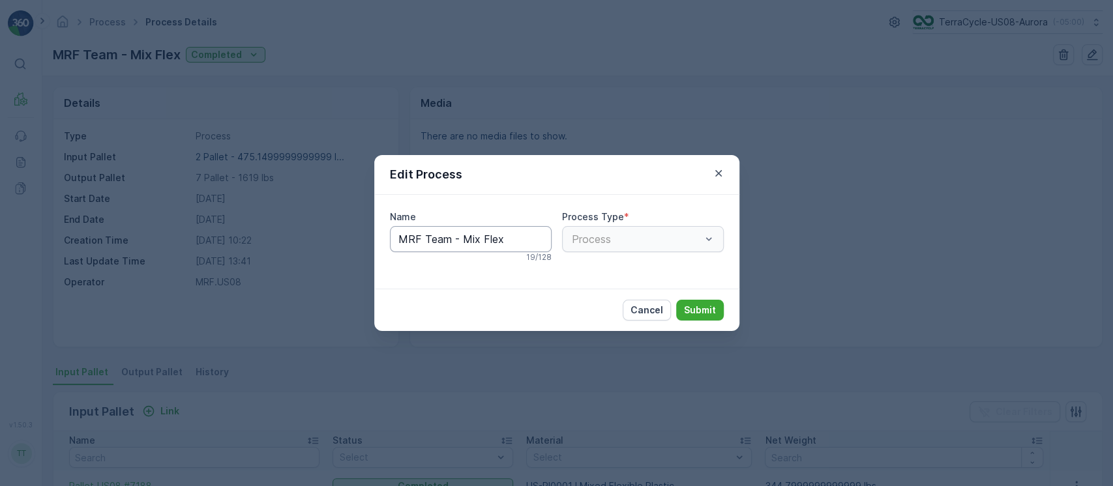
click at [526, 243] on input "MRF Team - Mix Flex" at bounding box center [471, 239] width 162 height 26
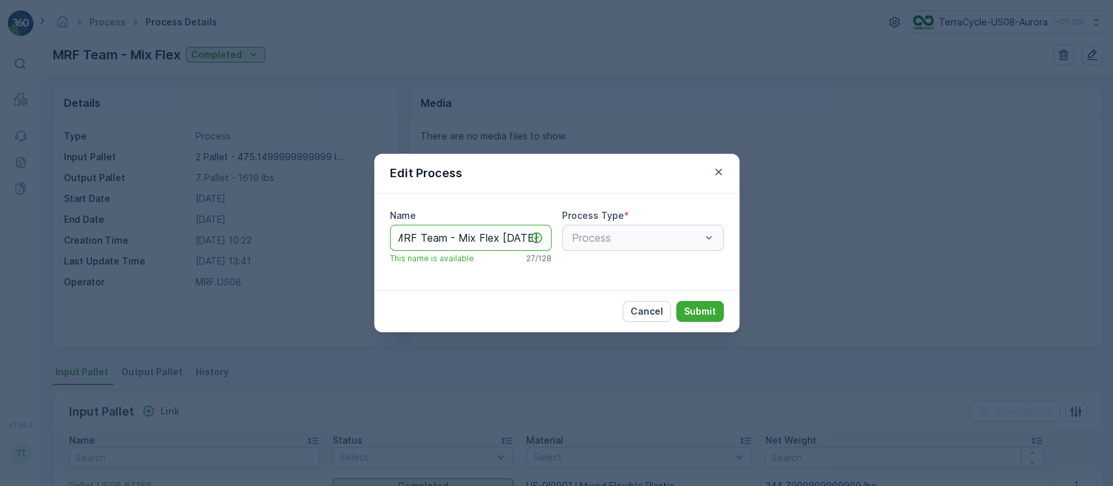
type input "MRF Team - Mix Flex [DATE]"
click at [694, 316] on p "Submit" at bounding box center [700, 311] width 32 height 13
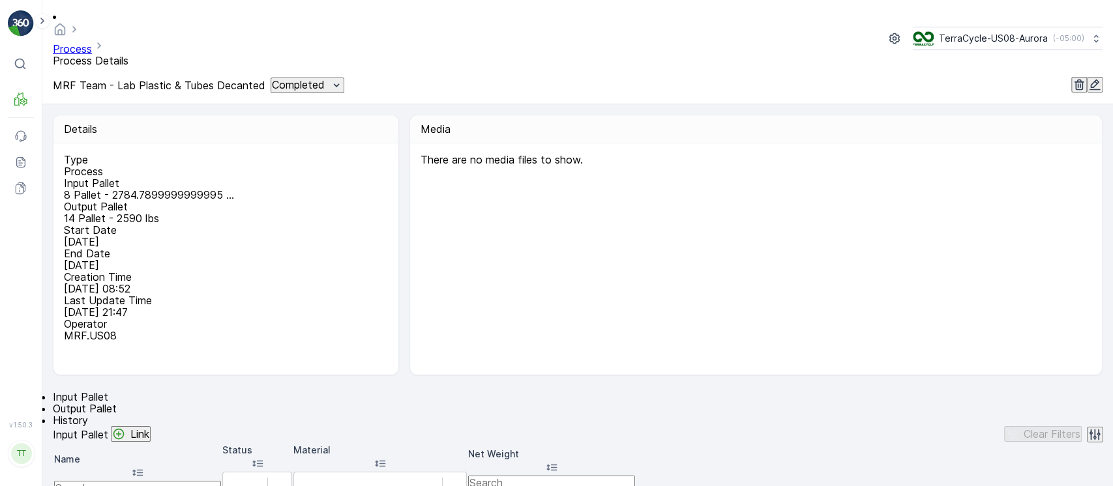
click at [1092, 78] on icon "button" at bounding box center [1094, 84] width 13 height 13
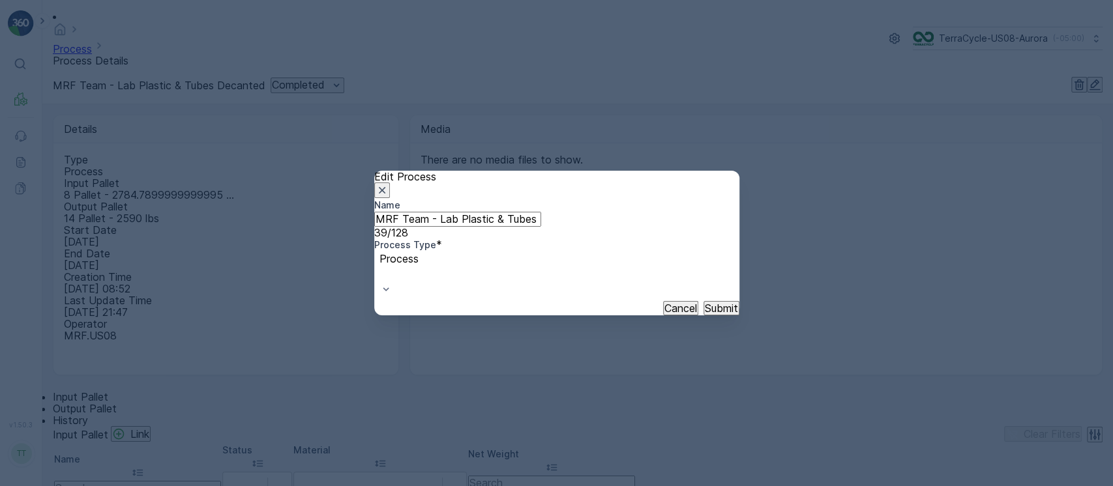
click at [496, 226] on input "MRF Team - Lab Plastic & Tubes Decanted" at bounding box center [457, 219] width 167 height 14
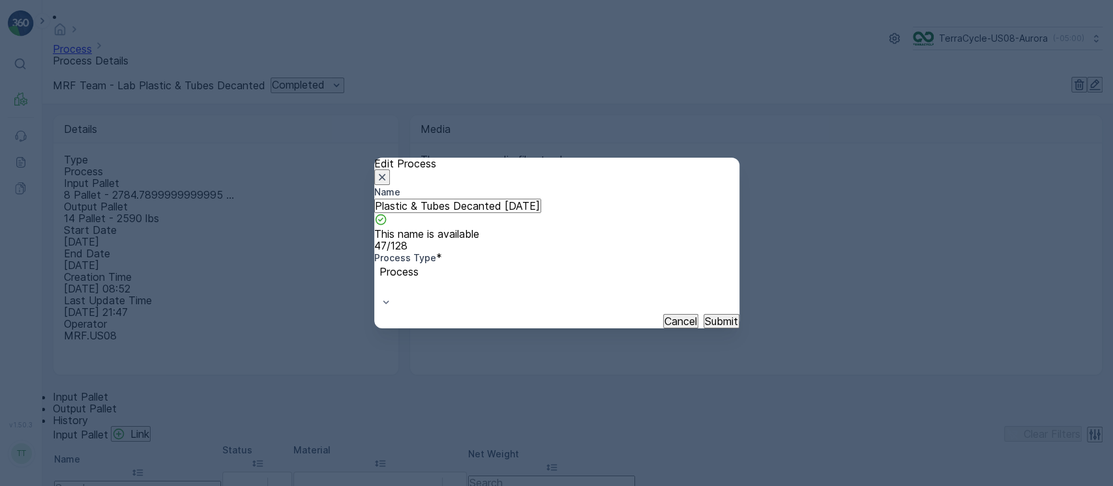
type input "MRF Team - Lab Plastic & Tubes Decanted [DATE]"
click at [704, 319] on button "Submit" at bounding box center [722, 321] width 36 height 14
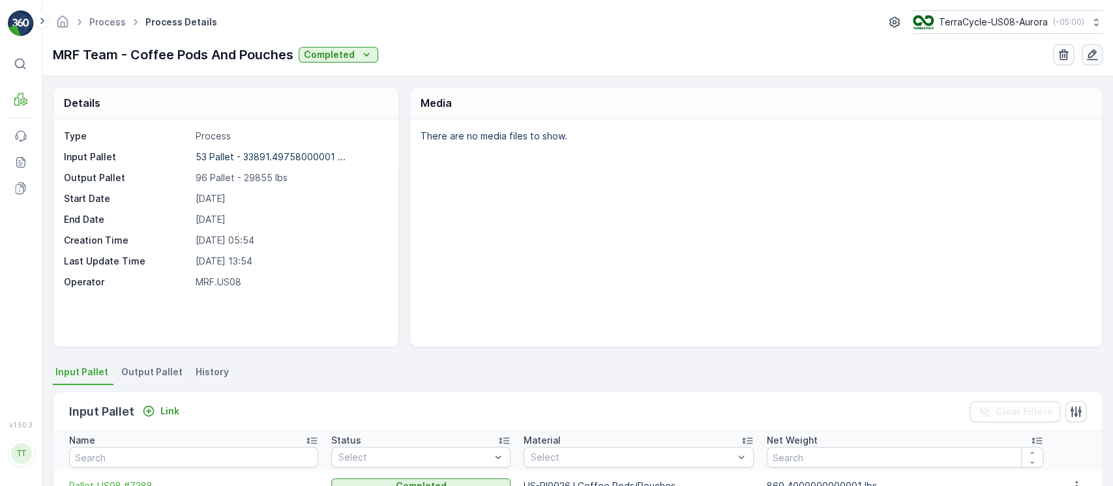
click at [1094, 57] on icon "button" at bounding box center [1092, 54] width 13 height 13
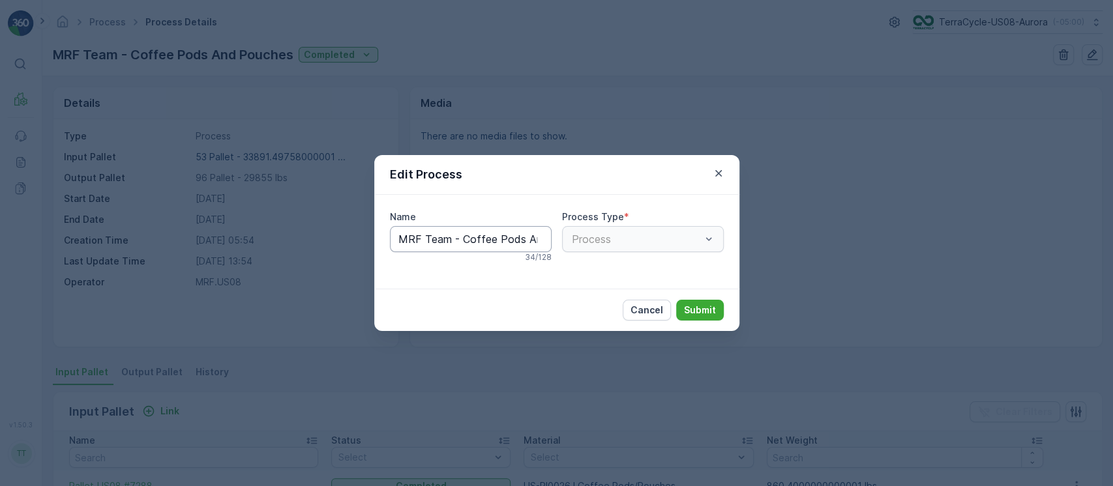
click at [528, 240] on input "MRF Team - Coffee Pods And Pouches" at bounding box center [471, 239] width 162 height 26
type input "MRF Team - Coffee Pods And Pouches 9/10/25"
click at [676, 300] on button "Submit" at bounding box center [700, 310] width 48 height 21
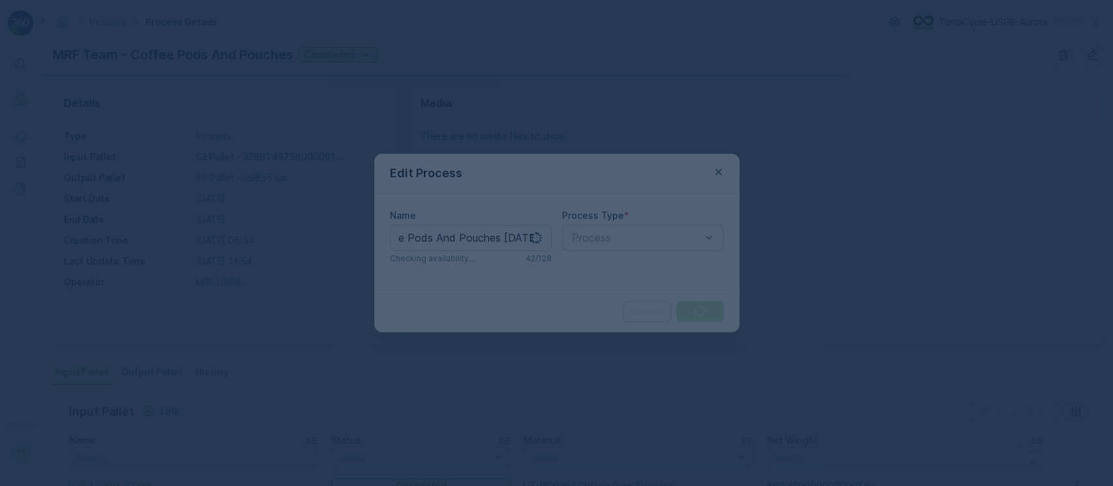
scroll to position [0, 0]
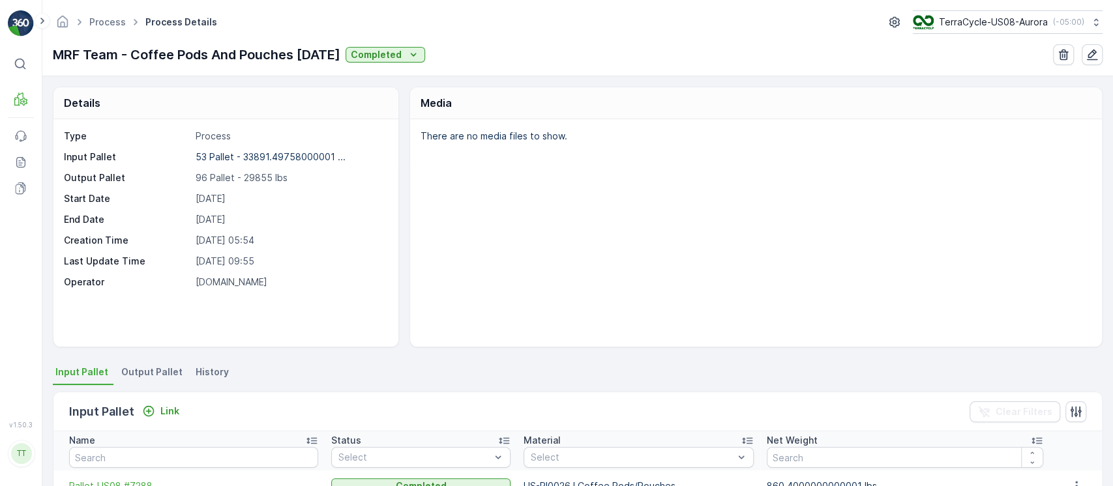
click at [208, 381] on li "History" at bounding box center [213, 374] width 41 height 22
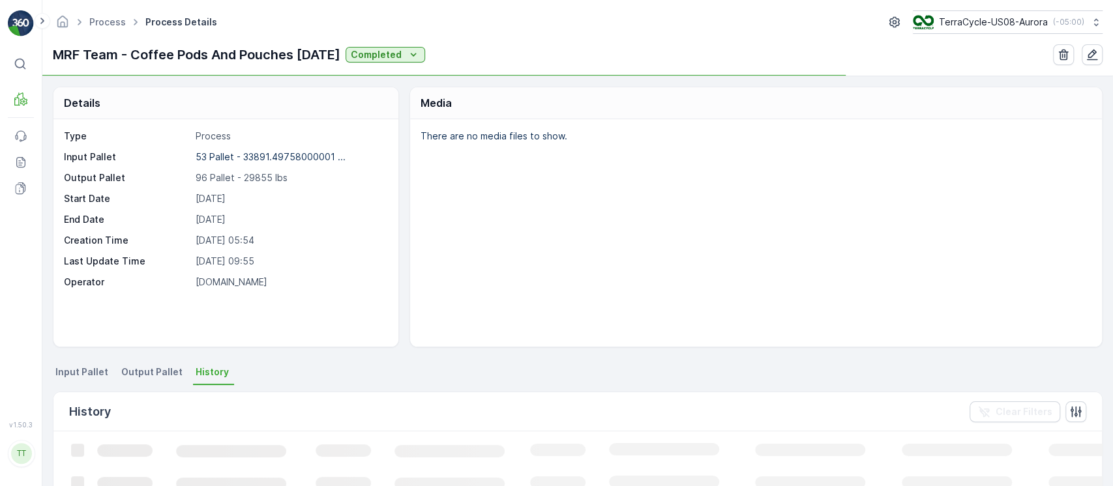
click at [205, 380] on li "History" at bounding box center [213, 374] width 41 height 22
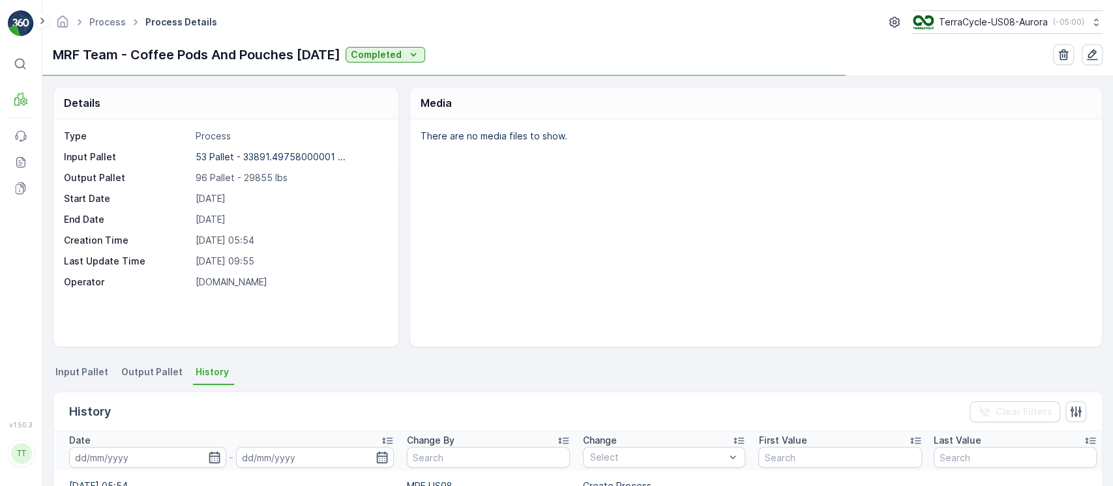
scroll to position [173, 0]
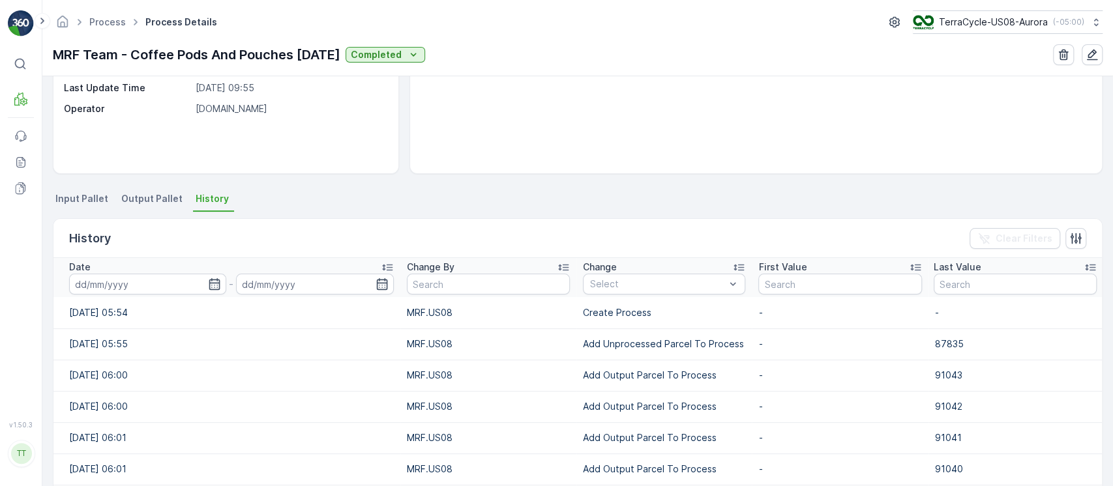
click at [297, 269] on div "Date" at bounding box center [231, 267] width 325 height 13
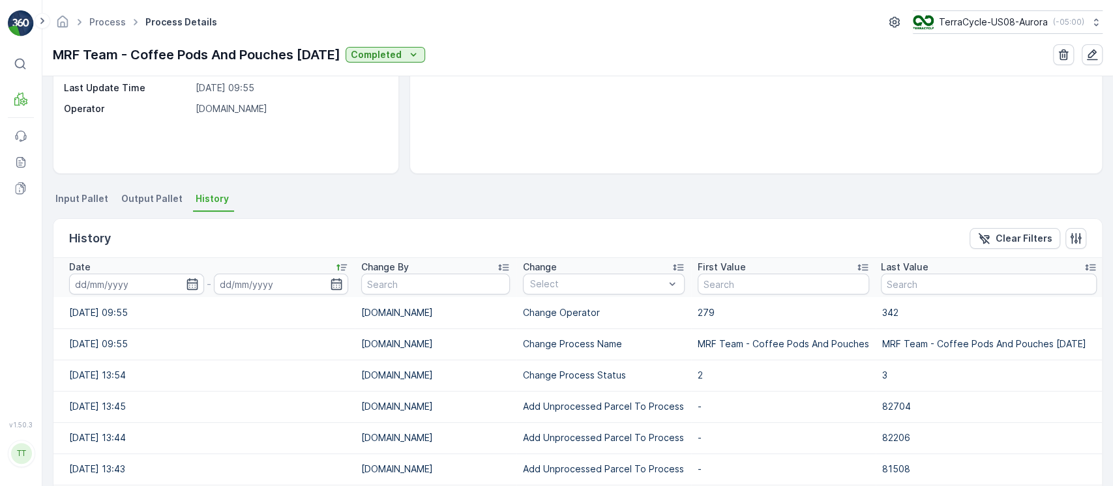
click at [304, 265] on div "Date" at bounding box center [208, 267] width 279 height 13
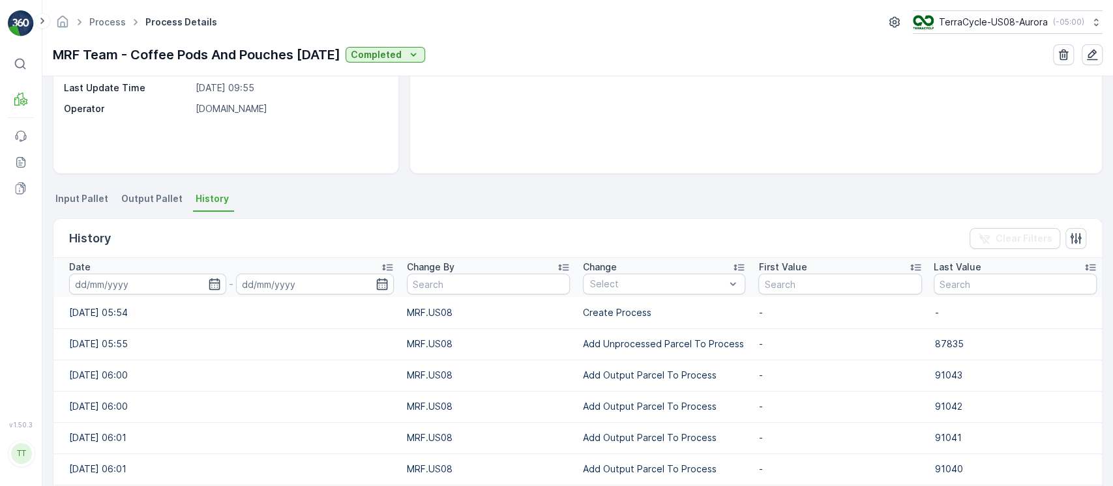
click at [304, 265] on div "Date" at bounding box center [231, 267] width 325 height 13
click at [1092, 51] on icon "button" at bounding box center [1092, 55] width 11 height 11
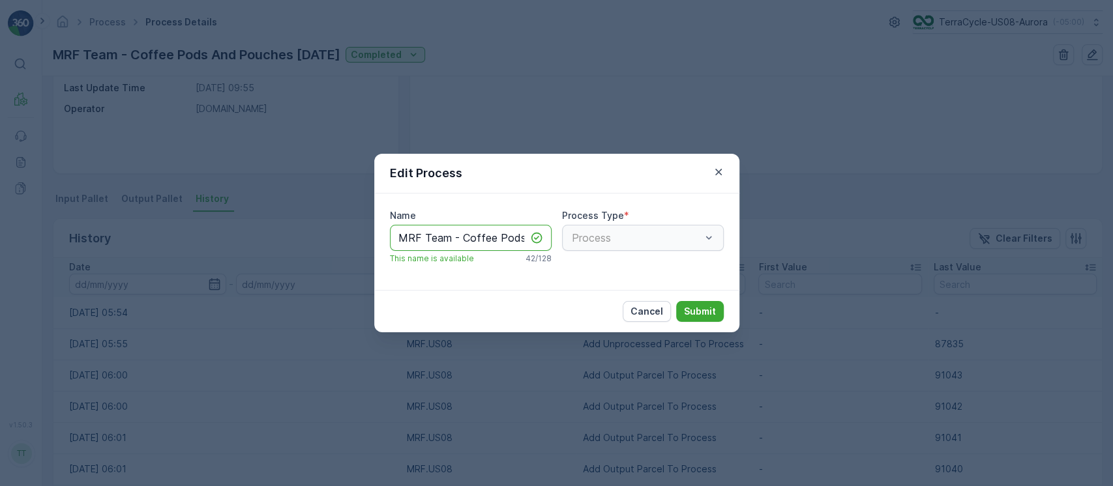
scroll to position [0, 106]
drag, startPoint x: 490, startPoint y: 237, endPoint x: 710, endPoint y: 237, distance: 219.8
click at [710, 237] on div "Name MRF Team - Coffee Pods And Pouches 9/10/25 This name is available 42 / 128…" at bounding box center [557, 241] width 334 height 65
click at [505, 235] on input "MRF Team - Coffee Pods And Pouches 9/10/25" at bounding box center [471, 238] width 162 height 26
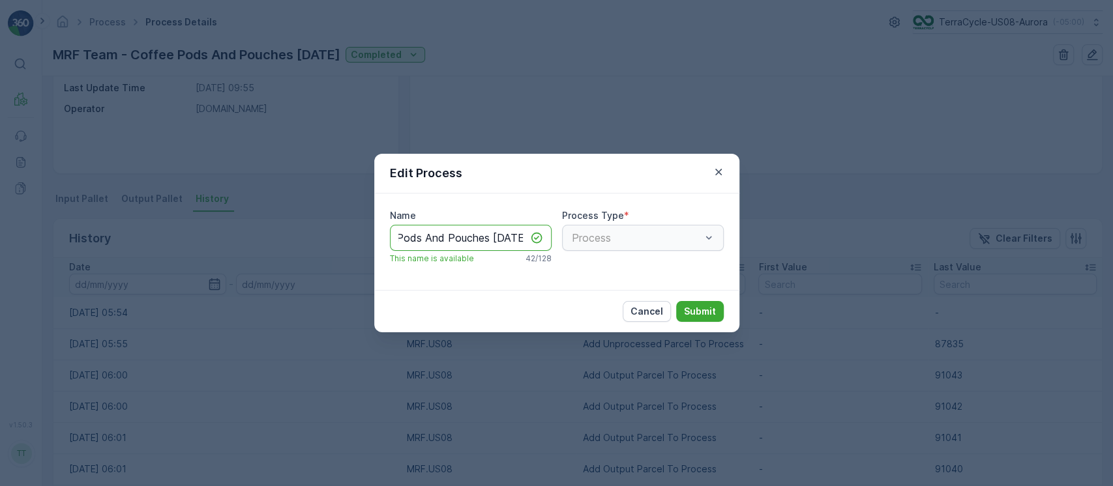
type input "MRF Team - Coffee Pods And Pouches 8/11/25"
click at [676, 301] on button "Submit" at bounding box center [700, 311] width 48 height 21
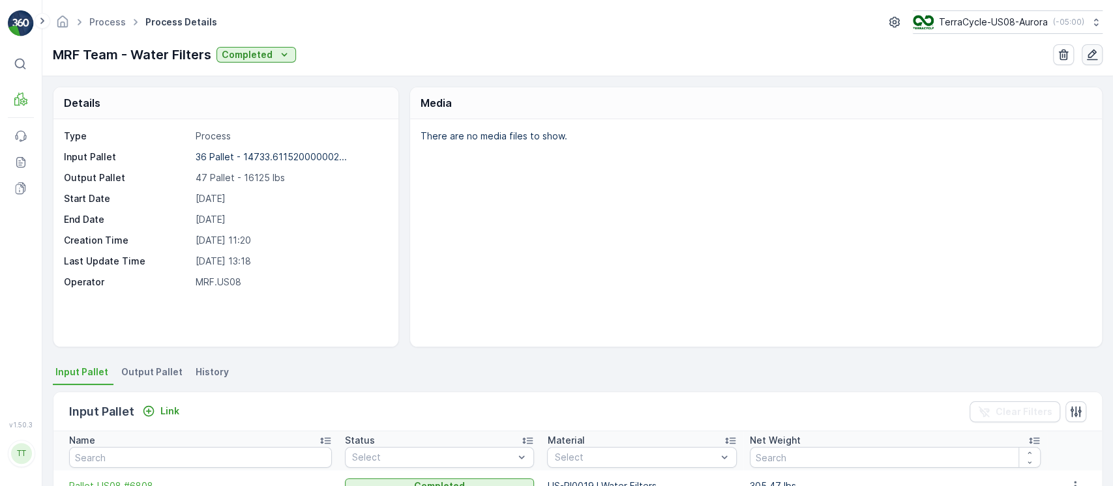
click at [1098, 53] on icon "button" at bounding box center [1092, 54] width 13 height 13
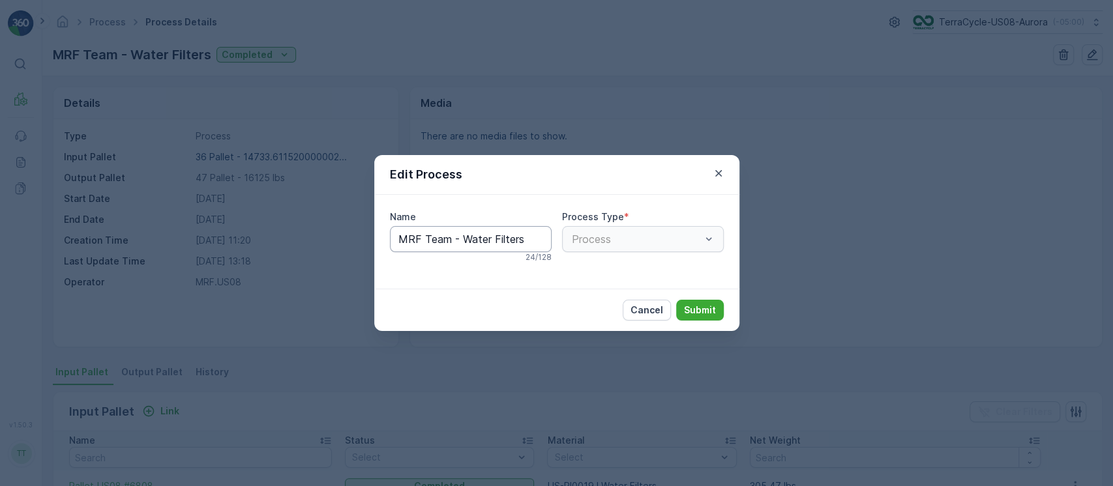
click at [548, 239] on input "MRF Team - Water Filters" at bounding box center [471, 239] width 162 height 26
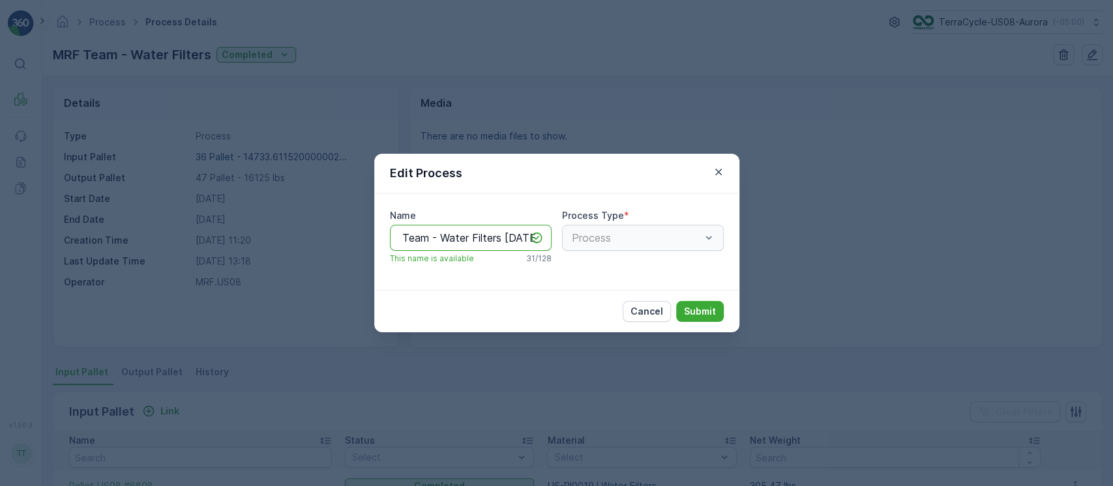
scroll to position [0, 21]
type input "MRF Team - Water Filters 8/8/25"
click at [676, 301] on button "Submit" at bounding box center [700, 311] width 48 height 21
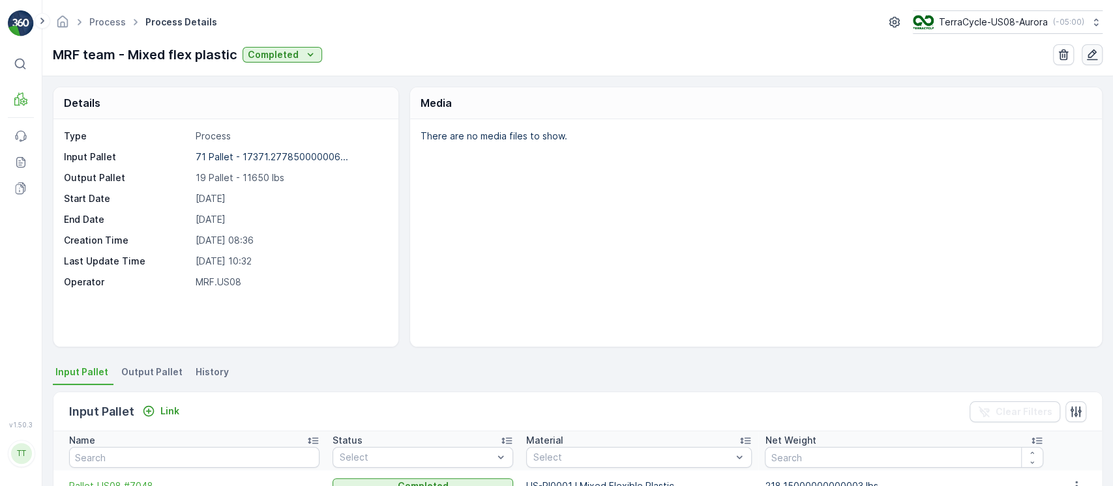
click at [1090, 63] on button "button" at bounding box center [1092, 54] width 21 height 21
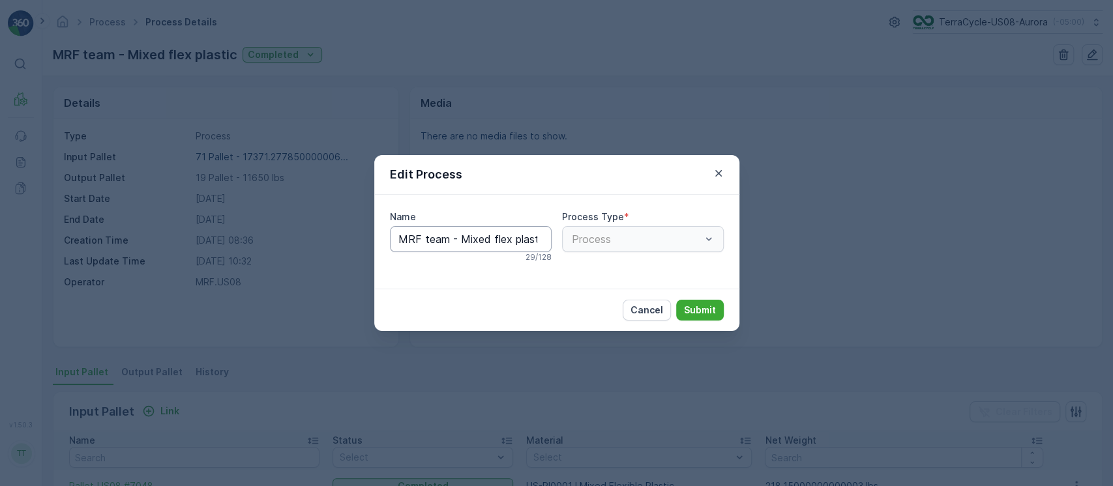
click at [464, 239] on input "MRF team - Mixed flex plastic" at bounding box center [471, 239] width 162 height 26
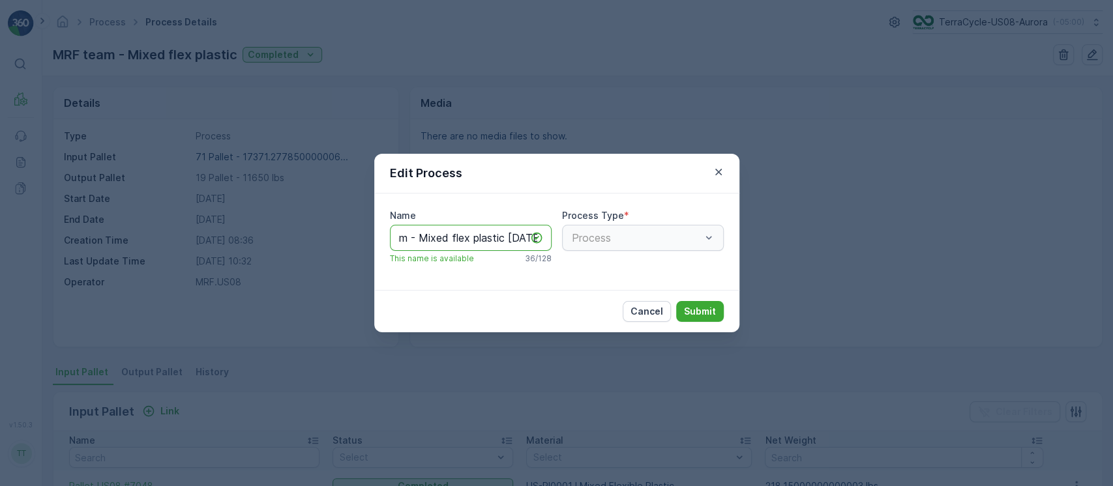
type input "MRF team - Mixed flex plastic [DATE]"
click at [676, 301] on button "Submit" at bounding box center [700, 311] width 48 height 21
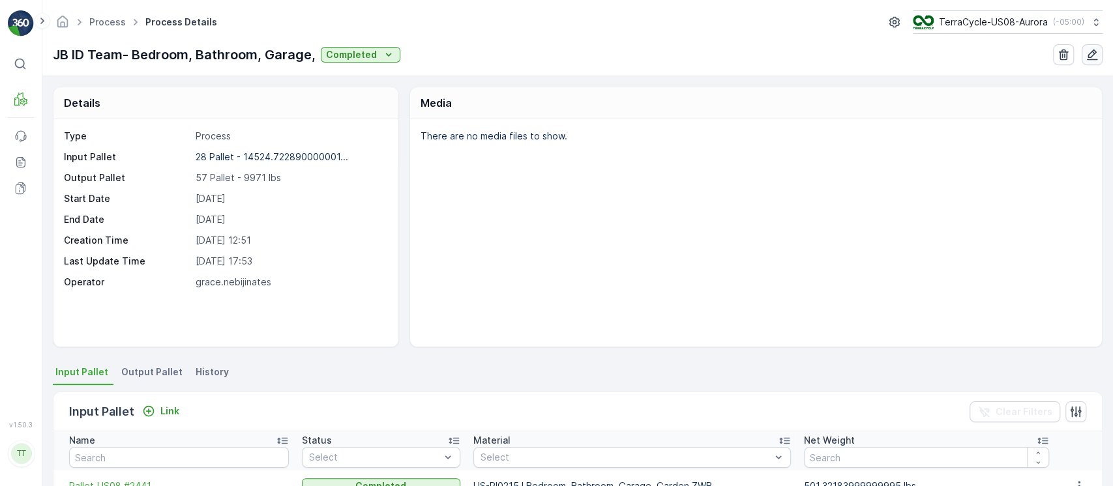
click at [1086, 60] on icon "button" at bounding box center [1092, 54] width 13 height 13
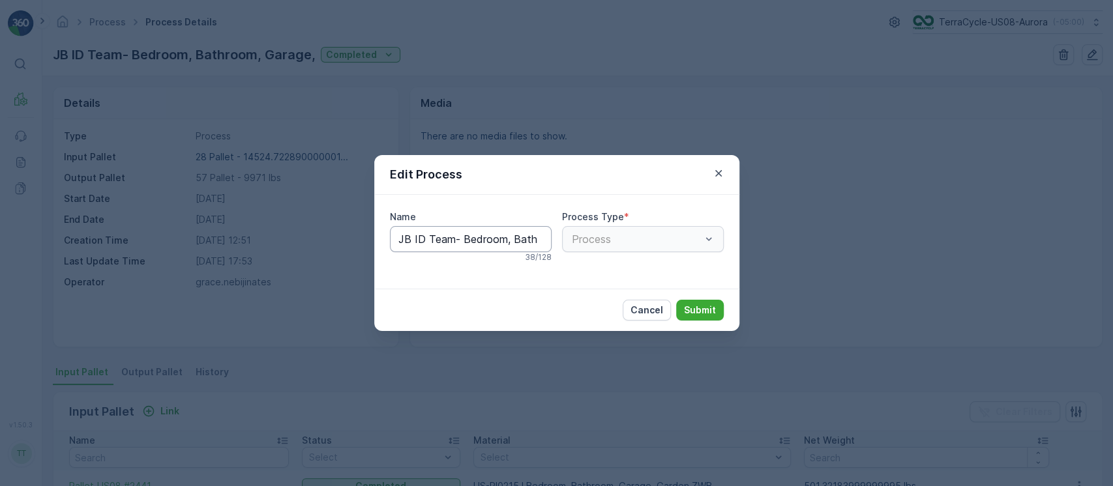
click at [446, 241] on input "JB ID Team- Bedroom, Bathroom, Garage," at bounding box center [471, 239] width 162 height 26
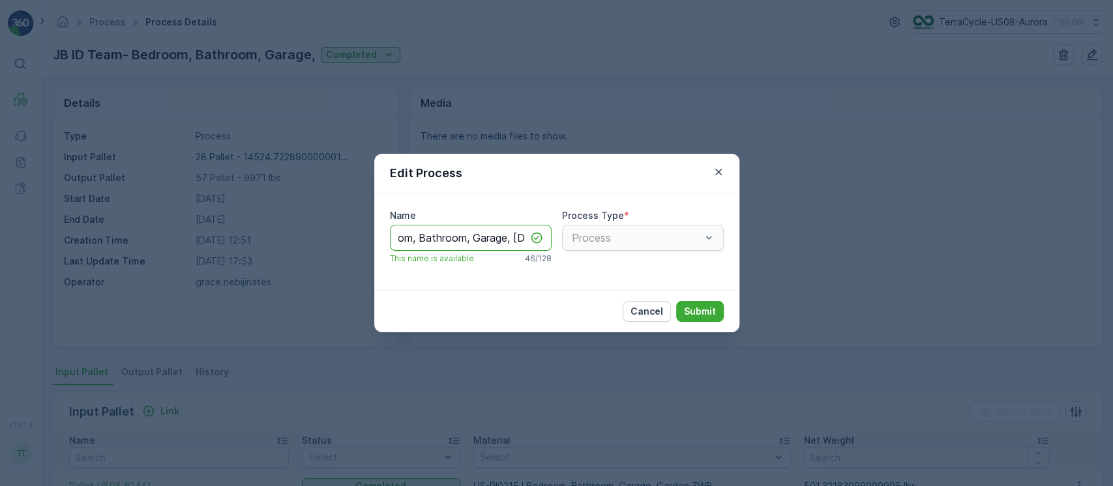
scroll to position [0, 112]
type input "JB ID Team- Bedroom, Bathroom, Garage, 4/16/25"
click at [676, 301] on button "Submit" at bounding box center [700, 311] width 48 height 21
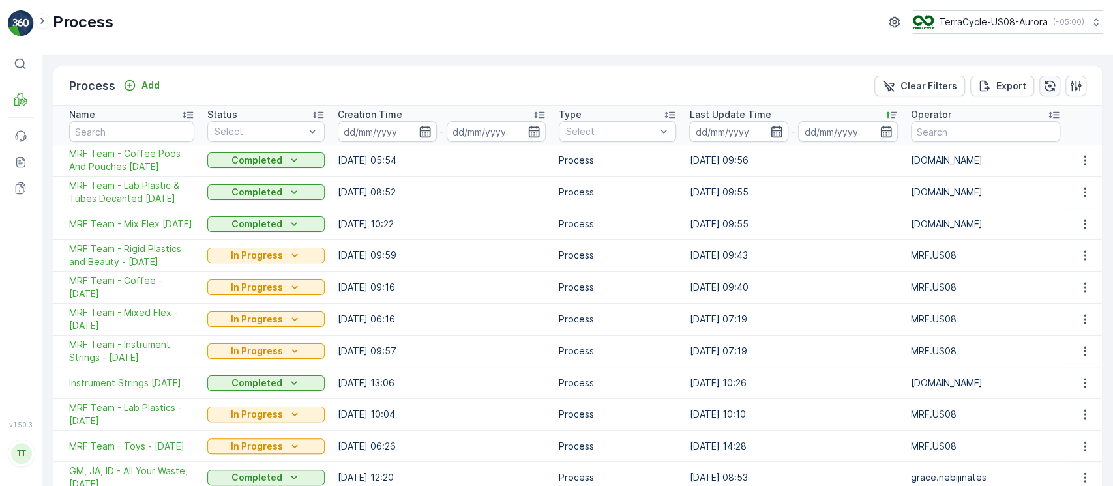
click at [1044, 85] on icon "button" at bounding box center [1049, 86] width 13 height 13
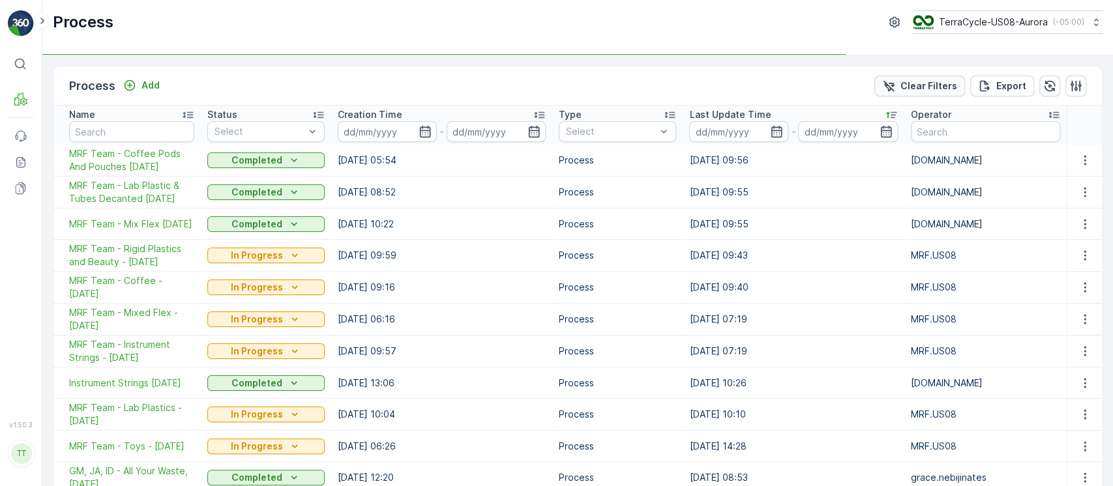
click at [914, 85] on p "Clear Filters" at bounding box center [929, 86] width 57 height 13
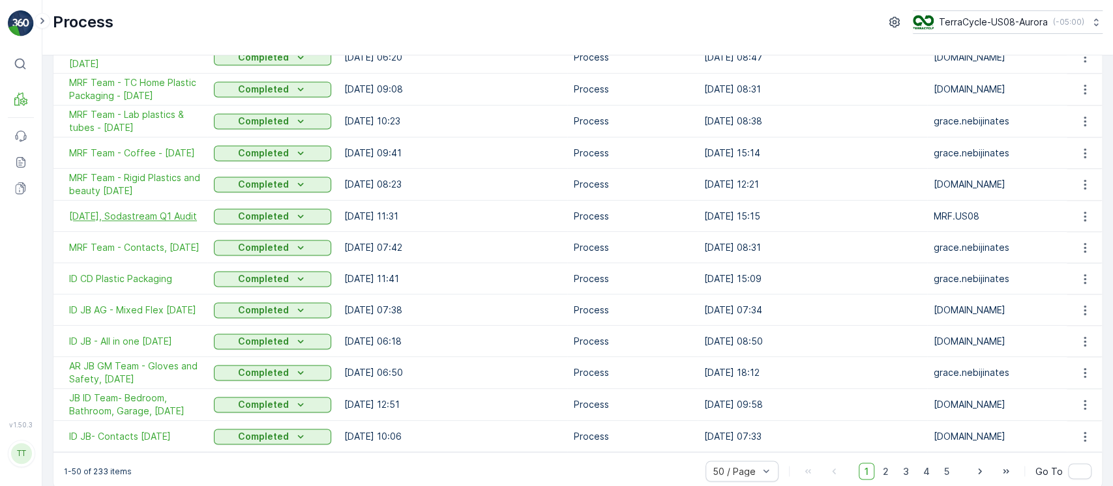
scroll to position [1290, 0]
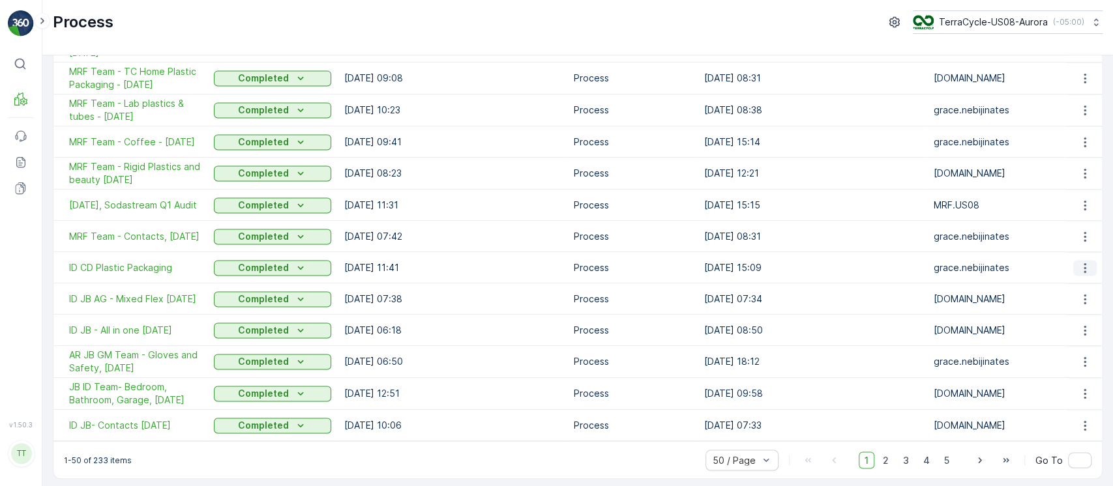
click at [1081, 265] on icon "button" at bounding box center [1085, 267] width 13 height 13
drag, startPoint x: 1064, startPoint y: 301, endPoint x: 769, endPoint y: 270, distance: 297.1
click at [755, 290] on body "⌘B MRF Events Reports Documents v 1.50.3 TT TC.GLOBAL clemence.vasseur@terracyc…" at bounding box center [556, 243] width 1113 height 486
click at [783, 269] on td "16.07.2025 15:09" at bounding box center [813, 267] width 230 height 31
click at [1079, 267] on icon "button" at bounding box center [1085, 267] width 13 height 13
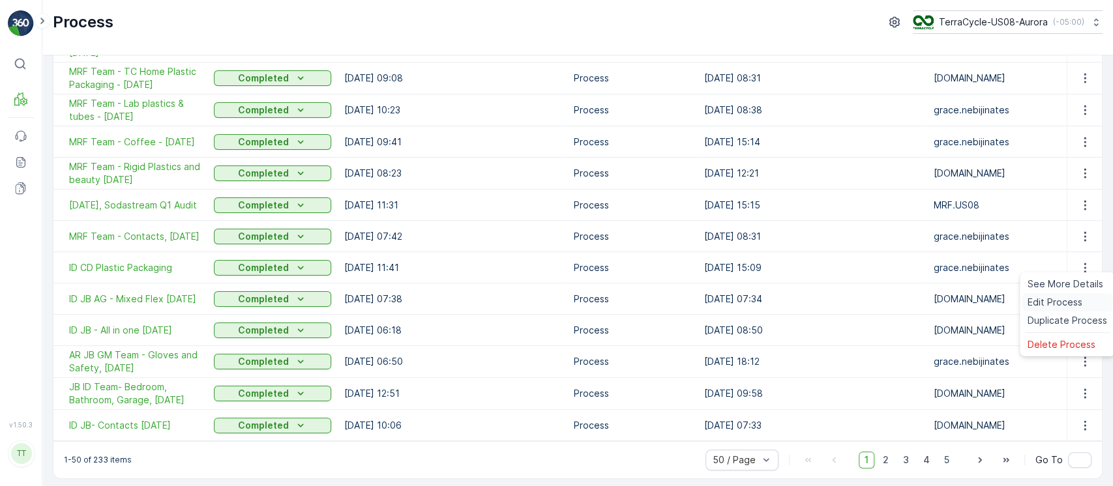
click at [1065, 296] on span "Edit Process" at bounding box center [1055, 302] width 55 height 13
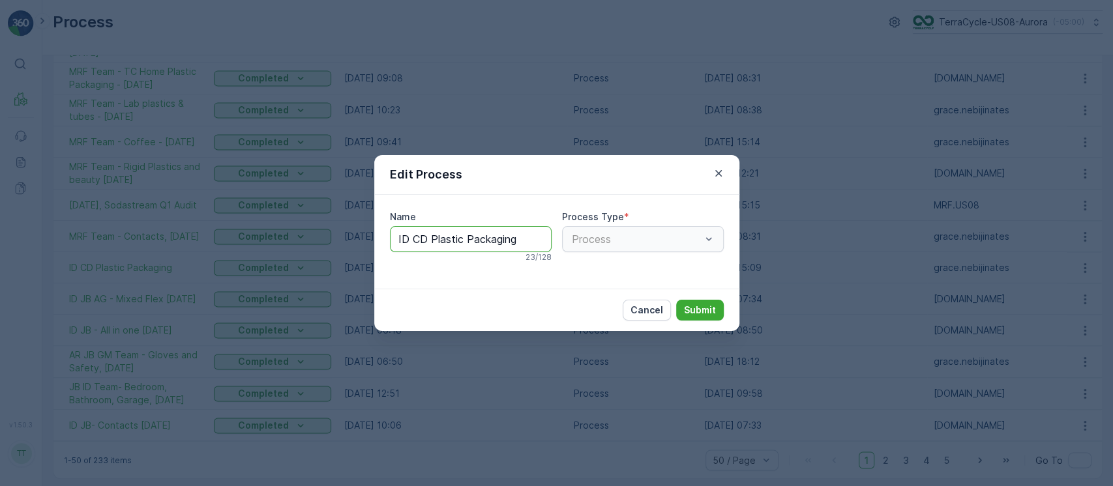
click at [525, 233] on input "ID CD Plastic Packaging" at bounding box center [471, 239] width 162 height 26
type input "ID CD Plastic Packaging 5/12/25"
click at [676, 300] on button "Submit" at bounding box center [700, 310] width 48 height 21
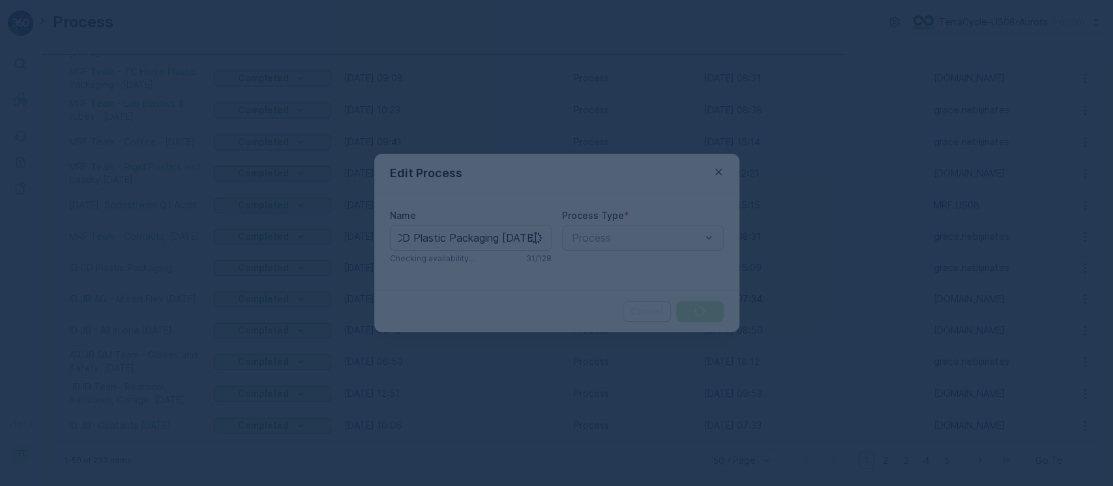
scroll to position [0, 0]
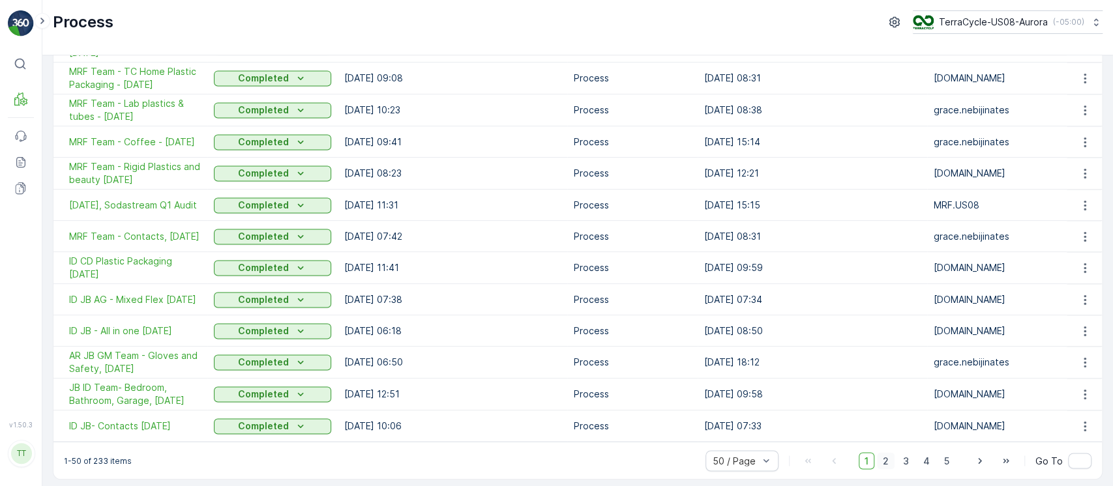
click at [884, 459] on span "2" at bounding box center [886, 461] width 18 height 17
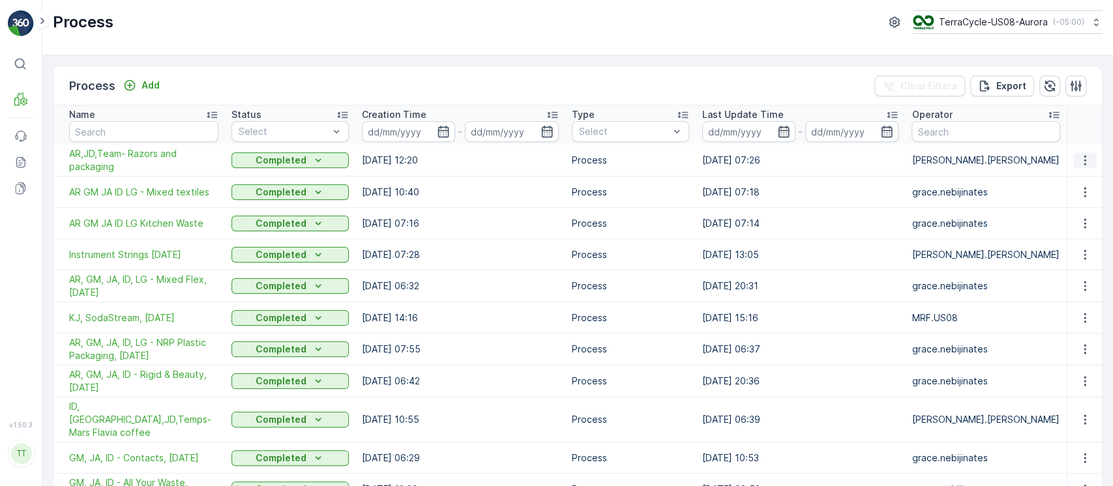
click at [1080, 164] on icon "button" at bounding box center [1085, 160] width 13 height 13
click at [1073, 196] on span "Edit Process" at bounding box center [1055, 198] width 55 height 13
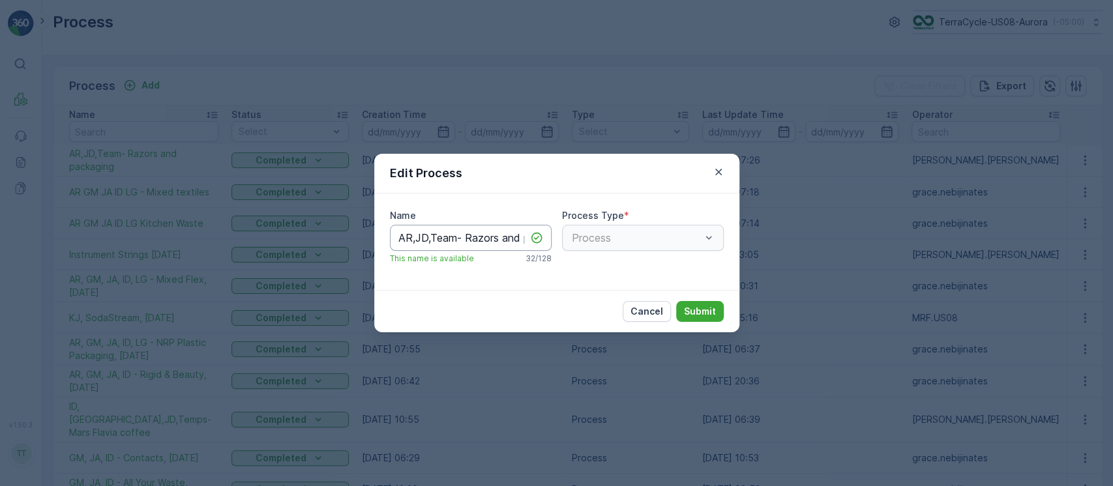
click at [499, 239] on input "AR,JD,Team- Razors and packaging" at bounding box center [471, 238] width 162 height 26
type input "AR,JD,Team- Razors and packaging [DATE]"
click at [706, 312] on p "Submit" at bounding box center [700, 311] width 32 height 13
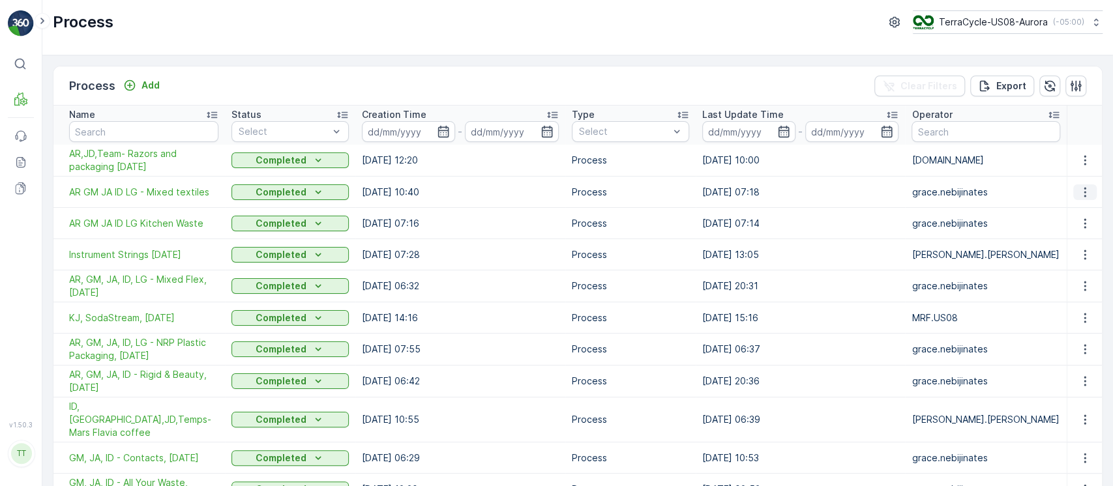
click at [1079, 186] on icon "button" at bounding box center [1085, 192] width 13 height 13
click at [1066, 227] on span "Edit Process" at bounding box center [1055, 230] width 55 height 13
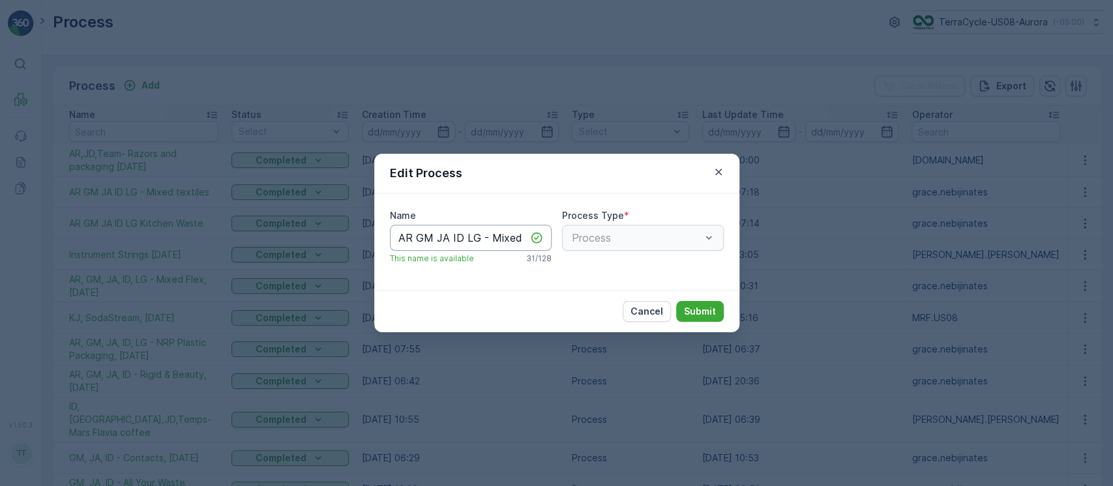
click at [447, 239] on input "AR GM JA ID LG - Mixed textiles" at bounding box center [471, 238] width 162 height 26
type input "AR GM JA ID LG - Mixed textiles [DATE]"
click at [676, 301] on button "Submit" at bounding box center [700, 311] width 48 height 21
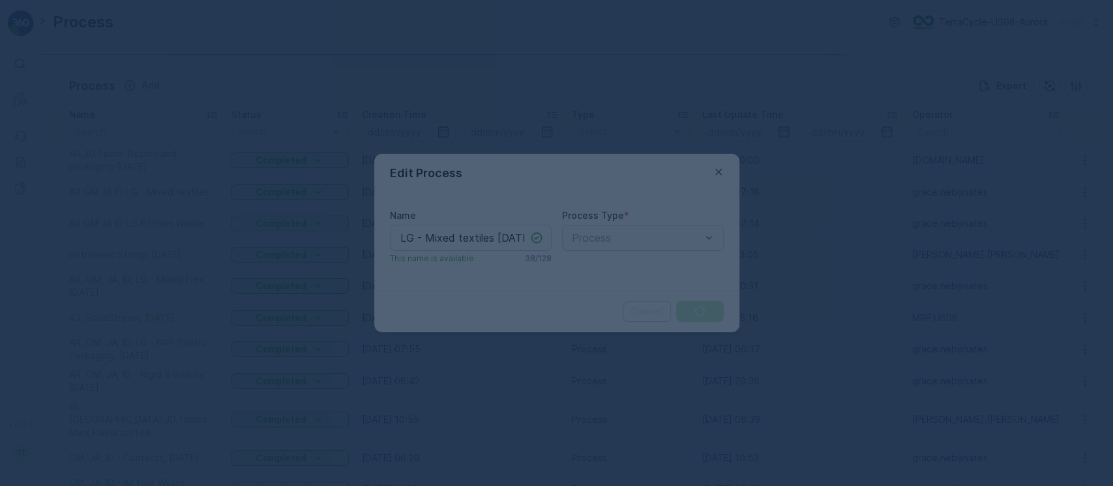
scroll to position [0, 0]
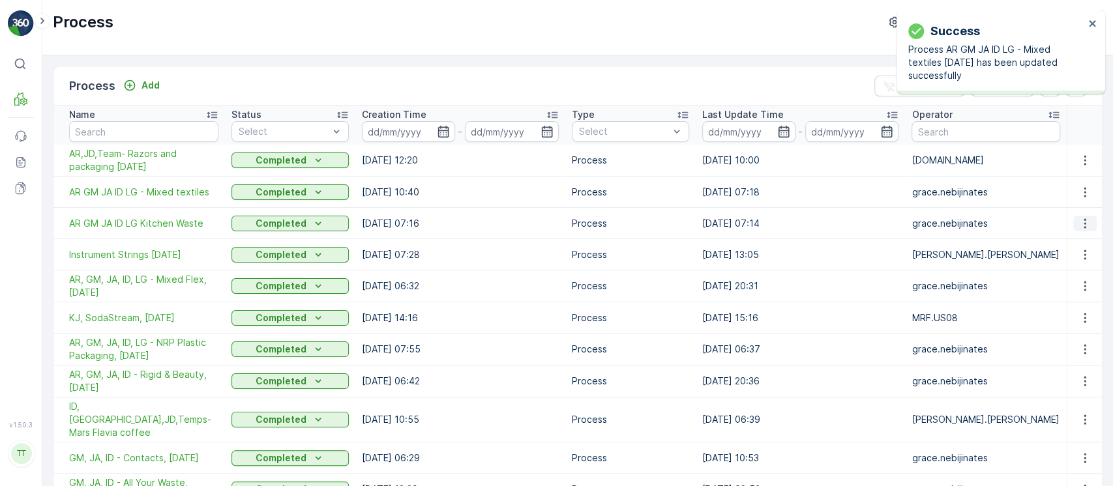
click at [1088, 220] on icon "button" at bounding box center [1085, 223] width 13 height 13
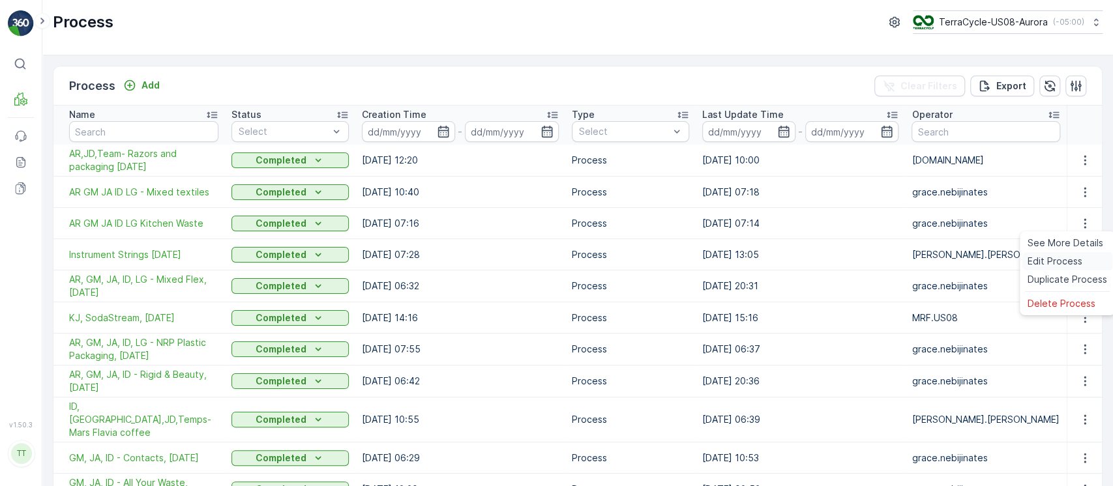
click at [1055, 262] on span "Edit Process" at bounding box center [1055, 261] width 55 height 13
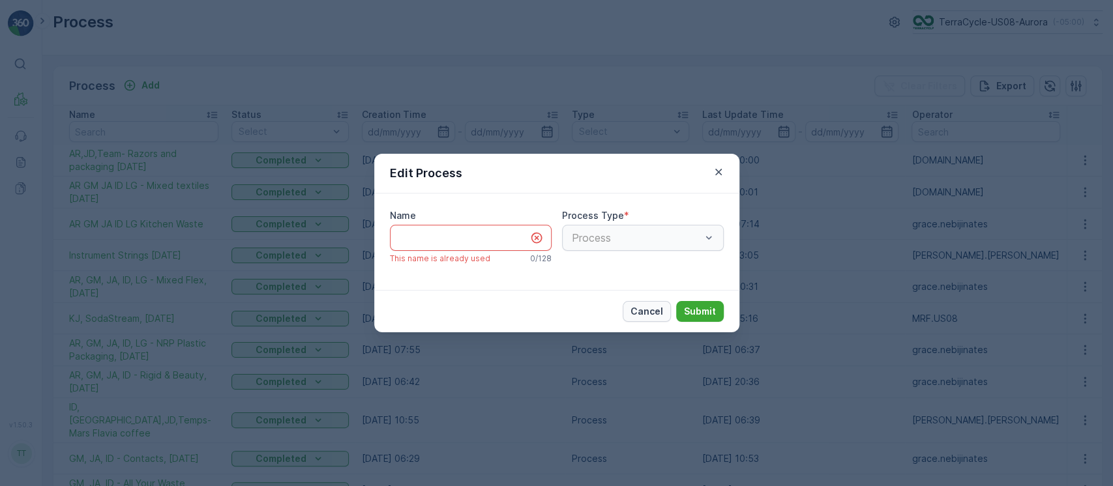
click at [653, 316] on p "Cancel" at bounding box center [647, 311] width 33 height 13
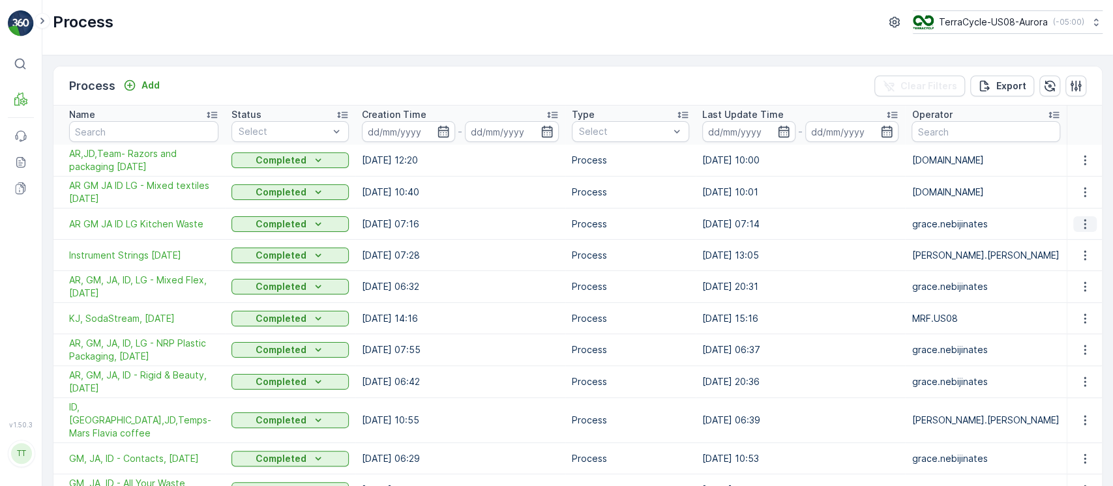
click at [1070, 224] on td at bounding box center [1084, 224] width 35 height 31
click at [1079, 227] on icon "button" at bounding box center [1085, 224] width 13 height 13
click at [1054, 269] on div "Edit Process" at bounding box center [1068, 261] width 90 height 18
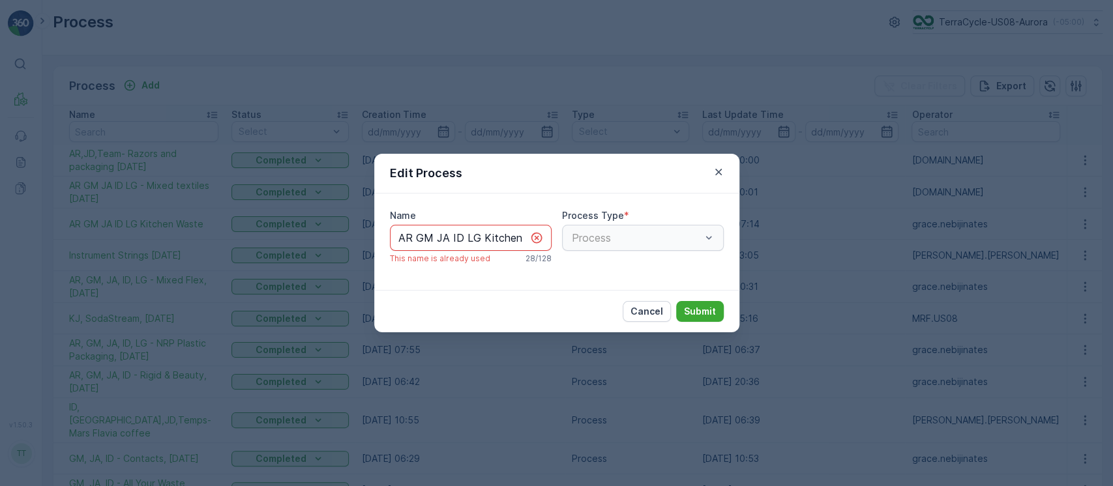
click at [436, 239] on input "AR GM JA ID LG Kitchen Waste" at bounding box center [471, 238] width 162 height 26
drag, startPoint x: 650, startPoint y: 227, endPoint x: 689, endPoint y: 226, distance: 39.8
click at [689, 226] on div "Name AR GM JA ID LG Kitchen Waste This name is already used 28 / 128 Process Ty…" at bounding box center [557, 241] width 334 height 65
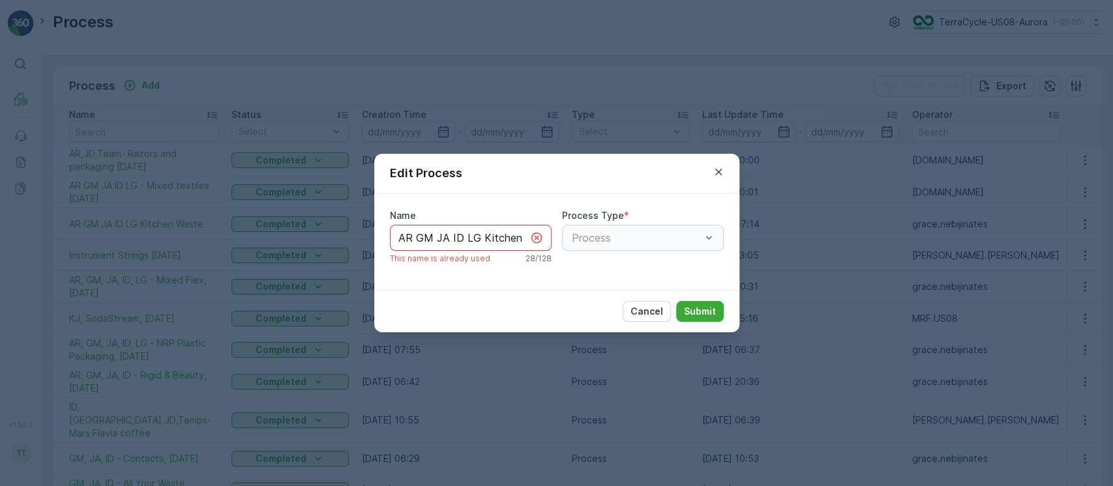
click at [497, 234] on input "AR GM JA ID LG Kitchen Waste" at bounding box center [471, 238] width 162 height 26
type input "AR GM JA ID LG Kitchen Waste [DATE]"
click at [676, 301] on button "Submit" at bounding box center [700, 311] width 48 height 21
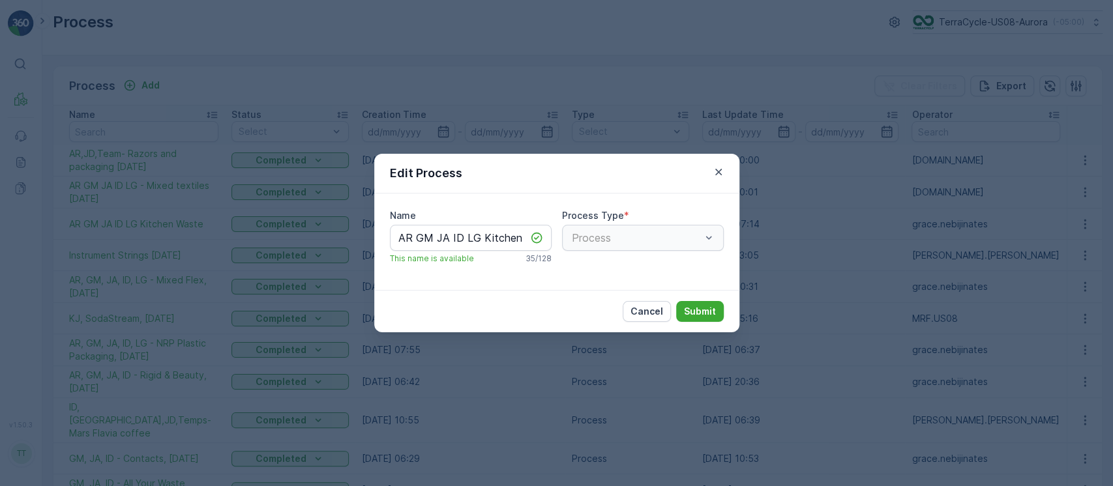
click at [23, 231] on div "Edit Process Name AR GM JA ID LG Kitchen Waste 4/2/25 This name is available 35…" at bounding box center [556, 243] width 1113 height 486
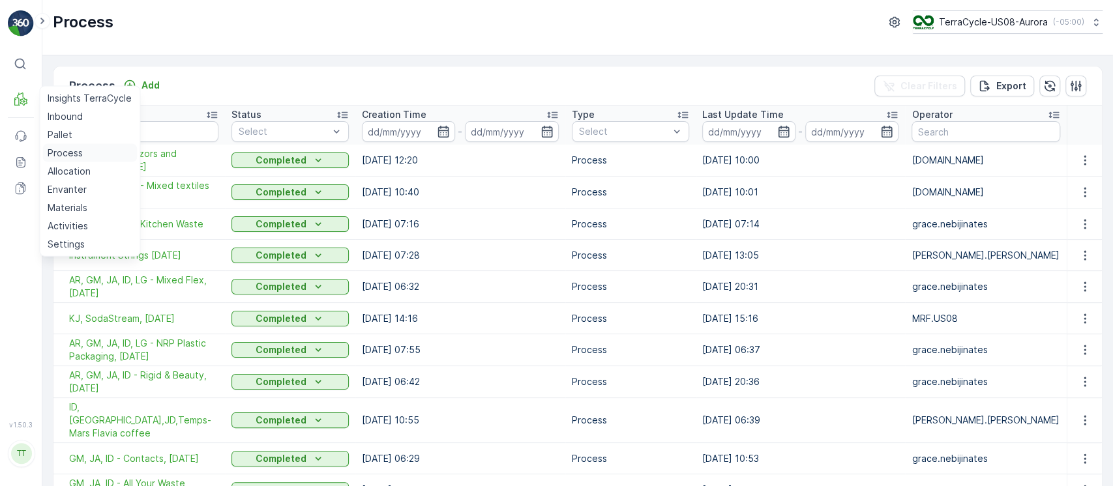
click at [67, 153] on p "Process" at bounding box center [65, 153] width 35 height 13
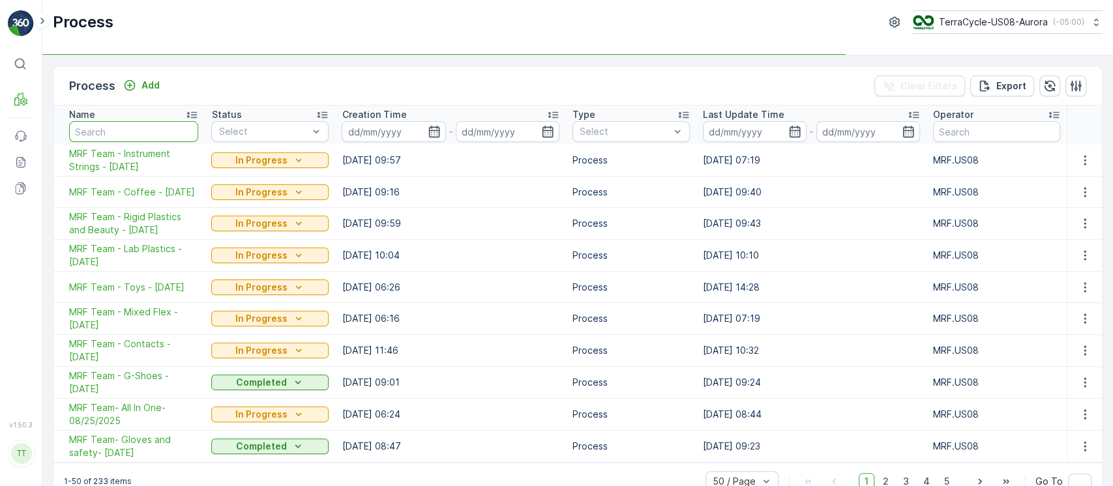
click at [128, 129] on input "text" at bounding box center [133, 131] width 129 height 21
paste input "AR GM JA ID LG Kitchen Waste"
type input "AR GM JA ID LG Kitchen Waste"
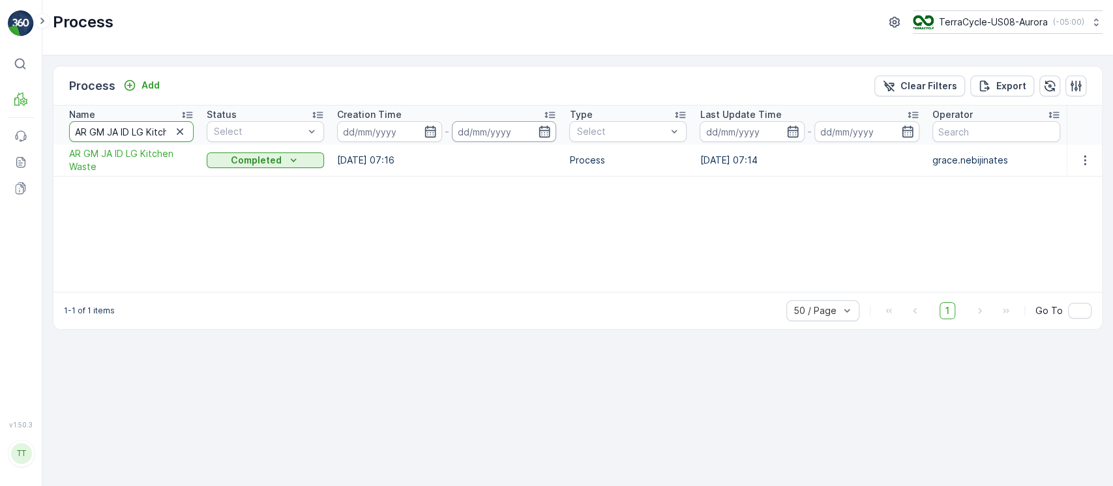
scroll to position [0, 42]
drag, startPoint x: 128, startPoint y: 130, endPoint x: 543, endPoint y: 131, distance: 415.4
click at [543, 131] on tr "Name AR GM JA ID LG Kitchen Waste Status Select Creation Time - Type Select Las…" at bounding box center [577, 125] width 1049 height 39
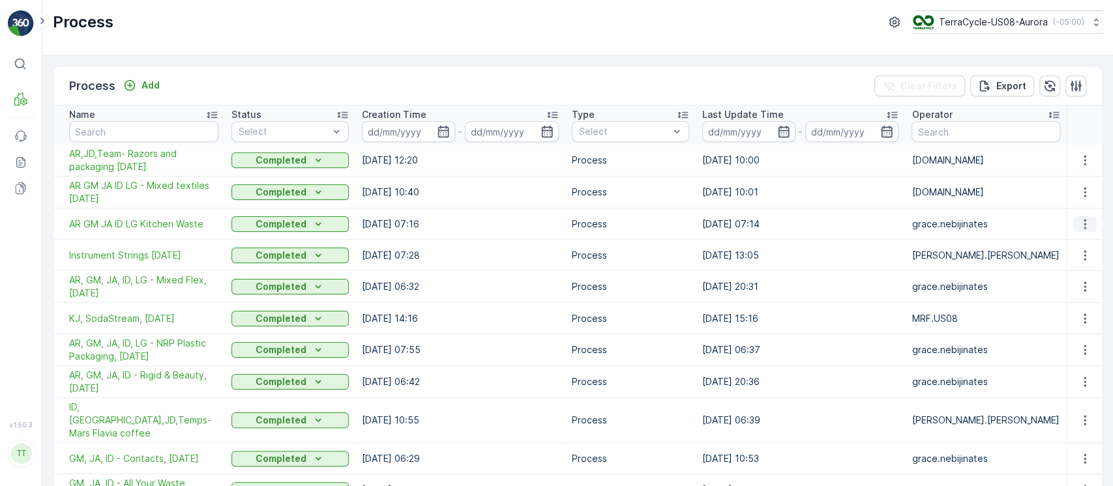
click at [1081, 224] on icon "button" at bounding box center [1085, 224] width 13 height 13
click at [1069, 258] on span "Edit Process" at bounding box center [1055, 261] width 55 height 13
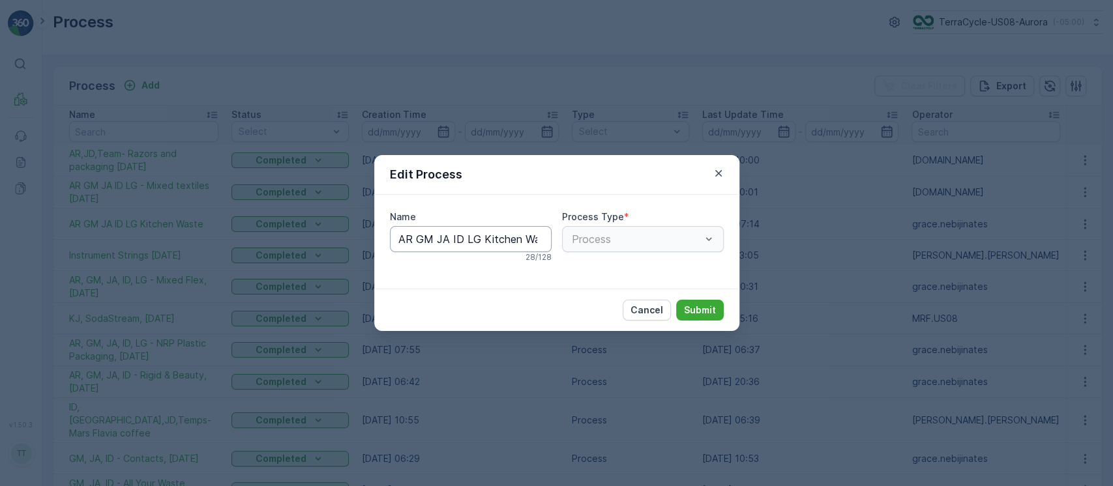
click at [480, 243] on input "AR GM JA ID LG Kitchen Waste" at bounding box center [471, 239] width 162 height 26
type input "AR GM JA ID LG Kitchen Waste [DATE]"
click at [676, 300] on button "Submit" at bounding box center [700, 310] width 48 height 21
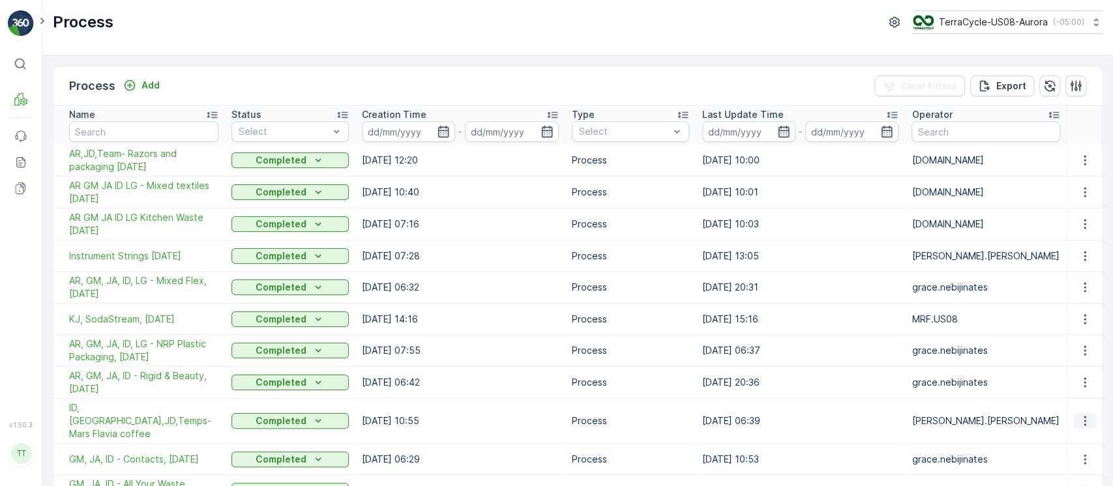
click at [1079, 415] on icon "button" at bounding box center [1085, 421] width 13 height 13
click at [1068, 354] on span "Edit Process" at bounding box center [1055, 352] width 55 height 13
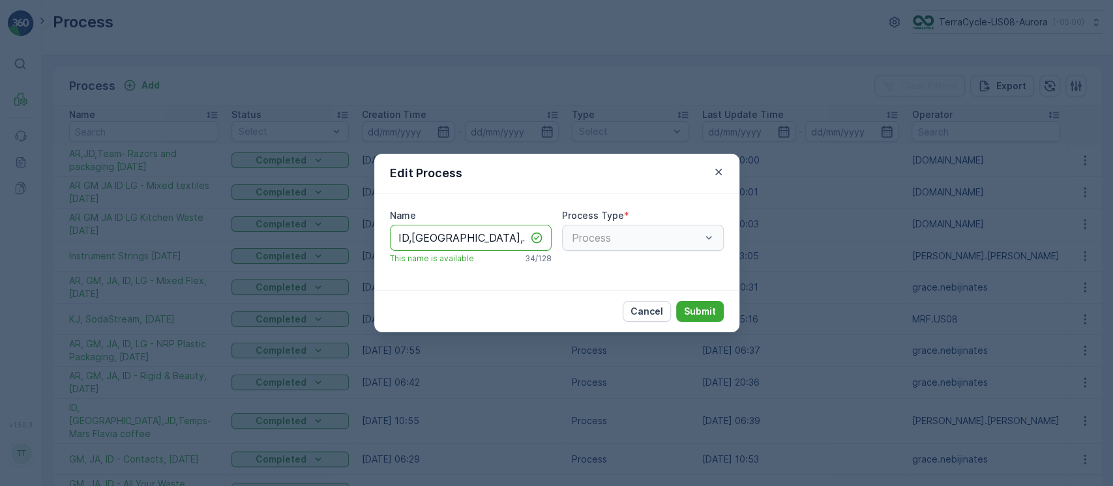
scroll to position [0, 50]
drag, startPoint x: 516, startPoint y: 235, endPoint x: 590, endPoint y: 248, distance: 75.4
click at [591, 248] on div "Name ID,[GEOGRAPHIC_DATA],JD,Temps- Mars Flavia coffee This name is available 3…" at bounding box center [557, 241] width 334 height 65
type input "ID,[GEOGRAPHIC_DATA],JD,Temps- Mars Flavia coffee [DATE]"
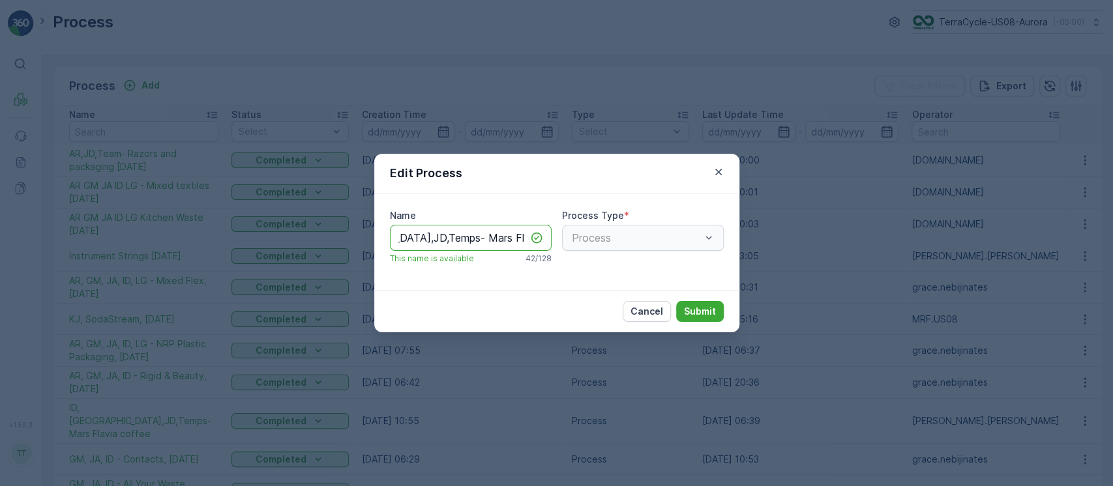
click at [676, 301] on button "Submit" at bounding box center [700, 311] width 48 height 21
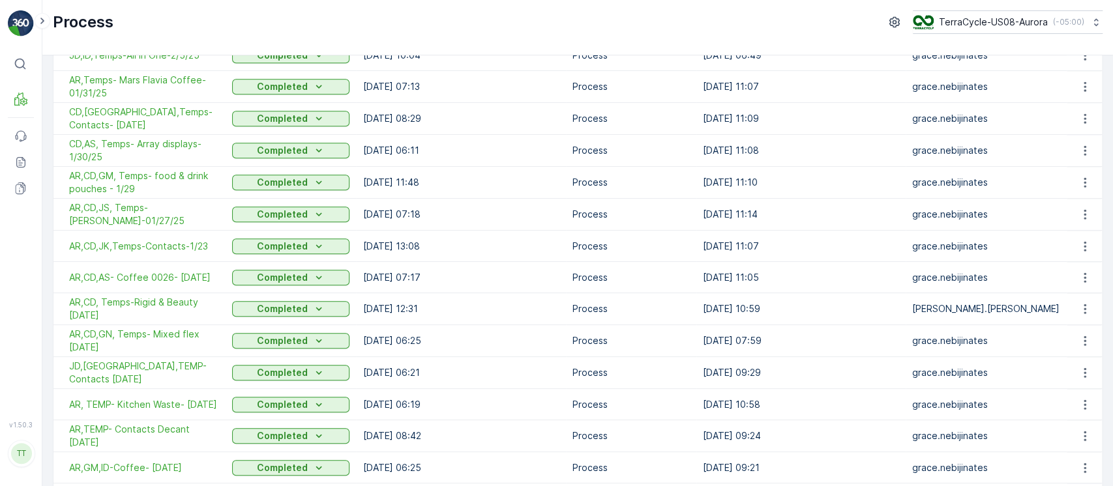
scroll to position [674, 0]
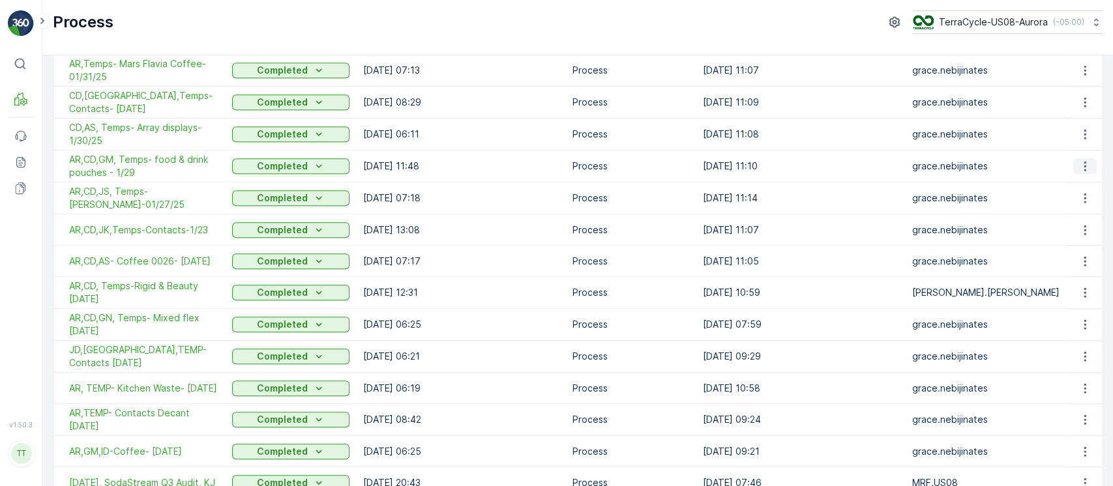
click at [1083, 160] on icon "button" at bounding box center [1085, 166] width 13 height 13
click at [1069, 185] on span "Edit Process" at bounding box center [1055, 189] width 55 height 13
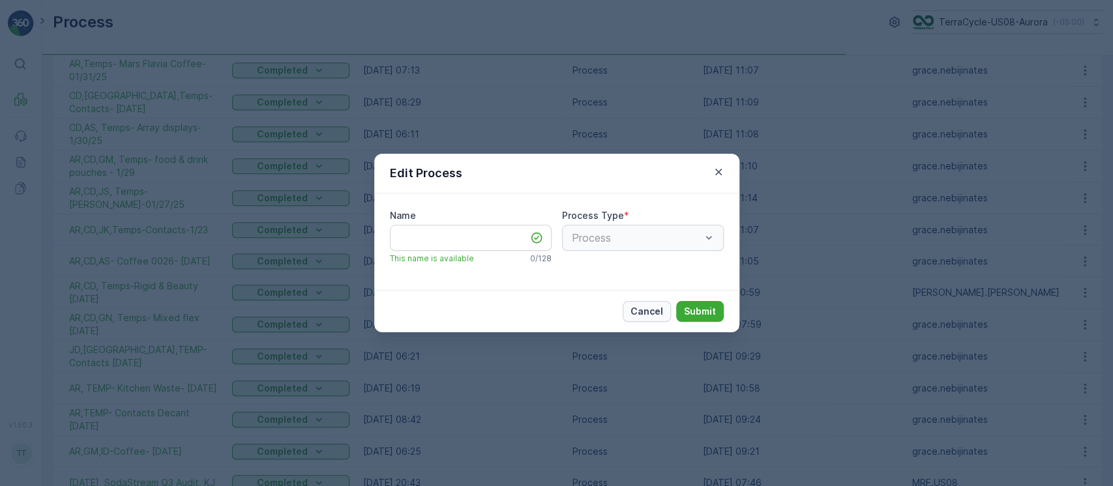
click at [657, 306] on p "Cancel" at bounding box center [647, 311] width 33 height 13
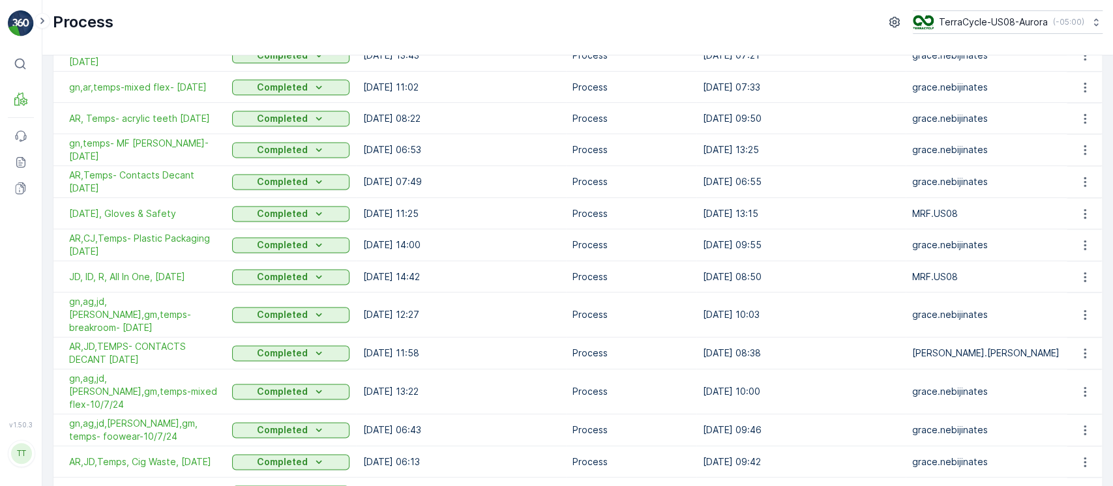
click at [466, 293] on td "[DATE] 12:27" at bounding box center [460, 315] width 209 height 45
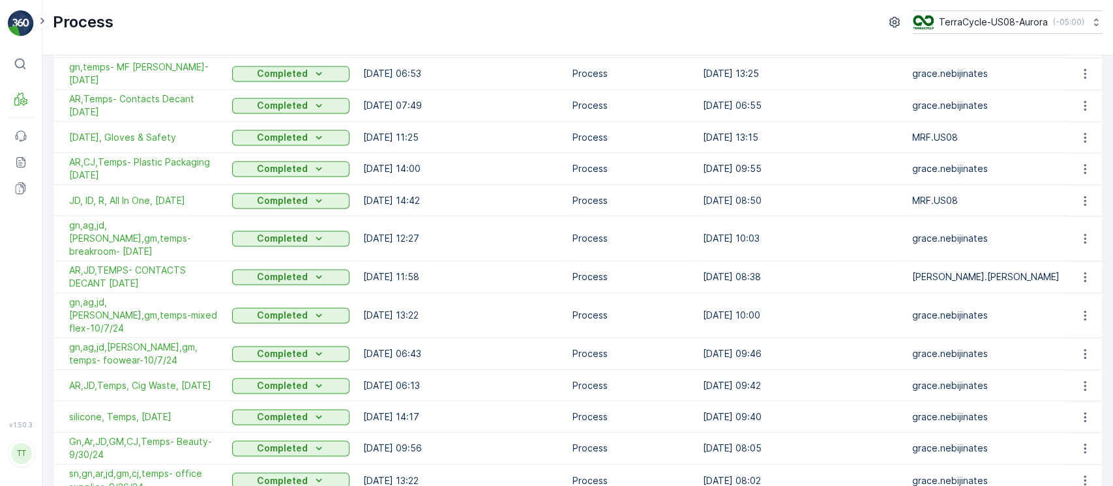
scroll to position [1245, 0]
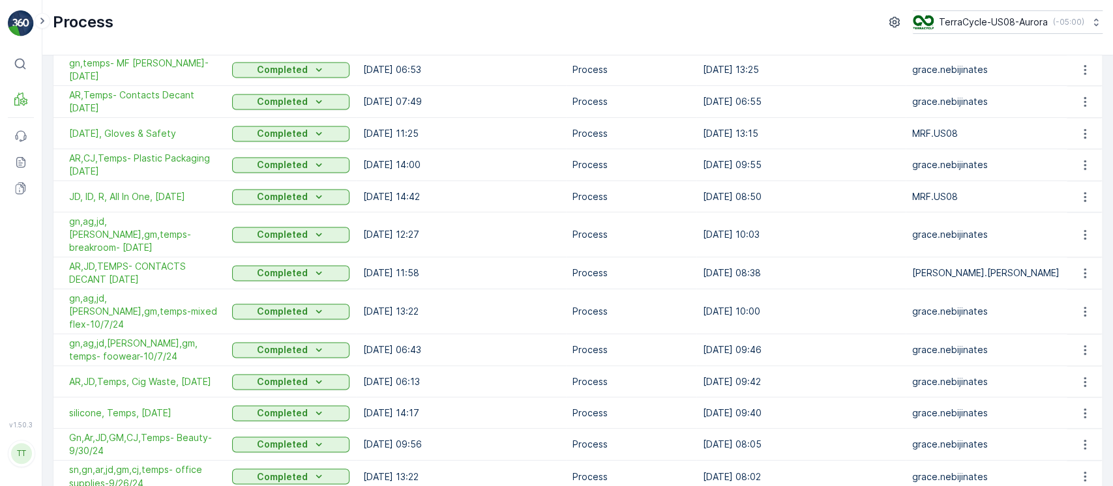
click at [466, 290] on td "[DATE] 13:22" at bounding box center [460, 312] width 209 height 45
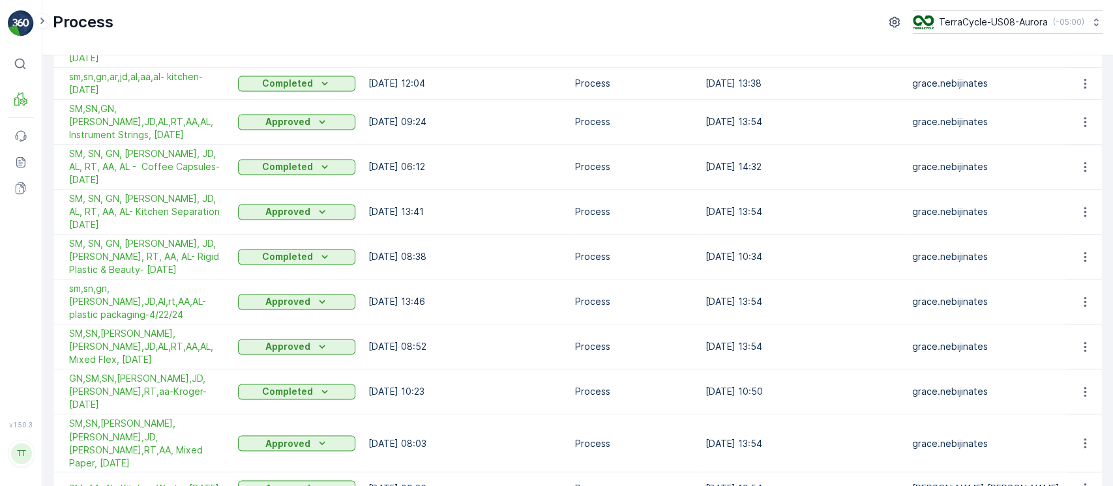
scroll to position [1294, 0]
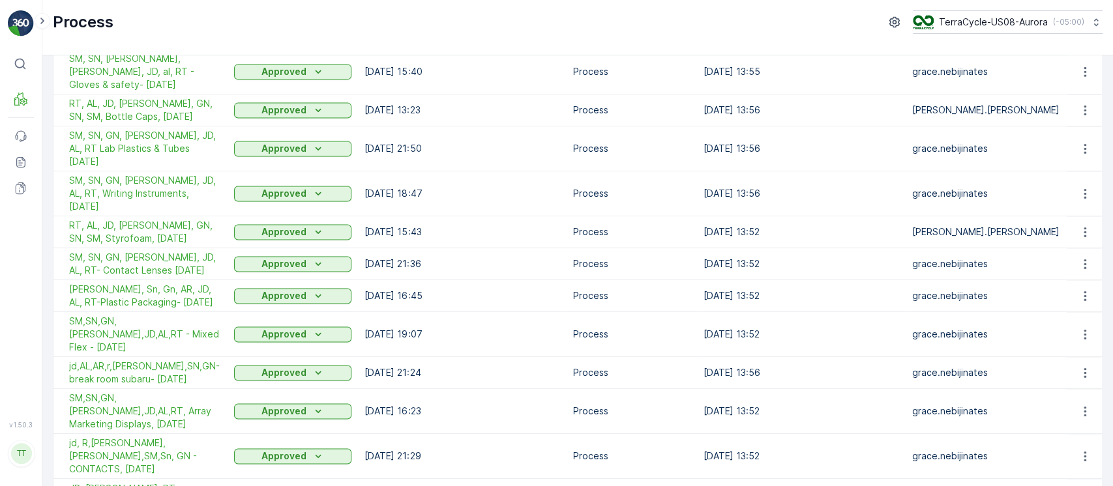
scroll to position [1297, 0]
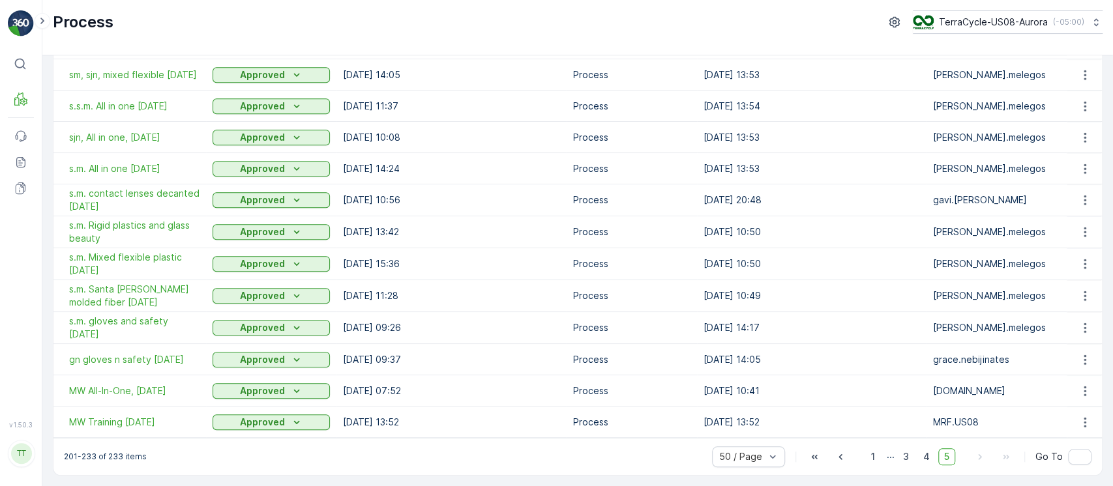
scroll to position [749, 0]
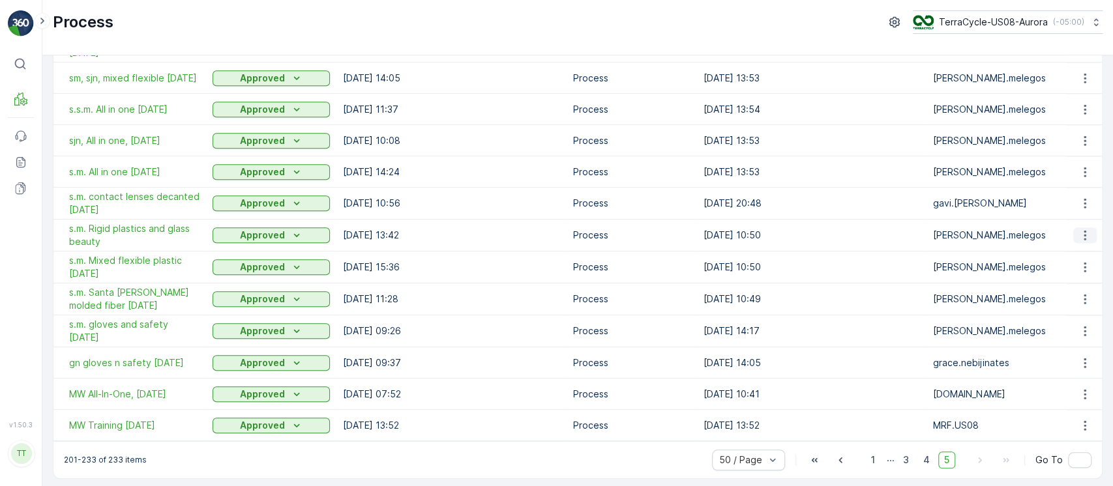
click at [1085, 232] on icon "button" at bounding box center [1085, 235] width 13 height 13
click at [1049, 270] on span "Edit Process" at bounding box center [1055, 271] width 55 height 13
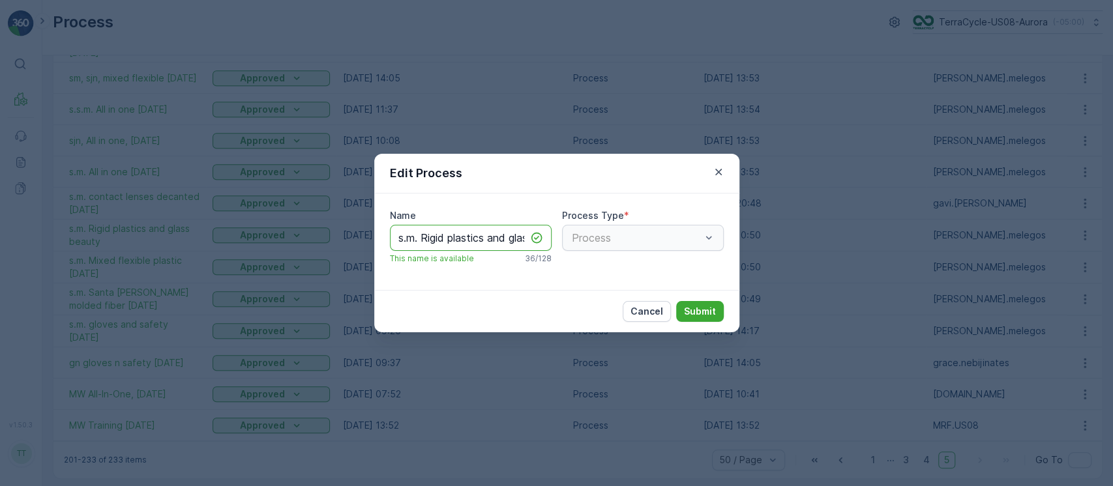
click at [502, 237] on input "s.m. Rigid plastics and glass beauty" at bounding box center [471, 238] width 162 height 26
type input "s.m. Rigid plastics and glass beauty [DATE]"
click at [676, 301] on button "Submit" at bounding box center [700, 311] width 48 height 21
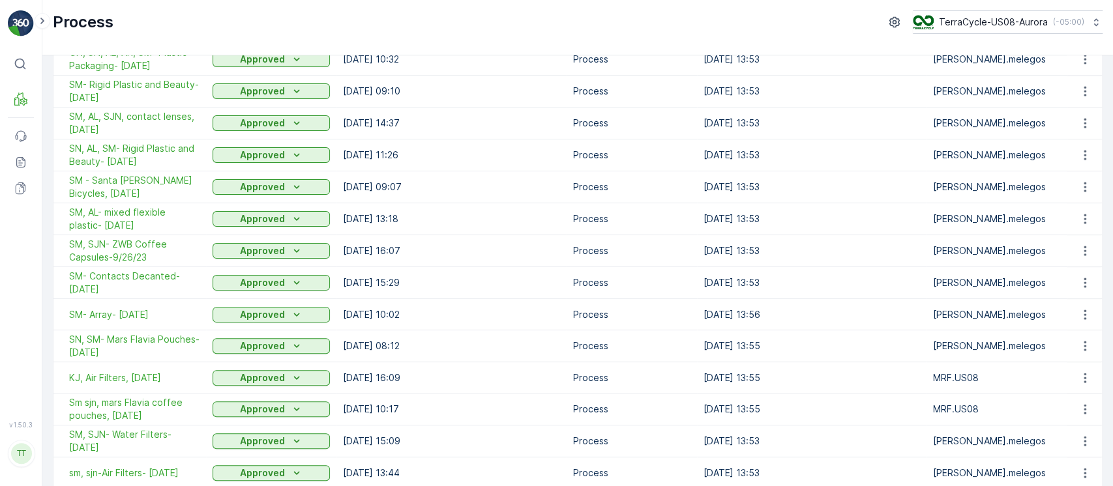
scroll to position [0, 0]
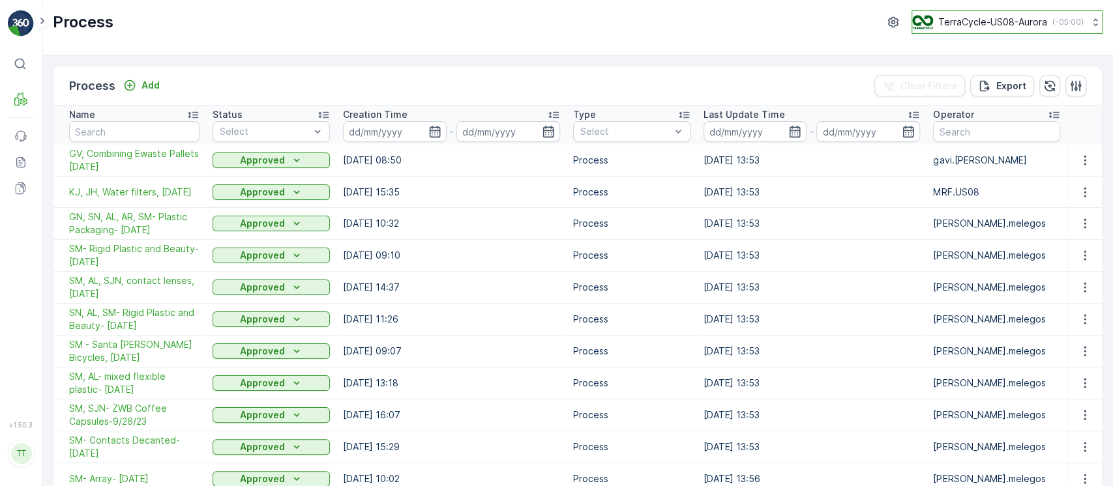
click at [991, 24] on p "TerraCycle-US08-Aurora" at bounding box center [992, 22] width 109 height 13
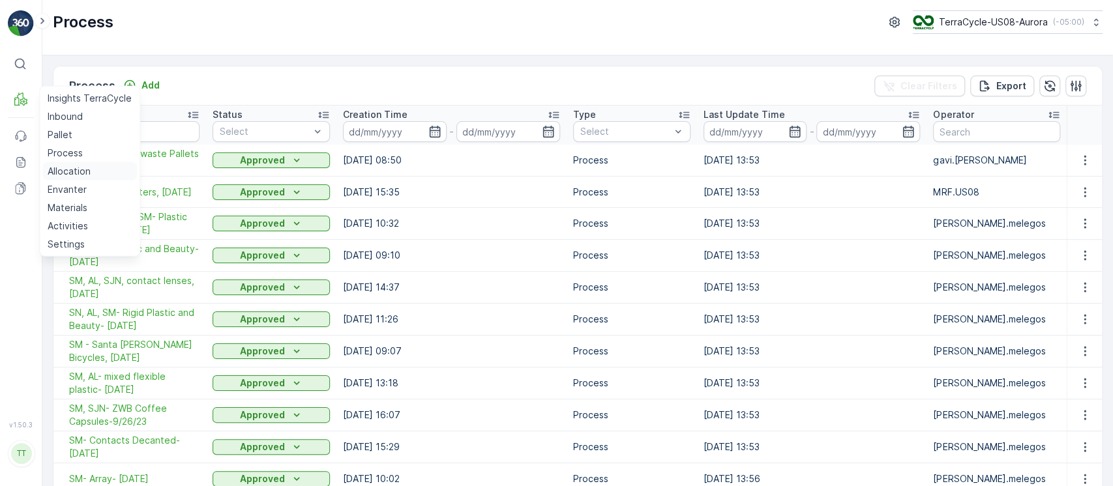
click at [82, 165] on p "Allocation" at bounding box center [69, 171] width 43 height 13
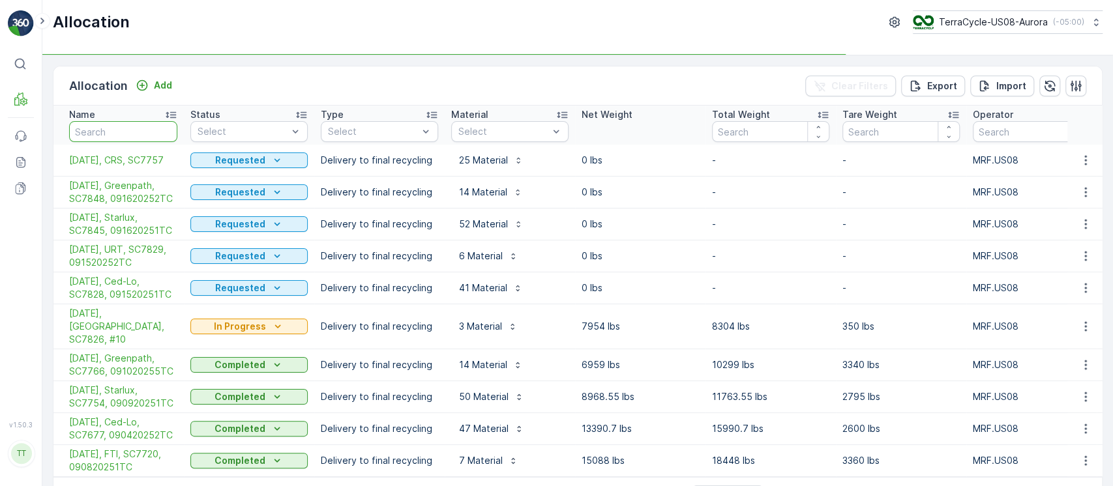
click at [121, 123] on input "text" at bounding box center [123, 131] width 108 height 21
paste input "[DATE], Ced-Lo, SC7055, 072420252TC"
type input "[DATE], Ced-Lo, SC7055, 072420252TC"
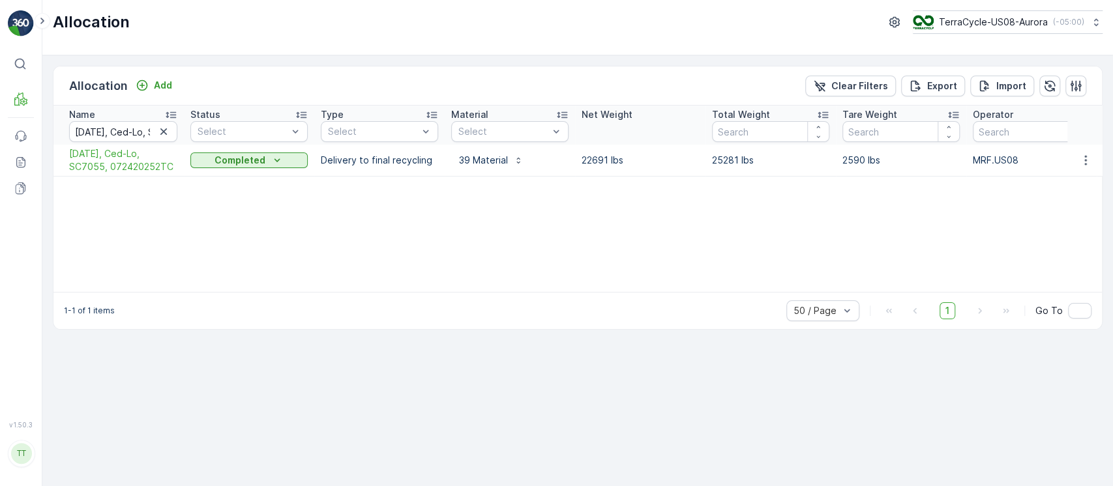
click at [140, 158] on span "[DATE], Ced-Lo, SC7055, 072420252TC" at bounding box center [123, 160] width 108 height 26
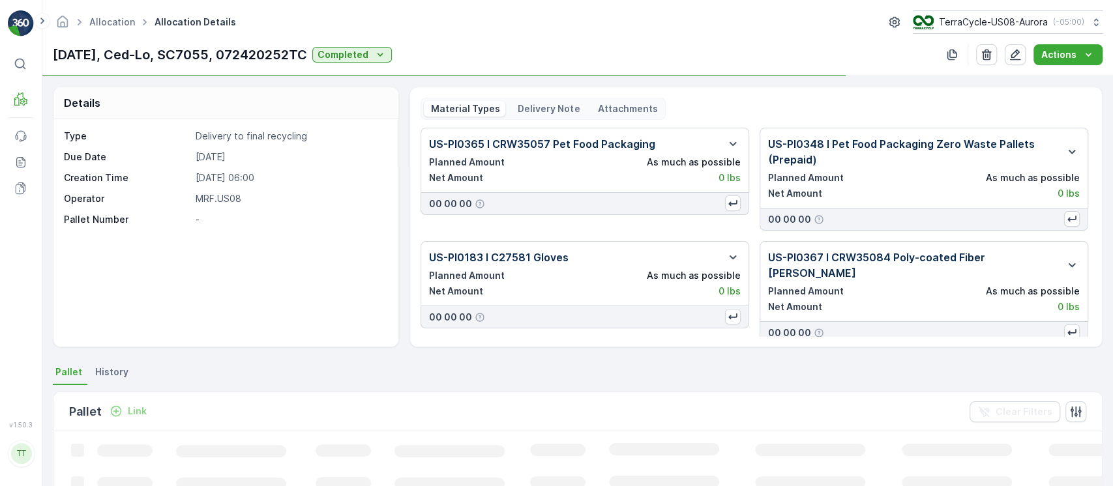
click at [526, 101] on div "Delivery Note" at bounding box center [548, 109] width 74 height 16
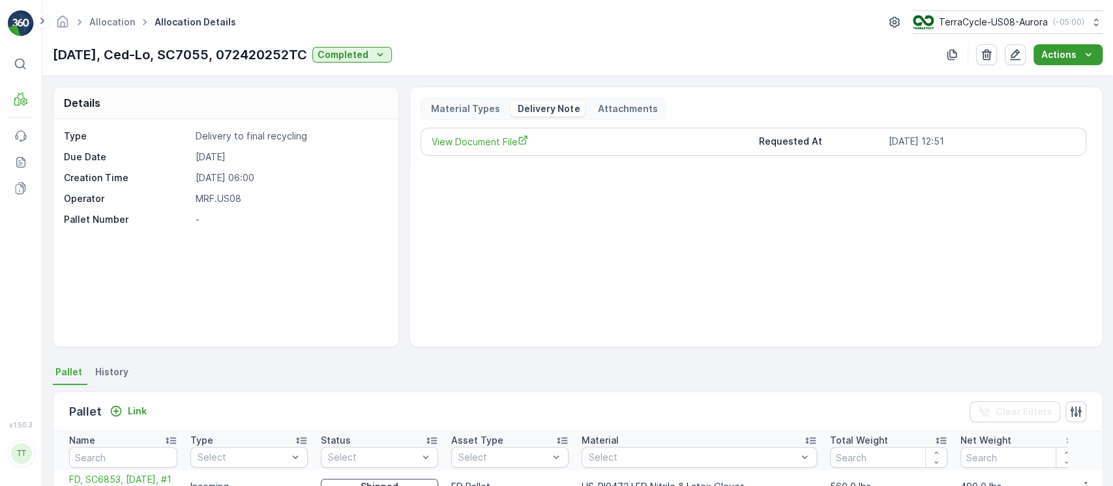
click at [1063, 55] on p "Actions" at bounding box center [1058, 54] width 35 height 13
click at [1047, 84] on span "Create Delivery Note" at bounding box center [1062, 79] width 94 height 13
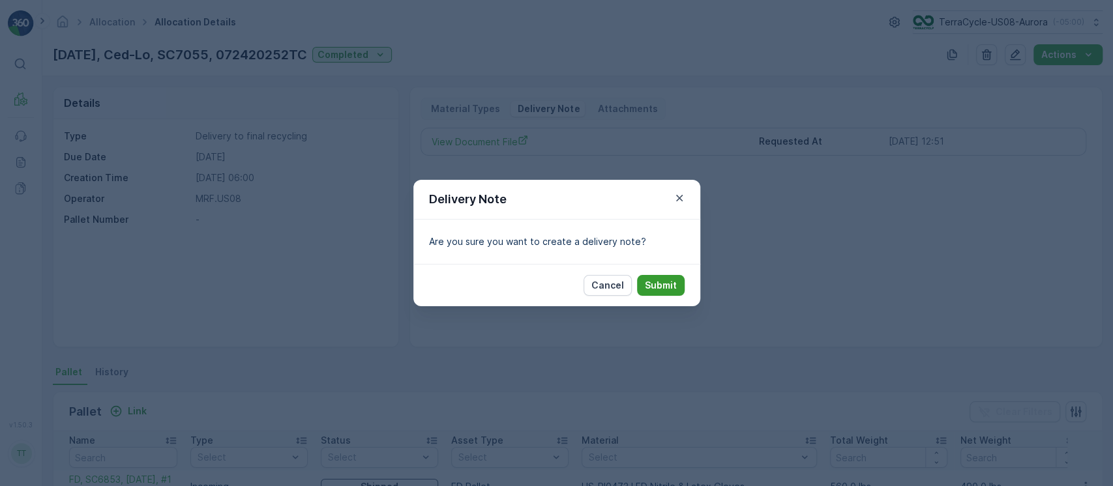
click at [668, 288] on p "Submit" at bounding box center [661, 285] width 32 height 13
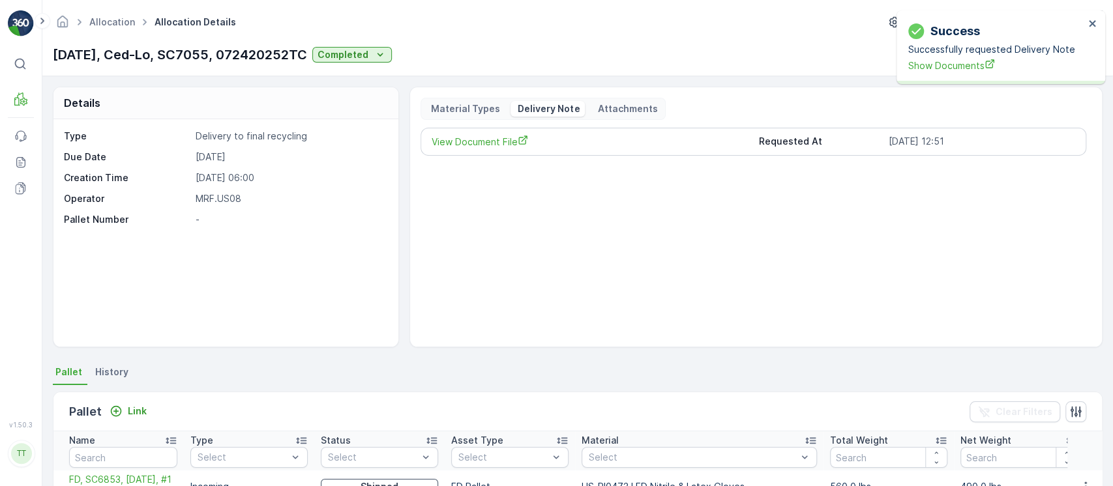
click at [436, 110] on p "Material Types" at bounding box center [464, 108] width 71 height 13
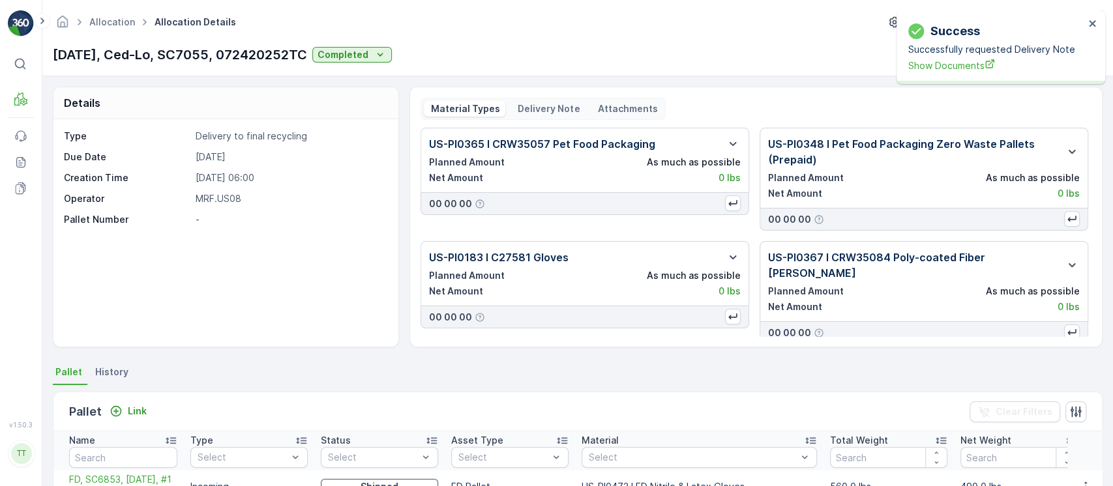
click at [532, 106] on p "Delivery Note" at bounding box center [548, 108] width 64 height 13
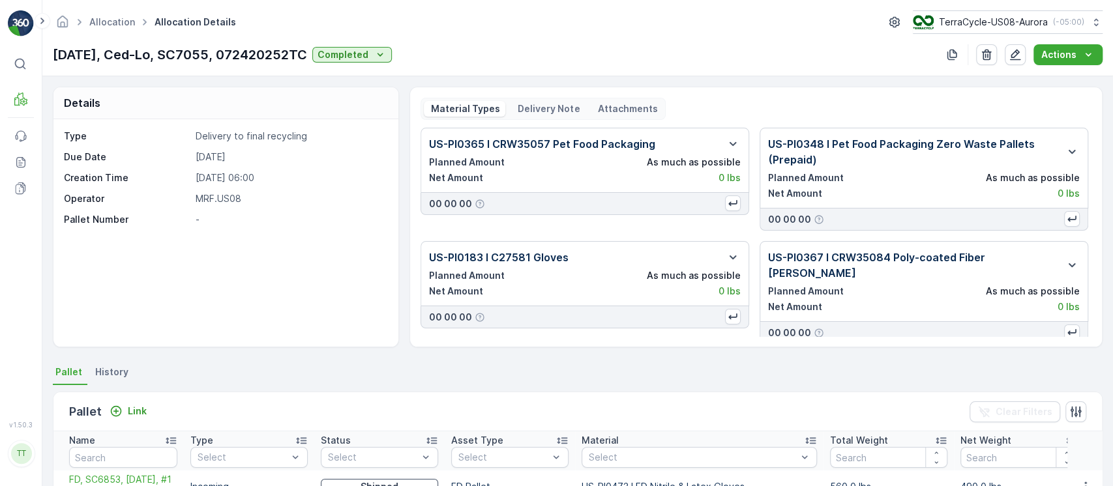
click at [537, 108] on p "Delivery Note" at bounding box center [548, 108] width 64 height 13
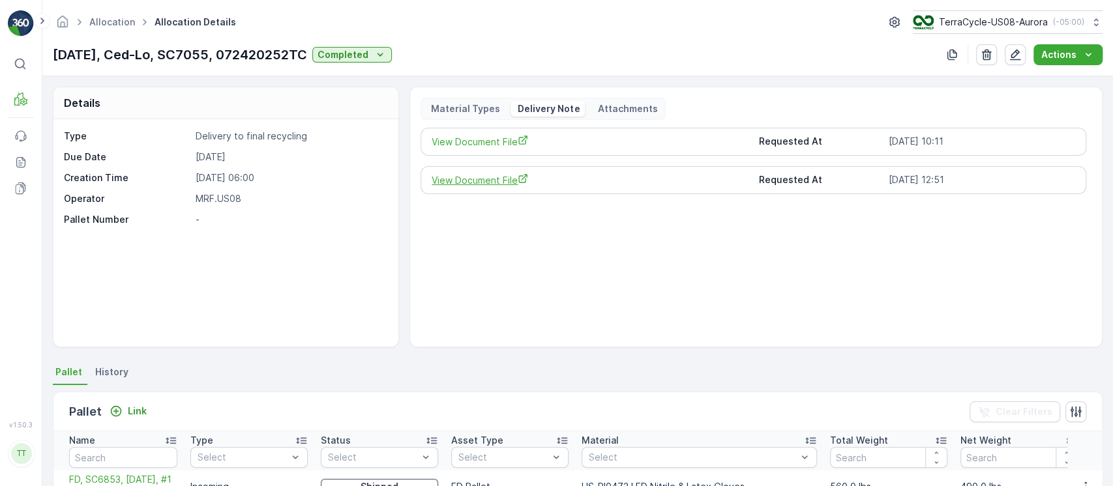
click at [468, 174] on span "View Document File" at bounding box center [590, 180] width 316 height 14
